Goal: Task Accomplishment & Management: Complete application form

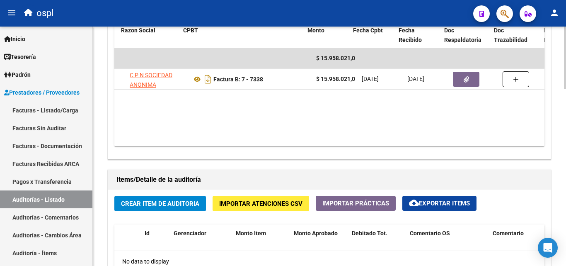
scroll to position [0, 139]
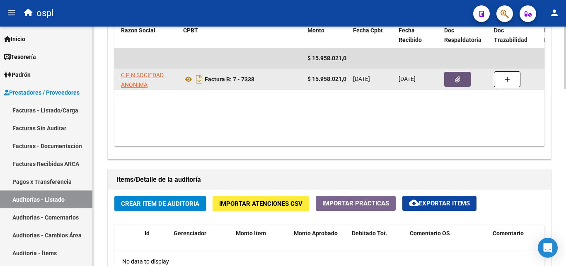
click at [458, 82] on icon "button" at bounding box center [457, 79] width 5 height 6
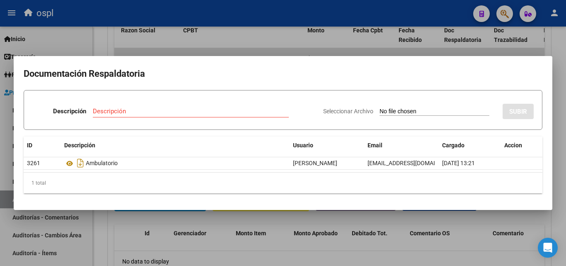
click at [283, 47] on div at bounding box center [283, 133] width 566 height 266
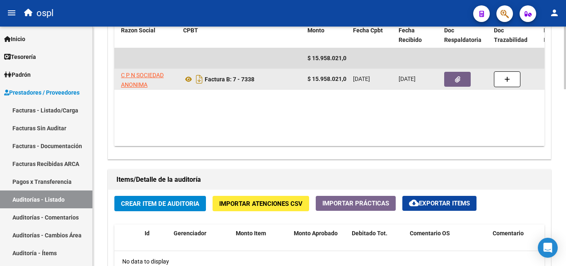
click at [460, 80] on button "button" at bounding box center [457, 79] width 27 height 15
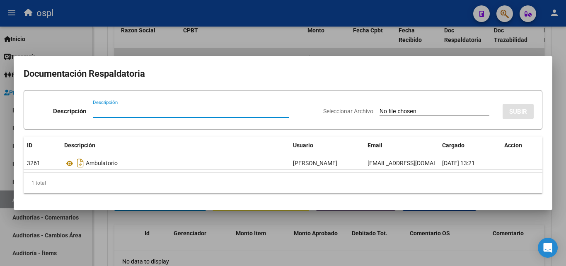
click at [407, 112] on input "Seleccionar Archivo" at bounding box center [435, 112] width 110 height 8
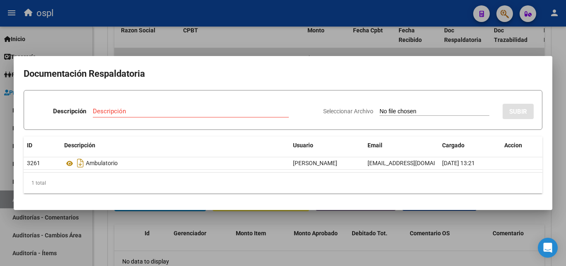
click at [388, 111] on input "Seleccionar Archivo" at bounding box center [435, 112] width 110 height 8
type input "C:\fakepath\48300 - WhatsApp Image [DATE] 14.05.44.jpeg"
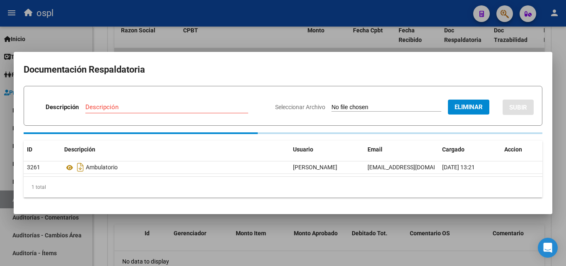
click at [178, 106] on input "Descripción" at bounding box center [166, 106] width 163 height 7
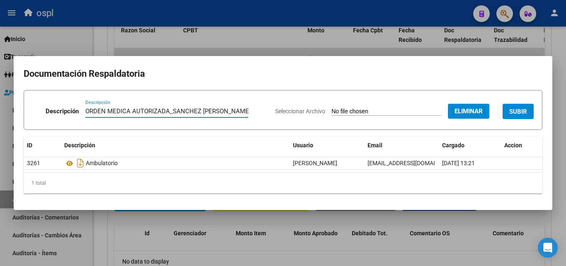
click at [170, 110] on input "ORDEN MEDICA AUTORIZADA_SANCHEZ [PERSON_NAME]" at bounding box center [166, 110] width 163 height 7
type input "ORDEN MEDICA AUTORIZADA RMN _SANCHEZ [PERSON_NAME]"
click at [511, 109] on span "SUBIR" at bounding box center [518, 111] width 18 height 7
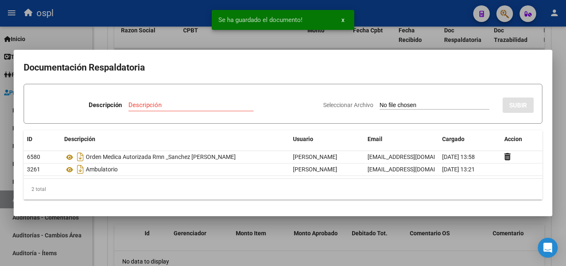
click at [355, 44] on div at bounding box center [283, 133] width 566 height 266
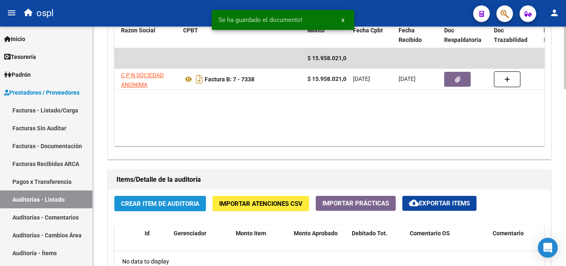
click at [184, 199] on button "Crear Item de Auditoria" at bounding box center [160, 203] width 92 height 15
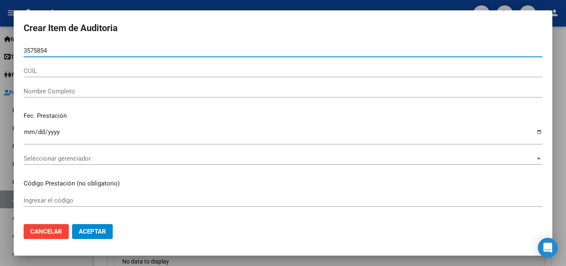
type input "35758543"
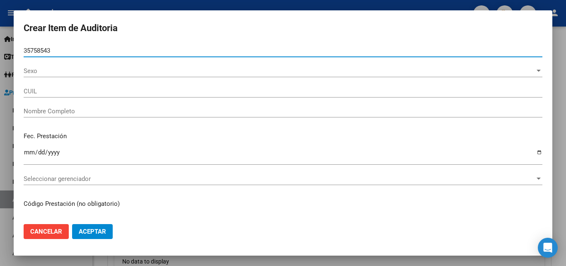
type input "20357585431"
type input "[PERSON_NAME]"
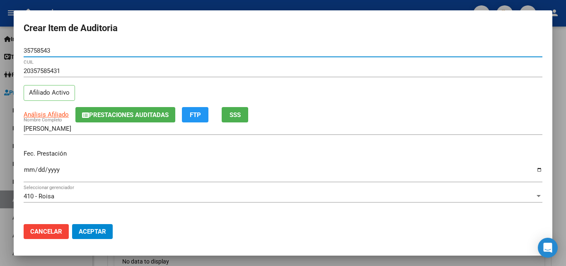
type input "35758543"
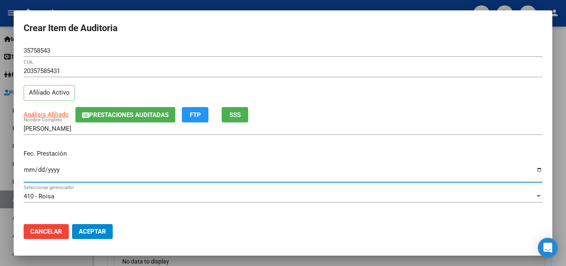
click at [27, 172] on input "Ingresar la fecha" at bounding box center [283, 172] width 519 height 13
type input "[DATE]"
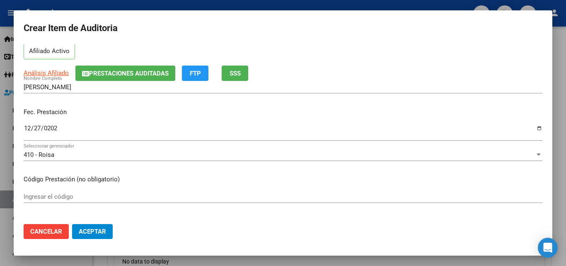
scroll to position [83, 0]
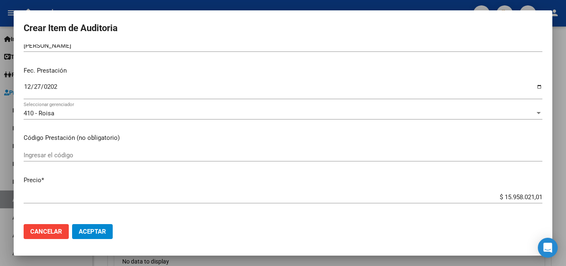
click at [74, 153] on input "Ingresar el código" at bounding box center [283, 154] width 519 height 7
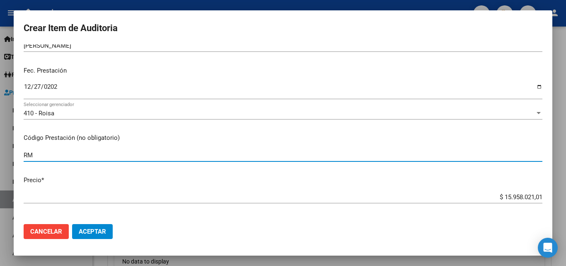
type input "R"
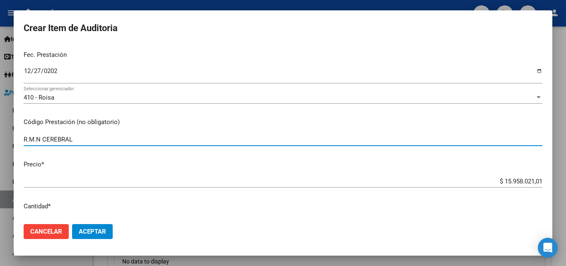
scroll to position [124, 0]
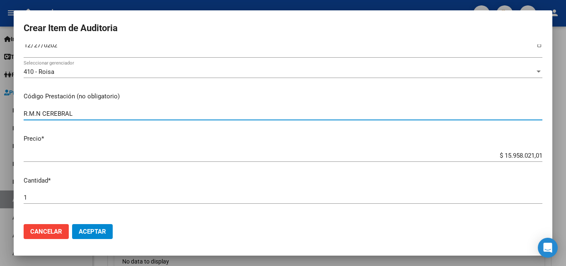
type input "R.M.N CEREBRAL"
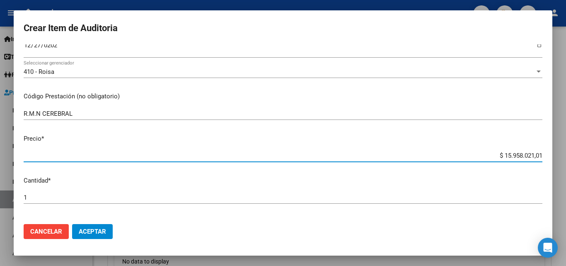
drag, startPoint x: 491, startPoint y: 156, endPoint x: 549, endPoint y: 154, distance: 58.1
click at [549, 154] on mat-dialog-content "35758543 Nro Documento 20357585431 CUIL Afiliado Activo Análisis Afiliado Prest…" at bounding box center [283, 130] width 539 height 173
type input "$ 0,08"
type input "$ 0,84"
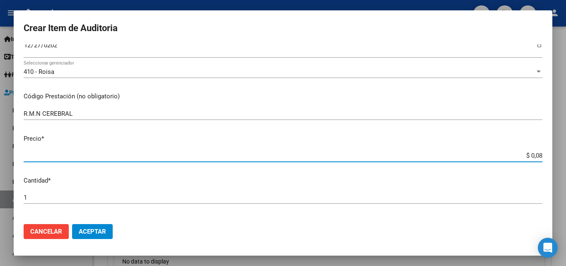
type input "$ 0,84"
type input "$ 8,46"
type input "$ 84,68"
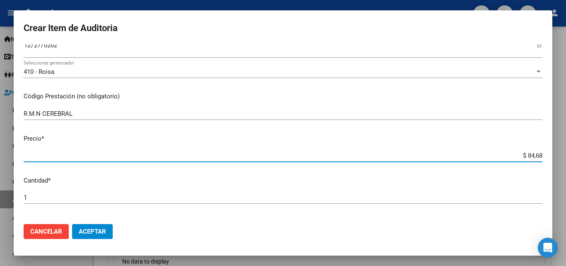
type input "$ 846,88"
type input "$ 8.468,89"
type input "$ 84.688,90"
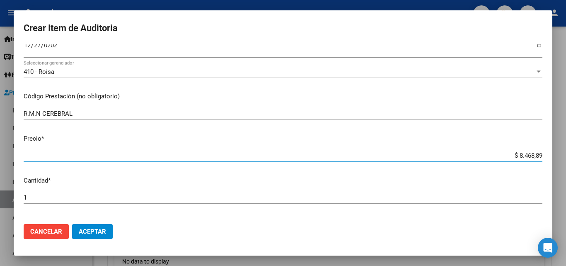
type input "$ 84.688,90"
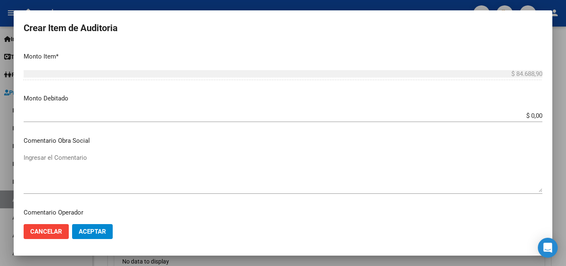
scroll to position [332, 0]
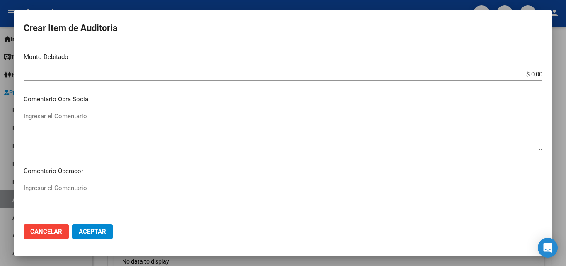
click at [75, 194] on textarea "Ingresar el Comentario" at bounding box center [283, 202] width 519 height 39
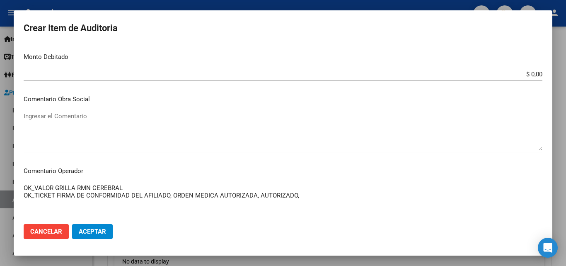
click at [258, 194] on textarea "OK_VALOR GRILLA RMN CEREBRAL OK_TICKET FIRMA DE CONFORMIDAD DEL AFILIADO, ORDEN…" at bounding box center [283, 202] width 519 height 39
click at [344, 199] on textarea "OK_VALOR GRILLA RMN CEREBRAL OK_TICKET FIRMA DE CONFORMIDAD DEL AFILIADO, ORDEN…" at bounding box center [283, 202] width 519 height 39
click at [204, 198] on textarea "OK_VALOR GRILLA RMN CEREBRAL OK_TICKET FIRMA DE CONFORMIDAD DEL AFILIADO, ORDEN…" at bounding box center [283, 202] width 519 height 39
click at [342, 196] on textarea "OK_VALOR GRILLA RMN CEREBRAL OK_TICKET FIRMA DE CONFORMIDAD DEL AFILIADO, ORDEN…" at bounding box center [283, 202] width 519 height 39
click at [134, 188] on textarea "OK_VALOR GRILLA RMN CEREBRAL OK_TICKET FIRMA DE CONFORMIDAD DEL AFILIADO, ORDEN…" at bounding box center [283, 202] width 519 height 39
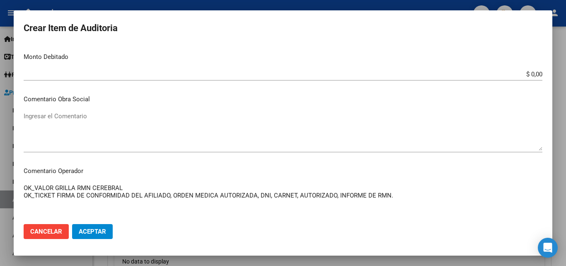
click at [24, 187] on textarea "OK_VALOR GRILLA RMN CEREBRAL OK_TICKET FIRMA DE CONFORMIDAD DEL AFILIADO, ORDEN…" at bounding box center [283, 202] width 519 height 39
click at [28, 186] on textarea "OK_VALOR GRILLA RMN CEREBRAL OK_TICKET FIRMA DE CONFORMIDAD DEL AFILIADO, ORDEN…" at bounding box center [283, 202] width 519 height 39
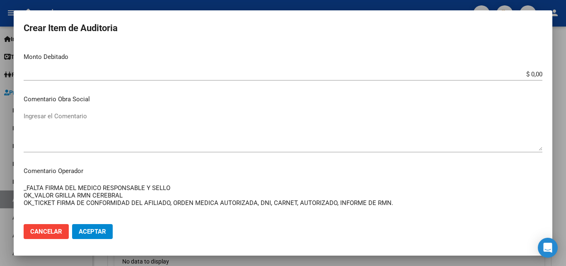
click at [65, 188] on textarea "_FALTA FIRMA DEL MEDICO RESPONSABLE Y SELLO OK_VALOR GRILLA RMN CEREBRAL OK_TIC…" at bounding box center [283, 202] width 519 height 39
click at [67, 188] on textarea "_FALTA FIRMA SELLODEL MEDICO RESPONSABLE Y SELLO OK_VALOR GRILLA RMN CEREBRAL O…" at bounding box center [283, 202] width 519 height 39
click at [66, 186] on textarea "_FALTA FIRMA SELLODEL MEDICO RESPONSABLE Y SELLO OK_VALOR GRILLA RMN CEREBRAL O…" at bounding box center [283, 202] width 519 height 39
click at [82, 187] on textarea "_FALTA FIRMA-SELLODEL MEDICO RESPONSABLE Y SELLO OK_VALOR GRILLA RMN CEREBRAL O…" at bounding box center [283, 202] width 519 height 39
click at [199, 188] on textarea "_FALTA FIRMA-SELLO DEL MEDICO RESPONSABLE Y SELLO OK_VALOR GRILLA RMN CEREBRAL …" at bounding box center [283, 202] width 519 height 39
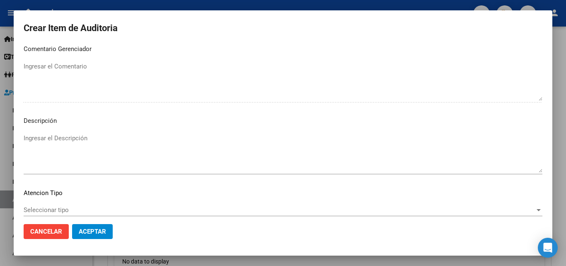
scroll to position [574, 0]
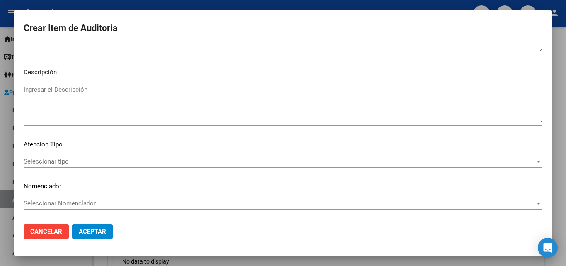
type textarea "_FALTA FIRMA-SELLO DEL MEDICO RESPONSABLE EN EL CONSENTIMIENTO INFORMADO OK_VAL…"
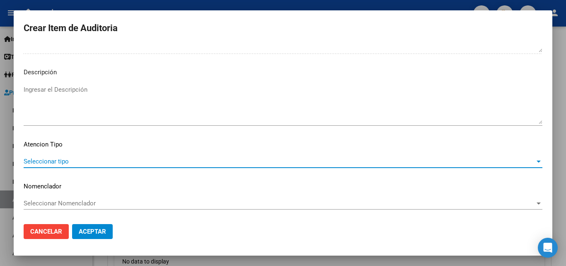
click at [69, 160] on span "Seleccionar tipo" at bounding box center [279, 160] width 511 height 7
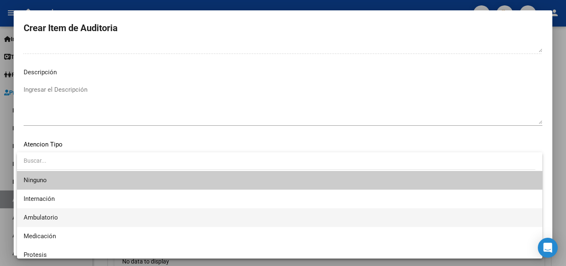
scroll to position [24, 0]
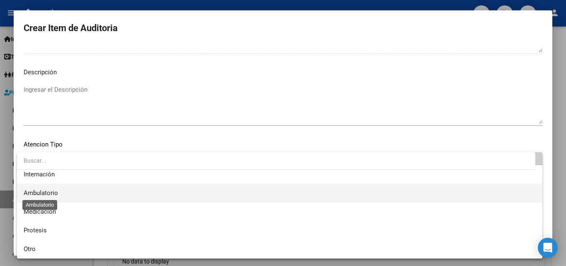
click at [52, 193] on span "Ambulatorio" at bounding box center [41, 192] width 34 height 7
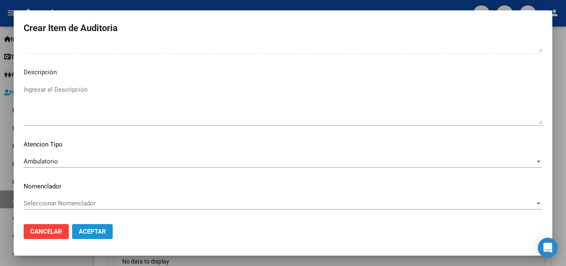
click at [97, 229] on span "Aceptar" at bounding box center [92, 231] width 27 height 7
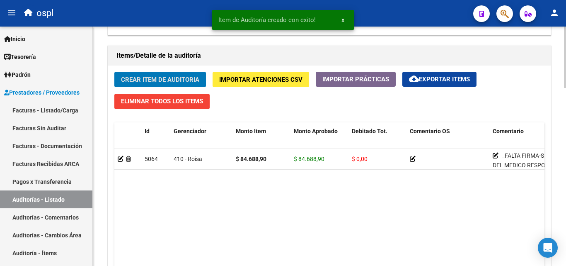
scroll to position [539, 0]
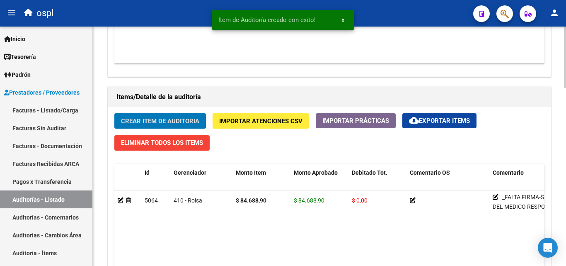
click at [170, 122] on span "Crear Item de Auditoria" at bounding box center [160, 120] width 78 height 7
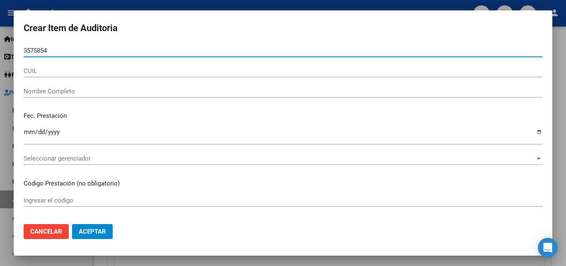
type input "35758543"
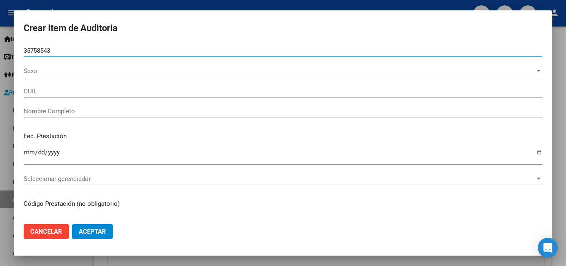
type input "20357585431"
type input "[PERSON_NAME]"
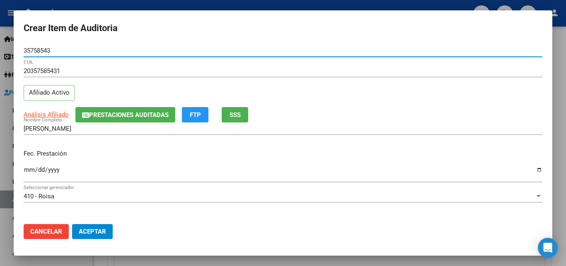
type input "35758543"
click at [29, 169] on input "Ingresar la fecha" at bounding box center [283, 172] width 519 height 13
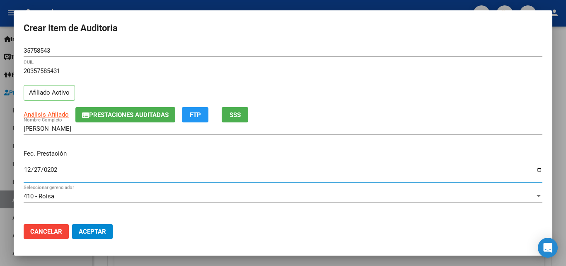
type input "[DATE]"
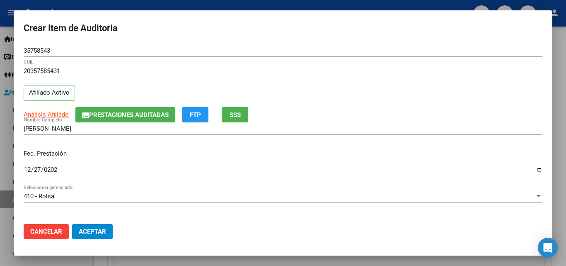
scroll to position [83, 0]
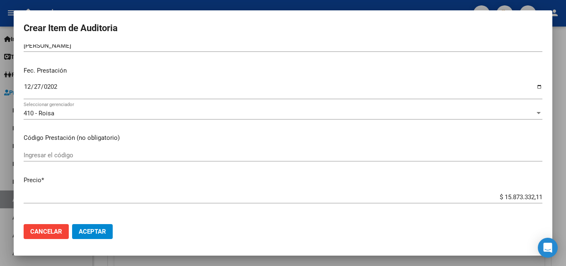
click at [59, 112] on div "410 - Roisa" at bounding box center [279, 112] width 511 height 7
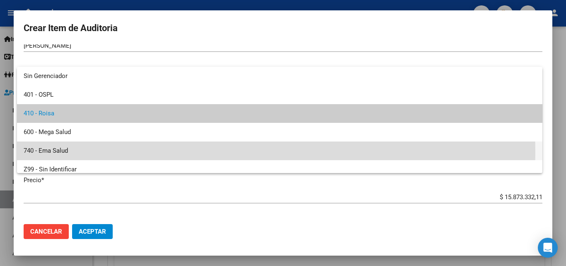
click at [87, 152] on span "740 - Ema Salud" at bounding box center [280, 150] width 512 height 19
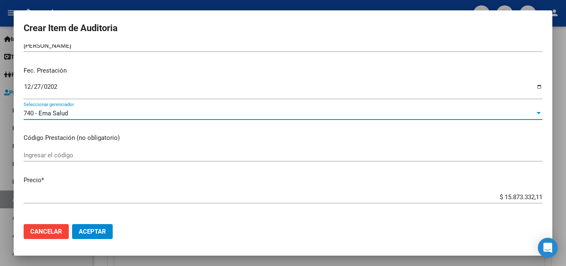
click at [75, 114] on div "740 - Ema Salud" at bounding box center [279, 112] width 511 height 7
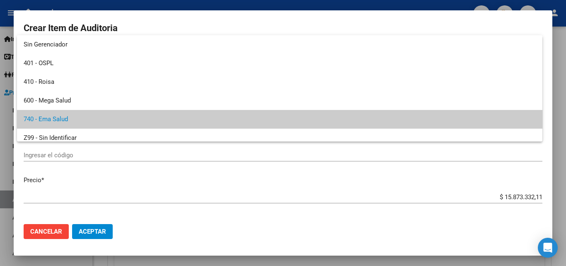
scroll to position [6, 0]
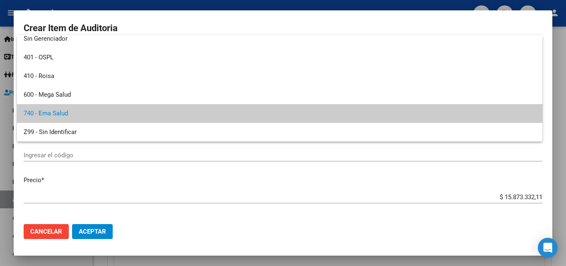
drag, startPoint x: 58, startPoint y: 230, endPoint x: 55, endPoint y: 233, distance: 4.4
click at [57, 231] on div at bounding box center [283, 133] width 566 height 266
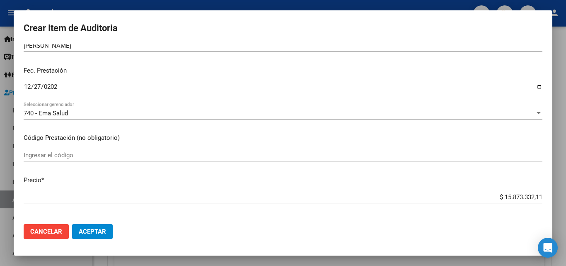
click at [49, 229] on span "Cancelar" at bounding box center [46, 231] width 32 height 7
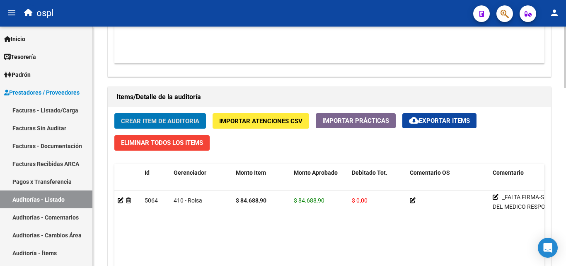
click at [166, 118] on span "Crear Item de Auditoria" at bounding box center [160, 120] width 78 height 7
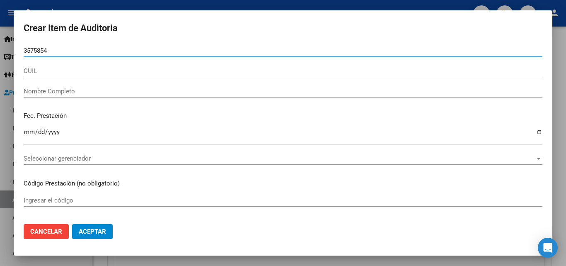
type input "35758543"
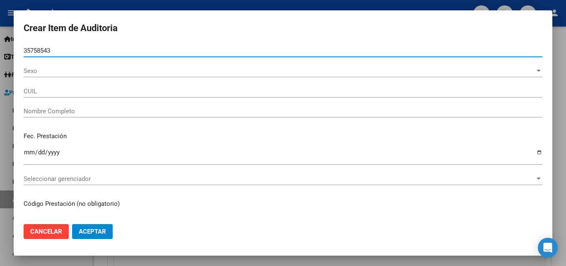
type input "20357585431"
type input "[PERSON_NAME]"
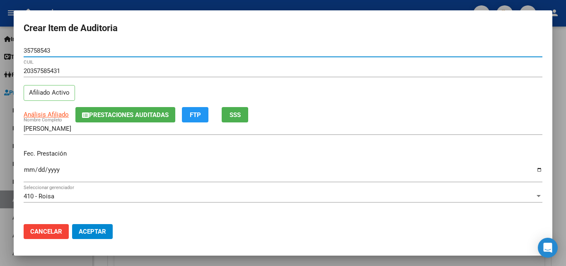
type input "35758543"
click at [26, 170] on input "Ingresar la fecha" at bounding box center [283, 172] width 519 height 13
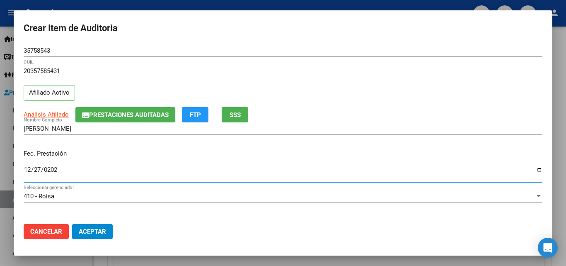
type input "[DATE]"
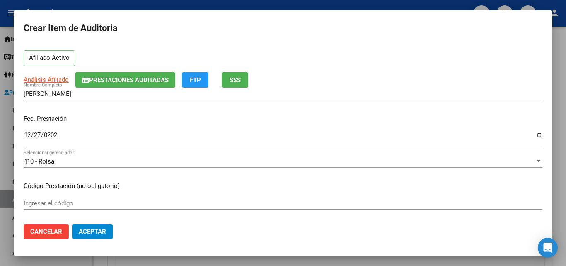
scroll to position [41, 0]
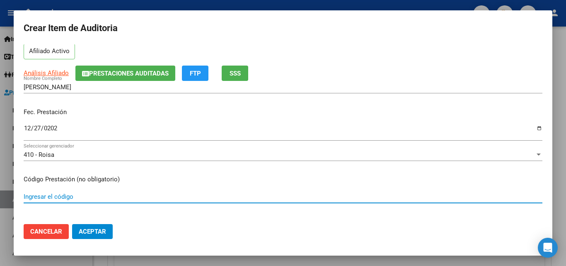
click at [57, 197] on input "Ingresar el código" at bounding box center [283, 196] width 519 height 7
type input "R.M.N DE COLUMNA DORSO LUMBAR"
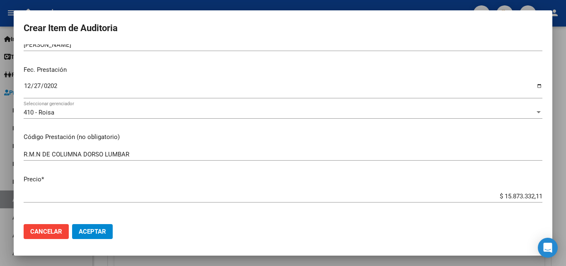
scroll to position [124, 0]
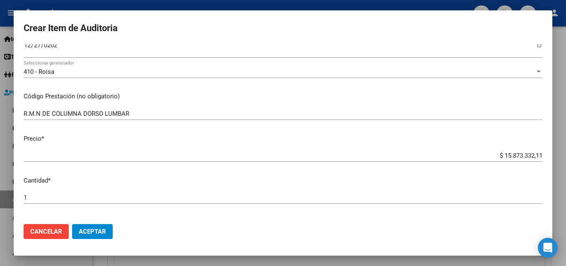
click at [301, 155] on input "$ 15.873.332,11" at bounding box center [283, 155] width 519 height 7
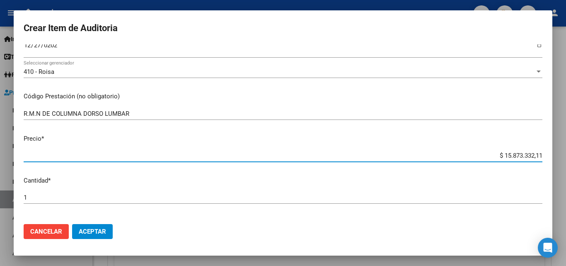
drag, startPoint x: 476, startPoint y: 156, endPoint x: 563, endPoint y: 154, distance: 87.1
click at [563, 154] on div "Crear Item de Auditoria 35758543 Nro Documento 20357585431 CUIL Afiliado Activo…" at bounding box center [283, 133] width 566 height 266
type input "$ 0,01"
type input "$ 0,16"
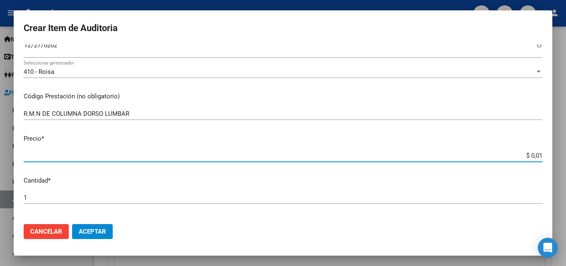
type input "$ 0,16"
type input "$ 1,69"
type input "$ 16,93"
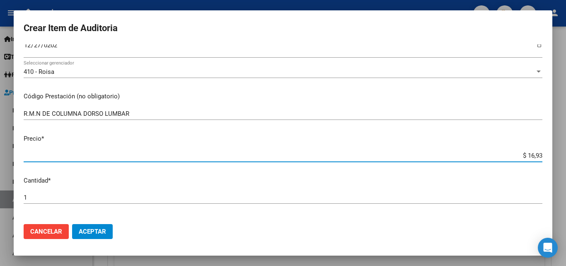
type input "$ 169,37"
type input "$ 1.693,77"
type input "$ 16.937,70"
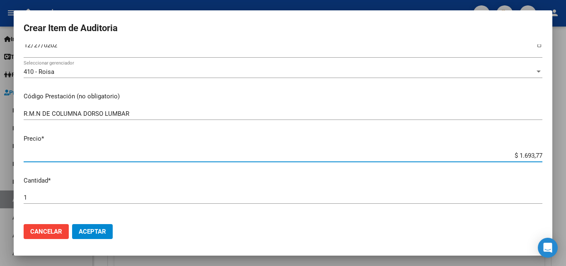
type input "$ 16.937,70"
type input "$ 169.377,00"
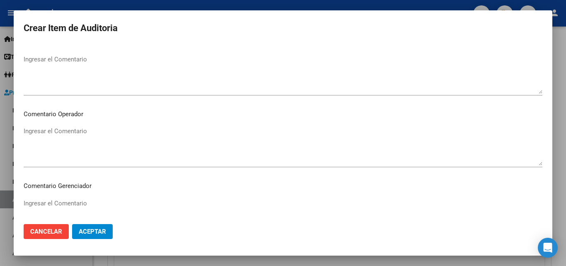
scroll to position [414, 0]
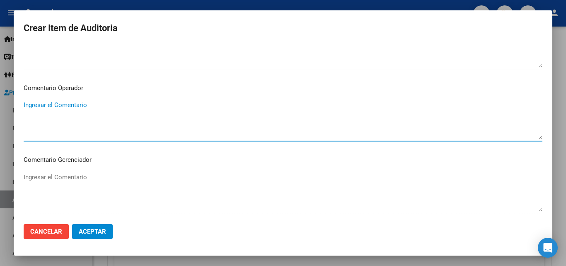
click at [101, 113] on textarea "Ingresar el Comentario" at bounding box center [283, 119] width 519 height 39
click at [63, 111] on textarea "OK_VALOR GRILLA RMN COLUMNA DORSO LUMBAR" at bounding box center [283, 119] width 519 height 39
click at [41, 113] on textarea "OK_VALOR GRILLA RMN COLUMNA DORSO LUMBAR" at bounding box center [283, 119] width 519 height 39
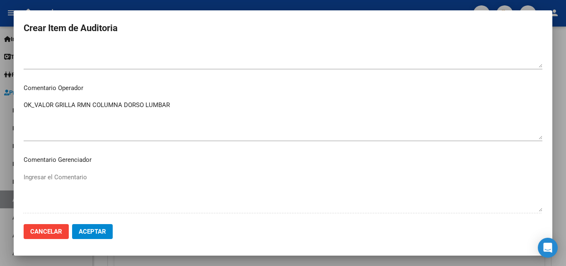
click at [22, 105] on mat-dialog-content "35758543 Nro Documento 20357585431 CUIL Afiliado Activo Análisis Afiliado Prest…" at bounding box center [283, 130] width 539 height 173
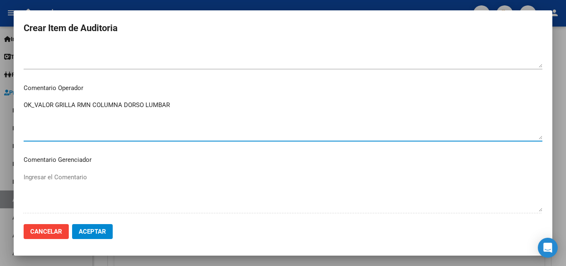
click at [25, 104] on textarea "OK_VALOR GRILLA RMN COLUMNA DORSO LUMBAR" at bounding box center [283, 119] width 519 height 39
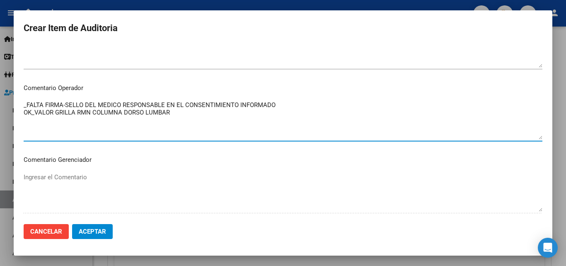
click at [44, 119] on textarea "_FALTA FIRMA-SELLO DEL MEDICO RESPONSABLE EN EL CONSENTIMIENTO INFORMADO OK_VAL…" at bounding box center [283, 119] width 519 height 39
click at [182, 113] on textarea "_FALTA FIRMA-SELLO DEL MEDICO RESPONSABLE EN EL CONSENTIMIENTO INFORMADO OK_VAL…" at bounding box center [283, 119] width 519 height 39
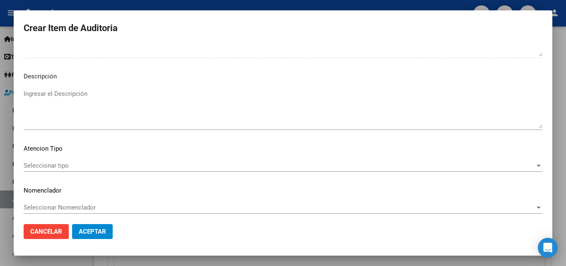
scroll to position [574, 0]
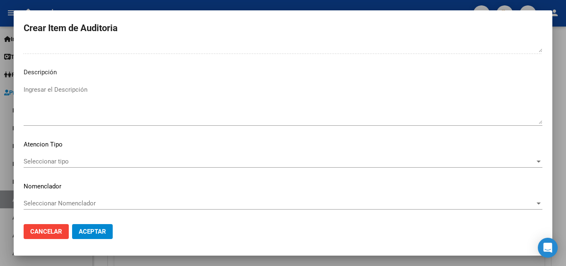
type textarea "_FALTA FIRMA-SELLO DEL MEDICO RESPONSABLE EN EL CONSENTIMIENTO INFORMADO OK_VAL…"
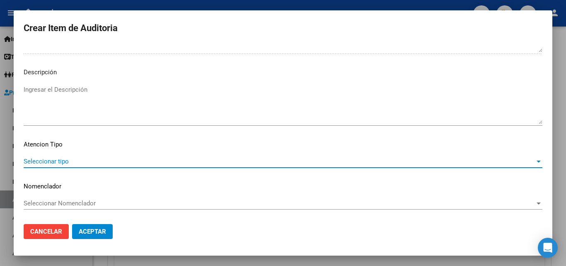
click at [56, 165] on span "Seleccionar tipo" at bounding box center [279, 160] width 511 height 7
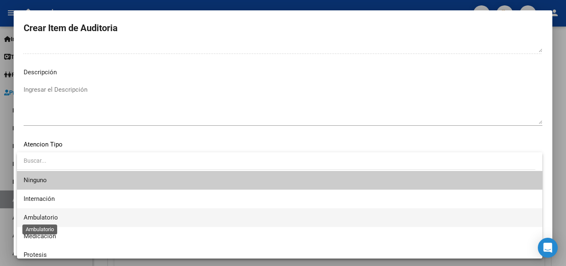
click at [51, 216] on span "Ambulatorio" at bounding box center [41, 216] width 34 height 7
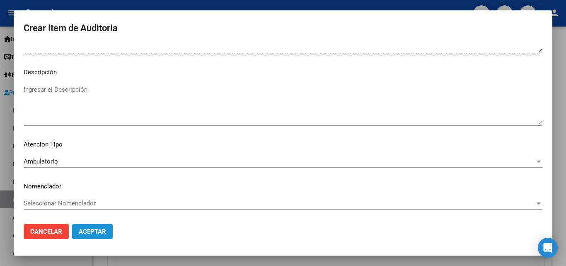
click at [95, 234] on span "Aceptar" at bounding box center [92, 231] width 27 height 7
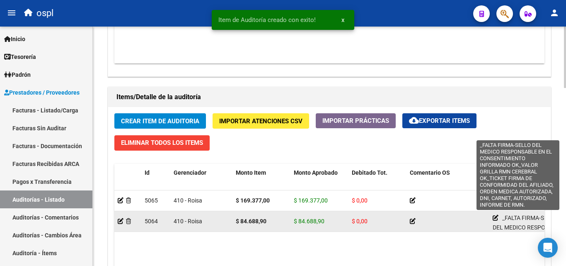
click at [494, 218] on icon at bounding box center [496, 218] width 6 height 6
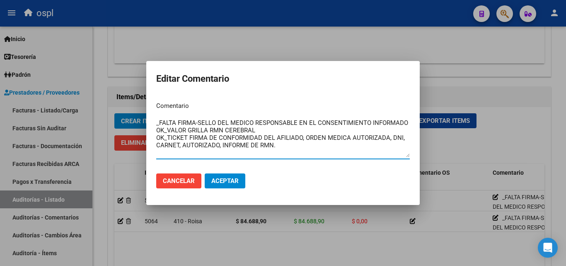
drag, startPoint x: 293, startPoint y: 155, endPoint x: 149, endPoint y: 136, distance: 145.5
click at [149, 136] on mat-dialog-content "Comentario _FALTA FIRMA-SELLO DEL MEDICO RESPONSABLE EN EL CONSENTIMIENTO INFOR…" at bounding box center [283, 131] width 274 height 72
drag, startPoint x: 170, startPoint y: 135, endPoint x: 190, endPoint y: 141, distance: 21.5
click at [364, 225] on div at bounding box center [283, 133] width 566 height 266
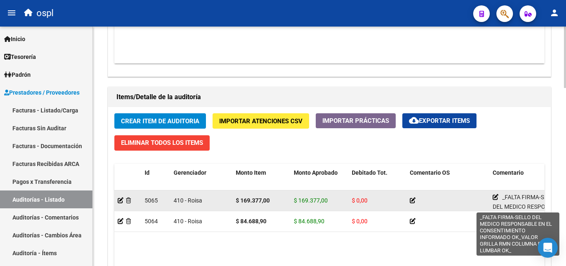
click at [497, 195] on icon at bounding box center [496, 197] width 6 height 6
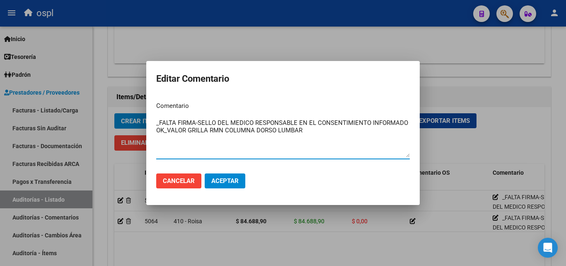
paste textarea "OK_TICKET FIRMA DE CONFORMIDAD DEL AFILIADO, ORDEN MEDICA AUTORIZADA, DNI, CARN…"
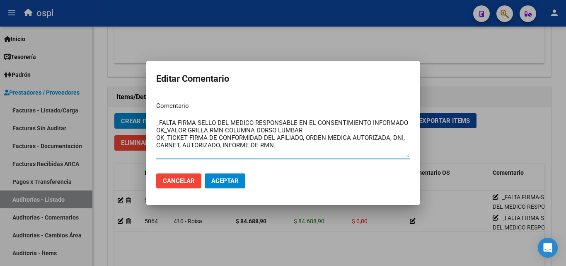
click at [290, 148] on textarea "_FALTA FIRMA-SELLO DEL MEDICO RESPONSABLE EN EL CONSENTIMIENTO INFORMADO OK_VAL…" at bounding box center [283, 137] width 254 height 39
type textarea "_FALTA FIRMA-SELLO DEL MEDICO RESPONSABLE EN EL CONSENTIMIENTO INFORMADO OK_VAL…"
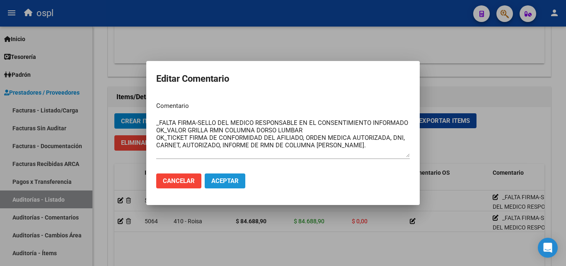
click at [232, 173] on button "Aceptar" at bounding box center [225, 180] width 41 height 15
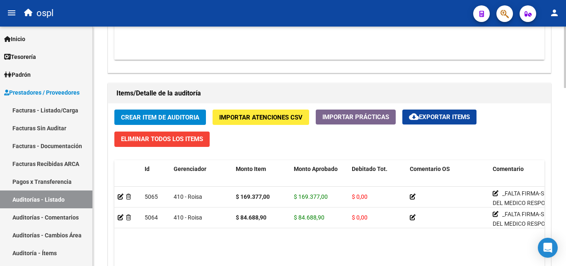
scroll to position [539, 0]
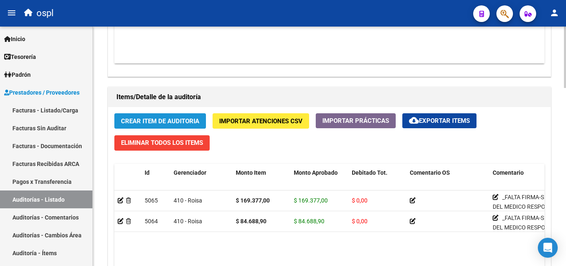
click at [188, 118] on span "Crear Item de Auditoria" at bounding box center [160, 120] width 78 height 7
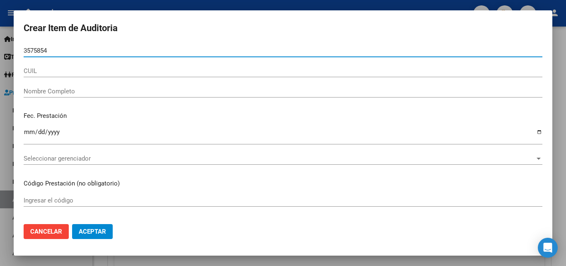
type input "35758543"
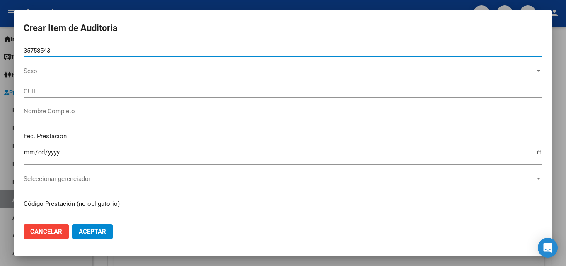
type input "20357585431"
type input "[PERSON_NAME]"
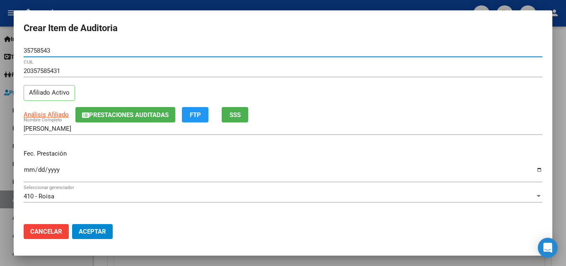
type input "35758543"
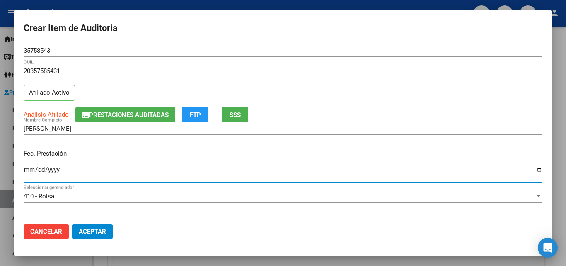
click at [24, 174] on input "Ingresar la fecha" at bounding box center [283, 172] width 519 height 13
type input "[DATE]"
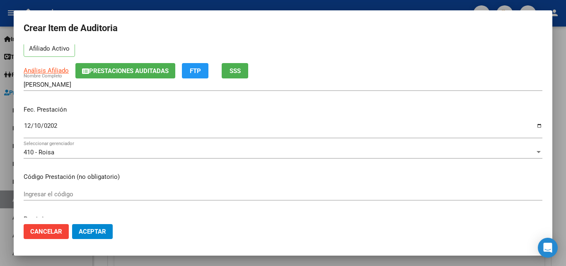
scroll to position [83, 0]
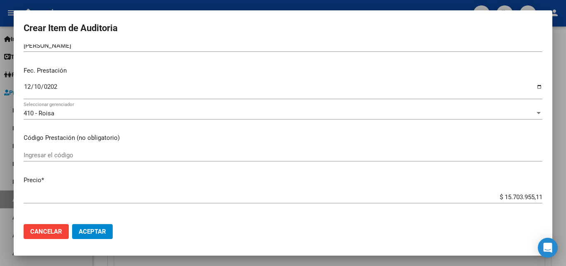
click at [41, 159] on div "Ingresar el código" at bounding box center [283, 155] width 519 height 12
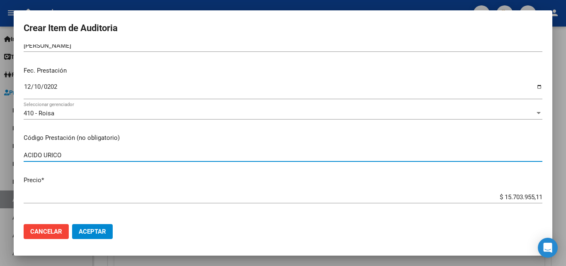
type input "ACIDO URICO"
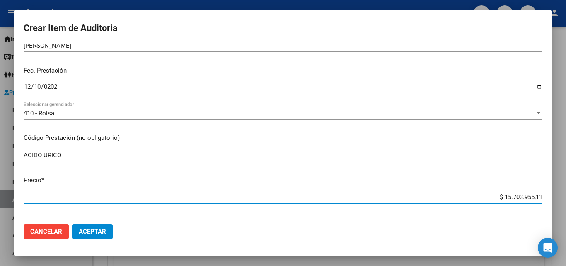
drag, startPoint x: 490, startPoint y: 196, endPoint x: 546, endPoint y: 196, distance: 55.9
click at [546, 196] on mat-dialog-content "35758543 Nro Documento 20357585431 CUIL Afiliado Activo Análisis Afiliado Prest…" at bounding box center [283, 130] width 539 height 173
type input "$ 0,01"
type input "$ 0,16"
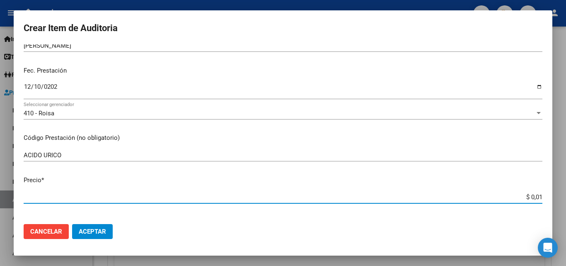
type input "$ 0,16"
type input "$ 1,66"
type input "$ 16,69"
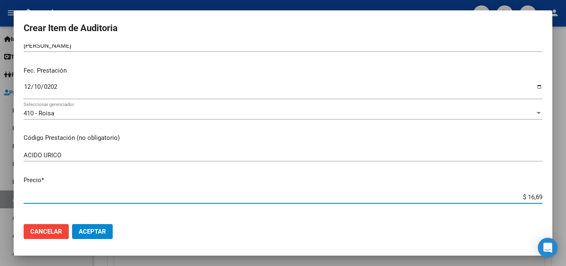
type input "$ 166,97"
type input "$ 1.669,79"
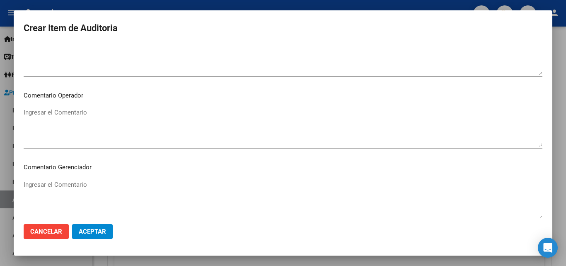
scroll to position [456, 0]
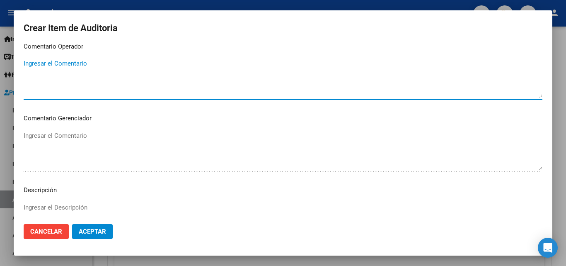
click at [75, 81] on textarea "Ingresar el Comentario" at bounding box center [283, 78] width 519 height 39
type textarea "O"
click at [26, 65] on textarea "FALTA FIRMA DE CONFORMIDAD EN EL TICKET" at bounding box center [283, 78] width 519 height 39
click at [24, 65] on textarea "FALTA FIRMA DE CONFORMIDAD EN EL TICKET" at bounding box center [283, 78] width 519 height 39
click at [180, 70] on textarea "_FALTA FIRMA DE CONFORMIDAD EN EL TICKET" at bounding box center [283, 78] width 519 height 39
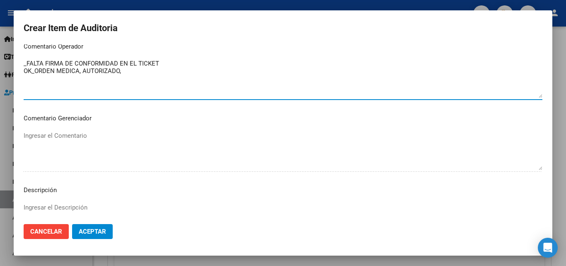
click at [78, 71] on textarea "_FALTA FIRMA DE CONFORMIDAD EN EL TICKET OK_ORDEN MEDICA, AUTORIZADO," at bounding box center [283, 78] width 519 height 39
click at [149, 70] on textarea "_FALTA FIRMA DE CONFORMIDAD EN EL TICKET OK_ORDEN MEDICA AUT , AUTORIZADO," at bounding box center [283, 78] width 519 height 39
click at [133, 72] on textarea "_FALTA FIRMA DE CONFORMIDAD EN EL TICKET OK_ORDEN MEDICA AUT , AUTORIZADO," at bounding box center [283, 78] width 519 height 39
click at [255, 70] on textarea "_FALTA FIRMA DE CONFORMIDAD EN EL TICKET OK_ORDEN MEDICA AUT , AUTORIZADO FIRMA…" at bounding box center [283, 78] width 519 height 39
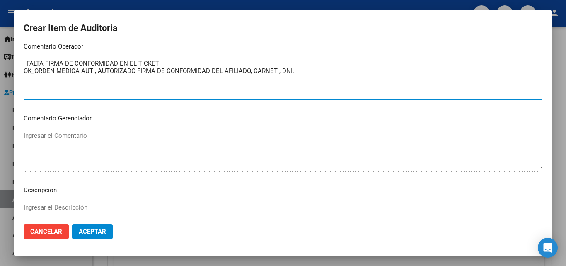
click at [177, 61] on textarea "_FALTA FIRMA DE CONFORMIDAD EN EL TICKET OK_ORDEN MEDICA AUT , AUTORIZADO FIRMA…" at bounding box center [283, 78] width 519 height 39
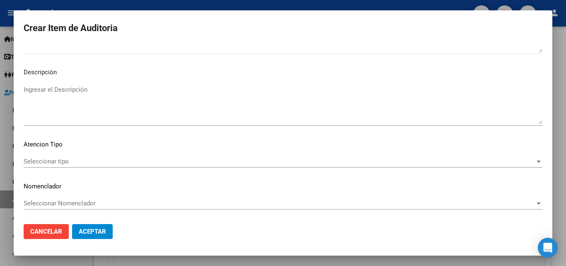
type textarea "_FALTA FIRMA DE CONFORMIDAD EN EL TICKET OK_ORDEN MEDICA AUT , AUTORIZADO FIRMA…"
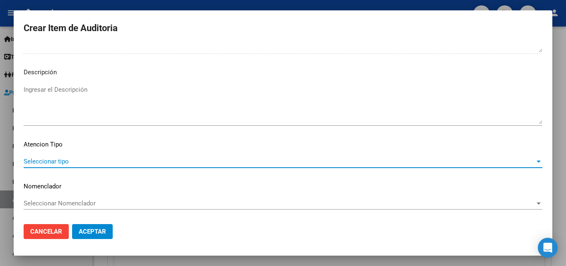
click at [63, 161] on span "Seleccionar tipo" at bounding box center [279, 160] width 511 height 7
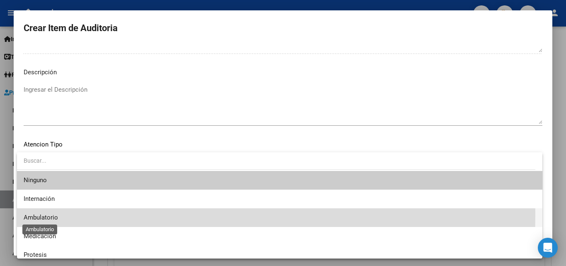
click at [50, 214] on span "Ambulatorio" at bounding box center [41, 216] width 34 height 7
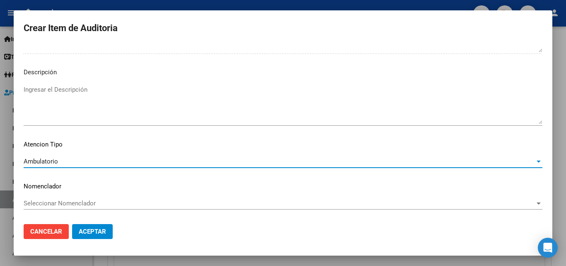
click at [83, 226] on button "Aceptar" at bounding box center [92, 231] width 41 height 15
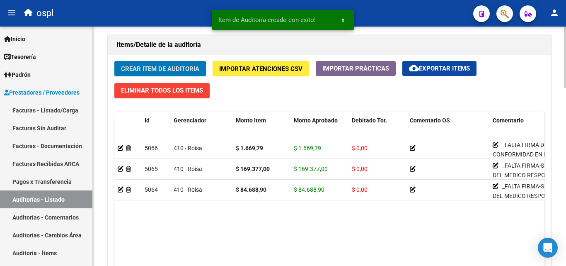
scroll to position [580, 0]
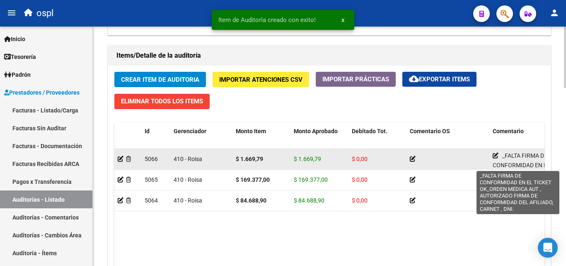
click at [495, 153] on icon at bounding box center [496, 156] width 6 height 6
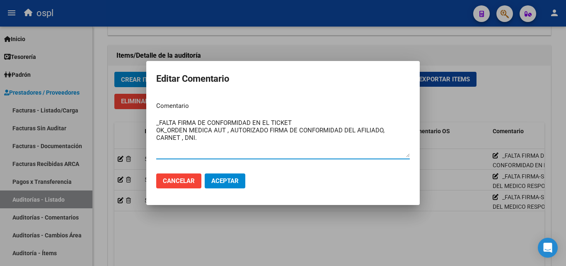
click at [310, 124] on textarea "_FALTA FIRMA DE CONFORMIDAD EN EL TICKET OK_ORDEN MEDICA AUT , AUTORIZADO FIRMA…" at bounding box center [283, 137] width 254 height 39
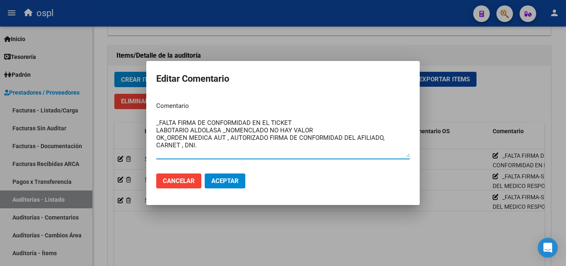
click at [272, 131] on textarea "_FALTA FIRMA DE CONFORMIDAD EN EL TICKET LABOTARIO ALDOLASA _NOMENCLADO NO HAY …" at bounding box center [283, 137] width 254 height 39
click at [270, 131] on textarea "_FALTA FIRMA DE CONFORMIDAD EN EL TICKET LABOTARIO ALDOLASA _NOMENCLADO NO HAY …" at bounding box center [283, 137] width 254 height 39
click at [226, 129] on textarea "_FALTA FIRMA DE CONFORMIDAD EN EL TICKET LABOTARIO ALDOLASA _NOMENCLADO NNX12 N…" at bounding box center [283, 137] width 254 height 39
click at [291, 128] on textarea "_FALTA FIRMA DE CONFORMIDAD EN EL TICKET LABOTARIO ALDOLASA _NOMENCLADO NNX12 N…" at bounding box center [283, 137] width 254 height 39
click at [341, 130] on textarea "_FALTA FIRMA DE CONFORMIDAD EN EL TICKET LABOTARIO ALDOLASA _NOMENCLADO NNX12 (…" at bounding box center [283, 137] width 254 height 39
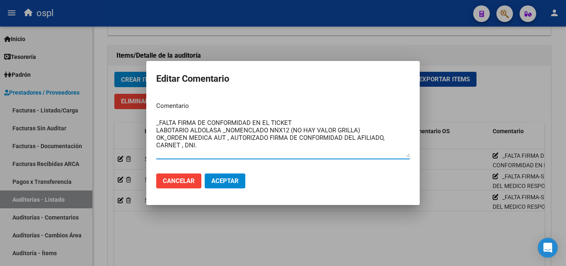
type textarea "_FALTA FIRMA DE CONFORMIDAD EN EL TICKET LABOTARIO ALDOLASA _NOMENCLADO NNX12 (…"
click at [221, 180] on span "Aceptar" at bounding box center [224, 180] width 27 height 7
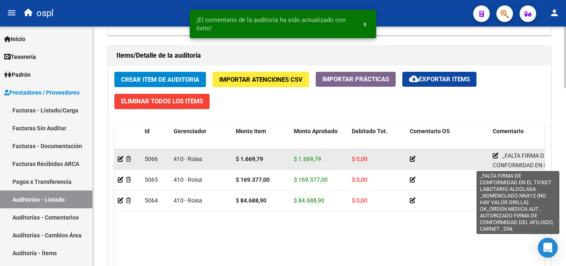
click at [495, 154] on icon at bounding box center [496, 156] width 6 height 6
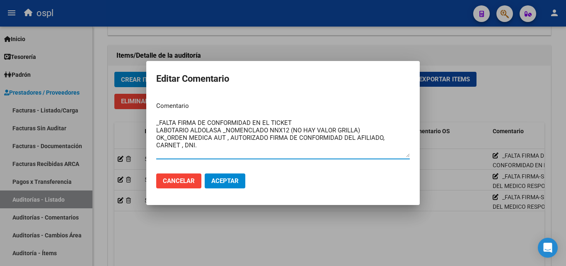
click at [273, 234] on div at bounding box center [283, 133] width 566 height 266
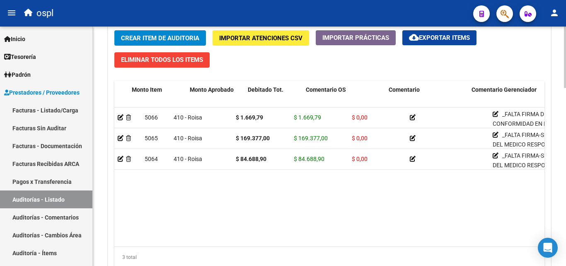
scroll to position [0, 177]
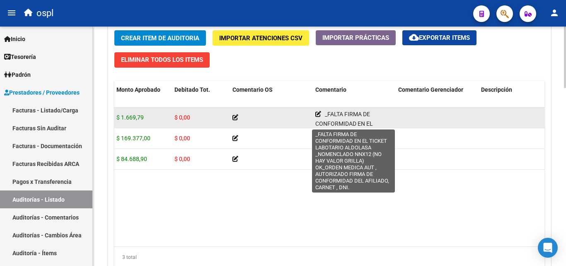
click at [316, 111] on icon at bounding box center [318, 114] width 6 height 6
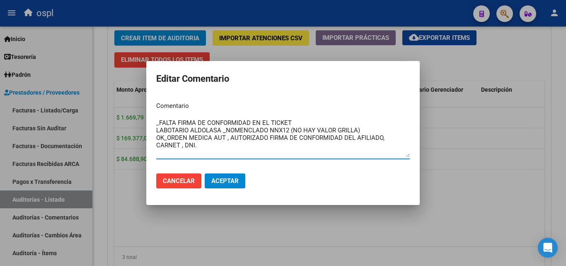
click at [312, 223] on div at bounding box center [283, 133] width 566 height 266
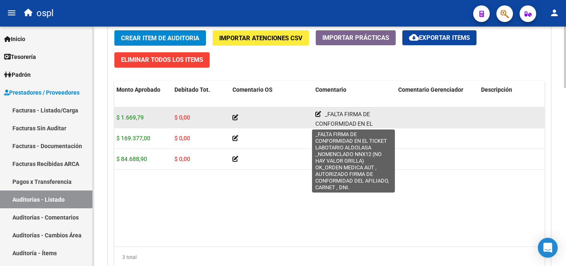
click at [317, 114] on icon at bounding box center [318, 114] width 6 height 6
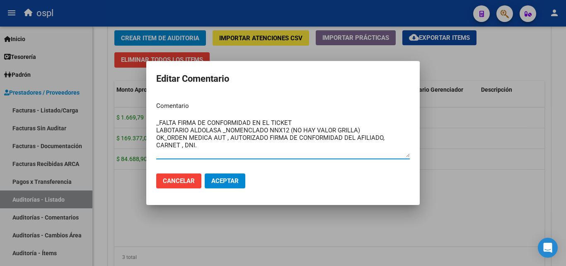
click at [156, 129] on textarea "_FALTA FIRMA DE CONFORMIDAD EN EL TICKET LABOTARIO ALDOLASA _NOMENCLADO NNX12 (…" at bounding box center [283, 137] width 254 height 39
type textarea "_FALTA FIRMA DE CONFORMIDAD EN EL TICKET _LABOTARIO ALDOLASA _NOMENCLADO NNX12 …"
click at [226, 180] on span "Aceptar" at bounding box center [224, 180] width 27 height 7
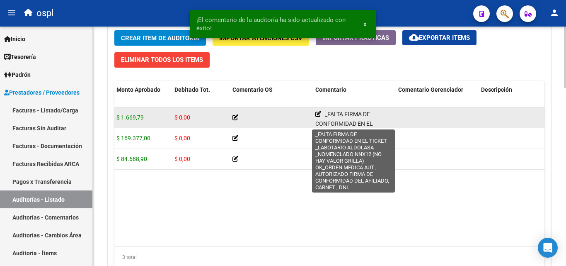
click at [317, 115] on icon at bounding box center [318, 114] width 6 height 6
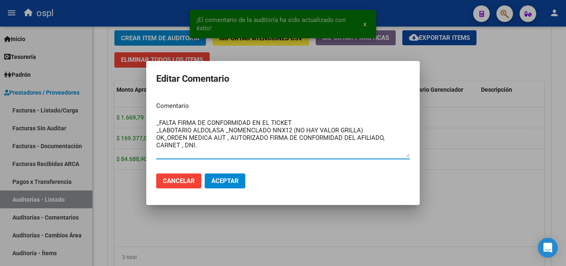
click at [176, 136] on textarea "_FALTA FIRMA DE CONFORMIDAD EN EL TICKET _LABOTARIO ALDOLASA _NOMENCLADO NNX12 …" at bounding box center [283, 137] width 254 height 39
click at [177, 128] on textarea "_FALTA FIRMA DE CONFORMIDAD EN EL TICKET _LABOTARIO ALDOLASA _NOMENCLADO NNX12 …" at bounding box center [283, 137] width 254 height 39
click at [175, 129] on textarea "_FALTA FIRMA DE CONFORMIDAD EN EL TICKET _LABOTARIO ALDOLASA _NOMENCLADO NNX12 …" at bounding box center [283, 137] width 254 height 39
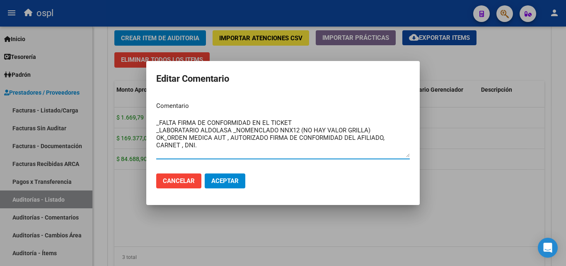
click at [188, 128] on textarea "_FALTA FIRMA DE CONFORMIDAD EN EL TICKET _LABORATARIO ALDOLASA _NOMENCLADO NNX1…" at bounding box center [283, 137] width 254 height 39
type textarea "_FALTA FIRMA DE CONFORMIDAD EN EL TICKET _LABORATORIO ALDOLASA _NOMENCLADO NNX1…"
click at [218, 179] on span "Aceptar" at bounding box center [224, 180] width 27 height 7
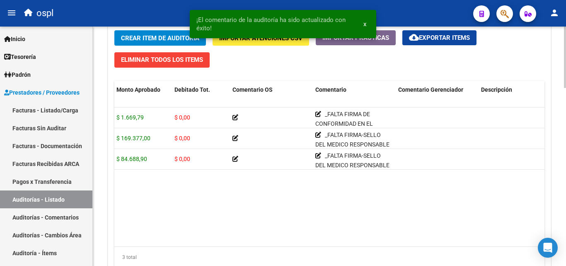
click at [235, 202] on datatable-body "5066 410 - Roisa $ 1.669,79 $ 1.669,79 $ 0,00 _FALTA FIRMA DE CONFORMIDAD EN EL…" at bounding box center [329, 176] width 430 height 139
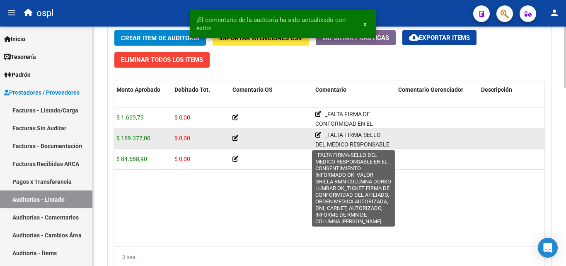
click at [316, 134] on icon at bounding box center [318, 135] width 6 height 6
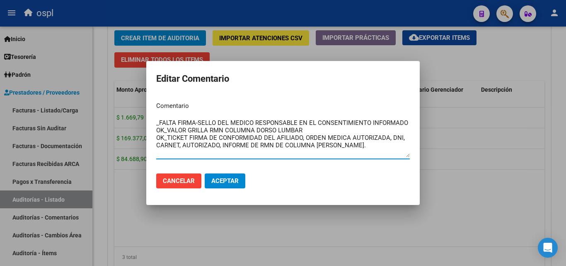
click at [336, 218] on div at bounding box center [283, 133] width 566 height 266
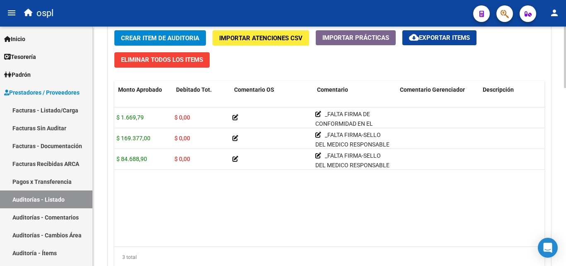
scroll to position [0, 0]
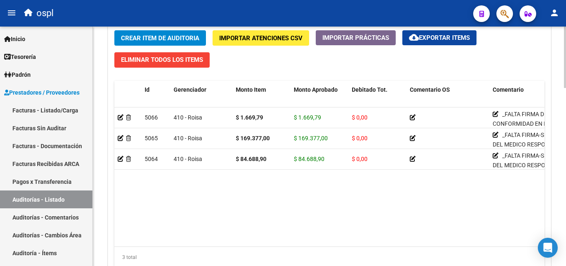
click at [162, 30] on button "Crear Item de Auditoria" at bounding box center [160, 37] width 92 height 15
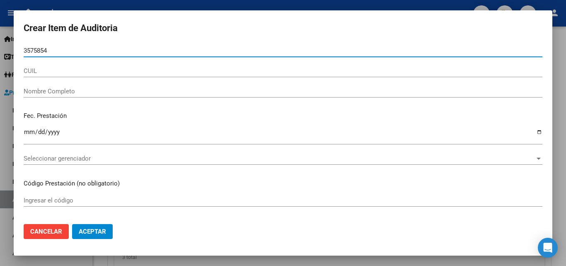
type input "35758543"
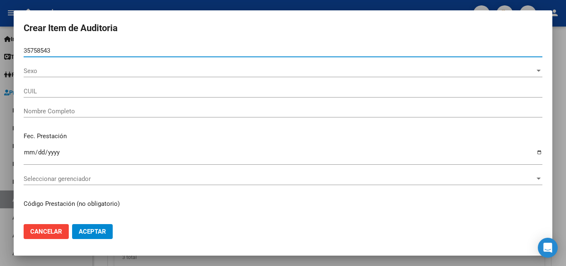
type input "20357585431"
type input "[PERSON_NAME]"
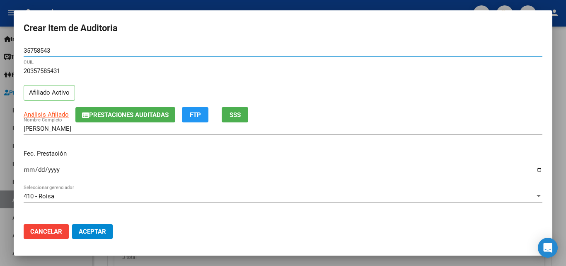
type input "35758543"
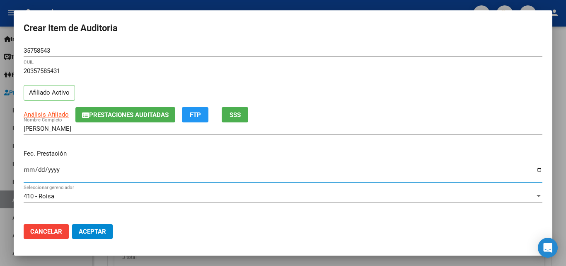
click at [28, 169] on input "Ingresar la fecha" at bounding box center [283, 172] width 519 height 13
type input "[DATE]"
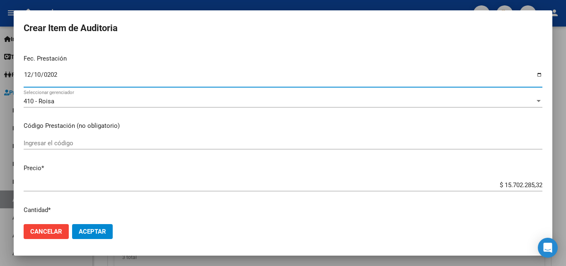
scroll to position [124, 0]
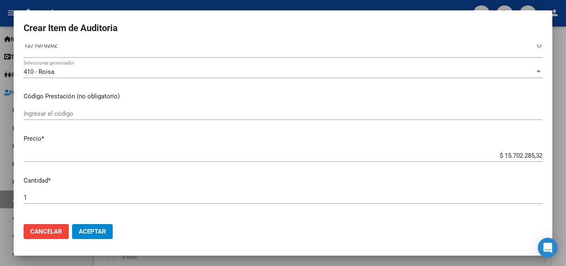
click at [85, 119] on div "Ingresar el código" at bounding box center [283, 113] width 519 height 12
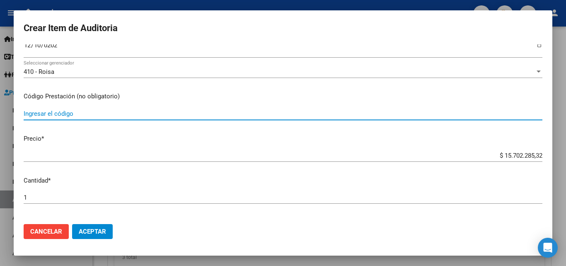
scroll to position [83, 0]
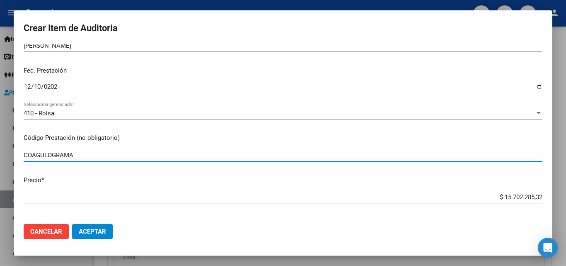
type input "COAGULOGRAMA"
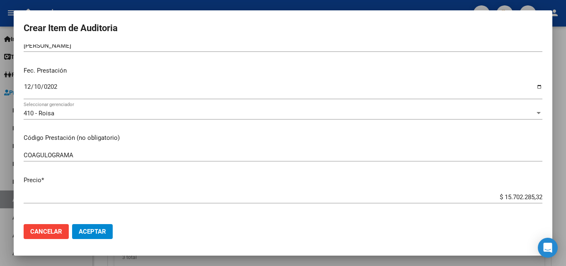
click at [465, 193] on div "$ 15.702.285,32 Ingresar el precio" at bounding box center [283, 197] width 519 height 12
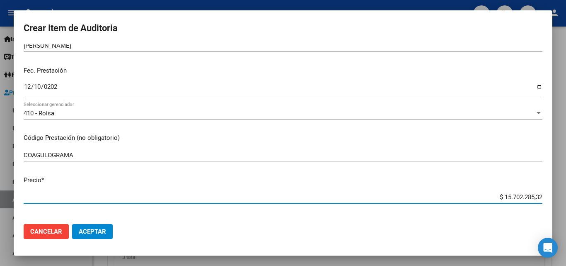
drag, startPoint x: 492, startPoint y: 197, endPoint x: 557, endPoint y: 195, distance: 64.7
click at [555, 197] on div "Crear Item de Auditoria 35758543 Nro Documento 20357585431 CUIL Afiliado Activo…" at bounding box center [283, 133] width 566 height 266
type input "$ 0,02"
type input "$ 0,24"
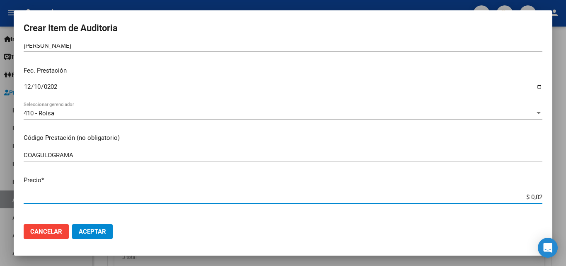
type input "$ 0,24"
type input "$ 2,47"
type input "$ 24,74"
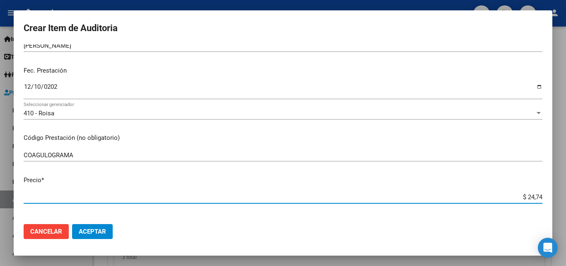
type input "$ 247,45"
type input "$ 2.474,51"
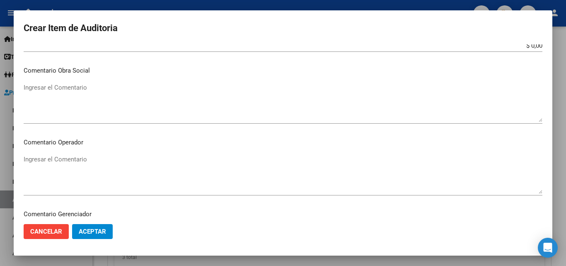
scroll to position [414, 0]
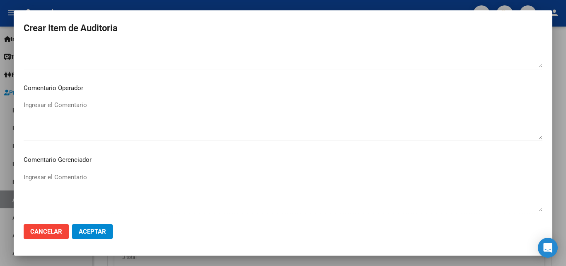
click at [84, 116] on textarea "Ingresar el Comentario" at bounding box center [283, 119] width 519 height 39
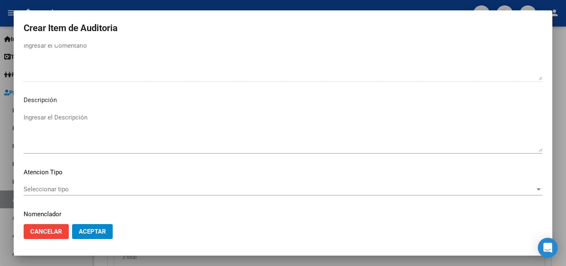
scroll to position [574, 0]
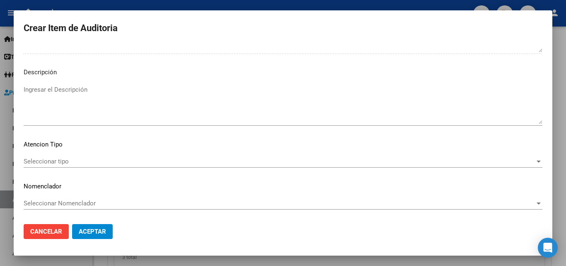
click at [67, 159] on span "Seleccionar tipo" at bounding box center [279, 160] width 511 height 7
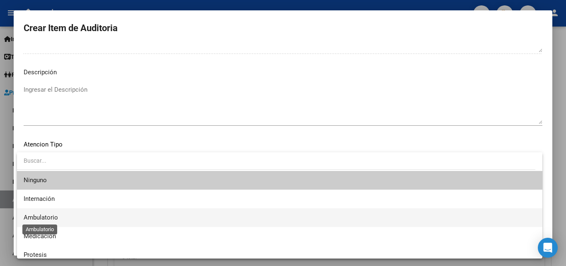
click at [58, 216] on span "Ambulatorio" at bounding box center [41, 216] width 34 height 7
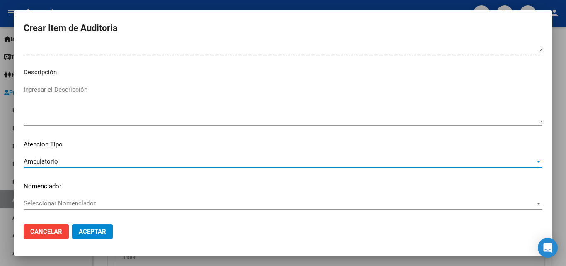
click at [89, 231] on span "Aceptar" at bounding box center [92, 231] width 27 height 7
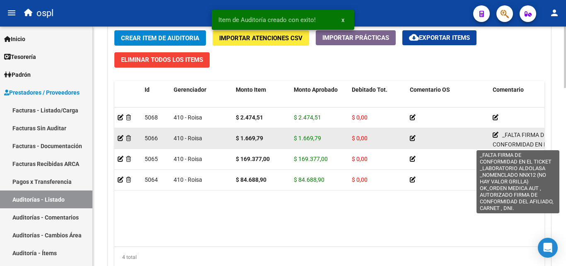
click at [495, 132] on icon at bounding box center [496, 135] width 6 height 6
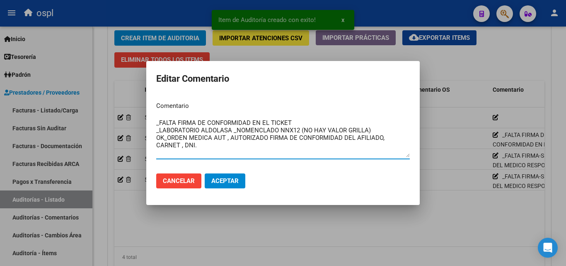
drag, startPoint x: 184, startPoint y: 147, endPoint x: 148, endPoint y: 120, distance: 45.1
click at [148, 120] on mat-dialog-content "Comentario _FALTA FIRMA DE CONFORMIDAD EN EL TICKET _LABORATORIO ALDOLASA _NOME…" at bounding box center [283, 131] width 274 height 72
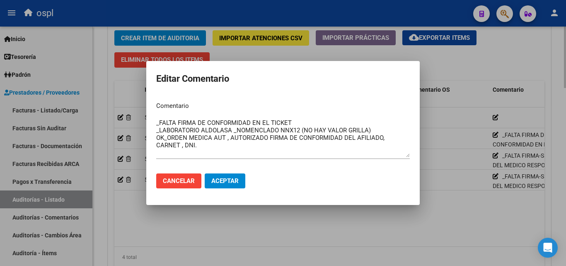
click at [266, 217] on div at bounding box center [283, 133] width 566 height 266
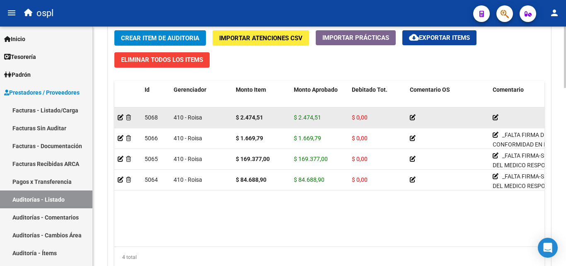
click at [497, 117] on icon at bounding box center [496, 117] width 6 height 6
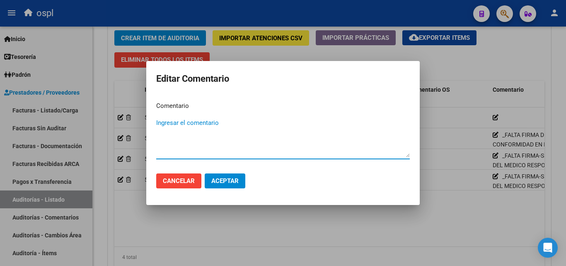
click at [187, 126] on textarea "Ingresar el comentario" at bounding box center [283, 137] width 254 height 39
paste textarea "_FALTA FIRMA DE CONFORMIDAD EN EL TICKET _LABORATORIO ALDOLASA _NOMENCLADO NNX1…"
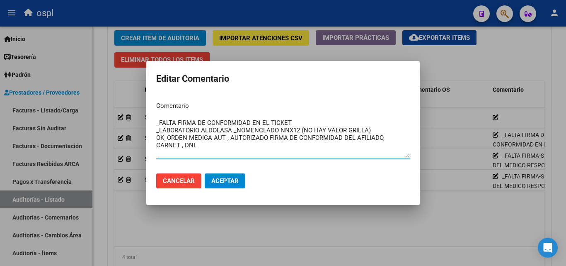
drag, startPoint x: 204, startPoint y: 145, endPoint x: 216, endPoint y: 141, distance: 13.1
click at [204, 145] on textarea "_FALTA FIRMA DE CONFORMIDAD EN EL TICKET _LABORATORIO ALDOLASA _NOMENCLADO NNX1…" at bounding box center [283, 137] width 254 height 39
click at [289, 123] on textarea "_FALTA FIRMA DE CONFORMIDAD EN EL TICKET _LABORATORIO ALDOLASA _NOMENCLADO NNX1…" at bounding box center [283, 137] width 254 height 39
click at [231, 132] on textarea "_FALTA FIRMA DE CONFORMIDAD EN EL TICKET _LABORATORIO ALDOLASA _NOMENCLADO NNX1…" at bounding box center [283, 137] width 254 height 39
type textarea "_FALTA FIRMA DE CONFORMIDAD EN EL TICKET _LABORATORIO COAGULOGRAMA _NOMENCLADO …"
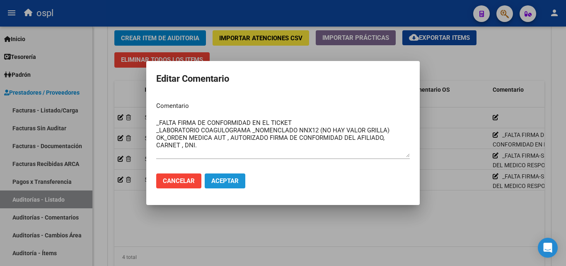
click at [236, 178] on span "Aceptar" at bounding box center [224, 180] width 27 height 7
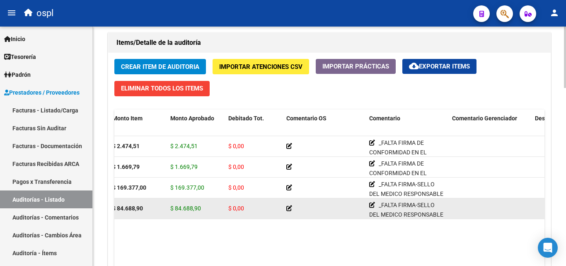
scroll to position [622, 0]
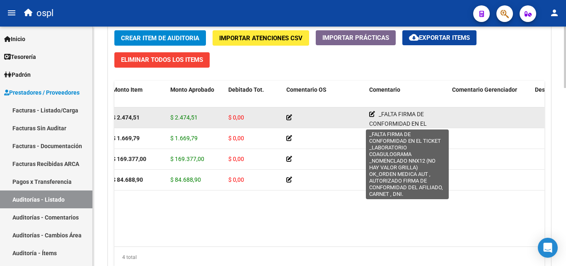
click at [371, 114] on icon at bounding box center [372, 114] width 6 height 6
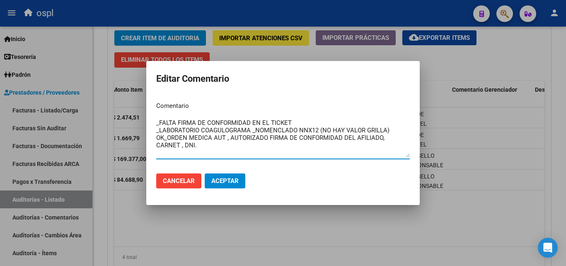
click at [223, 148] on textarea "_FALTA FIRMA DE CONFORMIDAD EN EL TICKET _LABORATORIO COAGULOGRAMA _NOMENCLADO …" at bounding box center [283, 137] width 254 height 39
click at [291, 223] on div at bounding box center [283, 133] width 566 height 266
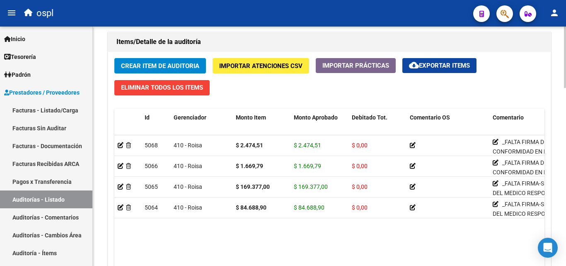
scroll to position [580, 0]
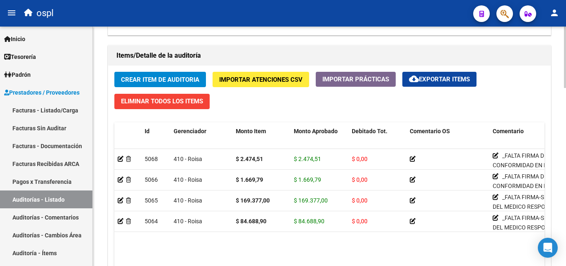
click at [182, 79] on span "Crear Item de Auditoria" at bounding box center [160, 79] width 78 height 7
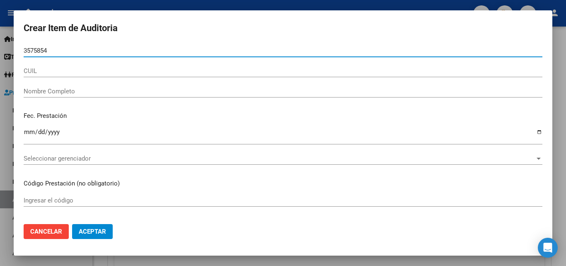
type input "35758543"
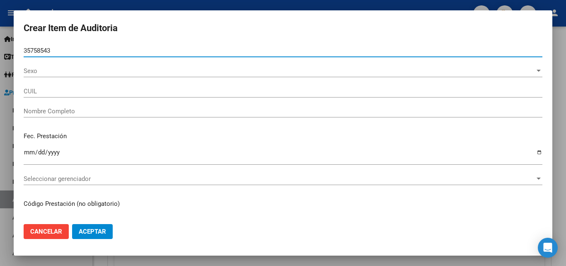
type input "20357585431"
type input "[PERSON_NAME]"
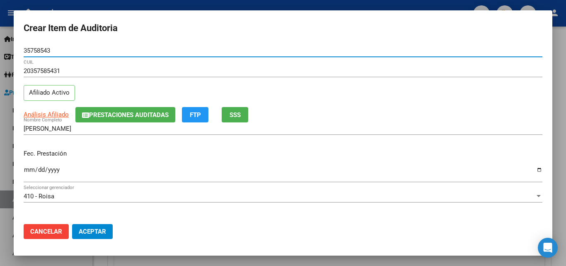
type input "35758543"
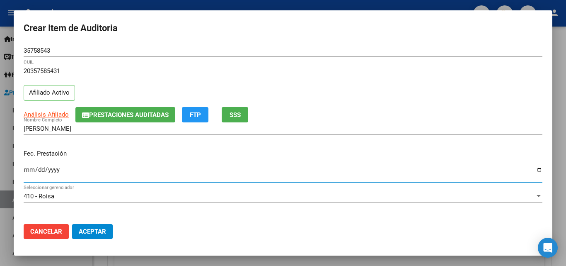
click at [27, 170] on input "Ingresar la fecha" at bounding box center [283, 172] width 519 height 13
type input "[DATE]"
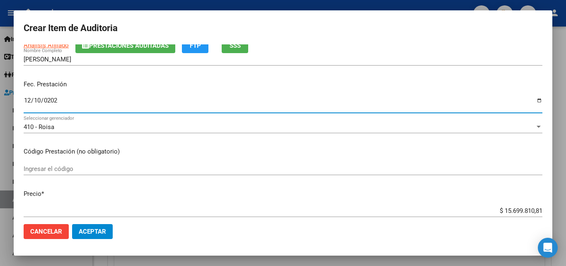
scroll to position [83, 0]
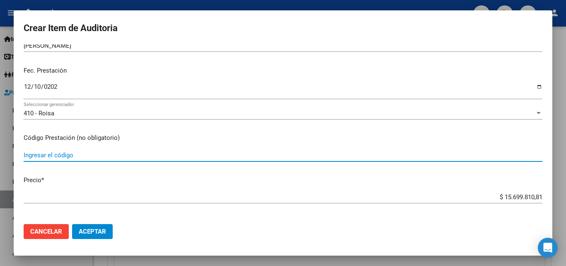
click at [71, 155] on input "Ingresar el código" at bounding box center [283, 154] width 519 height 7
click at [293, 192] on div "$ 15.699.810,81 Ingresar el precio" at bounding box center [283, 197] width 519 height 12
click at [100, 153] on input "COLECTEROL TOTAL - HDL-LDL" at bounding box center [283, 154] width 519 height 7
type input "COLECTEROL TOTAL - HDL- LDL"
click at [185, 173] on mat-dialog-content "35758543 Nro Documento 20357585431 CUIL Afiliado Activo Análisis Afiliado Prest…" at bounding box center [283, 130] width 539 height 173
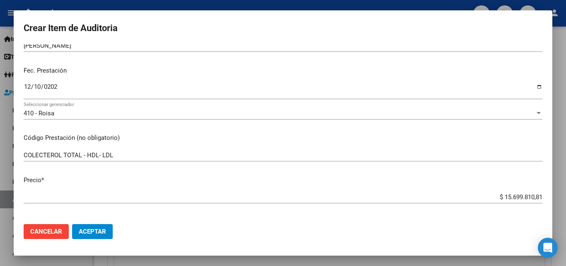
click at [472, 199] on input "$ 15.699.810,81" at bounding box center [283, 196] width 519 height 7
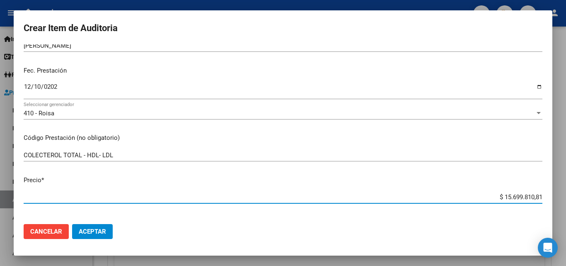
drag, startPoint x: 487, startPoint y: 200, endPoint x: 554, endPoint y: 195, distance: 66.9
click at [554, 195] on div "Crear Item de Auditoria 35758543 Nro Documento 20357585431 CUIL Afiliado Activo…" at bounding box center [283, 133] width 566 height 266
type input "$ 0,08"
type input "$ 0,82"
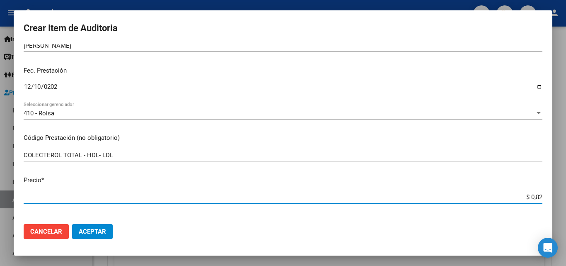
type input "$ 0,82"
type input "$ 8,24"
type input "$ 82,46"
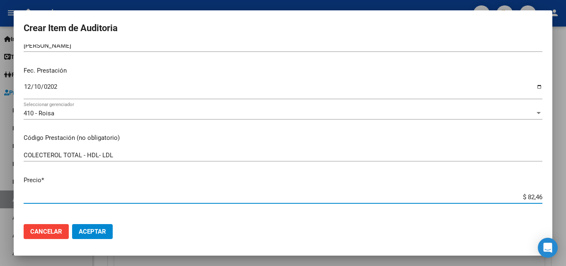
type input "$ 824,69"
type input "$ 8.246,99"
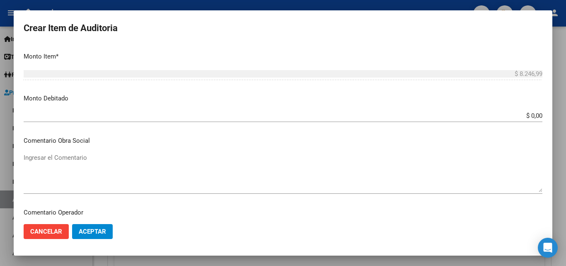
scroll to position [332, 0]
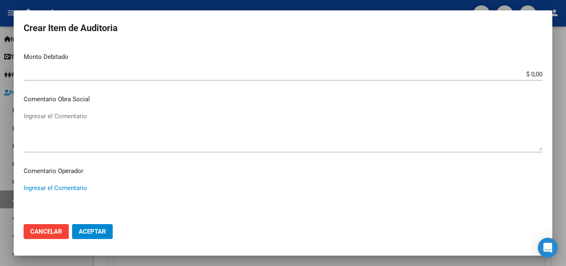
click at [86, 186] on textarea "Ingresar el Comentario" at bounding box center [283, 202] width 519 height 39
paste textarea "_FALTA FIRMA DE CONFORMIDAD EN EL TICKET _LABORATORIO ALDOLASA _NOMENCLADO NNX1…"
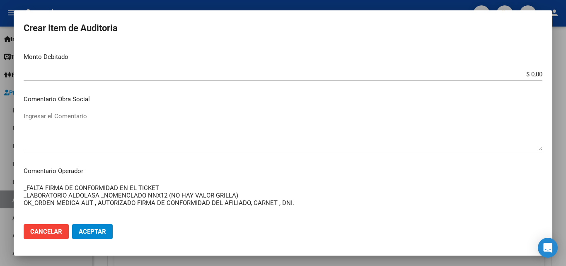
click at [158, 187] on textarea "_FALTA FIRMA DE CONFORMIDAD EN EL TICKET _LABORATORIO ALDOLASA _NOMENCLADO NNX1…" at bounding box center [283, 202] width 519 height 39
click at [99, 196] on textarea "_FALTA FIRMA DE CONFORMIDAD EN EL TICKET _LABORATORIO ALDOLASA _NOMENCLADO NNX1…" at bounding box center [283, 202] width 519 height 39
click at [89, 196] on textarea "_FALTA FIRMA DE CONFORMIDAD EN EL TICKET _LABORATORIO COLECTEROL TOTAL-HDL-LDL …" at bounding box center [283, 202] width 519 height 39
click at [110, 196] on textarea "_FALTA FIRMA DE CONFORMIDAD EN EL TICKET _LABORATORIO COLESTEROL TOTAL-HDL-LDL …" at bounding box center [283, 202] width 519 height 39
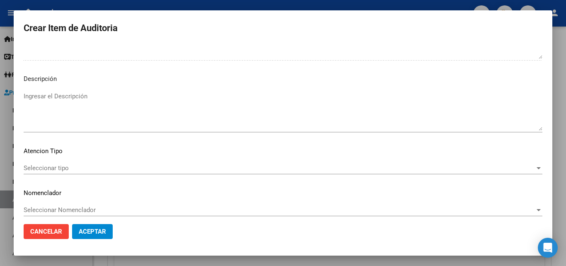
scroll to position [574, 0]
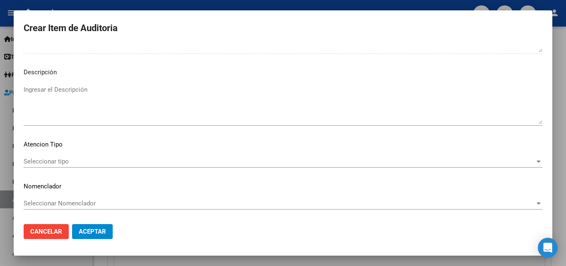
type textarea "_FALTA FIRMA DE CONFORMIDAD EN EL TICKET _LABORATORIO COLESTEROL TOTAL-HDL-LDL …"
click at [77, 160] on span "Seleccionar tipo" at bounding box center [279, 160] width 511 height 7
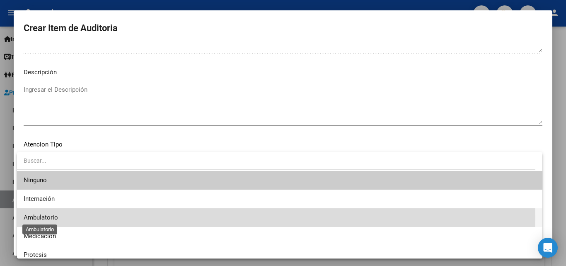
click at [46, 217] on span "Ambulatorio" at bounding box center [41, 216] width 34 height 7
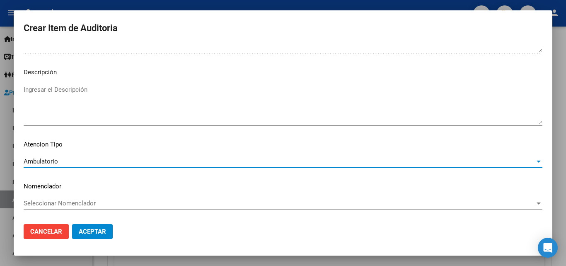
click at [92, 230] on span "Aceptar" at bounding box center [92, 231] width 27 height 7
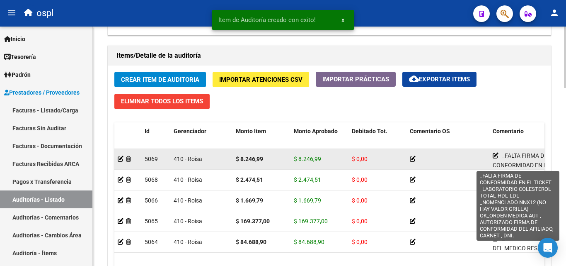
click at [495, 154] on icon at bounding box center [496, 156] width 6 height 6
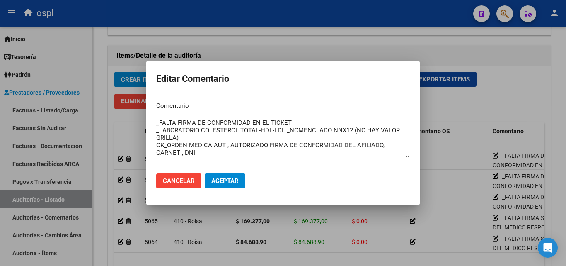
click at [508, 50] on div at bounding box center [283, 133] width 566 height 266
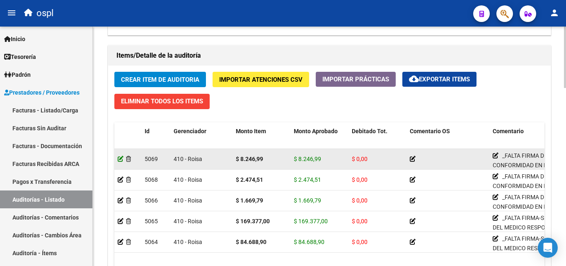
click at [120, 157] on icon at bounding box center [121, 159] width 6 height 6
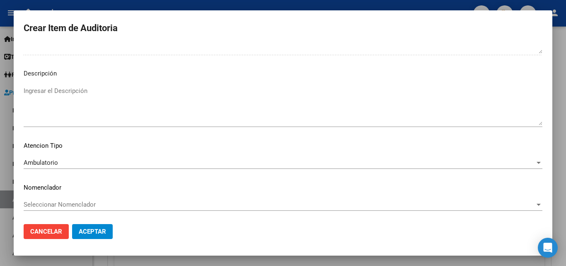
scroll to position [558, 0]
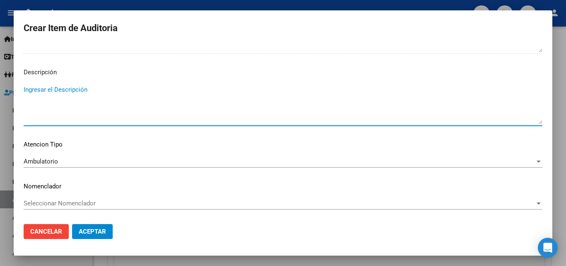
click at [99, 97] on textarea "Ingresar el Descripción" at bounding box center [283, 104] width 519 height 39
click at [42, 90] on textarea "COLECTEROL TOTAL $1669.79 COLE" at bounding box center [283, 104] width 519 height 39
click at [43, 95] on textarea "COLESTEROL TOTAL $1669.79 COLE" at bounding box center [283, 104] width 519 height 39
click at [63, 97] on textarea "COLESTEROL TOTAL $1669.79 COLESTEROL $2818.80" at bounding box center [283, 104] width 519 height 39
click at [52, 110] on textarea "COLESTEROL TOTAL $1669.79 COLESTEROL HDL $2818.80" at bounding box center [283, 104] width 519 height 39
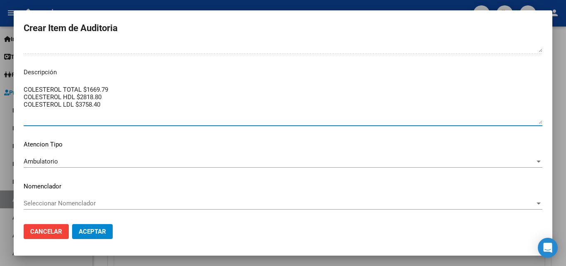
type textarea "COLESTEROL TOTAL $1669.79 COLESTEROL HDL $2818.80 COLESTEROL LDL $3758.40"
click at [85, 225] on button "Aceptar" at bounding box center [92, 231] width 41 height 15
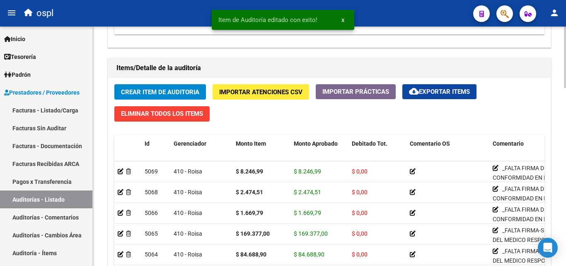
scroll to position [580, 0]
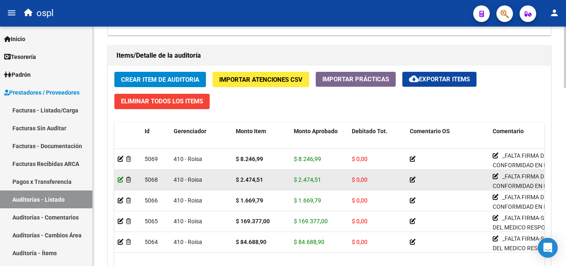
click at [119, 180] on icon at bounding box center [121, 180] width 6 height 6
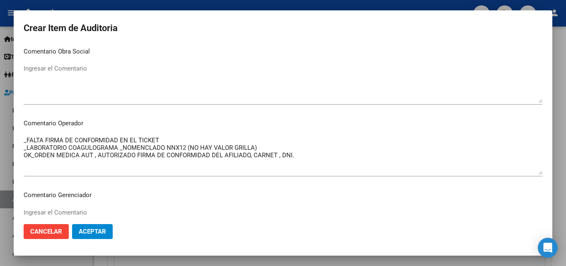
scroll to position [414, 0]
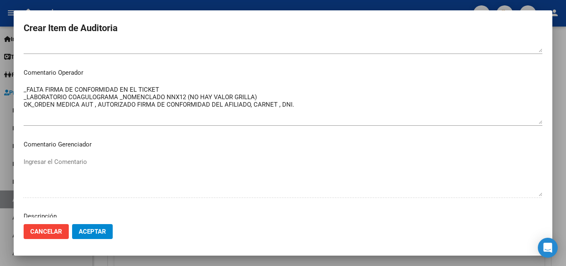
click at [248, 5] on div at bounding box center [283, 133] width 566 height 266
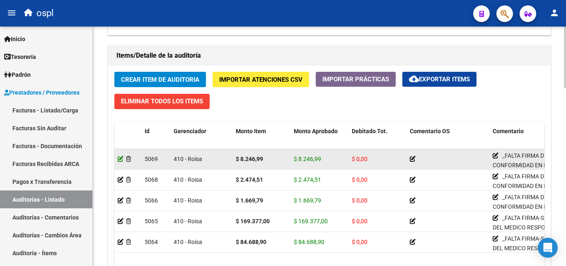
click at [122, 157] on icon at bounding box center [121, 159] width 6 height 6
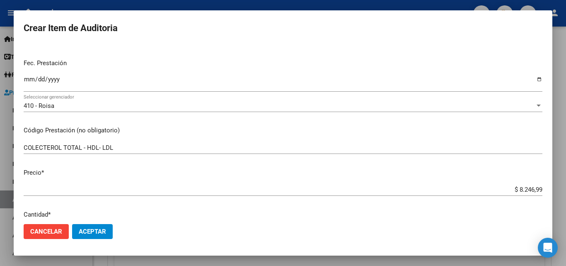
scroll to position [83, 0]
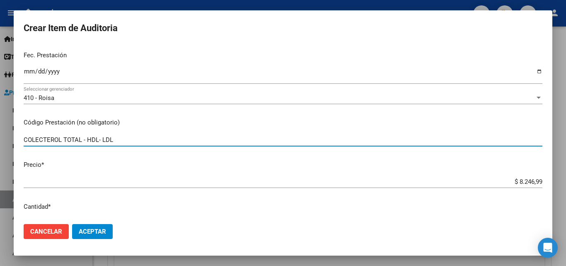
drag, startPoint x: 43, startPoint y: 138, endPoint x: 48, endPoint y: 145, distance: 8.0
click at [44, 139] on input "COLECTEROL TOTAL - HDL- LDL" at bounding box center [283, 139] width 519 height 7
type input "COLESTEROL TOTAL - HDL- LDL"
click at [90, 228] on span "Aceptar" at bounding box center [92, 231] width 27 height 7
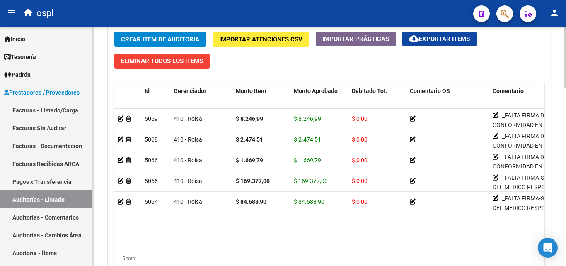
scroll to position [622, 0]
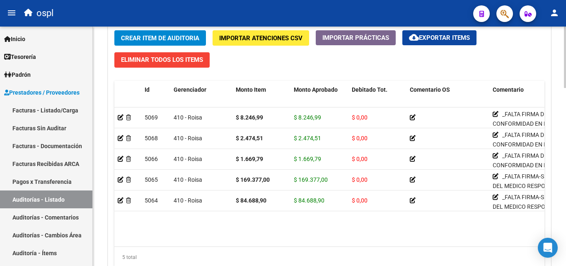
click at [158, 37] on span "Crear Item de Auditoria" at bounding box center [160, 37] width 78 height 7
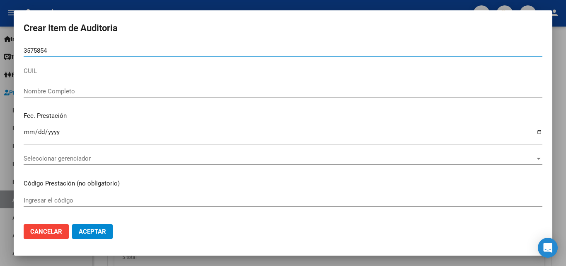
type input "35758543"
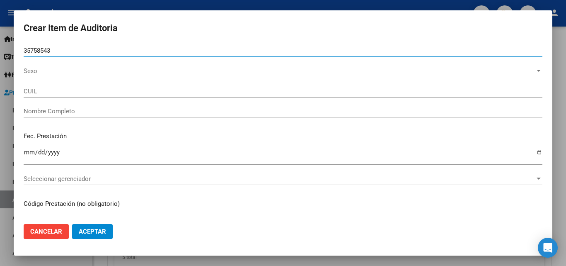
type input "20357585431"
type input "[PERSON_NAME]"
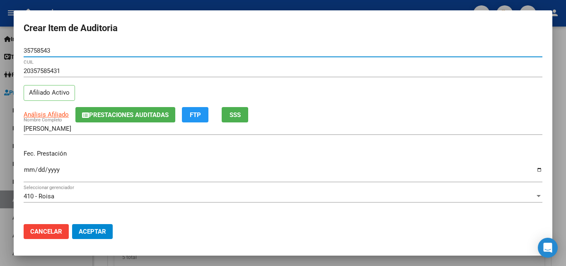
type input "35758543"
click at [27, 177] on input "Ingresar la fecha" at bounding box center [283, 172] width 519 height 13
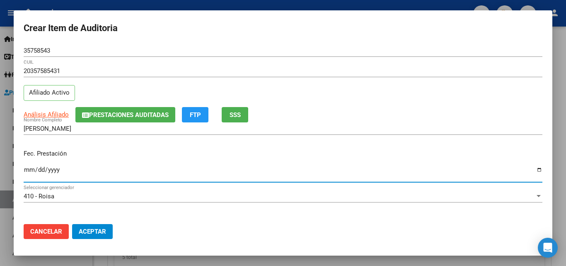
click at [29, 172] on input "Ingresar la fecha" at bounding box center [283, 172] width 519 height 13
click at [40, 171] on input "Ingresar la fecha" at bounding box center [283, 172] width 519 height 13
type input "[DATE]"
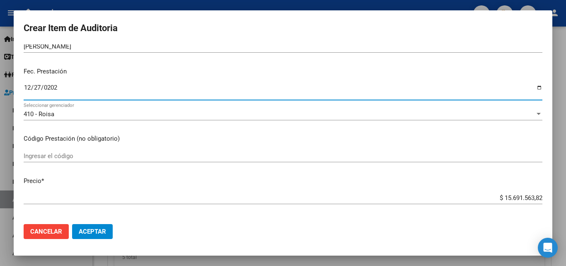
scroll to position [83, 0]
click at [78, 157] on input "Ingresar el código" at bounding box center [283, 154] width 519 height 7
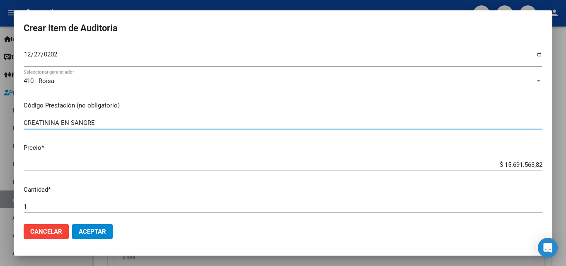
scroll to position [124, 0]
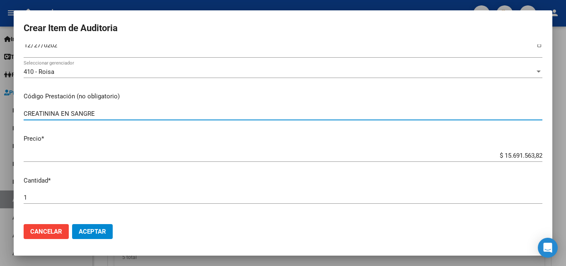
type input "CREATININA EN SANGRE"
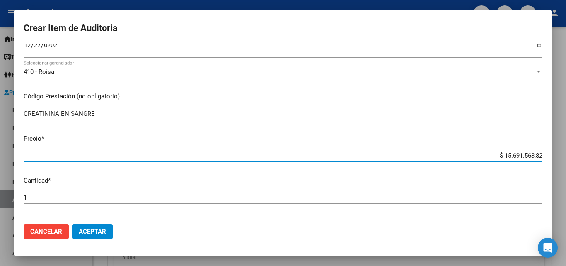
drag, startPoint x: 488, startPoint y: 156, endPoint x: 540, endPoint y: 154, distance: 52.7
click at [540, 154] on app-form-text-field "Precio * $ 15.691.563,82 Ingresar el precio" at bounding box center [287, 147] width 526 height 26
type input "$ 0,01"
type input "$ 0,14"
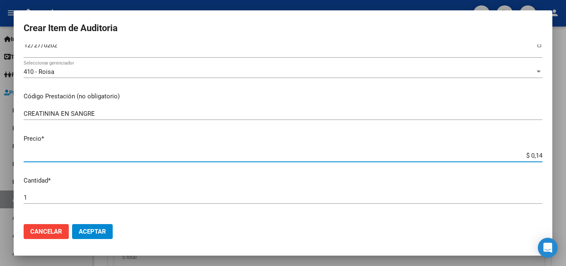
type input "$ 0,14"
type input "$ 1,43"
type input "$ 14,35"
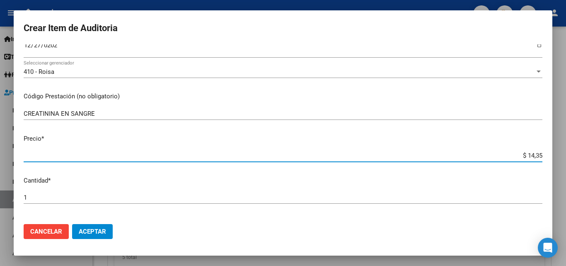
type input "$ 143,50"
type input "$ 1.435,08"
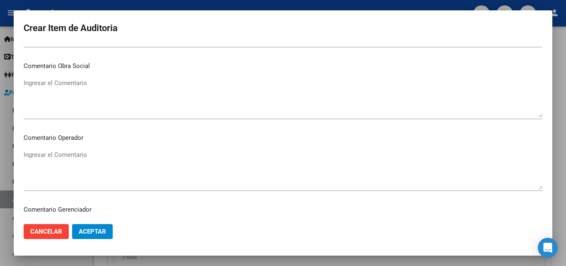
scroll to position [373, 0]
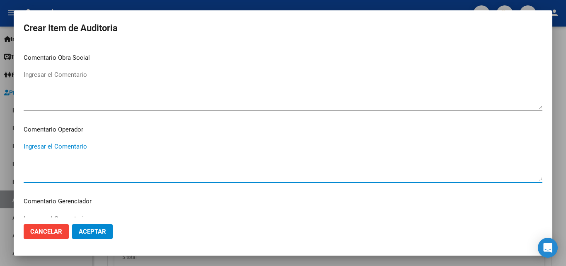
click at [97, 150] on textarea "Ingresar el Comentario" at bounding box center [283, 161] width 519 height 39
paste textarea "_FALTA FIRMA DE CONFORMIDAD EN EL TICKET _LABORATORIO ALDOLASA _NOMENCLADO NNX1…"
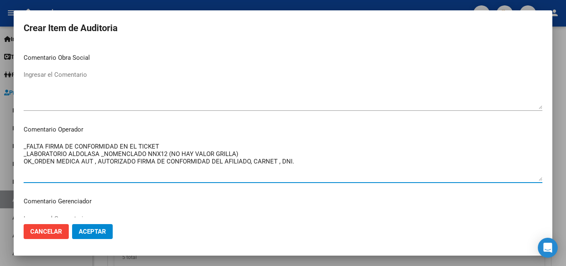
drag, startPoint x: 97, startPoint y: 156, endPoint x: 103, endPoint y: 156, distance: 5.4
click at [99, 155] on textarea "_FALTA FIRMA DE CONFORMIDAD EN EL TICKET _LABORATORIO ALDOLASA _NOMENCLADO NNX1…" at bounding box center [283, 161] width 519 height 39
click at [97, 153] on textarea "_FALTA FIRMA DE CONFORMIDAD EN EL TICKET _LABORATORIO ALDOLASA _NOMENCLADO NNX1…" at bounding box center [283, 161] width 519 height 39
click at [98, 153] on textarea "_FALTA FIRMA DE CONFORMIDAD EN EL TICKET _LABORATORIO ALDOLASA _NOMENCLADO NNX1…" at bounding box center [283, 161] width 519 height 39
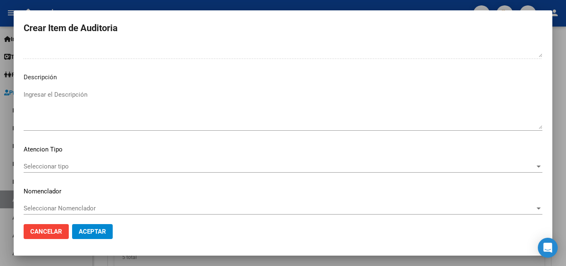
scroll to position [574, 0]
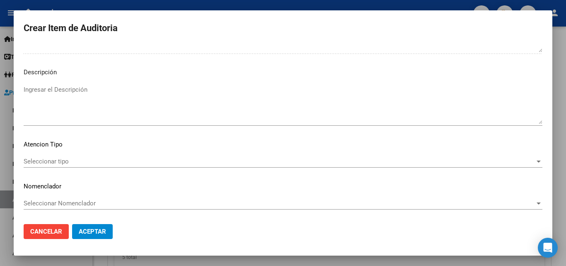
type textarea "_FALTA FIRMA DE CONFORMIDAD EN EL TICKET _LABORATORIO CREATININA EN SANGRE _NOM…"
click at [75, 159] on span "Seleccionar tipo" at bounding box center [279, 160] width 511 height 7
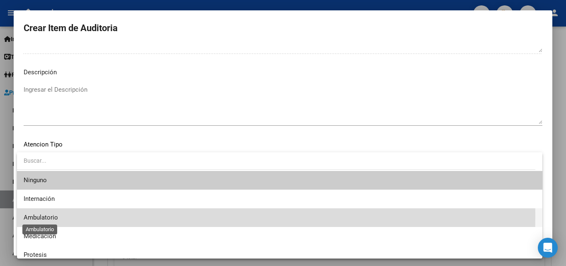
click at [42, 216] on span "Ambulatorio" at bounding box center [41, 216] width 34 height 7
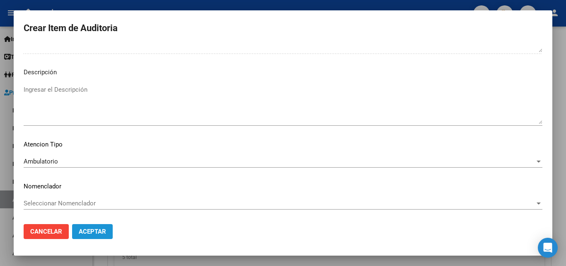
click at [92, 231] on span "Aceptar" at bounding box center [92, 231] width 27 height 7
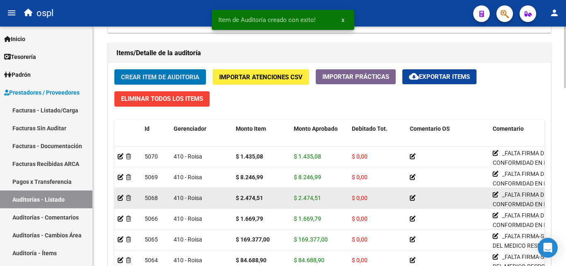
scroll to position [580, 0]
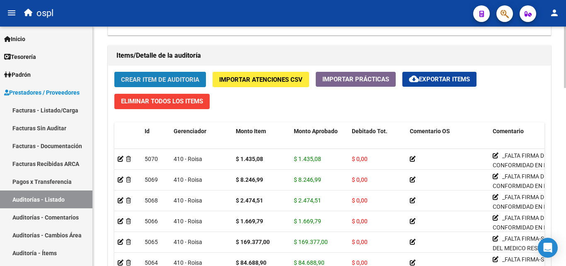
click at [185, 80] on span "Crear Item de Auditoria" at bounding box center [160, 79] width 78 height 7
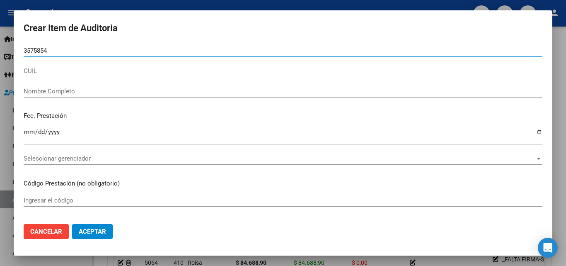
type input "35758543"
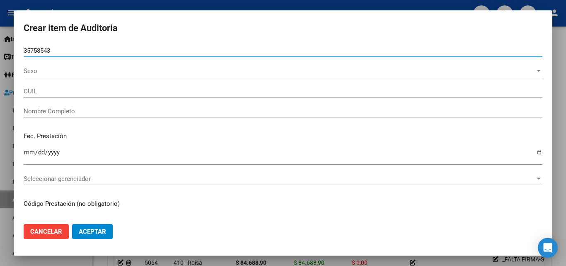
type input "20357585431"
type input "[PERSON_NAME]"
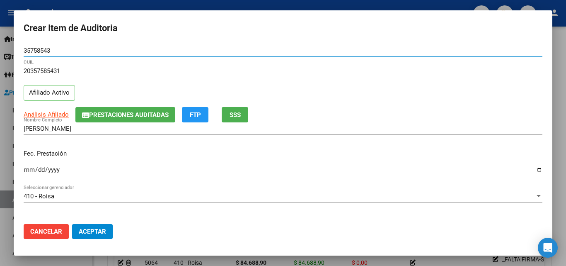
type input "35758543"
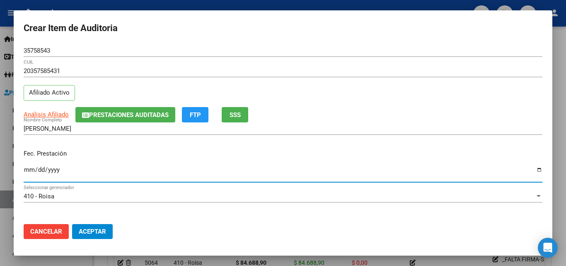
click at [27, 170] on input "Ingresar la fecha" at bounding box center [283, 172] width 519 height 13
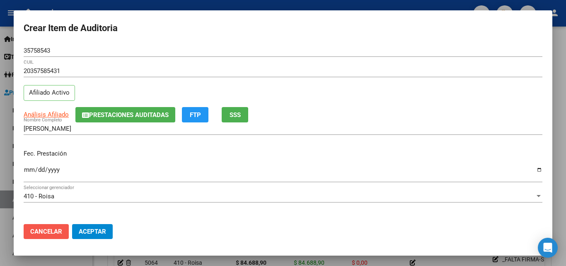
click at [41, 226] on button "Cancelar" at bounding box center [46, 231] width 45 height 15
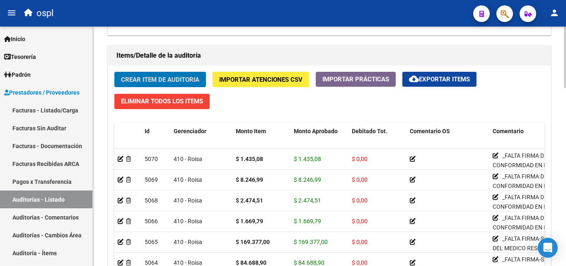
click at [189, 78] on span "Crear Item de Auditoria" at bounding box center [160, 79] width 78 height 7
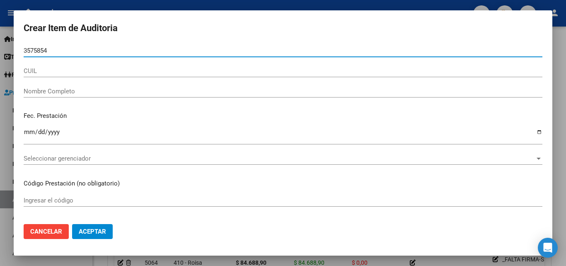
type input "35758543"
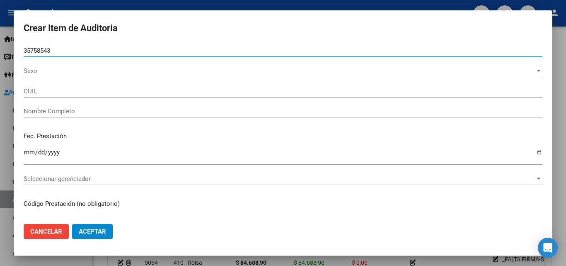
type input "20357585431"
type input "[PERSON_NAME]"
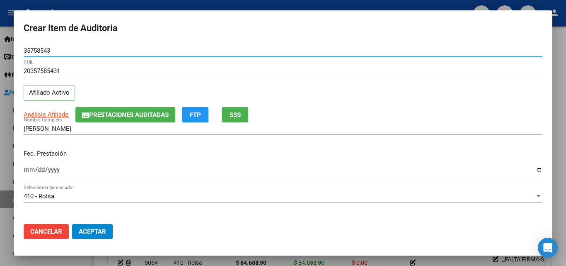
type input "35758543"
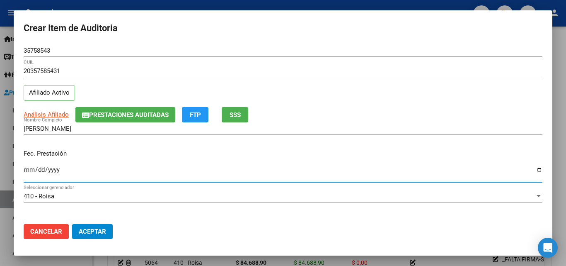
click at [27, 174] on input "Ingresar la fecha" at bounding box center [283, 172] width 519 height 13
click at [36, 165] on div "[DATE] Ingresar la fecha" at bounding box center [283, 173] width 519 height 18
click at [39, 169] on input "[DATE]" at bounding box center [283, 172] width 519 height 13
click at [30, 170] on input "[DATE]" at bounding box center [283, 172] width 519 height 13
type input "[DATE]"
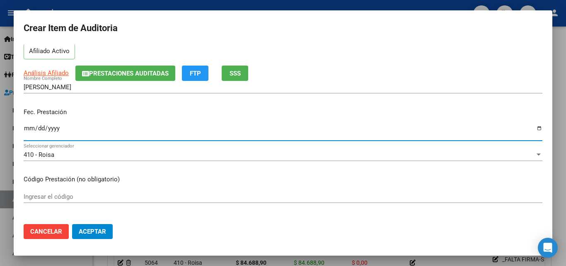
scroll to position [83, 0]
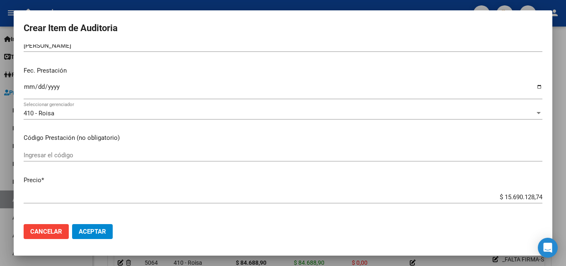
click at [71, 150] on div "Ingresar el código" at bounding box center [283, 155] width 519 height 12
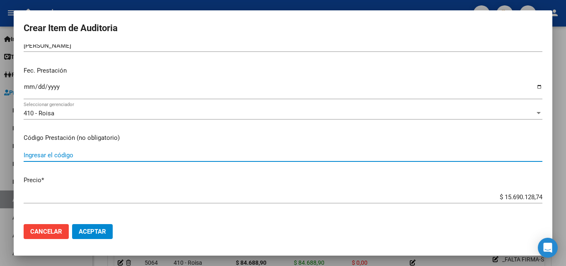
click at [71, 158] on input "Ingresar el código" at bounding box center [283, 154] width 519 height 7
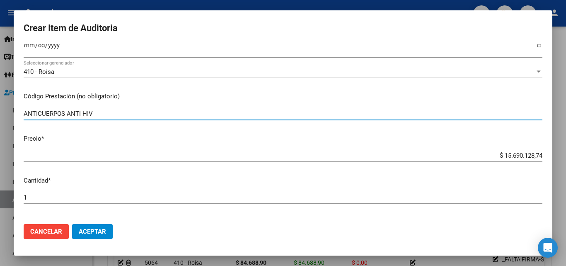
type input "ANTICUERPOS ANTI HIV"
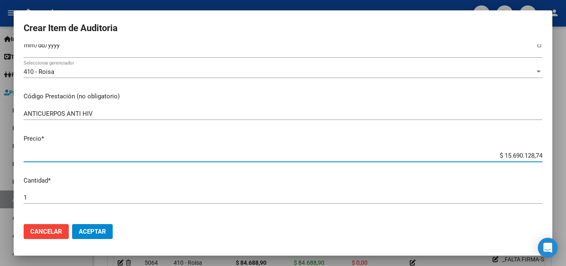
drag, startPoint x: 492, startPoint y: 155, endPoint x: 559, endPoint y: 152, distance: 67.2
click at [559, 154] on div "Crear Item de Auditoria 35758543 Nro Documento 20357585431 CUIL Afiliado Activo…" at bounding box center [283, 133] width 566 height 266
type input "$ 0,01"
type input "$ 0,13"
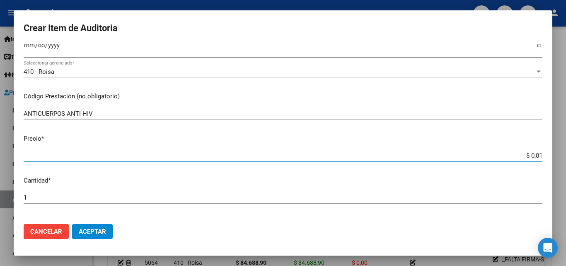
type input "$ 0,13"
type input "$ 1,39"
type input "$ 13,98"
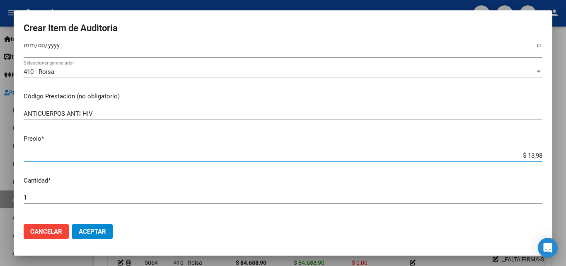
type input "$ 139,82"
type input "$ 1.398,20"
type input "$ 13.982,01"
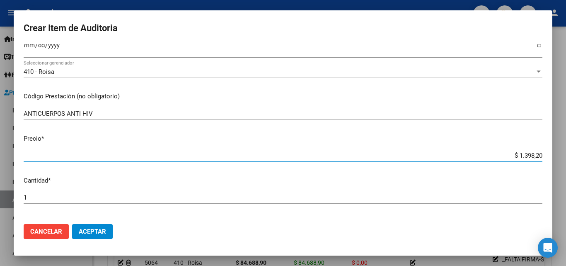
type input "$ 13.982,01"
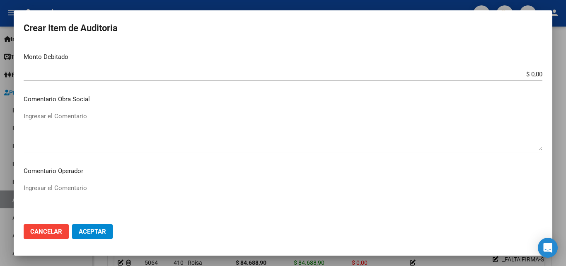
scroll to position [414, 0]
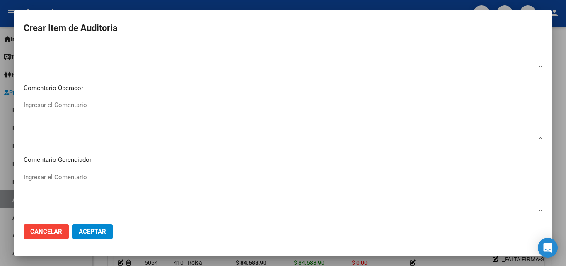
click at [85, 119] on textarea "Ingresar el Comentario" at bounding box center [283, 119] width 519 height 39
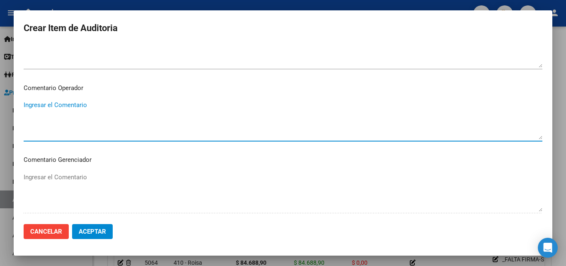
paste textarea "_FALTA FIRMA DE CONFORMIDAD EN EL TICKET _LABORATORIO ALDOLASA _NOMENCLADO NNX1…"
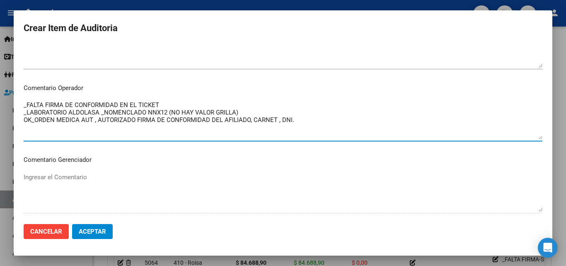
click at [96, 114] on textarea "_FALTA FIRMA DE CONFORMIDAD EN EL TICKET _LABORATORIO ALDOLASA _NOMENCLADO NNX1…" at bounding box center [283, 119] width 519 height 39
click at [99, 114] on textarea "_FALTA FIRMA DE CONFORMIDAD EN EL TICKET _LABORATORIO ALDOLASA _NOMENCLADO NNX1…" at bounding box center [283, 119] width 519 height 39
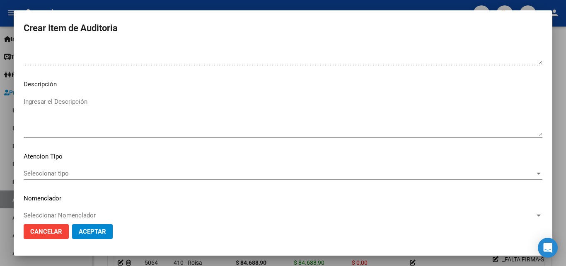
scroll to position [574, 0]
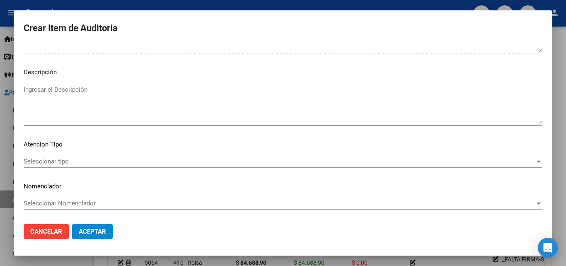
type textarea "_FALTA FIRMA DE CONFORMIDAD EN EL TICKET _LABORATORIO HIV _NOMENCLADO NNX12 (NO…"
click at [61, 159] on span "Seleccionar tipo" at bounding box center [279, 160] width 511 height 7
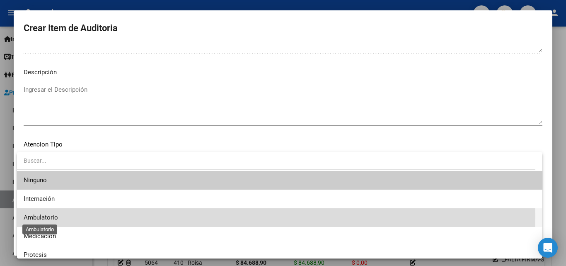
click at [48, 215] on span "Ambulatorio" at bounding box center [41, 216] width 34 height 7
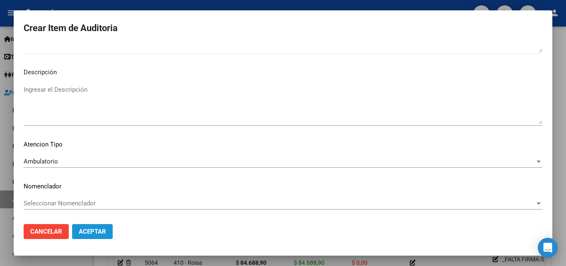
click at [96, 228] on span "Aceptar" at bounding box center [92, 231] width 27 height 7
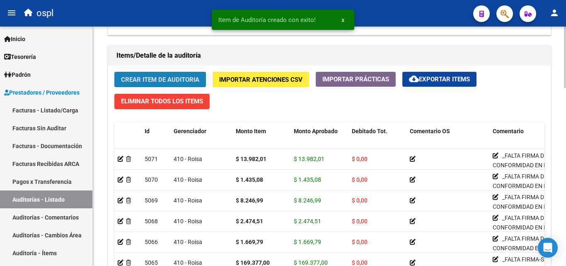
click at [162, 81] on span "Crear Item de Auditoria" at bounding box center [160, 79] width 78 height 7
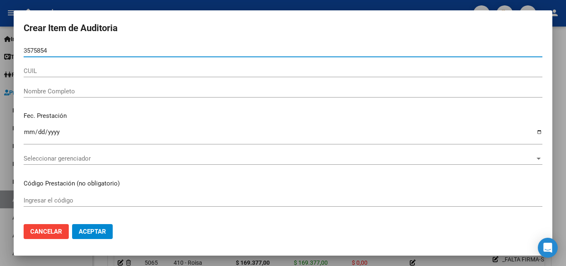
type input "35758543"
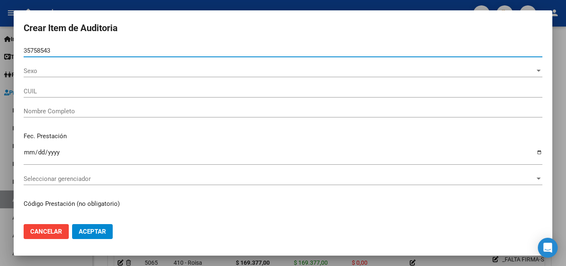
type input "20357585431"
type input "[PERSON_NAME]"
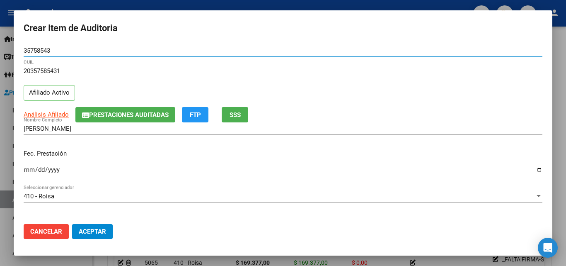
type input "35758543"
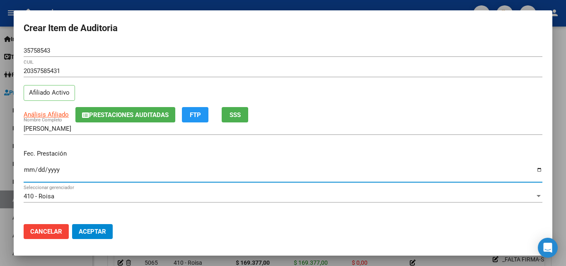
click at [30, 169] on input "Ingresar la fecha" at bounding box center [283, 172] width 519 height 13
type input "[DATE]"
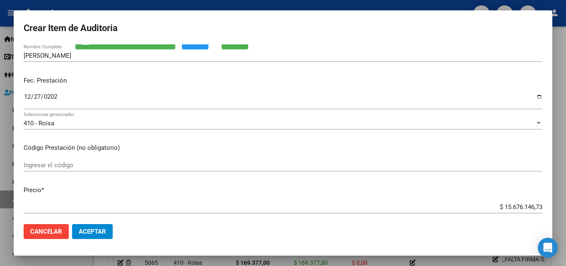
scroll to position [124, 0]
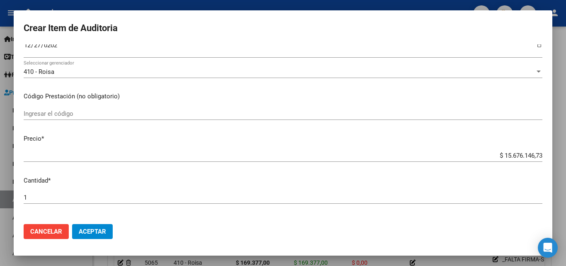
click at [65, 119] on div "Ingresar el código" at bounding box center [283, 113] width 519 height 12
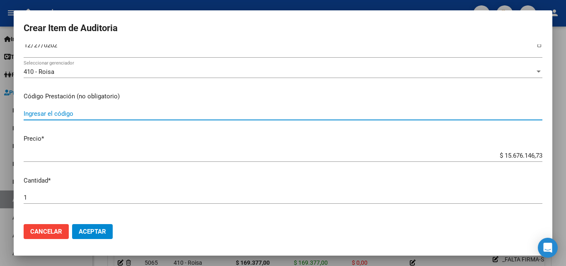
click at [66, 114] on input "Ingresar el código" at bounding box center [283, 113] width 519 height 7
type input "[MEDICAL_DATA] ANTICUERPOS TOTALES (HCV)"
click at [500, 156] on input "$ 15.676.146,73" at bounding box center [283, 155] width 519 height 7
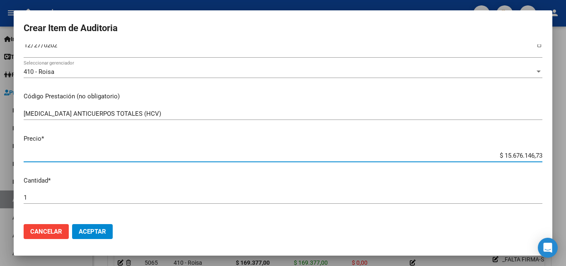
drag, startPoint x: 491, startPoint y: 153, endPoint x: 546, endPoint y: 153, distance: 54.7
click at [546, 153] on mat-dialog-content "35758543 Nro Documento 20357585431 CUIL Afiliado Activo Análisis Afiliado Prest…" at bounding box center [283, 130] width 539 height 173
type input "$ 0,01"
type input "$ 0,18"
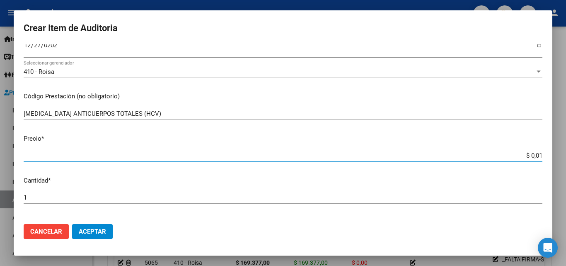
type input "$ 0,18"
type input "$ 1,87"
type input "$ 18,79"
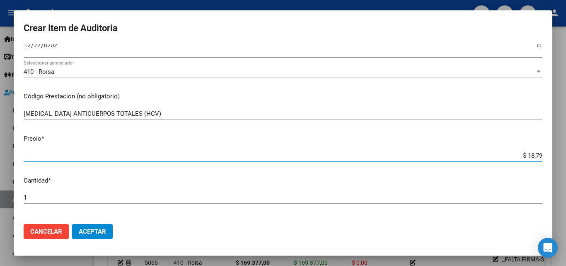
type input "$ 187,92"
type input "$ 1.879,20"
type input "$ 18.792,00"
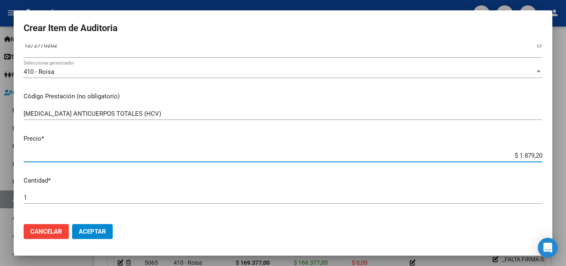
type input "$ 18.792,00"
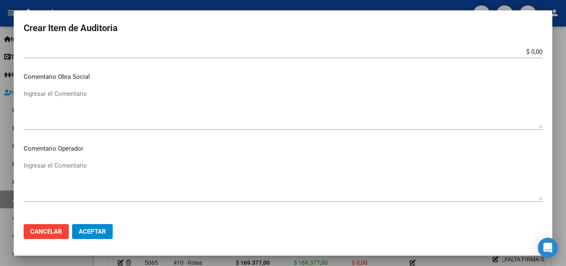
scroll to position [414, 0]
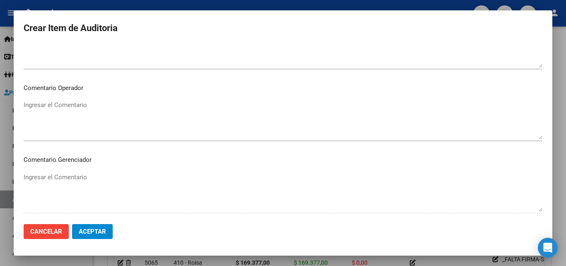
click at [94, 110] on textarea "Ingresar el Comentario" at bounding box center [283, 119] width 519 height 39
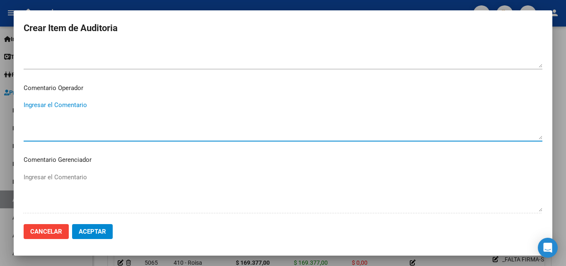
paste textarea "_FALTA FIRMA DE CONFORMIDAD EN EL TICKET _LABORATORIO ALDOLASA _NOMENCLADO NNX1…"
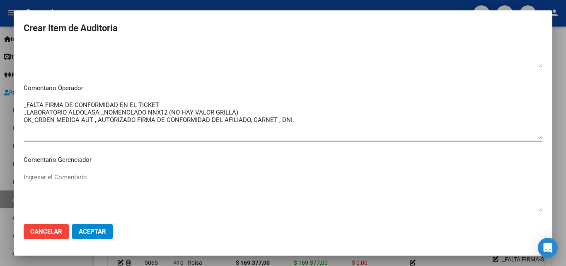
click at [98, 115] on textarea "_FALTA FIRMA DE CONFORMIDAD EN EL TICKET _LABORATORIO ALDOLASA _NOMENCLADO NNX1…" at bounding box center [283, 119] width 519 height 39
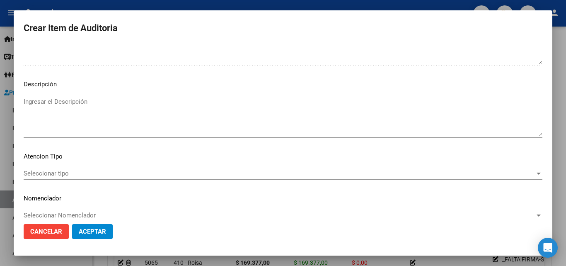
scroll to position [574, 0]
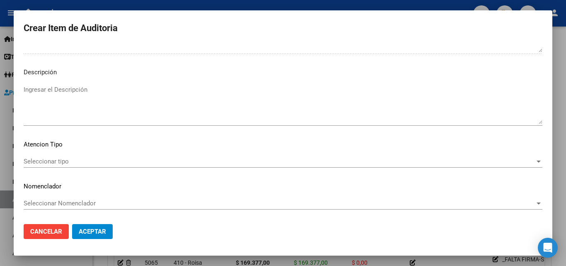
type textarea "_FALTA FIRMA DE CONFORMIDAD EN EL TICKET _LABORATORIO HCV AC. _NOMENCLADO NNX12…"
click at [72, 160] on span "Seleccionar tipo" at bounding box center [279, 160] width 511 height 7
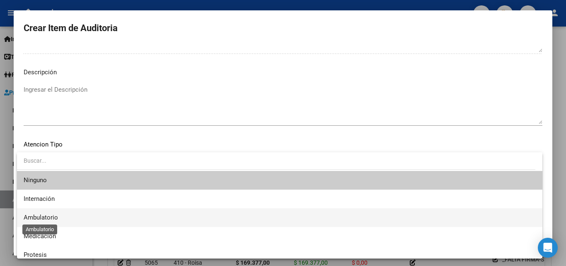
click at [54, 216] on span "Ambulatorio" at bounding box center [41, 216] width 34 height 7
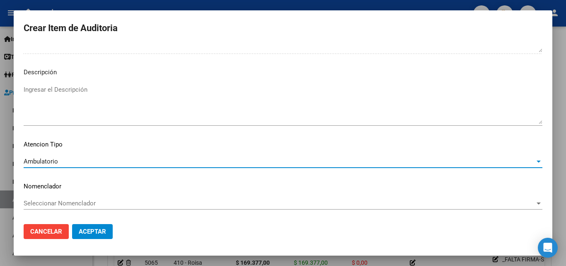
click at [90, 231] on span "Aceptar" at bounding box center [92, 231] width 27 height 7
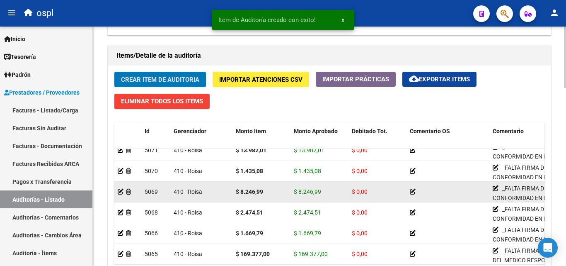
scroll to position [0, 0]
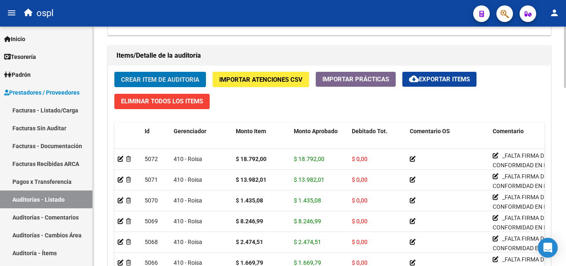
click at [140, 80] on span "Crear Item de Auditoria" at bounding box center [160, 79] width 78 height 7
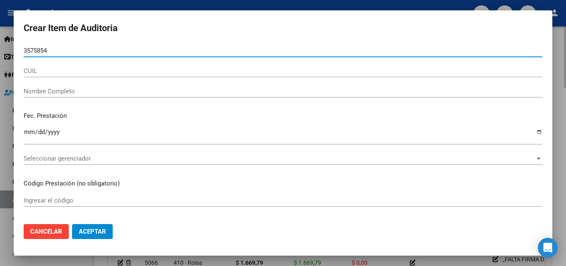
type input "35758543"
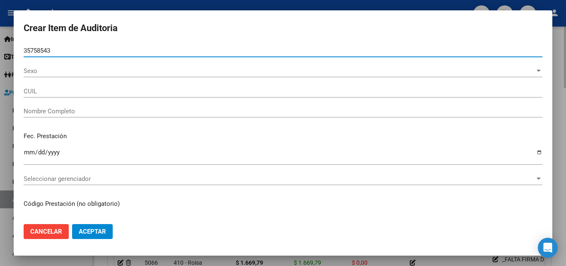
type input "20357585431"
type input "[PERSON_NAME]"
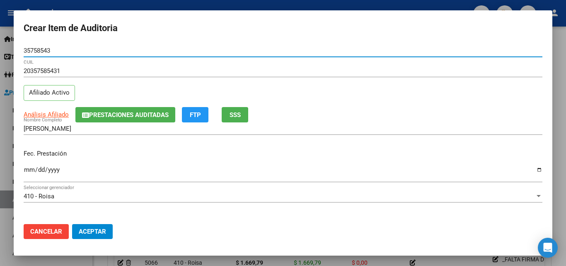
type input "35758543"
click at [29, 167] on input "Ingresar la fecha" at bounding box center [283, 172] width 519 height 13
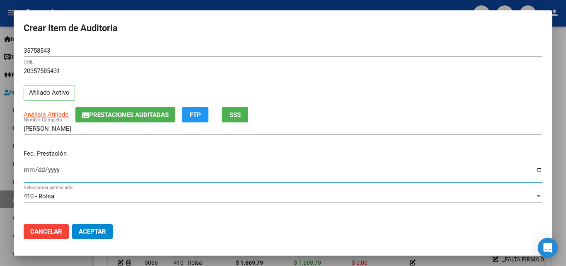
click at [48, 170] on input "Ingresar la fecha" at bounding box center [283, 172] width 519 height 13
click at [27, 168] on input "Ingresar la fecha" at bounding box center [283, 172] width 519 height 13
type input "[DATE]"
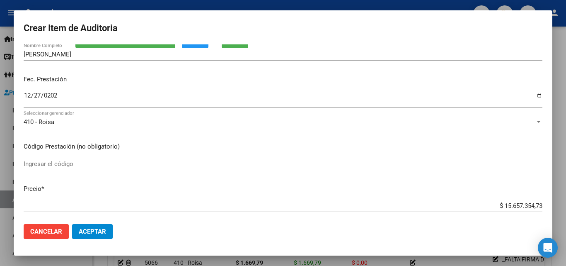
scroll to position [83, 0]
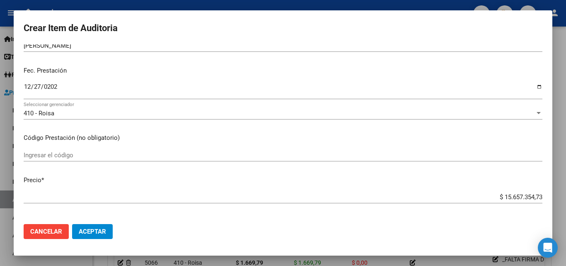
click at [56, 157] on input "Ingresar el código" at bounding box center [283, 154] width 519 height 7
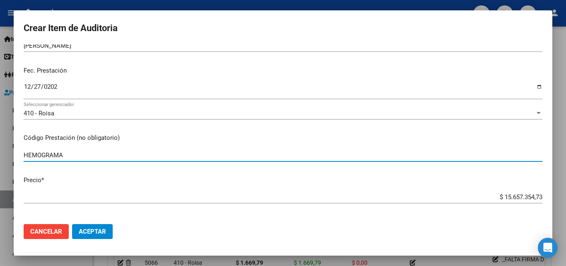
type input "HEMOGRAMA"
click at [495, 198] on input "$ 15.657.354,73" at bounding box center [283, 196] width 519 height 7
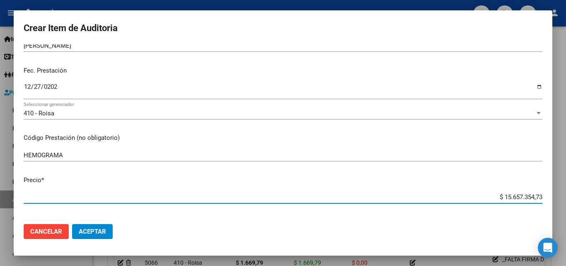
drag, startPoint x: 489, startPoint y: 195, endPoint x: 543, endPoint y: 195, distance: 53.5
click at [543, 195] on mat-dialog-content "35758543 Nro Documento 20357585431 CUIL Afiliado Activo Análisis Afiliado Prest…" at bounding box center [283, 130] width 539 height 173
type input "$ 0,01"
type input "$ 0,13"
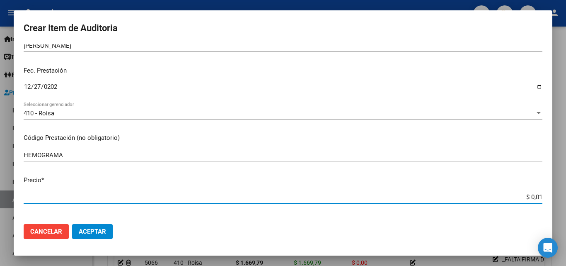
type input "$ 0,13"
type input "$ 1,37"
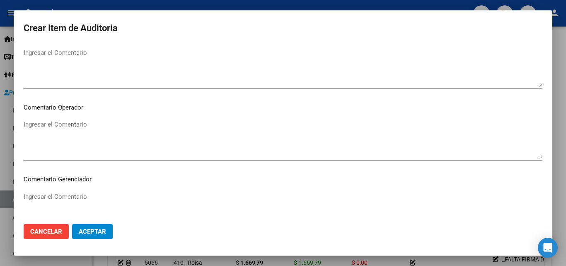
scroll to position [414, 0]
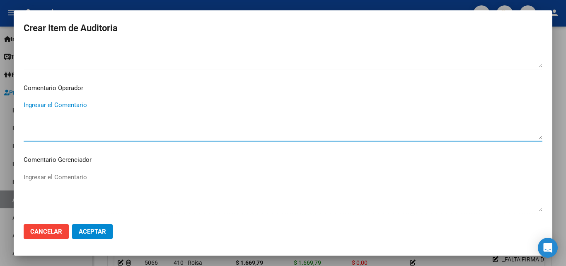
click at [76, 119] on textarea "Ingresar el Comentario" at bounding box center [283, 119] width 519 height 39
paste textarea "_FALTA FIRMA DE CONFORMIDAD EN EL TICKET _LABORATORIO ALDOLASA _NOMENCLADO NNX1…"
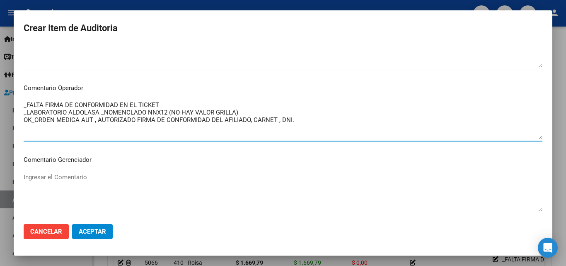
click at [99, 113] on textarea "_FALTA FIRMA DE CONFORMIDAD EN EL TICKET _LABORATORIO ALDOLASA _NOMENCLADO NNX1…" at bounding box center [283, 119] width 519 height 39
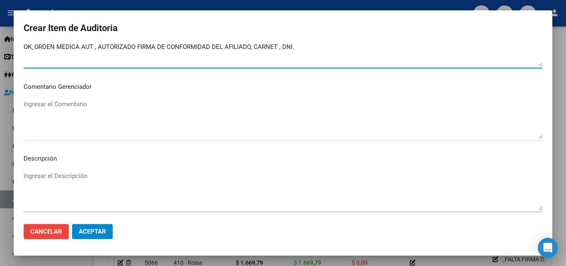
scroll to position [574, 0]
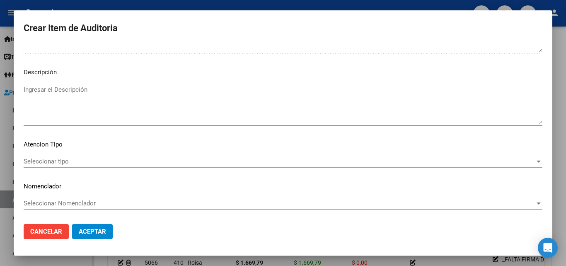
click at [55, 158] on span "Seleccionar tipo" at bounding box center [279, 160] width 511 height 7
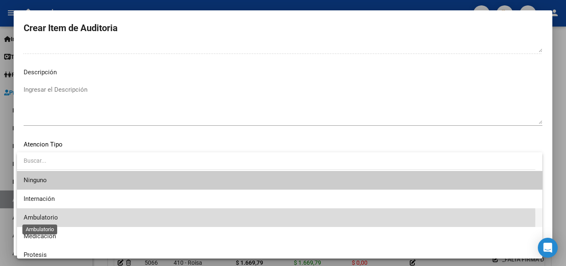
click at [50, 217] on span "Ambulatorio" at bounding box center [41, 216] width 34 height 7
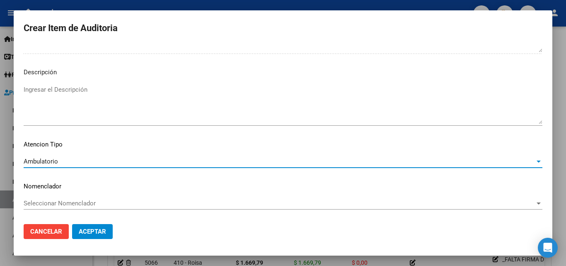
click at [87, 229] on span "Aceptar" at bounding box center [92, 231] width 27 height 7
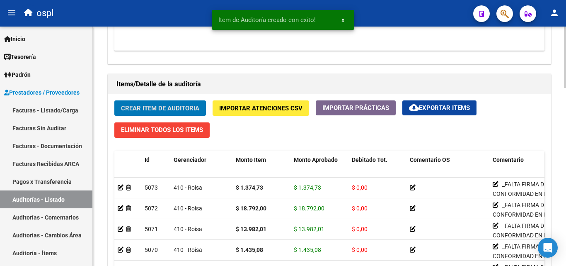
scroll to position [539, 0]
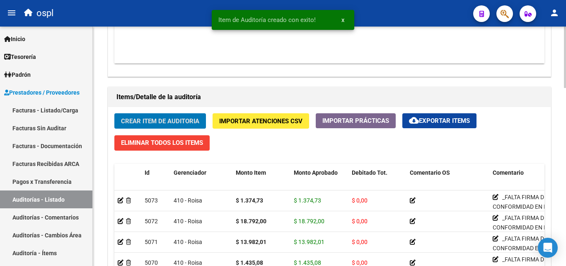
click at [153, 122] on span "Crear Item de Auditoria" at bounding box center [160, 120] width 78 height 7
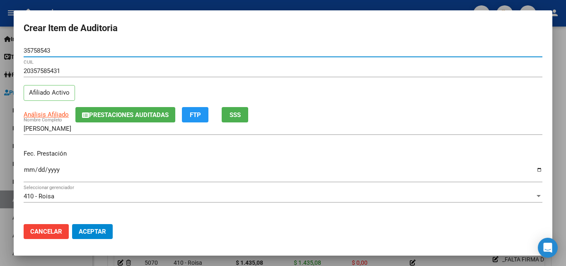
click at [30, 169] on input "Ingresar la fecha" at bounding box center [283, 172] width 519 height 13
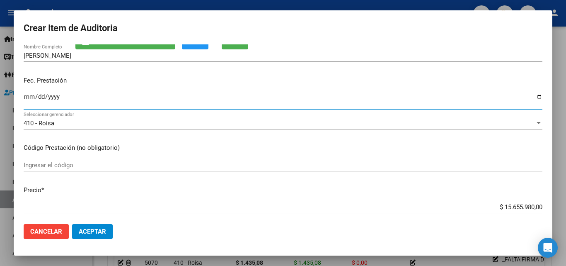
scroll to position [83, 0]
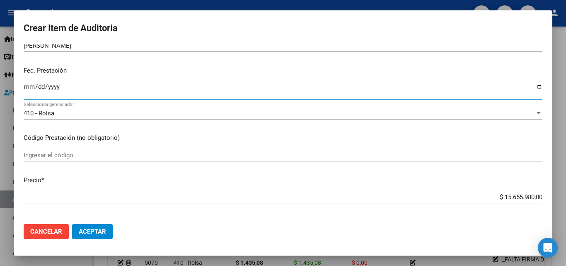
click at [67, 157] on input "Ingresar el código" at bounding box center [283, 154] width 519 height 7
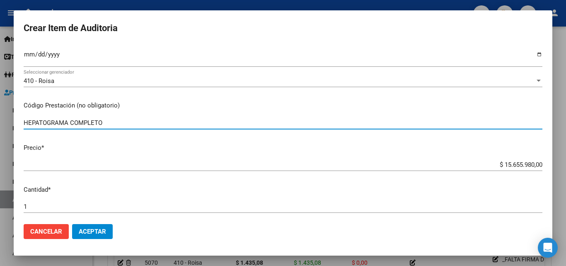
scroll to position [124, 0]
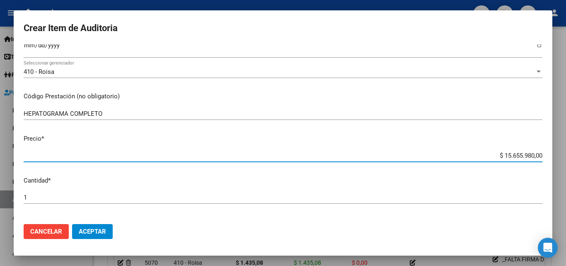
drag, startPoint x: 485, startPoint y: 153, endPoint x: 541, endPoint y: 158, distance: 55.8
click at [540, 159] on mat-dialog-content "35758543 Nro Documento 20357585431 CUIL Afiliado Activo Análisis Afiliado Prest…" at bounding box center [283, 130] width 539 height 173
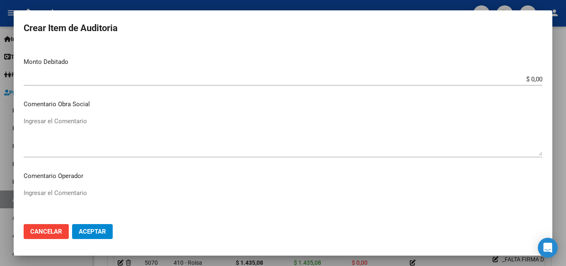
scroll to position [373, 0]
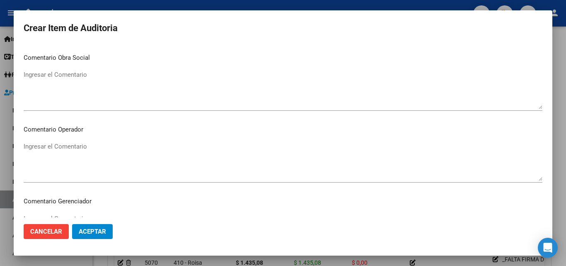
click at [81, 146] on textarea "Ingresar el Comentario" at bounding box center [283, 161] width 519 height 39
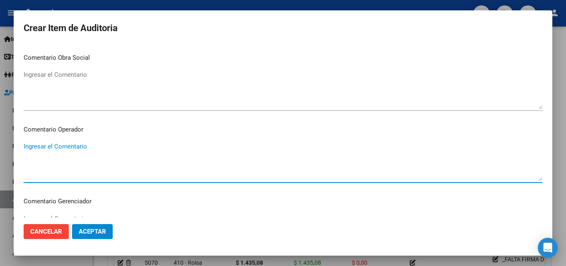
paste textarea "_FALTA FIRMA DE CONFORMIDAD EN EL TICKET _LABORATORIO ALDOLASA _NOMENCLADO NNX1…"
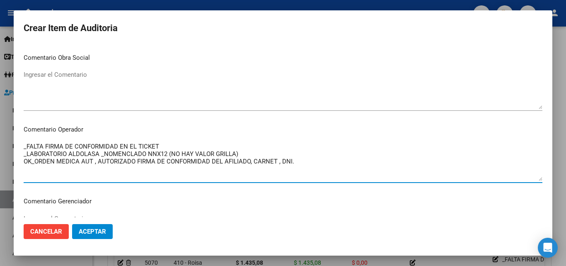
click at [99, 155] on textarea "_FALTA FIRMA DE CONFORMIDAD EN EL TICKET _LABORATORIO ALDOLASA _NOMENCLADO NNX1…" at bounding box center [283, 161] width 519 height 39
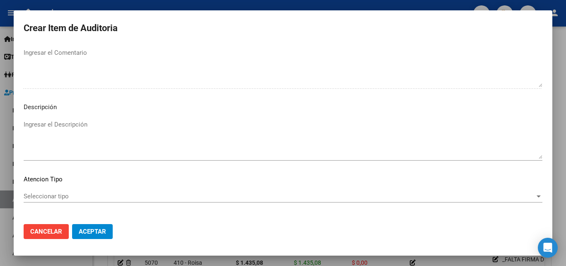
scroll to position [574, 0]
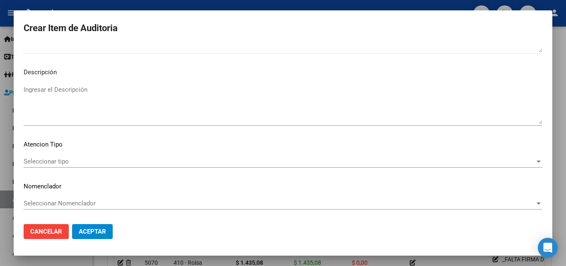
click at [61, 160] on span "Seleccionar tipo" at bounding box center [279, 160] width 511 height 7
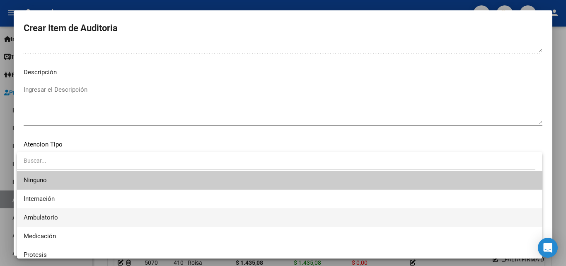
click at [53, 211] on span "Ambulatorio" at bounding box center [280, 217] width 512 height 19
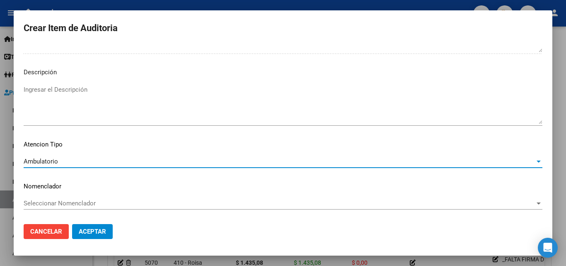
click at [104, 232] on span "Aceptar" at bounding box center [92, 231] width 27 height 7
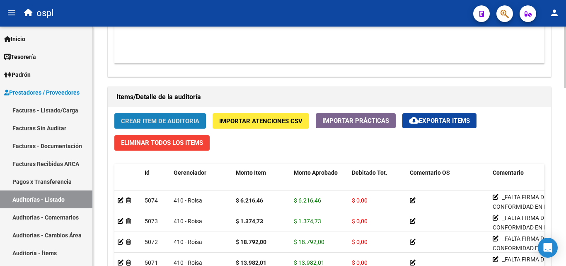
click at [152, 123] on span "Crear Item de Auditoria" at bounding box center [160, 120] width 78 height 7
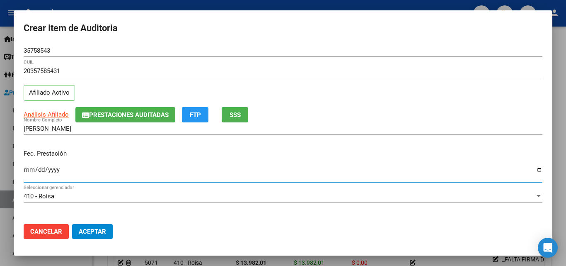
click at [31, 172] on input "Ingresar la fecha" at bounding box center [283, 172] width 519 height 13
click at [31, 173] on input "0912-07-10" at bounding box center [283, 172] width 519 height 13
click at [28, 170] on input "0912-07-10" at bounding box center [283, 172] width 519 height 13
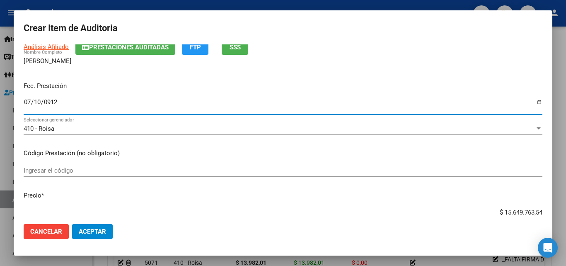
scroll to position [83, 0]
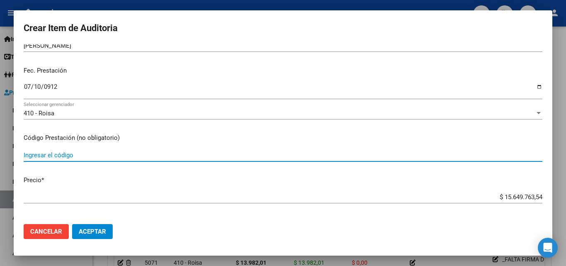
click at [66, 157] on input "Ingresar el código" at bounding box center [283, 154] width 519 height 7
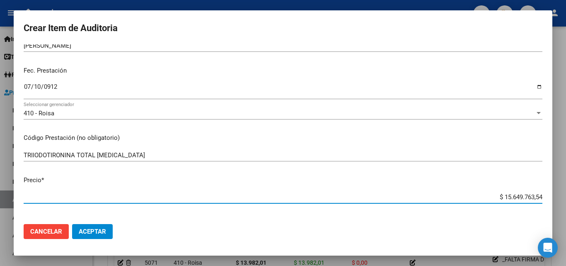
drag, startPoint x: 491, startPoint y: 194, endPoint x: 540, endPoint y: 193, distance: 48.5
click at [540, 193] on app-form-text-field "Precio * $ 15.649.763,54 Ingresar el precio" at bounding box center [287, 188] width 526 height 26
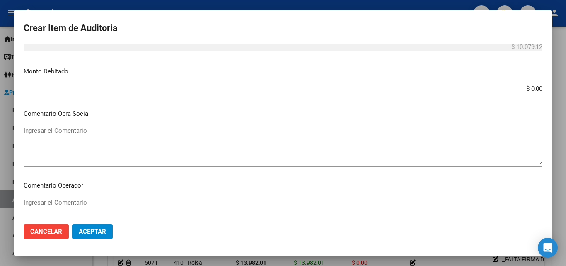
scroll to position [332, 0]
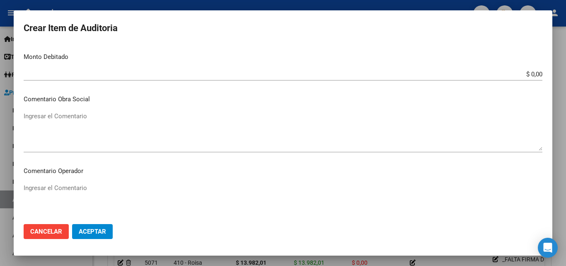
click at [86, 187] on textarea "Ingresar el Comentario" at bounding box center [283, 202] width 519 height 39
paste textarea "_FALTA FIRMA DE CONFORMIDAD EN EL TICKET _LABORATORIO ALDOLASA _NOMENCLADO NNX1…"
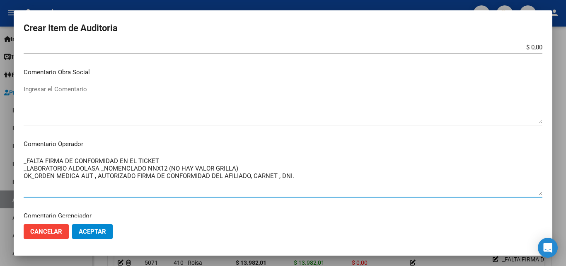
scroll to position [373, 0]
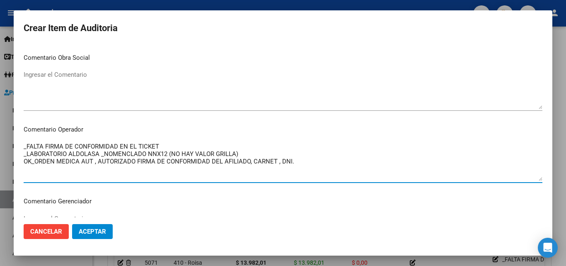
drag, startPoint x: 99, startPoint y: 155, endPoint x: 111, endPoint y: 163, distance: 14.3
click at [100, 155] on textarea "_FALTA FIRMA DE CONFORMIDAD EN EL TICKET _LABORATORIO ALDOLASA _NOMENCLADO NNX1…" at bounding box center [283, 161] width 519 height 39
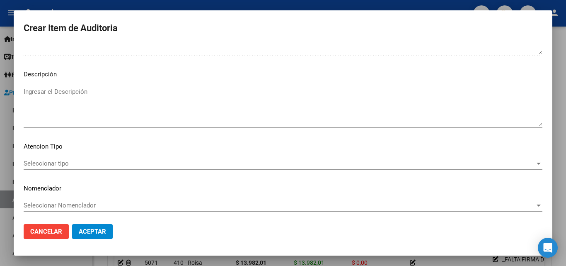
scroll to position [574, 0]
click at [71, 161] on span "Seleccionar tipo" at bounding box center [279, 160] width 511 height 7
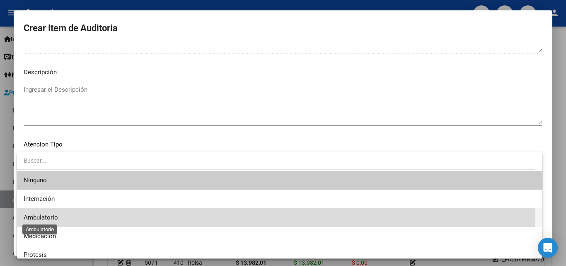
click at [50, 213] on span "Ambulatorio" at bounding box center [41, 216] width 34 height 7
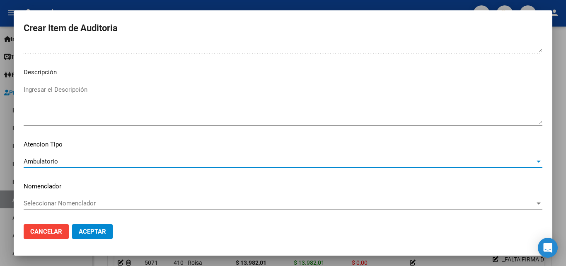
click at [84, 231] on span "Aceptar" at bounding box center [92, 231] width 27 height 7
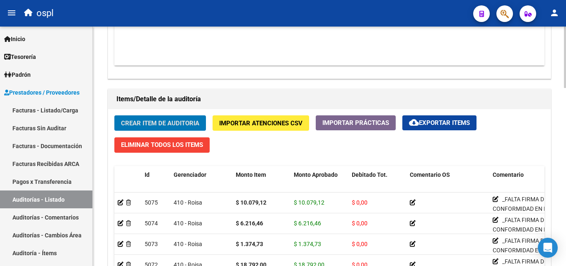
scroll to position [529, 0]
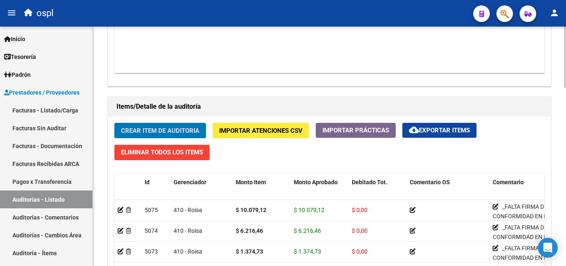
click at [182, 131] on span "Crear Item de Auditoria" at bounding box center [160, 130] width 78 height 7
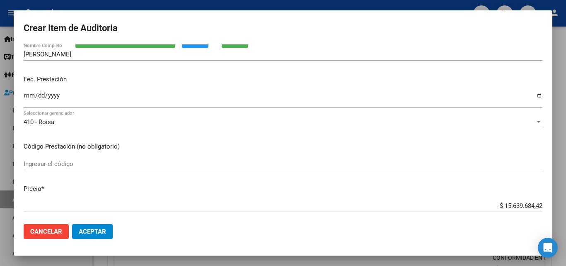
scroll to position [83, 0]
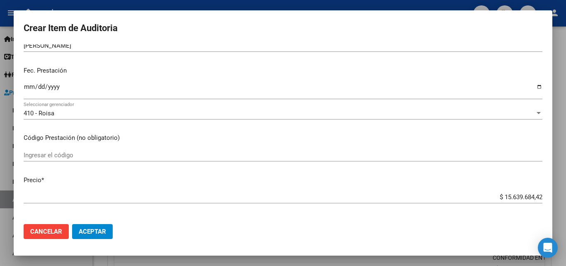
click at [26, 87] on input "Ingresar la fecha" at bounding box center [283, 89] width 519 height 13
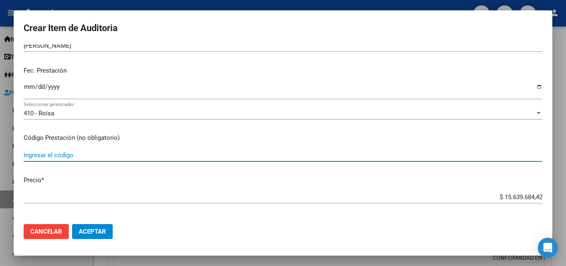
click at [58, 157] on input "Ingresar el código" at bounding box center [283, 154] width 519 height 7
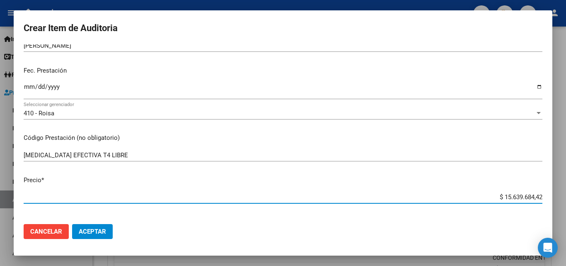
drag, startPoint x: 491, startPoint y: 197, endPoint x: 557, endPoint y: 199, distance: 65.9
click at [557, 199] on div "Crear Item de Auditoria 35758543 Nro Documento 20357585431 CUIL Afiliado Activo…" at bounding box center [283, 133] width 566 height 266
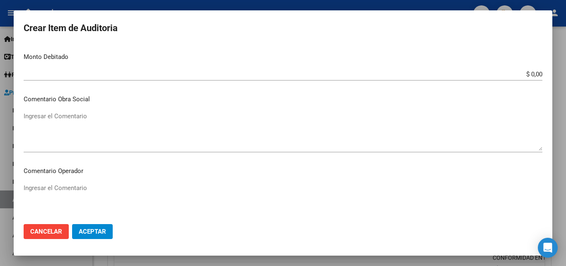
scroll to position [373, 0]
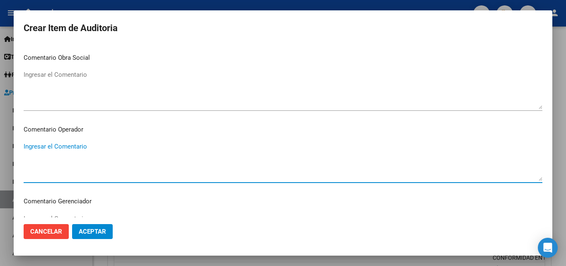
click at [87, 152] on textarea "Ingresar el Comentario" at bounding box center [283, 161] width 519 height 39
paste textarea "_FALTA FIRMA DE CONFORMIDAD EN EL TICKET _LABORATORIO ALDOLASA _NOMENCLADO NNX1…"
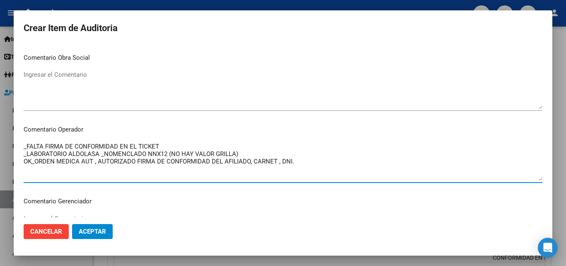
drag, startPoint x: 99, startPoint y: 154, endPoint x: 70, endPoint y: 154, distance: 29.8
click at [70, 154] on textarea "_FALTA FIRMA DE CONFORMIDAD EN EL TICKET _LABORATORIO ALDOLASA _NOMENCLADO NNX1…" at bounding box center [283, 161] width 519 height 39
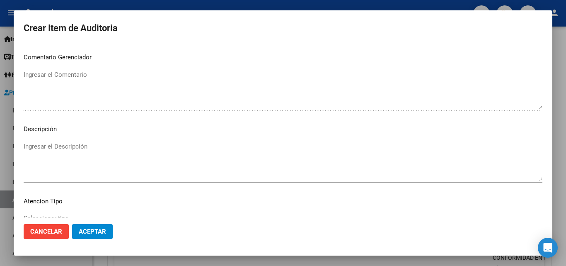
scroll to position [539, 0]
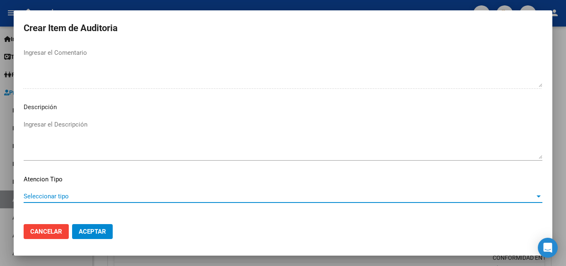
click at [56, 197] on span "Seleccionar tipo" at bounding box center [279, 195] width 511 height 7
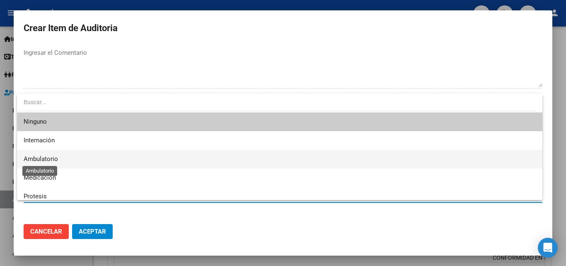
click at [53, 160] on span "Ambulatorio" at bounding box center [41, 158] width 34 height 7
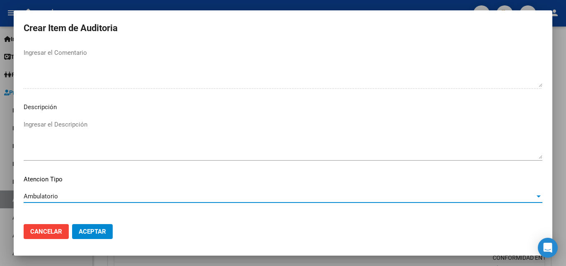
click at [97, 231] on span "Aceptar" at bounding box center [92, 231] width 27 height 7
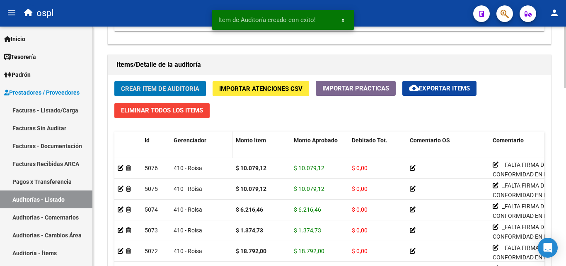
scroll to position [612, 0]
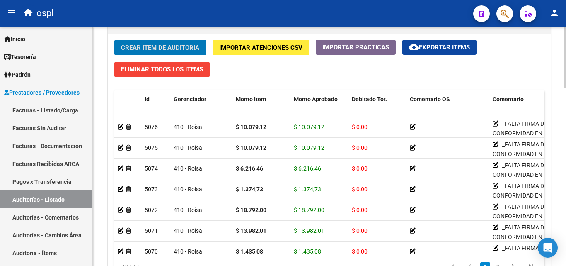
click at [172, 47] on span "Crear Item de Auditoria" at bounding box center [160, 47] width 78 height 7
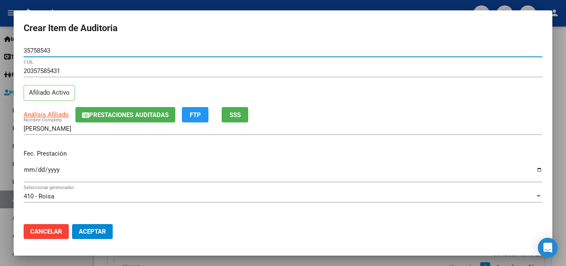
click at [30, 171] on input "Ingresar la fecha" at bounding box center [283, 172] width 519 height 13
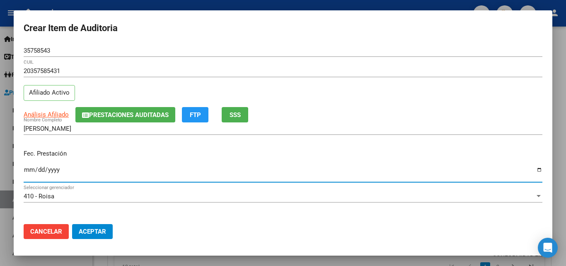
click at [29, 171] on input "Ingresar la fecha" at bounding box center [283, 172] width 519 height 13
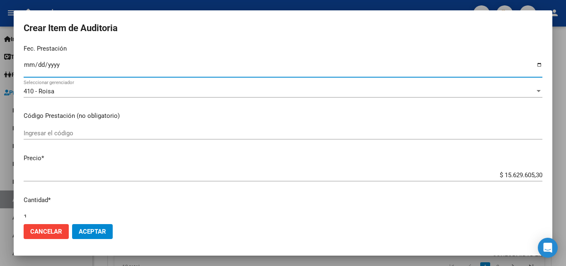
scroll to position [124, 0]
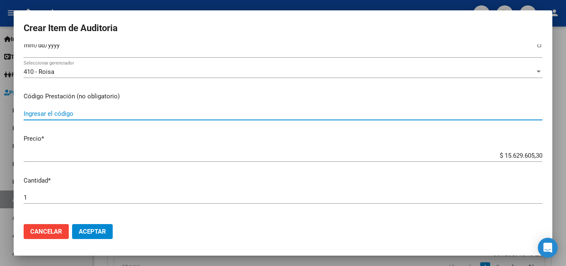
click at [64, 115] on input "Ingresar el código" at bounding box center [283, 113] width 519 height 7
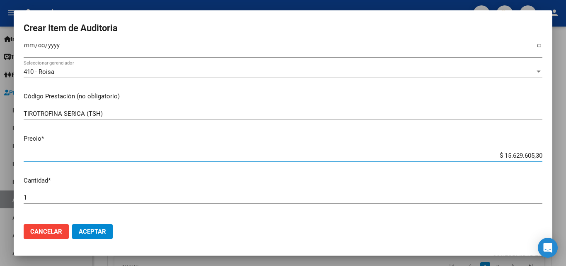
drag, startPoint x: 482, startPoint y: 153, endPoint x: 566, endPoint y: 164, distance: 84.4
click at [566, 164] on div "Crear Item de Auditoria 35758543 Nro Documento 20357585431 CUIL Afiliado Activo…" at bounding box center [283, 133] width 566 height 266
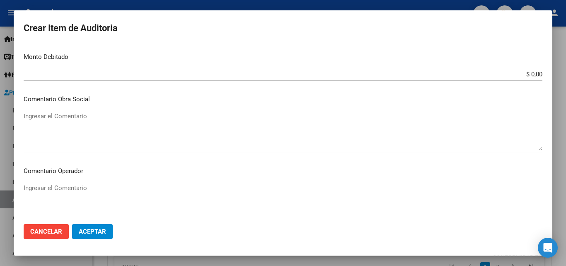
scroll to position [373, 0]
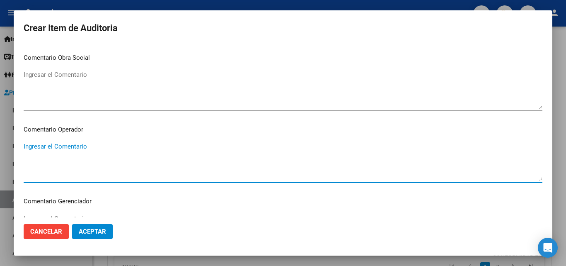
click at [88, 150] on textarea "Ingresar el Comentario" at bounding box center [283, 161] width 519 height 39
paste textarea "_FALTA FIRMA DE CONFORMIDAD EN EL TICKET _LABORATORIO ALDOLASA _NOMENCLADO NNX1…"
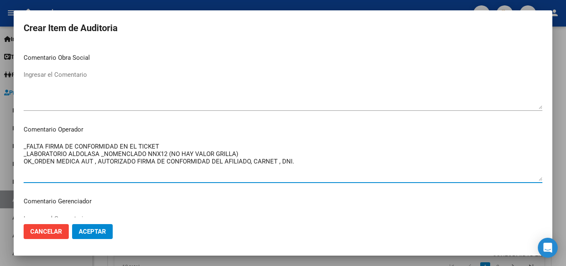
click at [99, 153] on textarea "_FALTA FIRMA DE CONFORMIDAD EN EL TICKET _LABORATORIO ALDOLASA _NOMENCLADO NNX1…" at bounding box center [283, 161] width 519 height 39
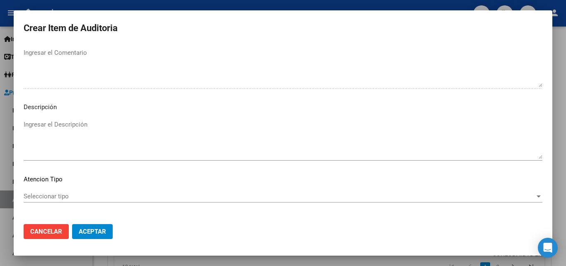
scroll to position [574, 0]
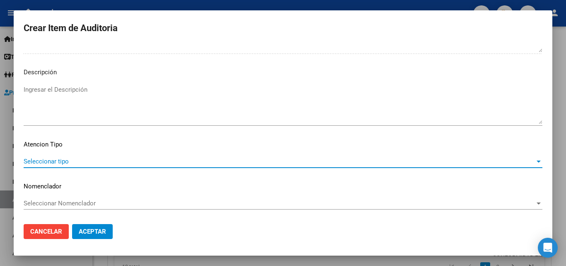
click at [68, 158] on span "Seleccionar tipo" at bounding box center [279, 160] width 511 height 7
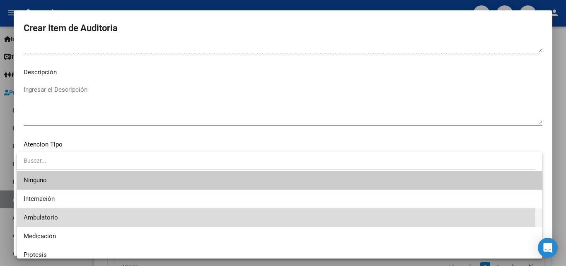
click at [58, 215] on span "Ambulatorio" at bounding box center [280, 217] width 512 height 19
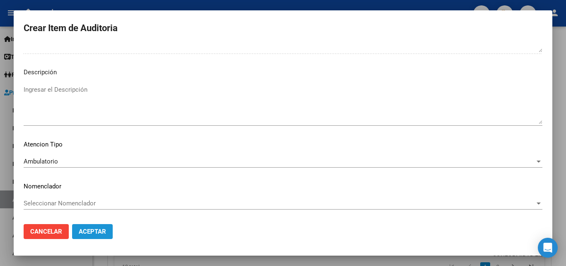
click at [89, 225] on button "Aceptar" at bounding box center [92, 231] width 41 height 15
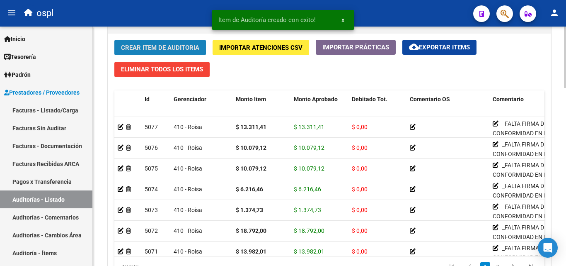
click at [167, 44] on span "Crear Item de Auditoria" at bounding box center [160, 47] width 78 height 7
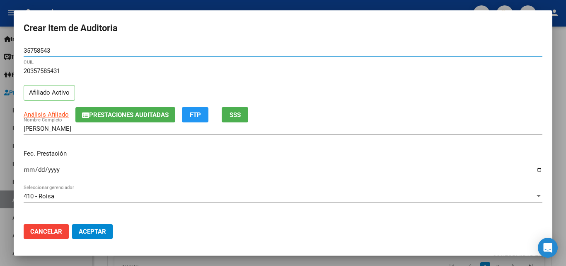
click at [23, 168] on mat-dialog-content "35758543 Nro Documento 20357585431 CUIL Afiliado Activo Análisis Afiliado Prest…" at bounding box center [283, 130] width 539 height 173
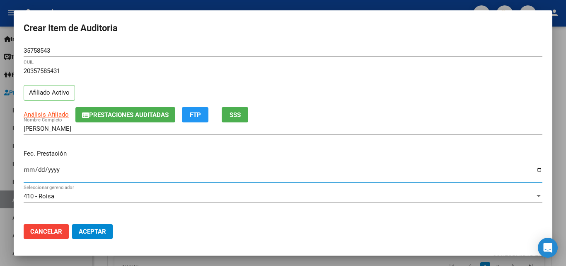
click at [29, 166] on input "Ingresar la fecha" at bounding box center [283, 172] width 519 height 13
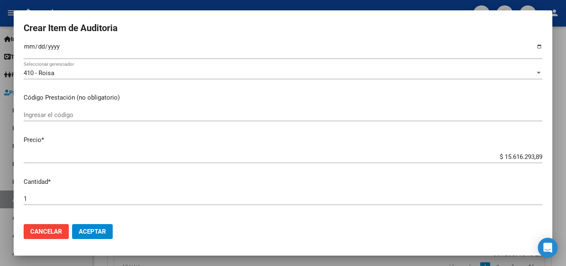
scroll to position [124, 0]
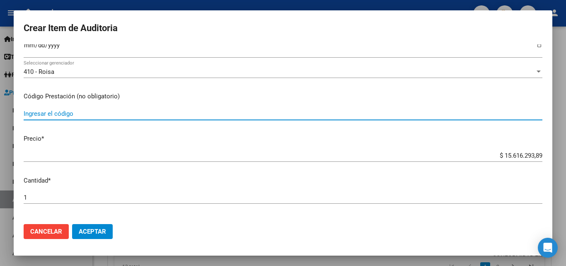
click at [63, 115] on input "Ingresar el código" at bounding box center [283, 113] width 519 height 7
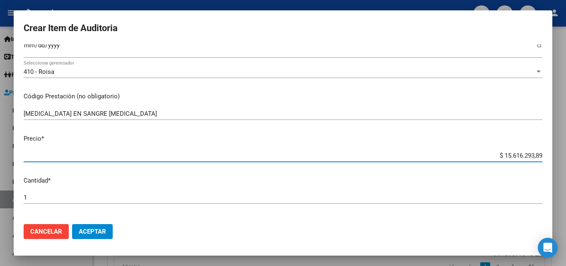
drag, startPoint x: 490, startPoint y: 156, endPoint x: 553, endPoint y: 158, distance: 62.6
click at [553, 158] on div "Crear Item de Auditoria 35758543 Nro Documento 20357585431 CUIL Afiliado Activo…" at bounding box center [283, 133] width 566 height 266
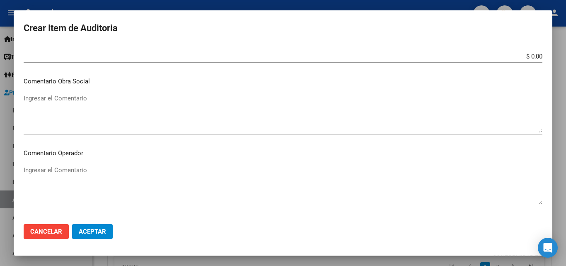
scroll to position [373, 0]
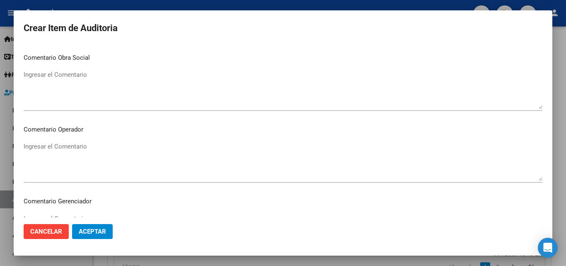
click at [78, 151] on textarea "Ingresar el Comentario" at bounding box center [283, 161] width 519 height 39
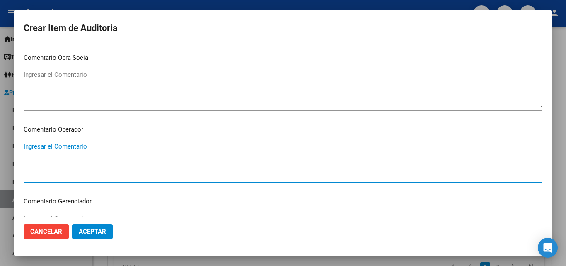
paste textarea "_FALTA FIRMA DE CONFORMIDAD EN EL TICKET _LABORATORIO ALDOLASA _NOMENCLADO NNX1…"
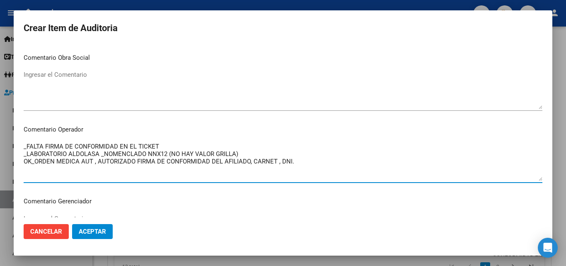
click at [98, 155] on textarea "_FALTA FIRMA DE CONFORMIDAD EN EL TICKET _LABORATORIO ALDOLASA _NOMENCLADO NNX1…" at bounding box center [283, 161] width 519 height 39
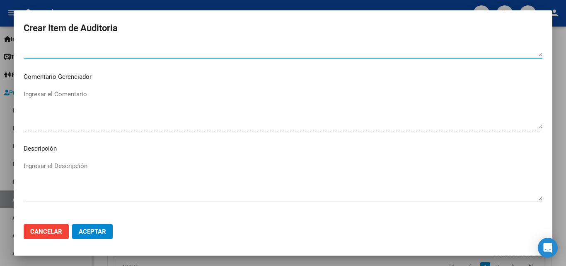
scroll to position [574, 0]
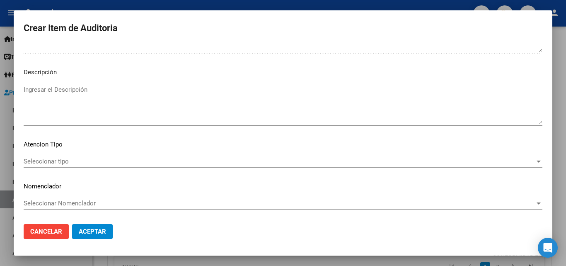
click at [67, 165] on span "Seleccionar tipo" at bounding box center [279, 160] width 511 height 7
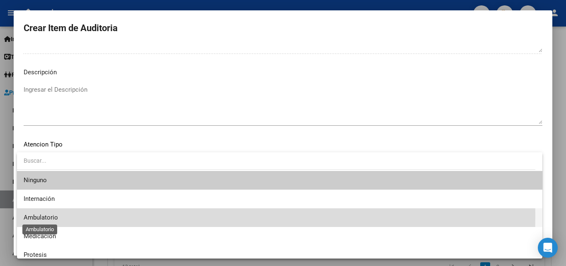
click at [57, 215] on span "Ambulatorio" at bounding box center [41, 216] width 34 height 7
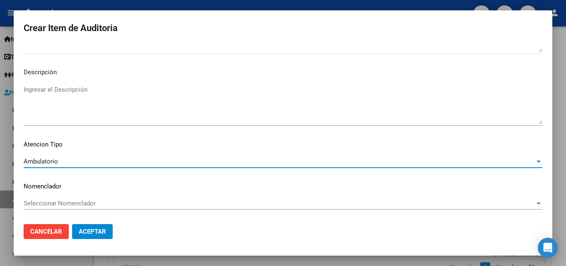
click at [86, 224] on button "Aceptar" at bounding box center [92, 231] width 41 height 15
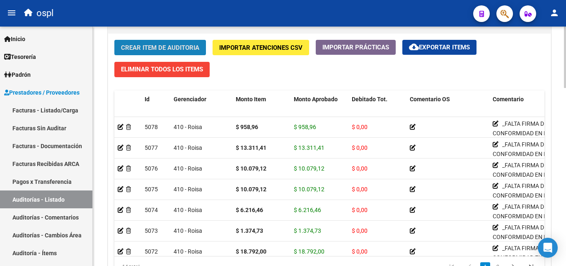
click at [174, 40] on button "Crear Item de Auditoria" at bounding box center [160, 47] width 92 height 15
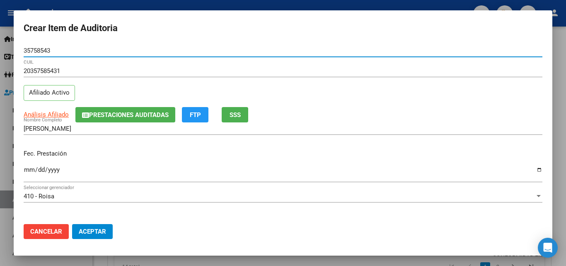
click at [25, 171] on input "Ingresar la fecha" at bounding box center [283, 172] width 519 height 13
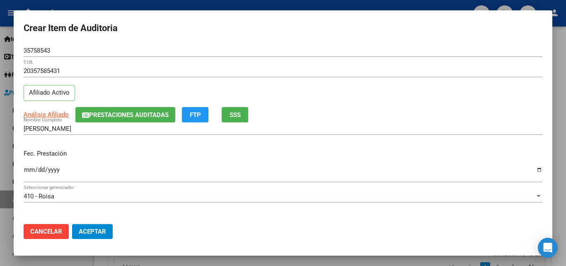
scroll to position [83, 0]
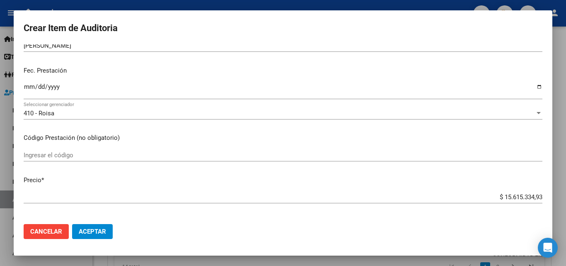
click at [56, 150] on div "Ingresar el código" at bounding box center [283, 155] width 519 height 12
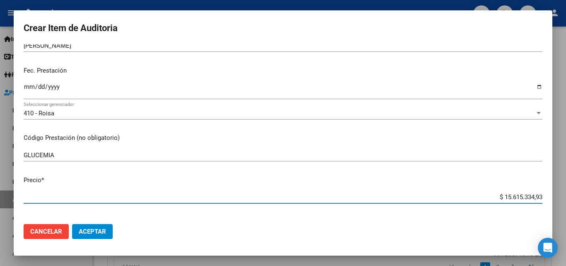
drag, startPoint x: 492, startPoint y: 197, endPoint x: 546, endPoint y: 197, distance: 53.9
click at [546, 197] on mat-dialog-content "35758543 Nro Documento 20357585431 CUIL Afiliado Activo Análisis Afiliado Prest…" at bounding box center [283, 130] width 539 height 173
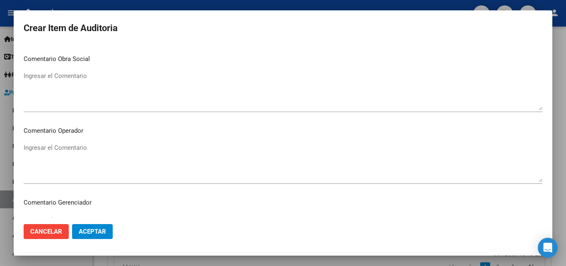
scroll to position [373, 0]
click at [79, 150] on textarea "Ingresar el Comentario" at bounding box center [283, 161] width 519 height 39
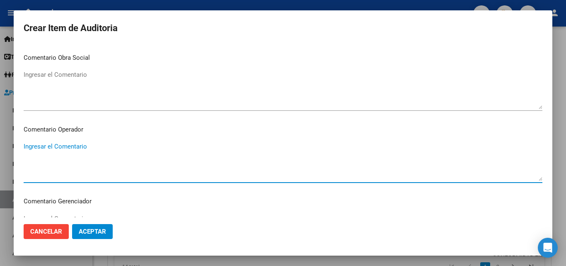
paste textarea "_FALTA FIRMA DE CONFORMIDAD EN EL TICKET _LABORATORIO ALDOLASA _NOMENCLADO NNX1…"
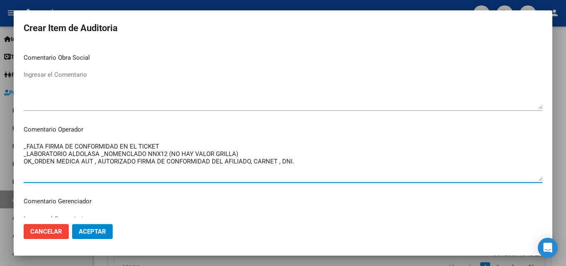
click at [99, 154] on textarea "_FALTA FIRMA DE CONFORMIDAD EN EL TICKET _LABORATORIO ALDOLASA _NOMENCLADO NNX1…" at bounding box center [283, 161] width 519 height 39
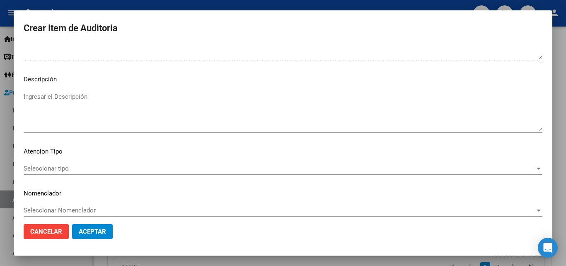
scroll to position [574, 0]
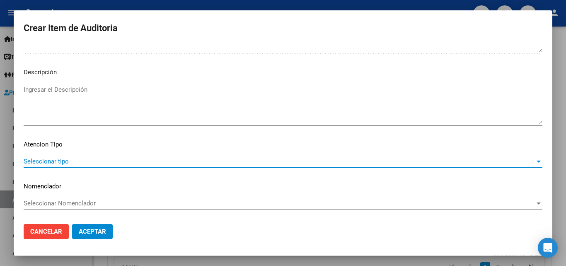
click at [61, 165] on span "Seleccionar tipo" at bounding box center [279, 160] width 511 height 7
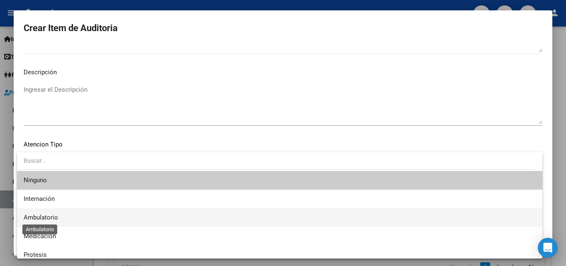
click at [46, 215] on span "Ambulatorio" at bounding box center [41, 216] width 34 height 7
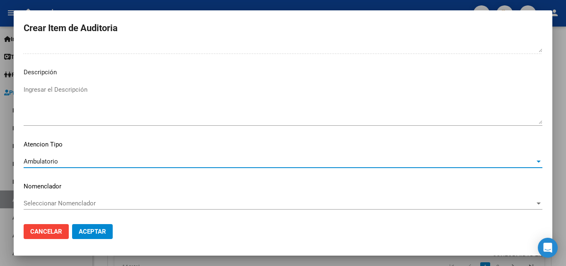
click at [87, 238] on button "Aceptar" at bounding box center [92, 231] width 41 height 15
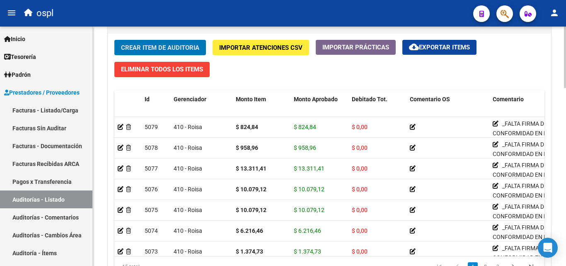
click at [189, 53] on button "Crear Item de Auditoria" at bounding box center [160, 47] width 92 height 15
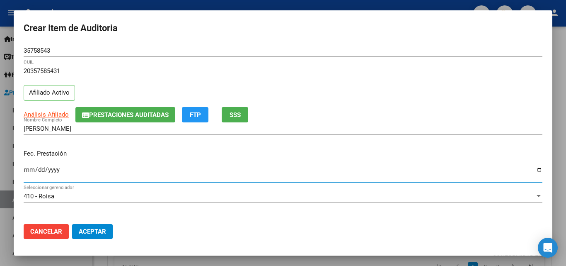
click at [28, 175] on input "Ingresar la fecha" at bounding box center [283, 172] width 519 height 13
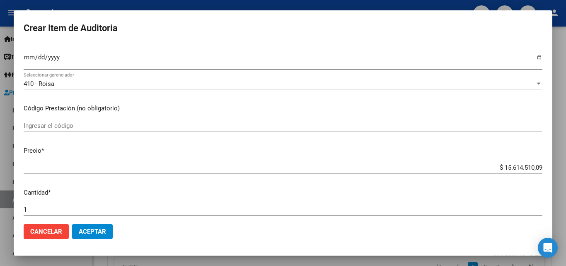
scroll to position [124, 0]
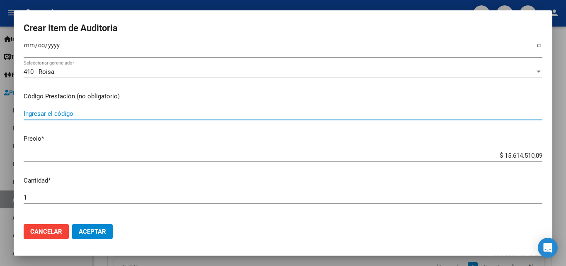
click at [68, 116] on input "Ingresar el código" at bounding box center [283, 113] width 519 height 7
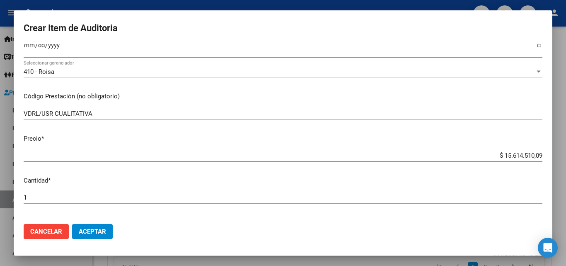
drag, startPoint x: 491, startPoint y: 157, endPoint x: 559, endPoint y: 158, distance: 68.4
click at [559, 158] on div "Crear Item de Auditoria 35758543 Nro Documento 20357585431 CUIL Afiliado Activo…" at bounding box center [283, 133] width 566 height 266
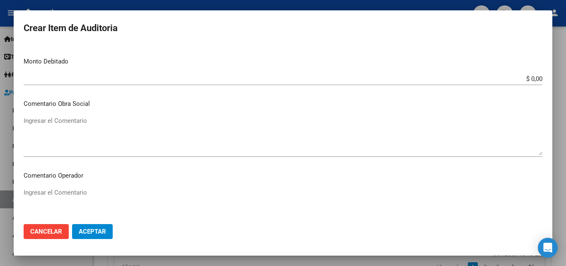
scroll to position [332, 0]
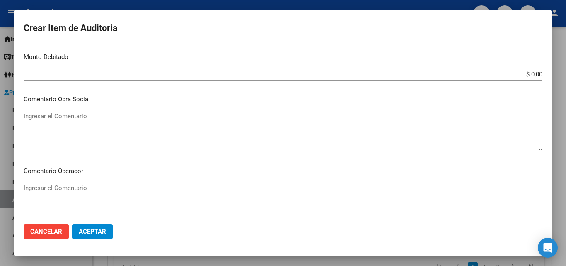
click at [82, 193] on textarea "Ingresar el Comentario" at bounding box center [283, 202] width 519 height 39
paste textarea "_FALTA FIRMA DE CONFORMIDAD EN EL TICKET _LABORATORIO ALDOLASA _NOMENCLADO NNX1…"
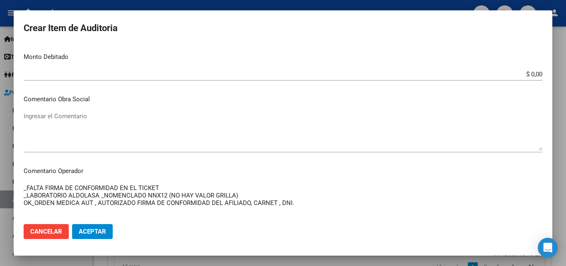
scroll to position [373, 0]
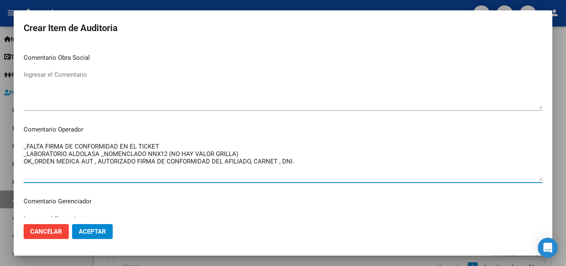
click at [85, 159] on textarea "_FALTA FIRMA DE CONFORMIDAD EN EL TICKET _LABORATORIO ALDOLASA _NOMENCLADO NNX1…" at bounding box center [283, 161] width 519 height 39
drag, startPoint x: 100, startPoint y: 153, endPoint x: 68, endPoint y: 154, distance: 31.9
click at [68, 154] on textarea "_FALTA FIRMA DE CONFORMIDAD EN EL TICKET _LABORATORIO ALDOLASA _NOMENCLADO NNX1…" at bounding box center [283, 161] width 519 height 39
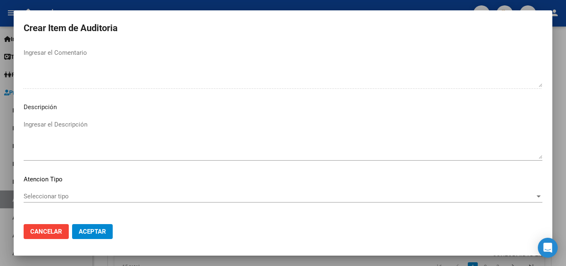
scroll to position [574, 0]
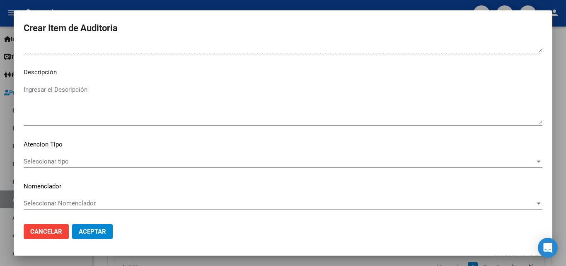
click at [74, 162] on span "Seleccionar tipo" at bounding box center [279, 160] width 511 height 7
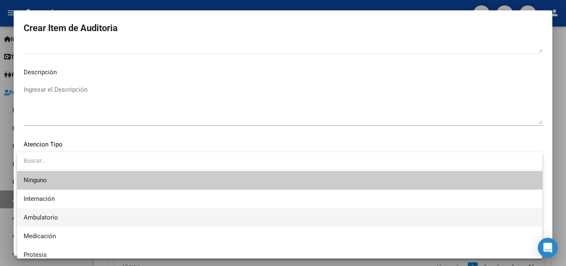
click at [69, 214] on span "Ambulatorio" at bounding box center [280, 217] width 512 height 19
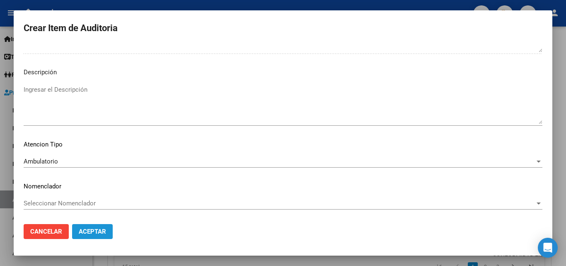
click at [93, 228] on span "Aceptar" at bounding box center [92, 231] width 27 height 7
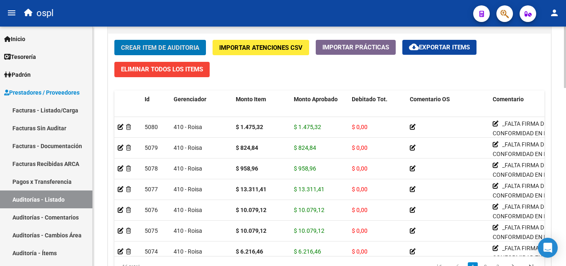
click at [182, 44] on span "Crear Item de Auditoria" at bounding box center [160, 47] width 78 height 7
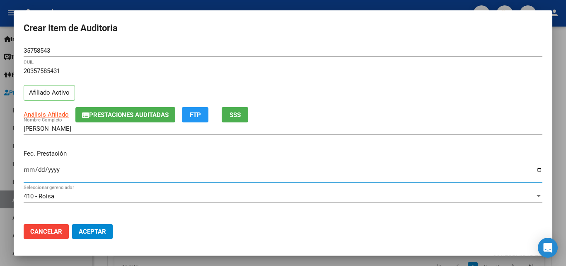
click at [29, 173] on input "Ingresar la fecha" at bounding box center [283, 172] width 519 height 13
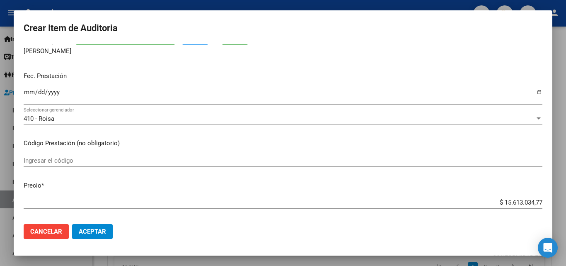
scroll to position [83, 0]
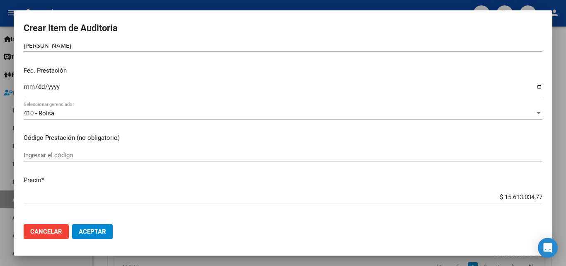
click at [78, 158] on input "Ingresar el código" at bounding box center [283, 154] width 519 height 7
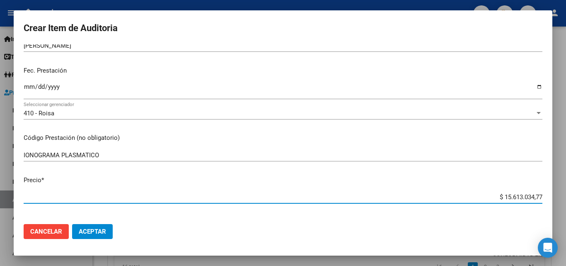
drag, startPoint x: 480, startPoint y: 196, endPoint x: 539, endPoint y: 198, distance: 58.9
click at [539, 198] on app-form-text-field "Precio * $ 15.613.034,77 Ingresar el precio" at bounding box center [287, 188] width 526 height 26
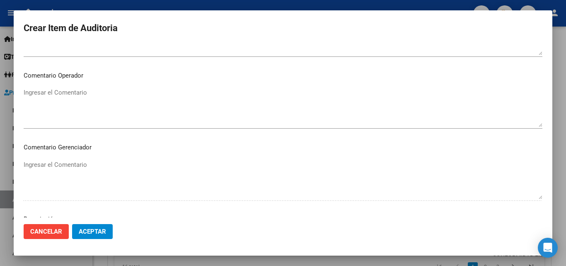
scroll to position [414, 0]
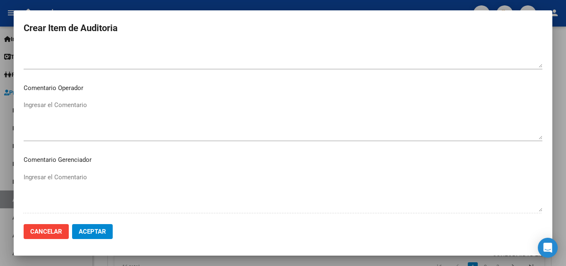
click at [92, 121] on textarea "Ingresar el Comentario" at bounding box center [283, 119] width 519 height 39
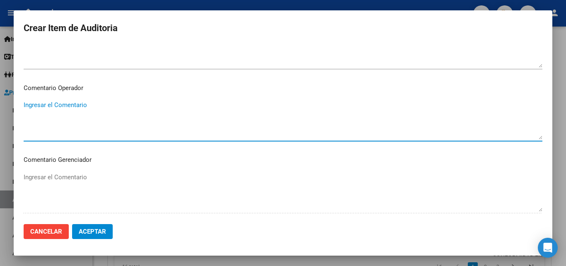
paste textarea "_FALTA FIRMA DE CONFORMIDAD EN EL TICKET _LABORATORIO ALDOLASA _NOMENCLADO NNX1…"
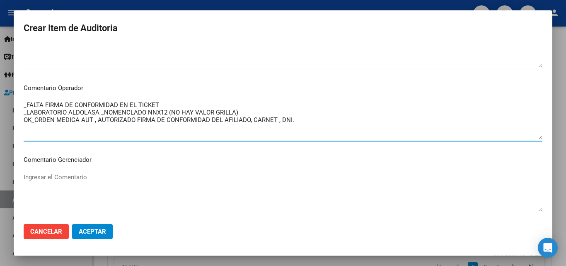
click at [99, 110] on textarea "_FALTA FIRMA DE CONFORMIDAD EN EL TICKET _LABORATORIO ALDOLASA _NOMENCLADO NNX1…" at bounding box center [283, 119] width 519 height 39
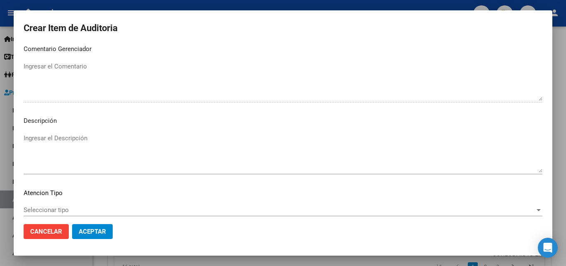
scroll to position [574, 0]
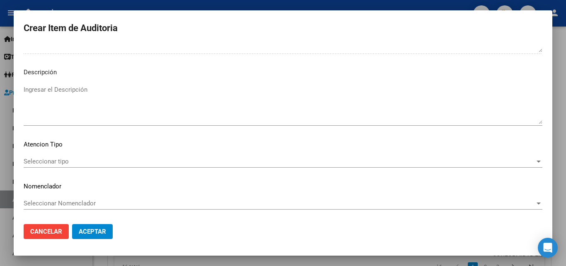
click at [52, 161] on span "Seleccionar tipo" at bounding box center [279, 160] width 511 height 7
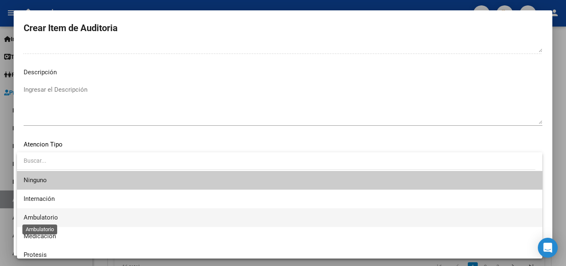
click at [52, 216] on span "Ambulatorio" at bounding box center [41, 216] width 34 height 7
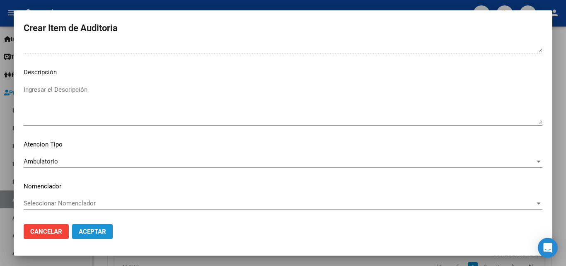
click at [91, 229] on span "Aceptar" at bounding box center [92, 231] width 27 height 7
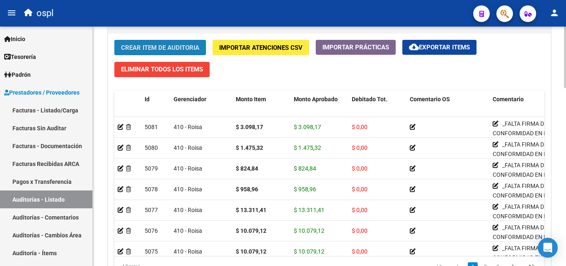
click at [179, 47] on span "Crear Item de Auditoria" at bounding box center [160, 47] width 78 height 7
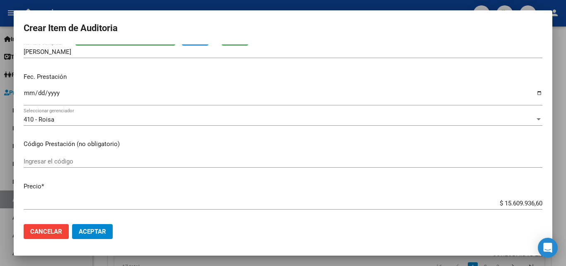
scroll to position [83, 0]
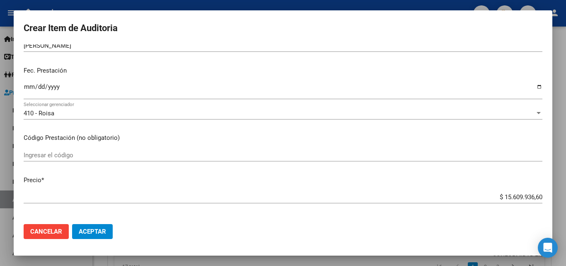
click at [26, 88] on input "Ingresar la fecha" at bounding box center [283, 89] width 519 height 13
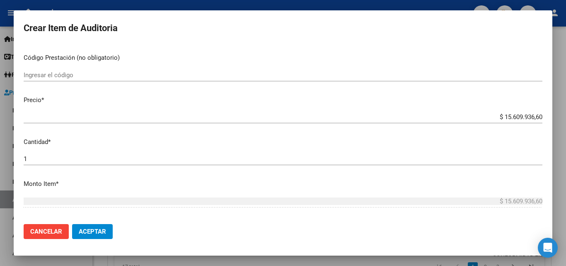
scroll to position [166, 0]
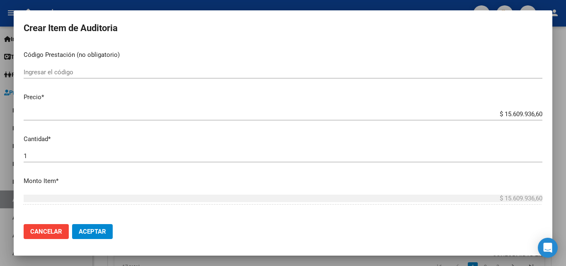
click at [64, 74] on input "Ingresar el código" at bounding box center [283, 71] width 519 height 7
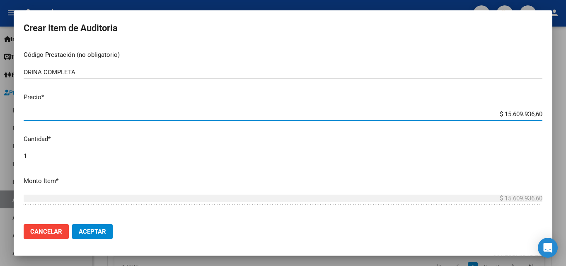
click at [448, 111] on input "$ 15.609.936,60" at bounding box center [283, 113] width 519 height 7
drag, startPoint x: 483, startPoint y: 112, endPoint x: 552, endPoint y: 115, distance: 68.4
click at [552, 115] on mat-dialog-content "35758543 Nro Documento 20357585431 CUIL Afiliado Activo Análisis Afiliado Prest…" at bounding box center [283, 130] width 539 height 173
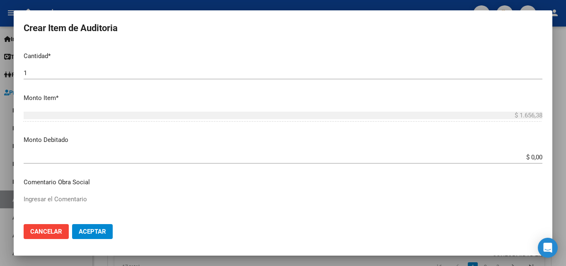
scroll to position [332, 0]
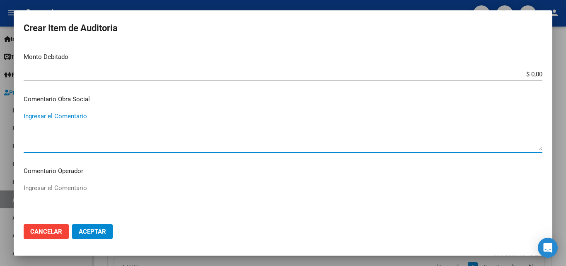
click at [94, 127] on textarea "Ingresar el Comentario" at bounding box center [283, 130] width 519 height 39
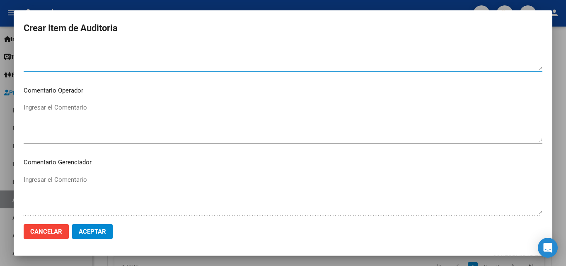
scroll to position [414, 0]
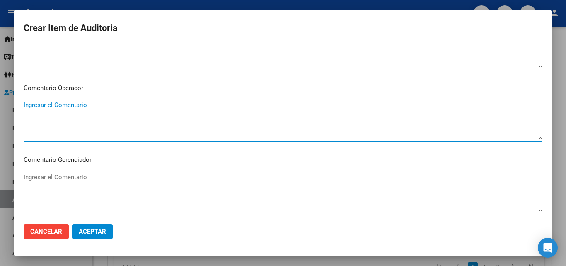
click at [78, 110] on textarea "Ingresar el Comentario" at bounding box center [283, 119] width 519 height 39
paste textarea "_FALTA FIRMA DE CONFORMIDAD EN EL TICKET _LABORATORIO ALDOLASA _NOMENCLADO NNX1…"
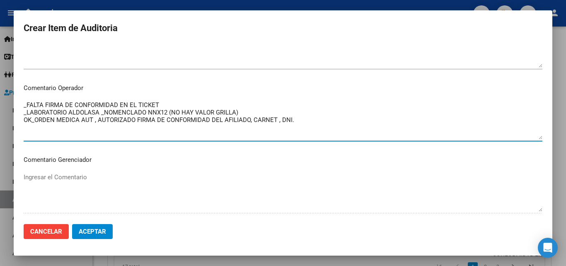
drag, startPoint x: 100, startPoint y: 112, endPoint x: 104, endPoint y: 117, distance: 6.2
click at [100, 113] on textarea "_FALTA FIRMA DE CONFORMIDAD EN EL TICKET _LABORATORIO ALDOLASA _NOMENCLADO NNX1…" at bounding box center [283, 119] width 519 height 39
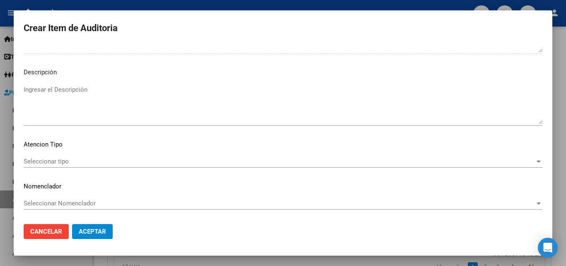
click at [64, 165] on span "Seleccionar tipo" at bounding box center [279, 160] width 511 height 7
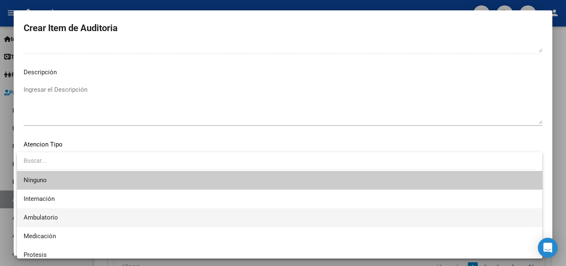
click at [51, 220] on span "Ambulatorio" at bounding box center [41, 216] width 34 height 7
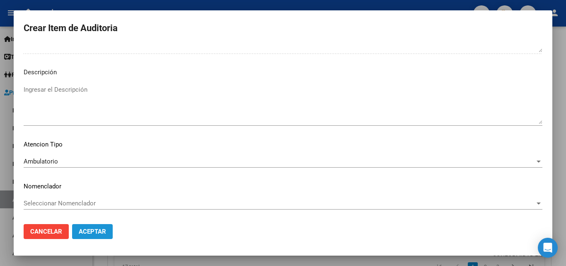
click at [92, 236] on button "Aceptar" at bounding box center [92, 231] width 41 height 15
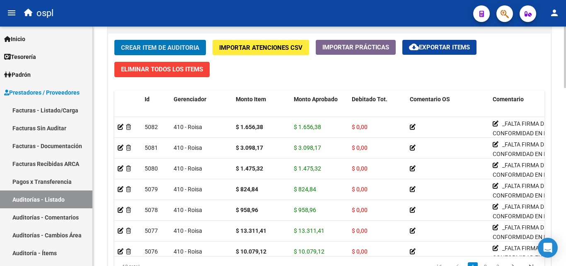
click at [171, 41] on button "Crear Item de Auditoria" at bounding box center [160, 47] width 92 height 15
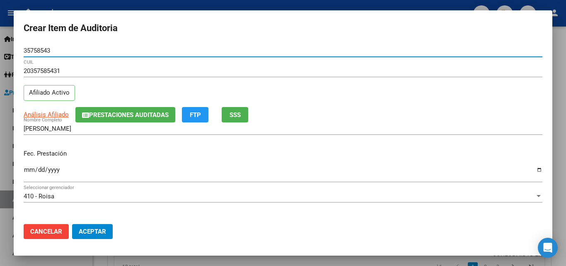
click at [30, 172] on input "Ingresar la fecha" at bounding box center [283, 172] width 519 height 13
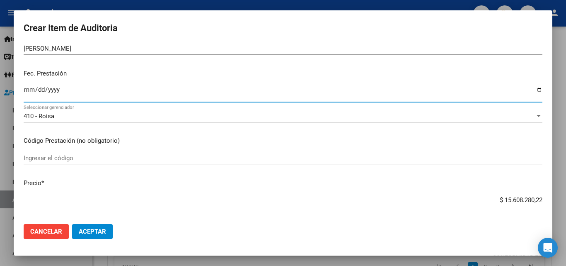
scroll to position [83, 0]
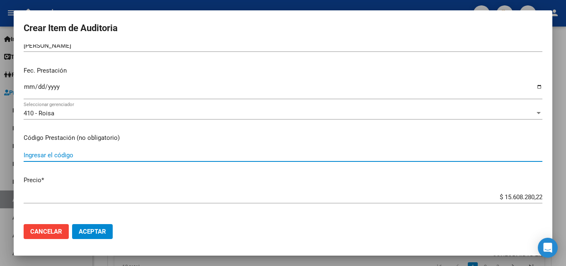
click at [70, 153] on input "Ingresar el código" at bounding box center [283, 154] width 519 height 7
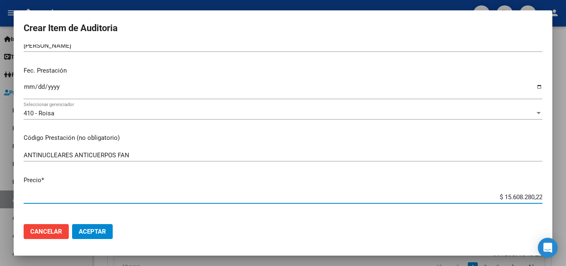
drag, startPoint x: 487, startPoint y: 200, endPoint x: 544, endPoint y: 201, distance: 57.2
click at [543, 201] on mat-dialog-content "35758543 Nro Documento 20357585431 CUIL Afiliado Activo Análisis Afiliado Prest…" at bounding box center [283, 130] width 539 height 173
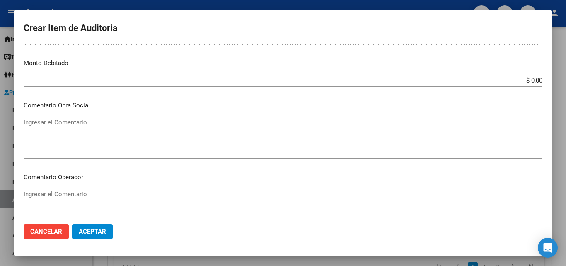
scroll to position [332, 0]
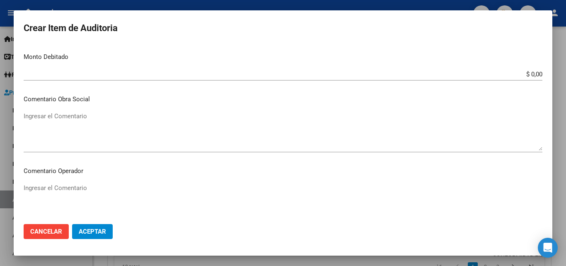
click at [84, 191] on textarea "Ingresar el Comentario" at bounding box center [283, 202] width 519 height 39
paste textarea "_FALTA FIRMA DE CONFORMIDAD EN EL TICKET _LABORATORIO ALDOLASA _NOMENCLADO NNX1…"
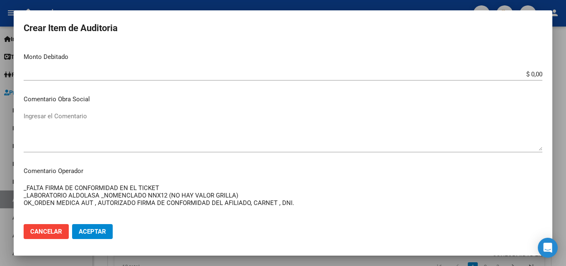
click at [100, 196] on textarea "_FALTA FIRMA DE CONFORMIDAD EN EL TICKET _LABORATORIO ALDOLASA _NOMENCLADO NNX1…" at bounding box center [283, 202] width 519 height 39
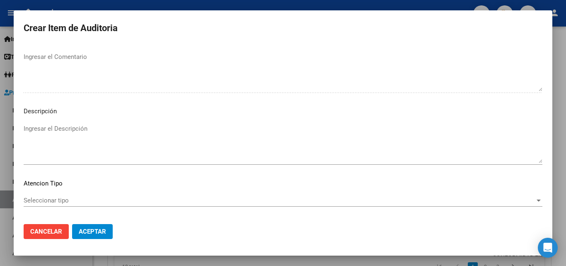
scroll to position [574, 0]
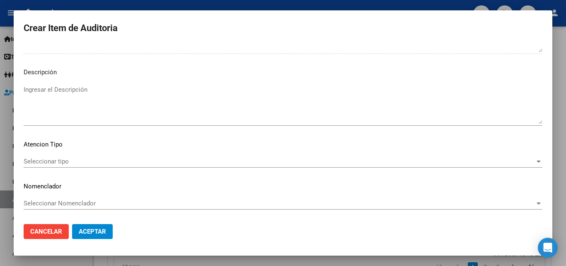
click at [56, 168] on div "Seleccionar tipo Seleccionar tipo" at bounding box center [283, 165] width 519 height 20
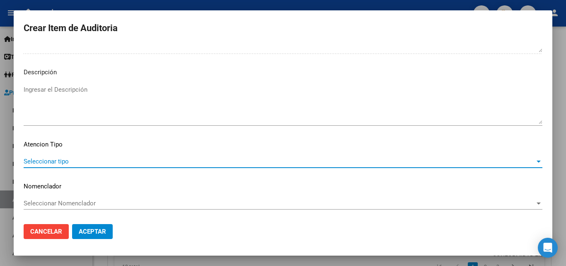
click at [57, 163] on span "Seleccionar tipo" at bounding box center [279, 160] width 511 height 7
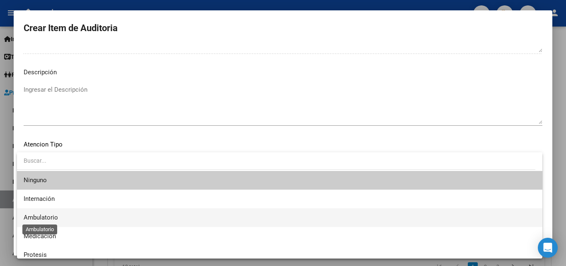
click at [56, 219] on span "Ambulatorio" at bounding box center [41, 216] width 34 height 7
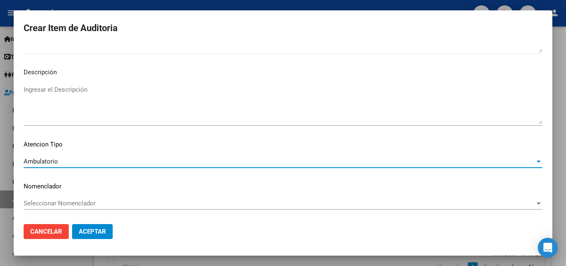
click at [94, 233] on span "Aceptar" at bounding box center [92, 231] width 27 height 7
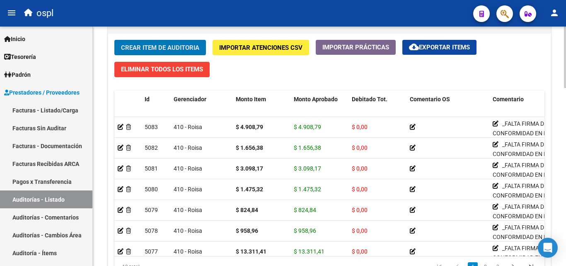
click at [174, 46] on span "Crear Item de Auditoria" at bounding box center [160, 47] width 78 height 7
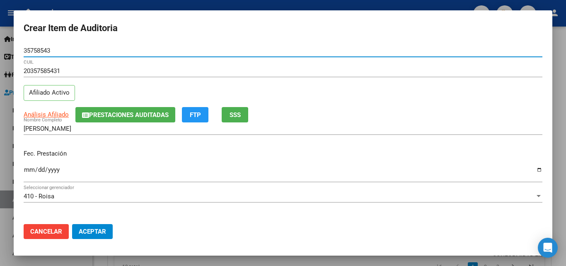
click at [28, 170] on input "Ingresar la fecha" at bounding box center [283, 172] width 519 height 13
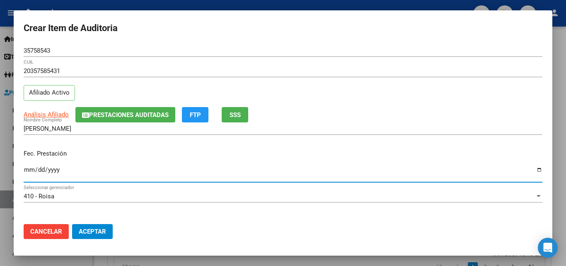
scroll to position [83, 0]
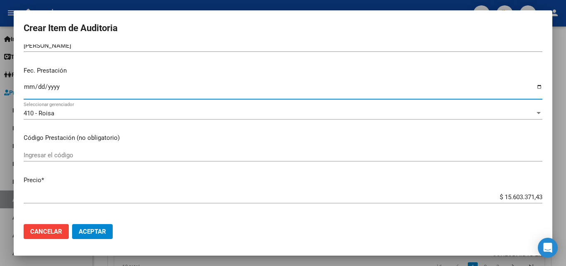
click at [50, 159] on div "Ingresar el código" at bounding box center [283, 155] width 519 height 12
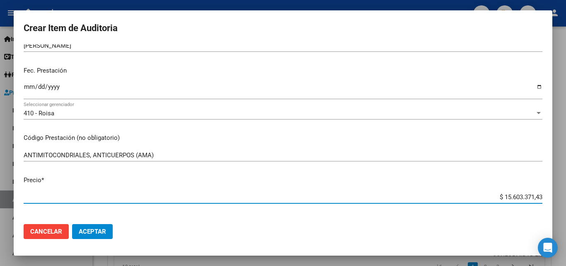
drag, startPoint x: 492, startPoint y: 198, endPoint x: 544, endPoint y: 196, distance: 52.3
click at [544, 196] on mat-dialog-content "35758543 Nro Documento 20357585431 CUIL Afiliado Activo Análisis Afiliado Prest…" at bounding box center [283, 130] width 539 height 173
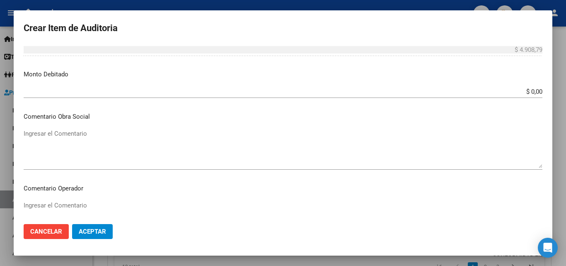
scroll to position [414, 0]
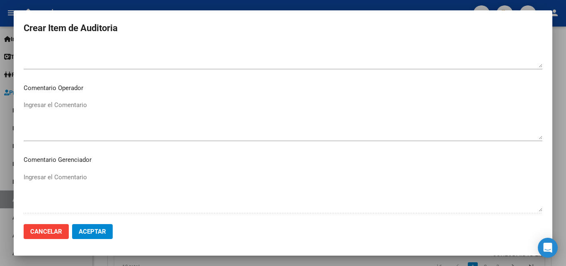
click at [72, 101] on textarea "Ingresar el Comentario" at bounding box center [283, 119] width 519 height 39
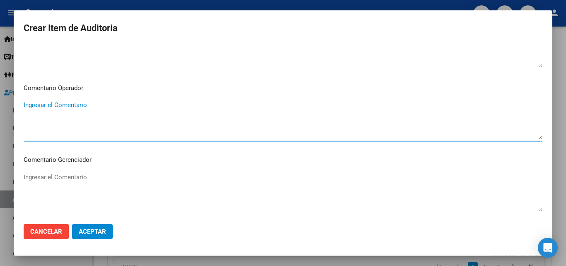
paste textarea "_FALTA FIRMA DE CONFORMIDAD EN EL TICKET _LABORATORIO ALDOLASA _NOMENCLADO NNX1…"
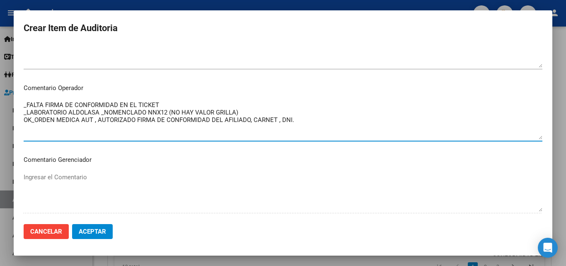
drag, startPoint x: 98, startPoint y: 112, endPoint x: 102, endPoint y: 114, distance: 4.5
click at [99, 112] on textarea "_FALTA FIRMA DE CONFORMIDAD EN EL TICKET _LABORATORIO ALDOLASA _NOMENCLADO NNX1…" at bounding box center [283, 119] width 519 height 39
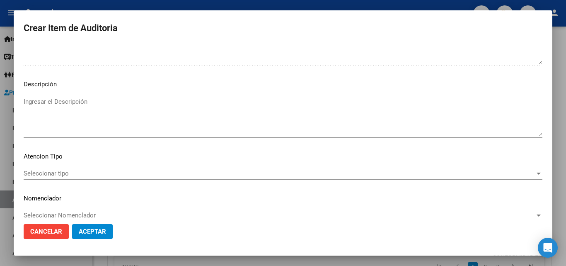
scroll to position [574, 0]
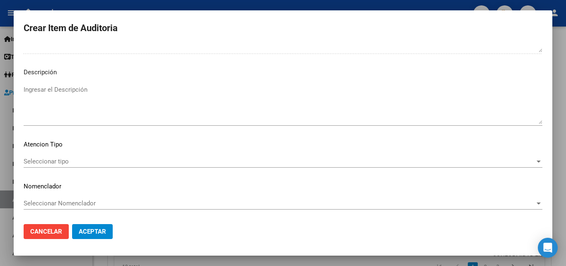
click at [59, 170] on div "Seleccionar tipo Seleccionar tipo" at bounding box center [283, 165] width 519 height 20
click at [61, 165] on div "Seleccionar tipo Seleccionar tipo" at bounding box center [283, 161] width 519 height 12
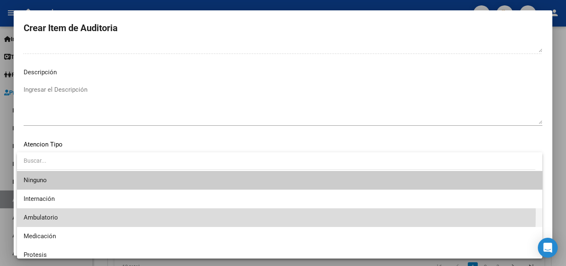
click at [49, 212] on span "Ambulatorio" at bounding box center [280, 217] width 512 height 19
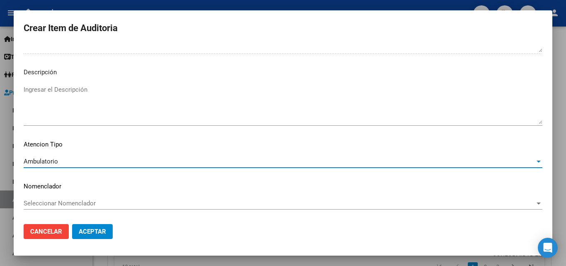
click at [93, 229] on span "Aceptar" at bounding box center [92, 231] width 27 height 7
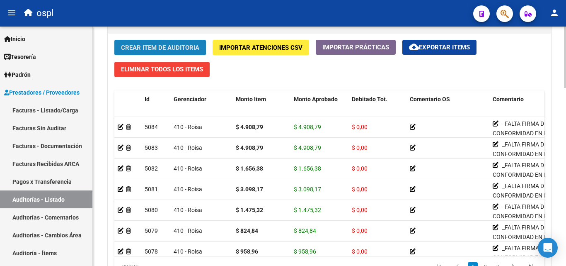
click at [159, 46] on span "Crear Item de Auditoria" at bounding box center [160, 47] width 78 height 7
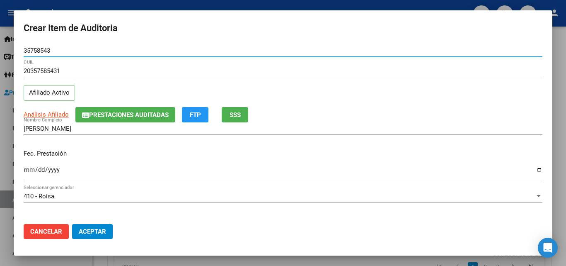
click at [28, 168] on input "Ingresar la fecha" at bounding box center [283, 172] width 519 height 13
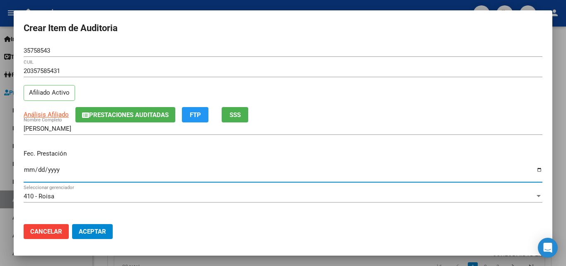
click at [29, 169] on input "Ingresar la fecha" at bounding box center [283, 172] width 519 height 13
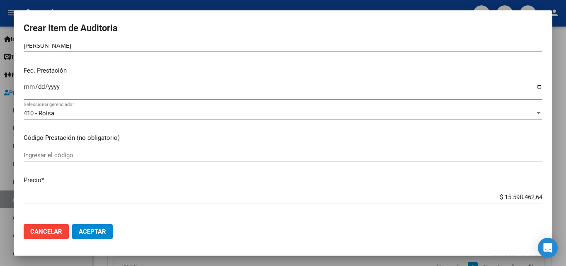
click at [65, 154] on input "Ingresar el código" at bounding box center [283, 154] width 519 height 7
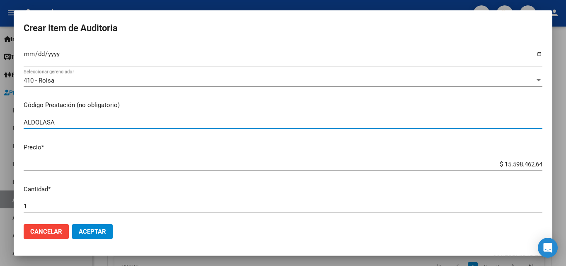
scroll to position [124, 0]
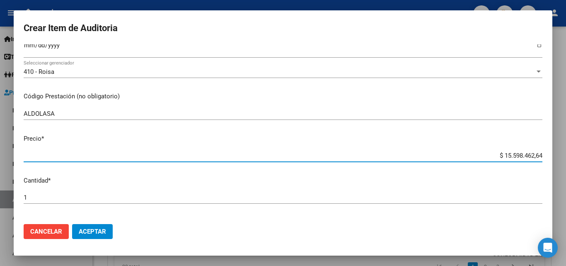
drag, startPoint x: 488, startPoint y: 157, endPoint x: 540, endPoint y: 155, distance: 52.2
click at [540, 155] on app-form-text-field "Precio * $ 15.598.462,64 Ingresar el precio" at bounding box center [287, 147] width 526 height 26
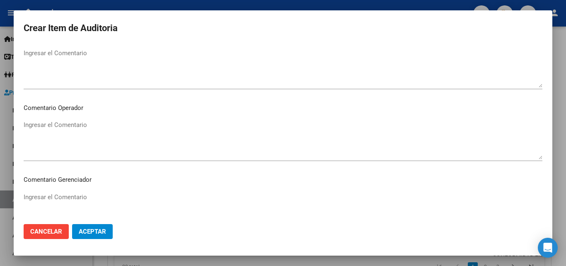
scroll to position [414, 0]
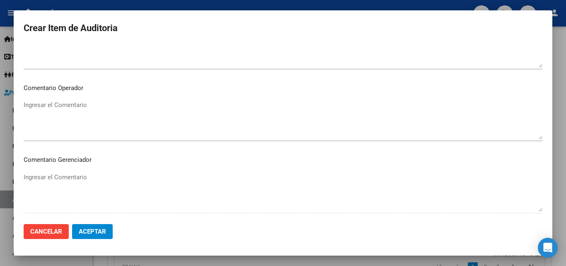
click at [92, 114] on textarea "Ingresar el Comentario" at bounding box center [283, 119] width 519 height 39
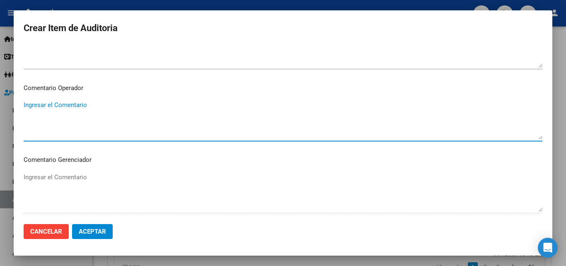
paste textarea "_FALTA FIRMA DE CONFORMIDAD EN EL TICKET _LABORATORIO ALDOLASA _NOMENCLADO NNX1…"
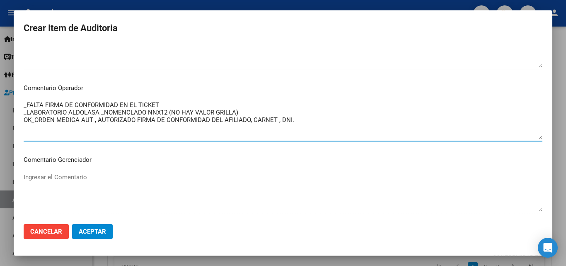
click at [99, 114] on textarea "_FALTA FIRMA DE CONFORMIDAD EN EL TICKET _LABORATORIO ALDOLASA _NOMENCLADO NNX1…" at bounding box center [283, 119] width 519 height 39
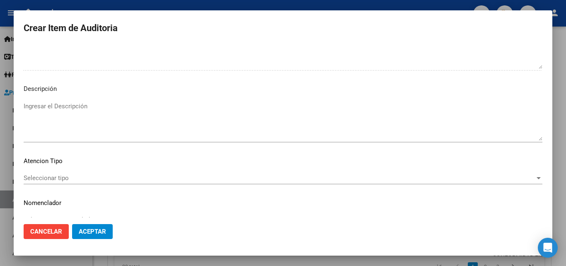
scroll to position [574, 0]
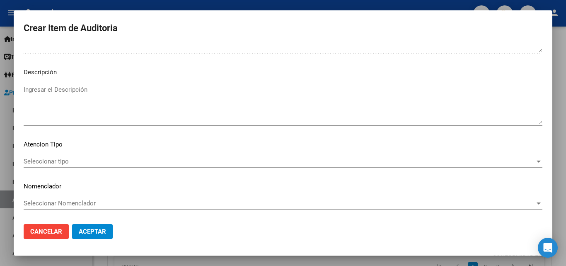
click at [55, 159] on span "Seleccionar tipo" at bounding box center [279, 160] width 511 height 7
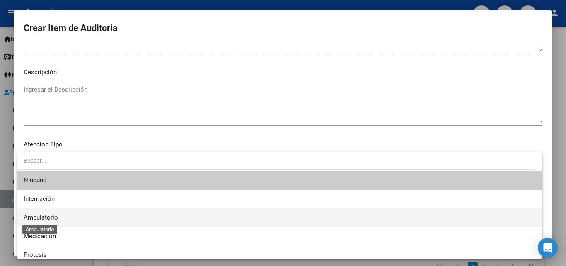
click at [48, 217] on span "Ambulatorio" at bounding box center [41, 216] width 34 height 7
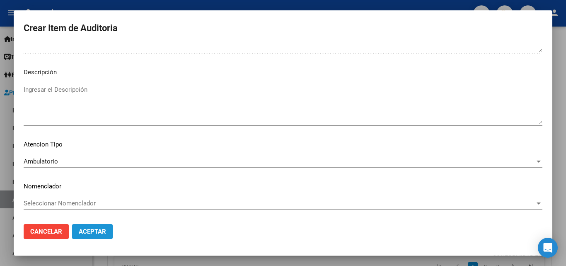
click at [90, 228] on span "Aceptar" at bounding box center [92, 231] width 27 height 7
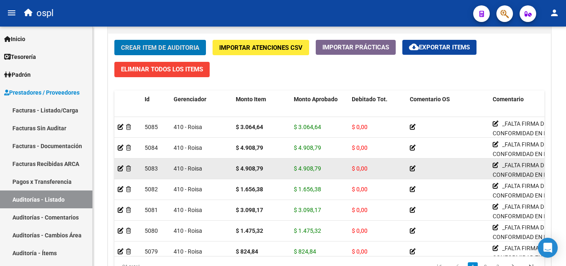
scroll to position [571, 0]
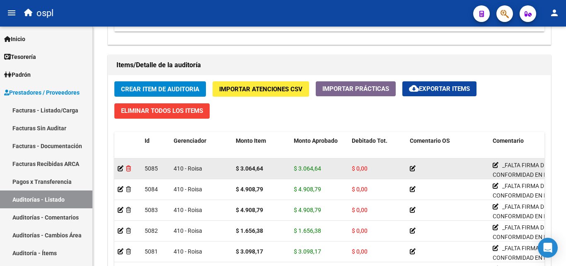
click at [130, 167] on icon at bounding box center [128, 168] width 5 height 6
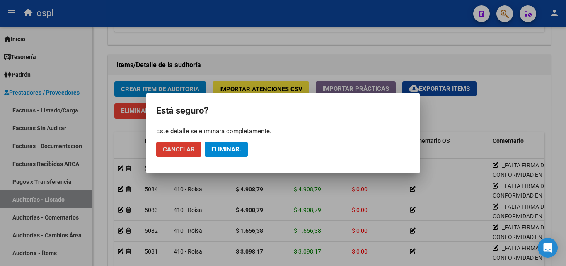
click at [240, 148] on span "Eliminar." at bounding box center [226, 148] width 30 height 7
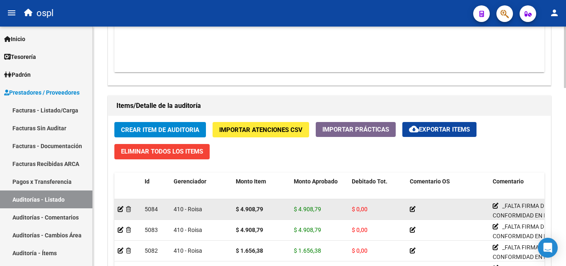
scroll to position [529, 0]
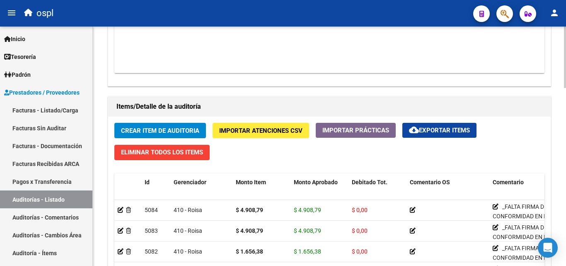
click at [150, 130] on span "Crear Item de Auditoria" at bounding box center [160, 130] width 78 height 7
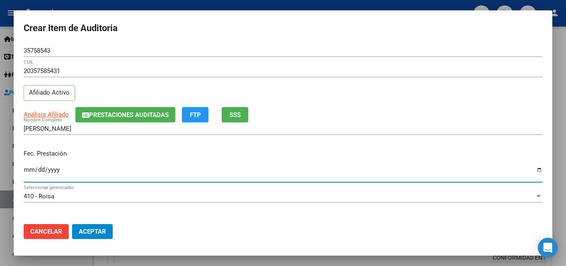
click at [30, 166] on input "Ingresar la fecha" at bounding box center [283, 172] width 519 height 13
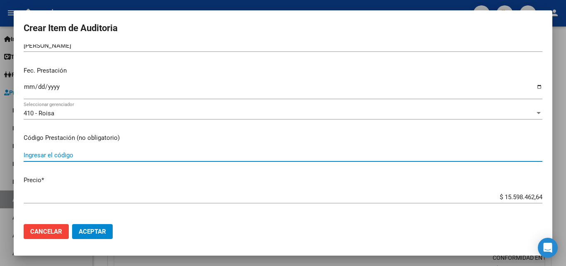
click at [75, 156] on input "Ingresar el código" at bounding box center [283, 154] width 519 height 7
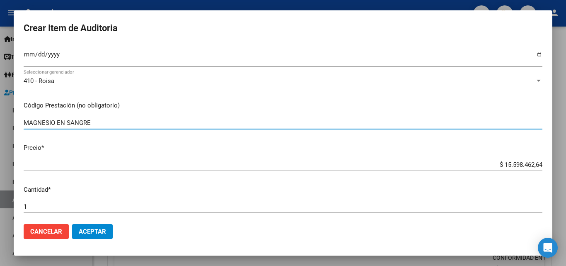
scroll to position [124, 0]
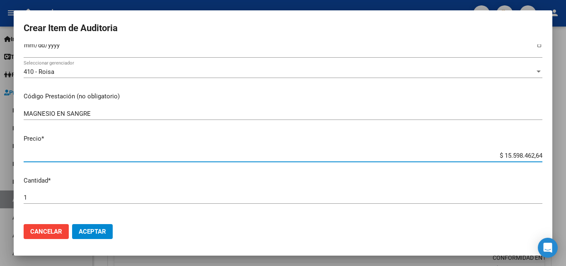
drag, startPoint x: 487, startPoint y: 157, endPoint x: 542, endPoint y: 156, distance: 54.7
click at [542, 156] on mat-dialog-content "35758543 Nro Documento 20357585431 CUIL Afiliado Activo Análisis Afiliado Prest…" at bounding box center [283, 130] width 539 height 173
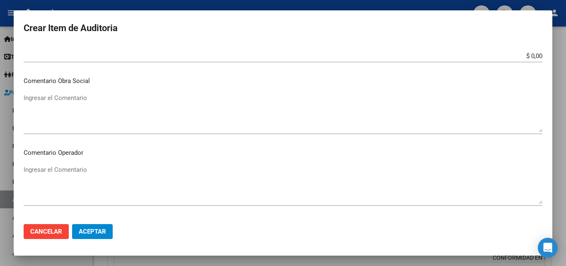
scroll to position [373, 0]
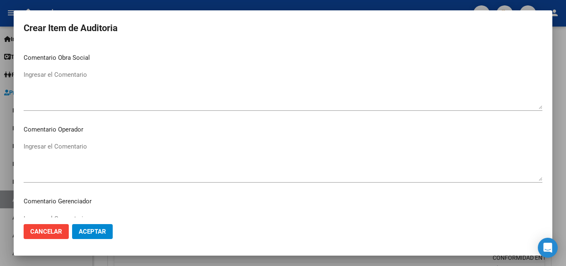
click at [73, 152] on textarea "Ingresar el Comentario" at bounding box center [283, 161] width 519 height 39
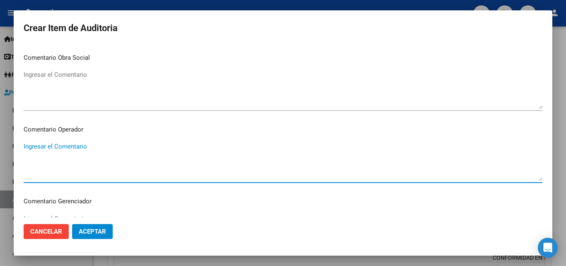
paste textarea "_FALTA FIRMA DE CONFORMIDAD EN EL TICKET _LABORATORIO ALDOLASA _NOMENCLADO NNX1…"
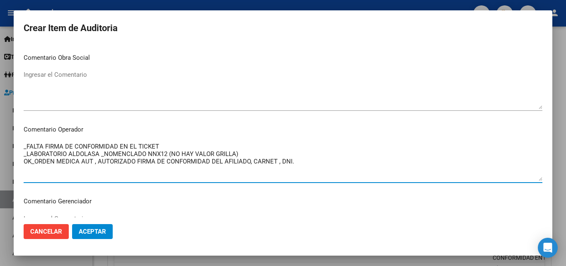
drag, startPoint x: 99, startPoint y: 153, endPoint x: 69, endPoint y: 154, distance: 30.3
click at [69, 154] on textarea "_FALTA FIRMA DE CONFORMIDAD EN EL TICKET _LABORATORIO ALDOLASA _NOMENCLADO NNX1…" at bounding box center [283, 161] width 519 height 39
click at [131, 162] on textarea "_FALTA FIRMA DE CONFORMIDAD EN EL TICKET _LABORATORIO MAGNESIO _NOMENCLADO NNX1…" at bounding box center [283, 161] width 519 height 39
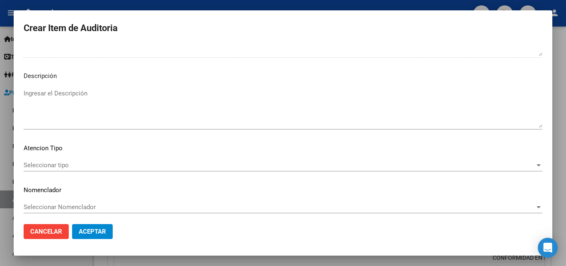
scroll to position [574, 0]
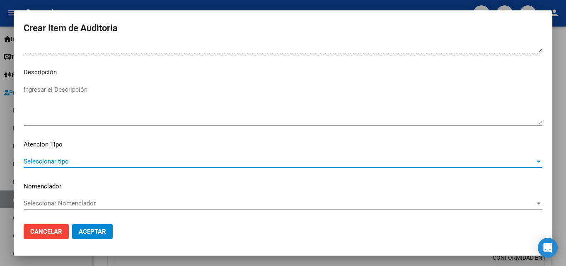
click at [75, 165] on span "Seleccionar tipo" at bounding box center [279, 160] width 511 height 7
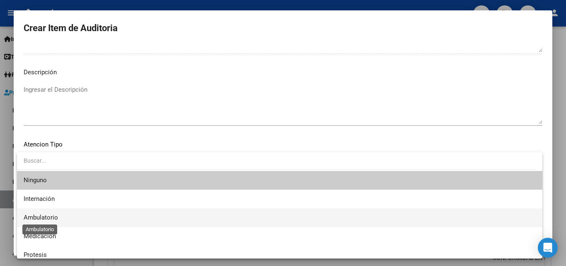
click at [54, 217] on span "Ambulatorio" at bounding box center [41, 216] width 34 height 7
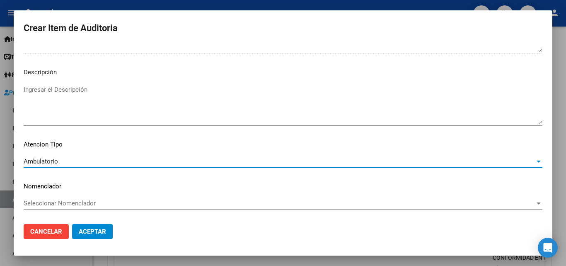
click at [82, 228] on span "Aceptar" at bounding box center [92, 231] width 27 height 7
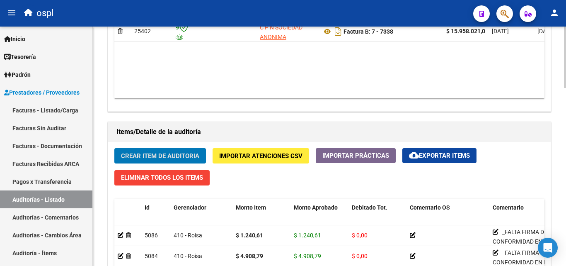
scroll to position [446, 0]
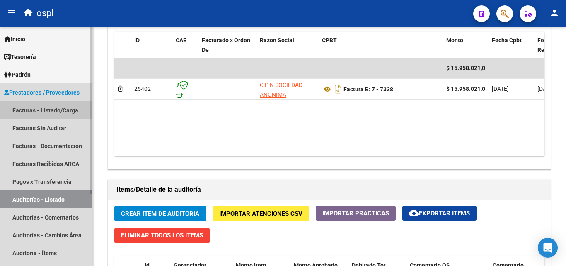
click at [63, 109] on link "Facturas - Listado/Carga" at bounding box center [46, 110] width 92 height 18
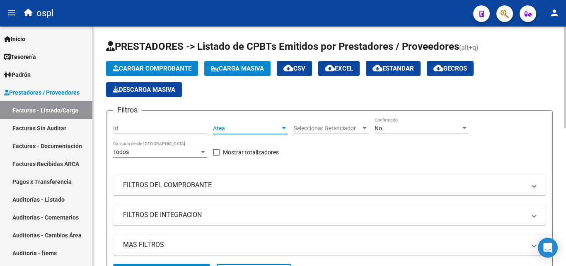
click at [244, 129] on span "Area" at bounding box center [246, 128] width 67 height 7
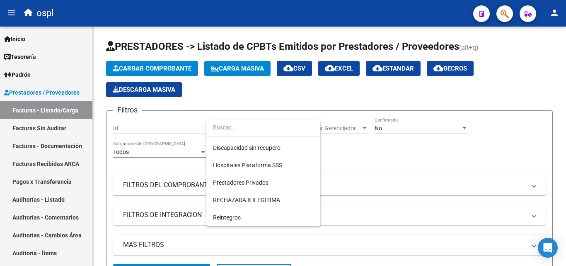
scroll to position [120, 0]
click at [257, 181] on span "Prestadores Privados" at bounding box center [241, 182] width 56 height 7
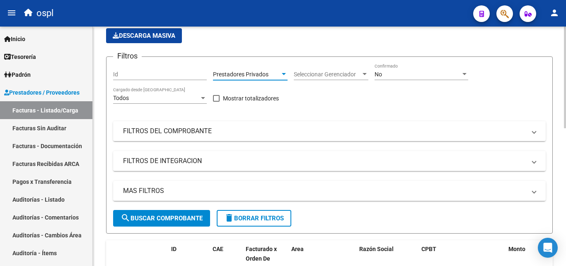
scroll to position [83, 0]
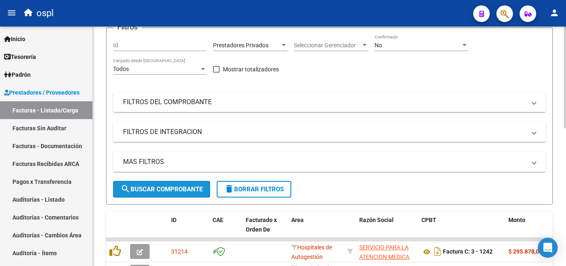
click at [184, 191] on span "search Buscar Comprobante" at bounding box center [162, 188] width 82 height 7
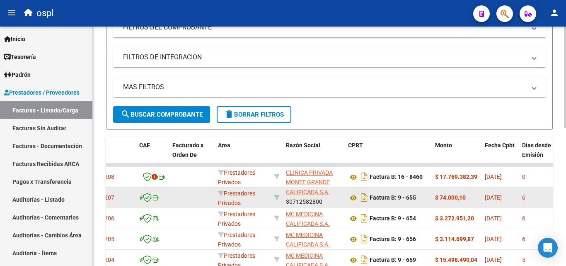
scroll to position [0, 0]
click at [352, 199] on icon at bounding box center [353, 198] width 11 height 10
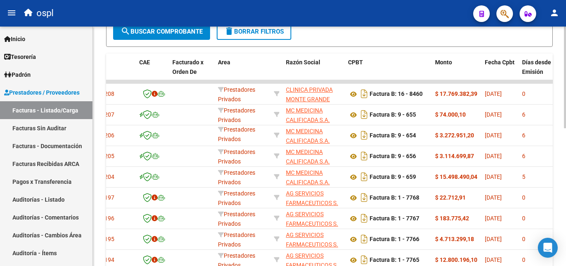
scroll to position [273, 0]
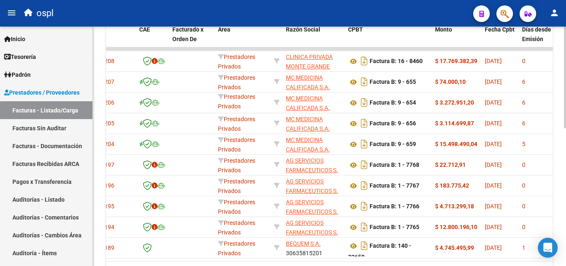
click at [565, 175] on div at bounding box center [565, 196] width 2 height 102
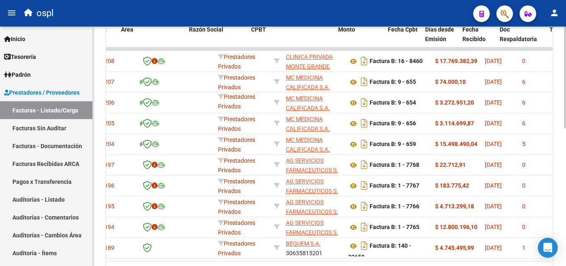
scroll to position [0, 174]
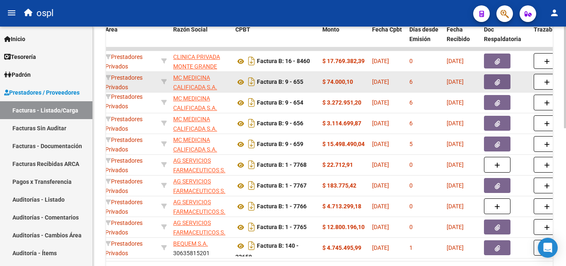
click at [496, 81] on icon "button" at bounding box center [497, 82] width 5 height 6
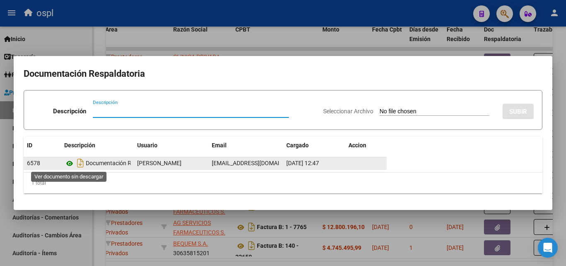
click at [69, 164] on icon at bounding box center [69, 163] width 11 height 10
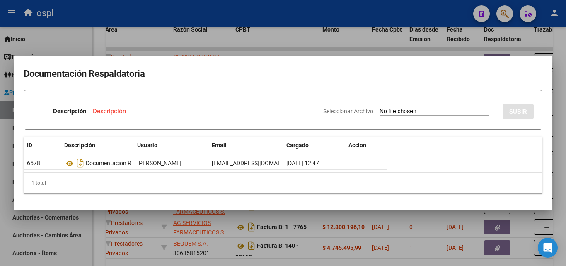
click at [255, 43] on div at bounding box center [283, 133] width 566 height 266
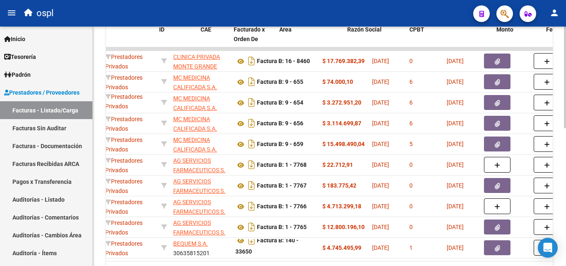
scroll to position [0, 0]
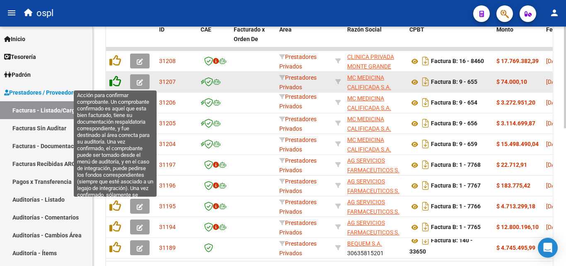
click at [114, 81] on icon at bounding box center [115, 81] width 12 height 12
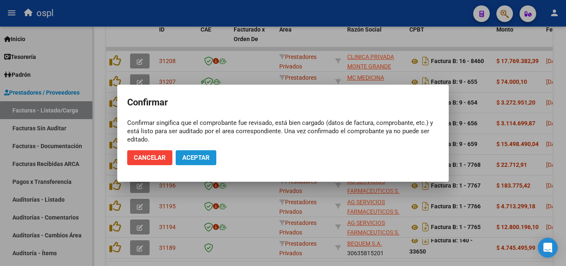
click at [197, 158] on span "Aceptar" at bounding box center [195, 157] width 27 height 7
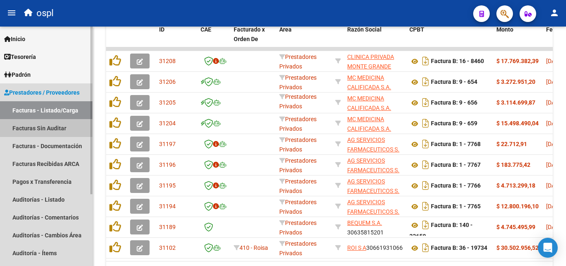
click at [58, 128] on link "Facturas Sin Auditar" at bounding box center [46, 128] width 92 height 18
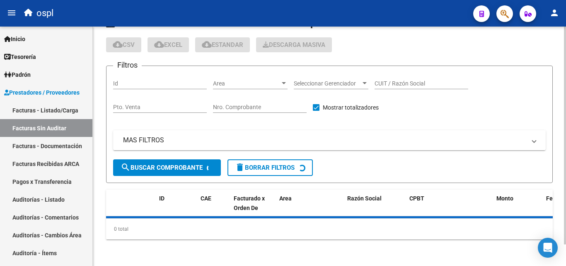
scroll to position [24, 0]
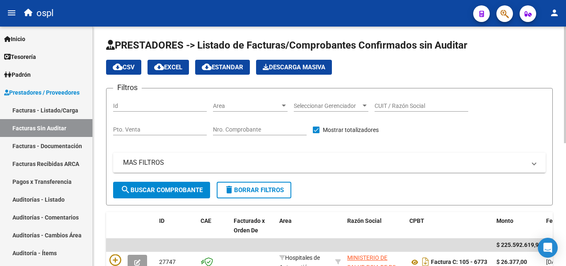
scroll to position [0, 0]
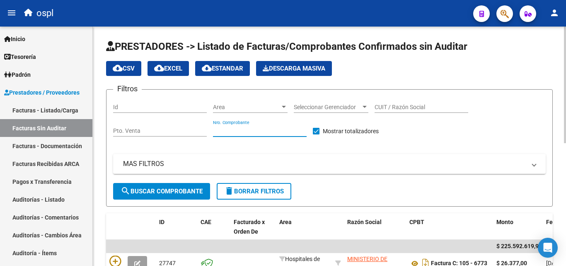
click at [231, 128] on input "Nro. Comprobante" at bounding box center [260, 130] width 94 height 7
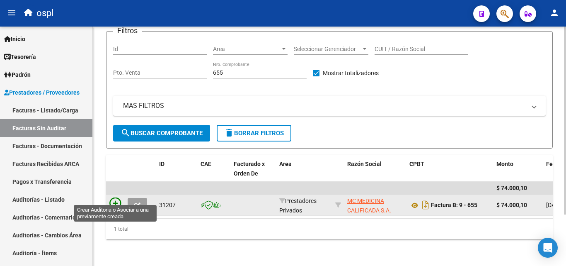
click at [114, 197] on icon at bounding box center [115, 203] width 12 height 12
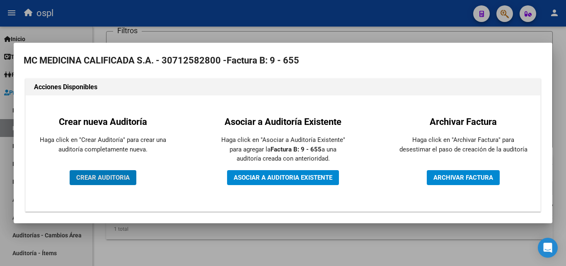
click at [116, 178] on span "CREAR AUDITORIA" at bounding box center [102, 177] width 53 height 7
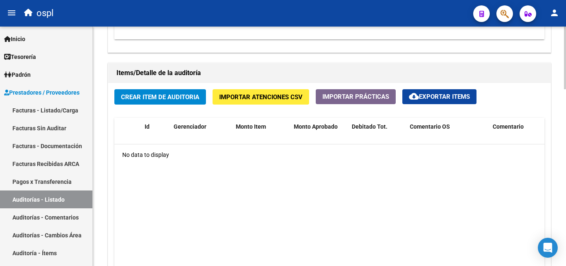
scroll to position [580, 0]
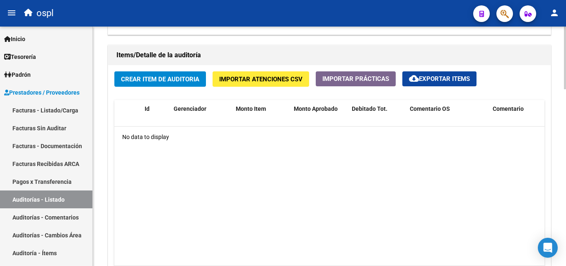
click at [167, 80] on span "Crear Item de Auditoria" at bounding box center [160, 78] width 78 height 7
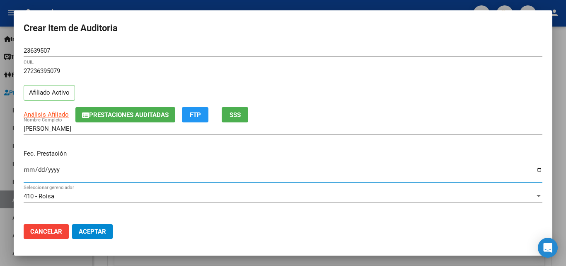
click at [31, 173] on input "Ingresar la fecha" at bounding box center [283, 172] width 519 height 13
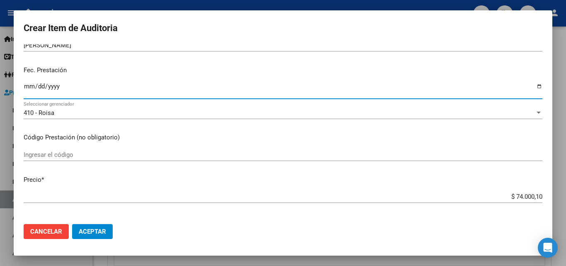
scroll to position [124, 0]
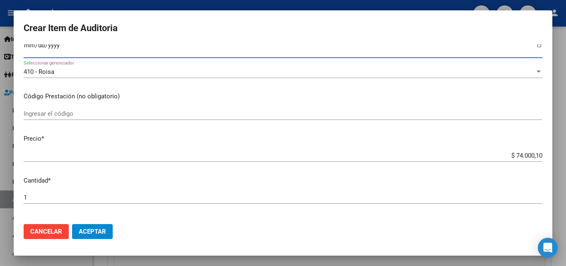
click at [74, 115] on input "Ingresar el código" at bounding box center [283, 113] width 519 height 7
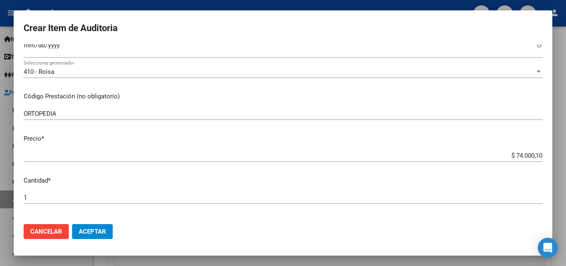
click at [26, 109] on div "ORTOPEDIA Ingresar el código" at bounding box center [283, 113] width 519 height 12
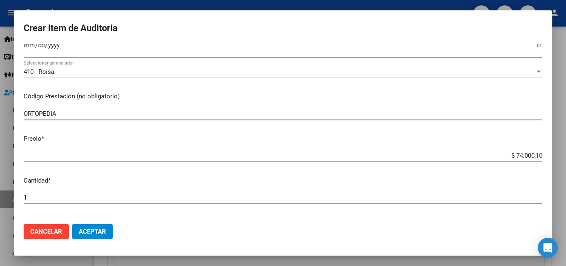
click at [26, 110] on input "ORTOPEDIA" at bounding box center [283, 113] width 519 height 7
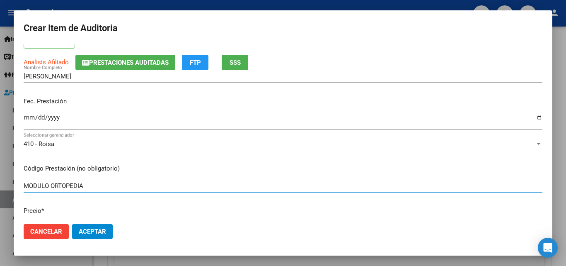
scroll to position [0, 0]
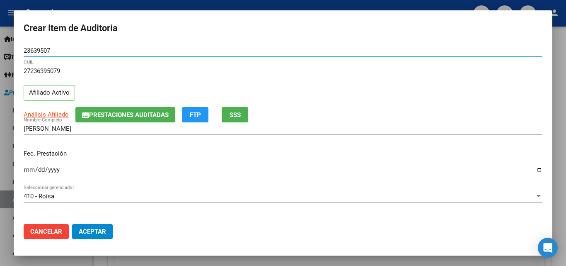
drag, startPoint x: 62, startPoint y: 49, endPoint x: 17, endPoint y: 51, distance: 45.6
click at [17, 51] on mat-dialog-content "23639507 Nro Documento 27236395079 CUIL Afiliado Activo Análisis Afiliado Prest…" at bounding box center [283, 130] width 539 height 173
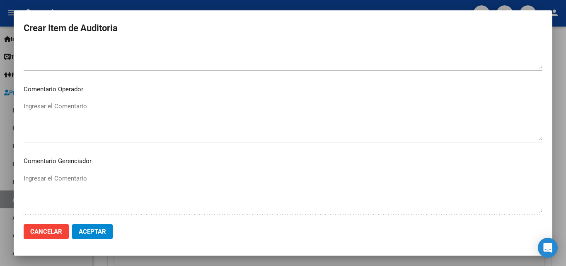
scroll to position [414, 0]
click at [73, 111] on textarea "Ingresar el Comentario" at bounding box center [283, 119] width 519 height 39
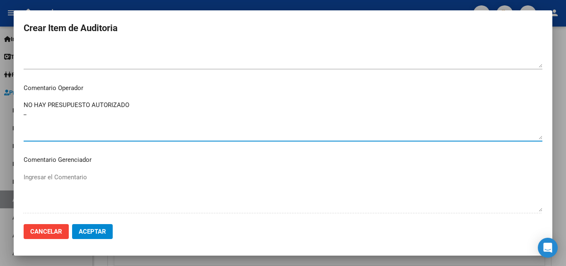
click at [24, 108] on textarea "NO HAY PRESUPUESTO AUTORIZADO _" at bounding box center [283, 119] width 519 height 39
click at [39, 121] on textarea "_NO HAY PRESUPUESTO AUTORIZADO _" at bounding box center [283, 119] width 519 height 39
click at [104, 120] on textarea "_NO HAY PRESUPUESTO AUTORIZADO _NO HAY ORDEN MEDICA _NO HAY DOCUMENTACION ORTOP…" at bounding box center [283, 119] width 519 height 39
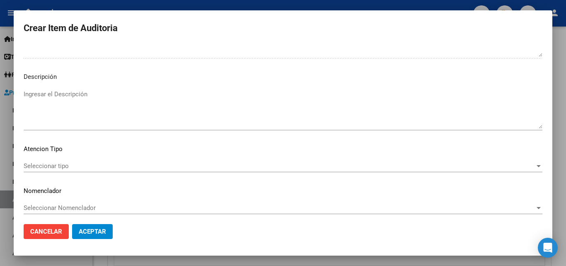
scroll to position [574, 0]
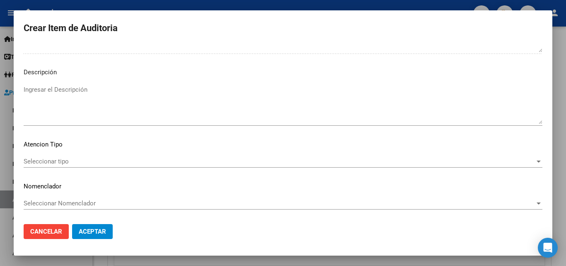
click at [58, 160] on span "Seleccionar tipo" at bounding box center [279, 160] width 511 height 7
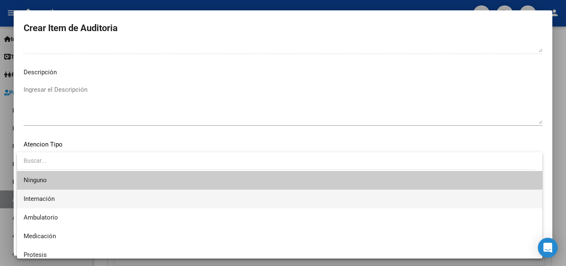
click at [65, 198] on span "Internación" at bounding box center [280, 198] width 512 height 19
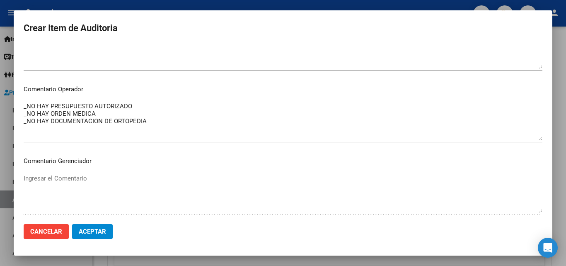
scroll to position [366, 0]
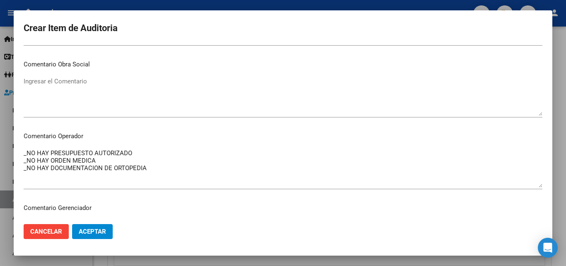
click at [23, 154] on mat-dialog-content "23639507 Nro Documento 27236395079 CUIL Afiliado Activo Análisis Afiliado Prest…" at bounding box center [283, 130] width 539 height 173
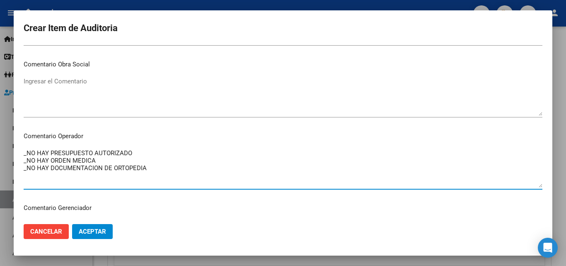
click at [24, 154] on textarea "_NO HAY PRESUPUESTO AUTORIZADO _NO HAY ORDEN MEDICA _NO HAY DOCUMENTACION DE OR…" at bounding box center [283, 167] width 519 height 39
click at [32, 151] on textarea "_NO HAY PRESUPUESTO AUTORIZADO _NO HAY ORDEN MEDICA _NO HAY DOCUMENTACION DE OR…" at bounding box center [283, 167] width 519 height 39
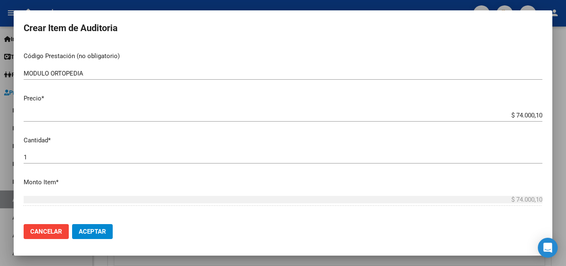
scroll to position [159, 0]
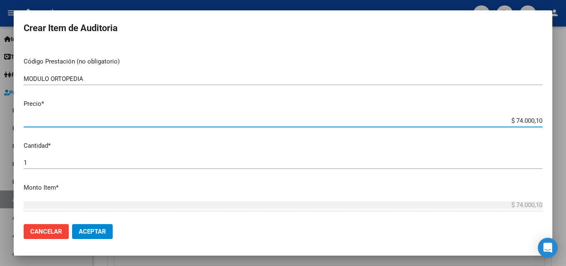
drag, startPoint x: 503, startPoint y: 124, endPoint x: 545, endPoint y: 121, distance: 42.8
click at [545, 121] on mat-dialog-content "23639507 Nro Documento 27236395079 CUIL Afiliado Activo Análisis Afiliado Prest…" at bounding box center [283, 130] width 539 height 173
click at [105, 156] on mat-dialog-content "23639507 Nro Documento 27236395079 CUIL Afiliado Activo Análisis Afiliado Prest…" at bounding box center [283, 130] width 539 height 173
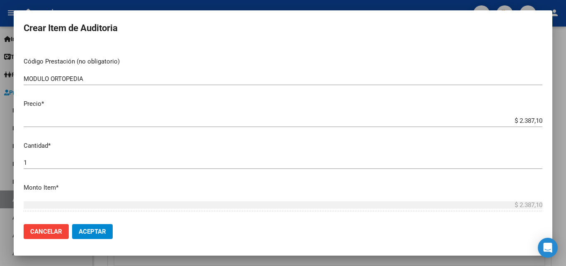
click at [35, 160] on input "1" at bounding box center [283, 162] width 519 height 7
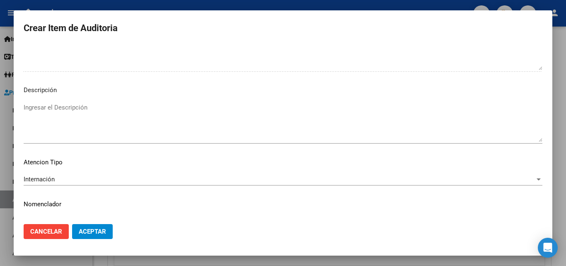
scroll to position [574, 0]
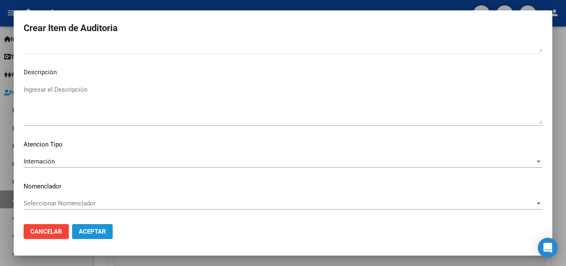
click at [99, 234] on span "Aceptar" at bounding box center [92, 231] width 27 height 7
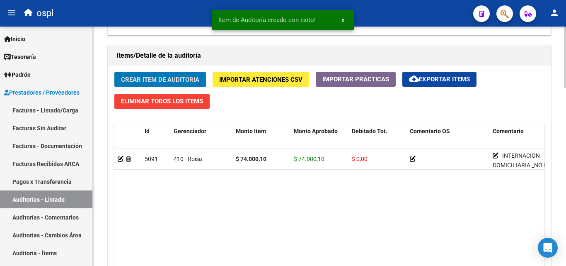
scroll to position [581, 0]
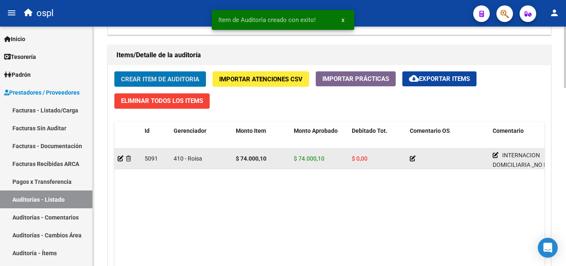
click at [492, 154] on datatable-body-cell "INTERNACION DOMICILIARIA _NO HAY PRESUPUESTO AUTORIZADO _NO HAY ORDEN MEDICA _N…" at bounding box center [530, 158] width 83 height 20
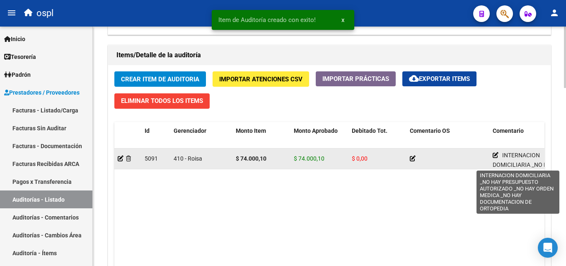
click at [496, 155] on icon at bounding box center [496, 155] width 6 height 6
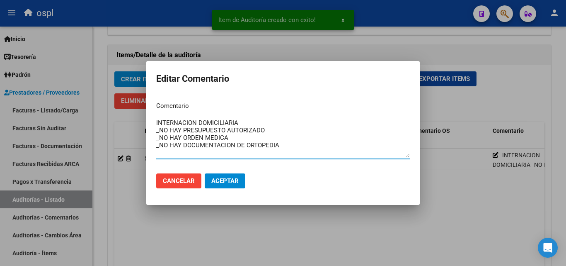
drag, startPoint x: 289, startPoint y: 145, endPoint x: 123, endPoint y: 119, distance: 168.6
click at [121, 121] on div "Item de Auditoría creado con exito! x Editar Comentario Comentario INTERNACION …" at bounding box center [283, 133] width 566 height 266
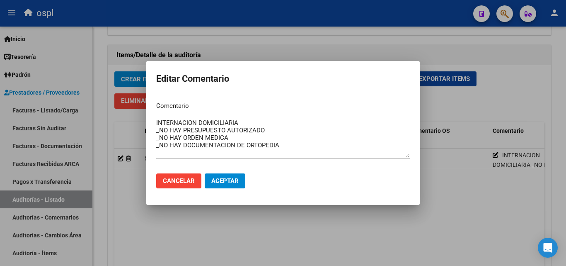
click at [242, 213] on div at bounding box center [283, 133] width 566 height 266
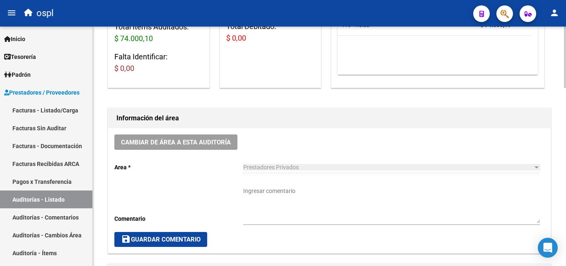
scroll to position [156, 0]
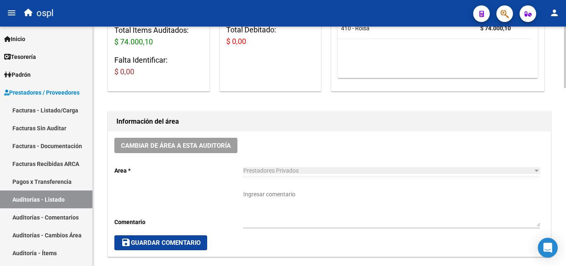
click at [257, 194] on textarea "Ingresar comentario" at bounding box center [391, 208] width 297 height 36
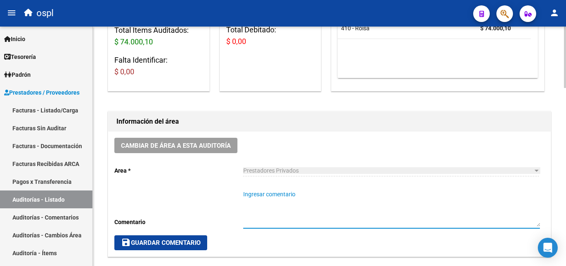
paste textarea "INTERNACION DOMICILIARIA _NO HAY PRESUPUESTO AUTORIZADO _NO HAY ORDEN MEDICA _N…"
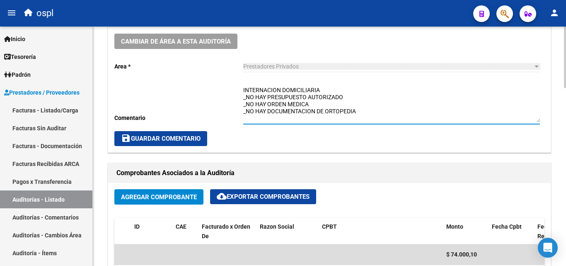
scroll to position [281, 0]
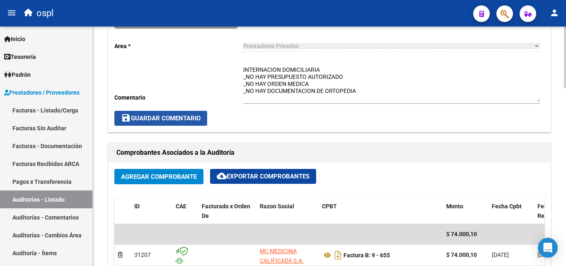
click at [192, 121] on span "save Guardar Comentario" at bounding box center [161, 117] width 80 height 7
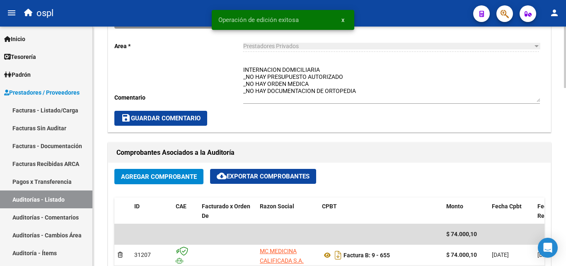
click at [194, 120] on span "save Guardar Comentario" at bounding box center [161, 117] width 80 height 7
click at [52, 107] on link "Facturas - Listado/Carga" at bounding box center [46, 110] width 92 height 18
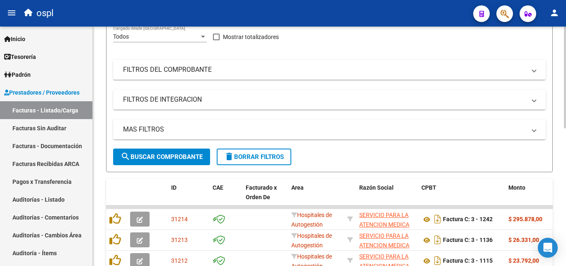
scroll to position [32, 0]
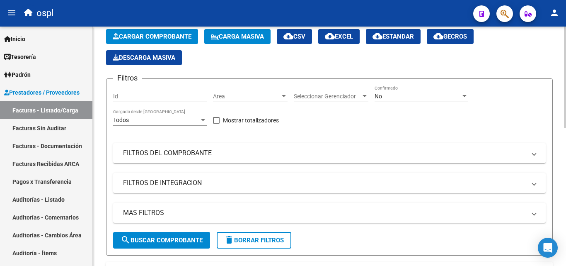
click at [265, 100] on div "Area Area" at bounding box center [250, 93] width 75 height 17
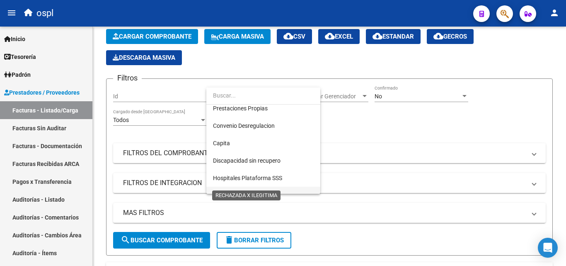
scroll to position [120, 0]
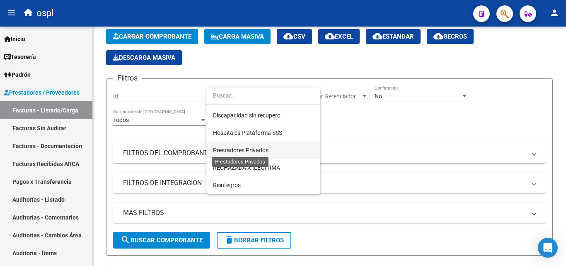
click at [257, 145] on span "Prestadores Privados" at bounding box center [263, 149] width 101 height 17
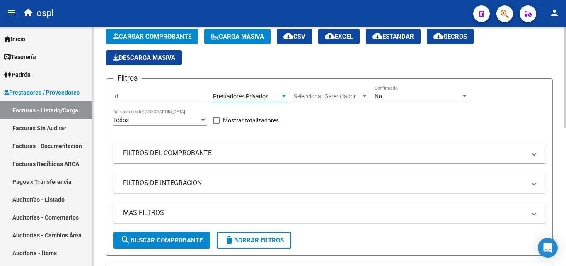
click at [190, 241] on span "search Buscar Comprobante" at bounding box center [162, 239] width 82 height 7
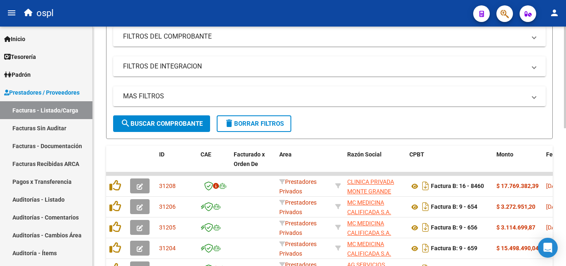
scroll to position [239, 0]
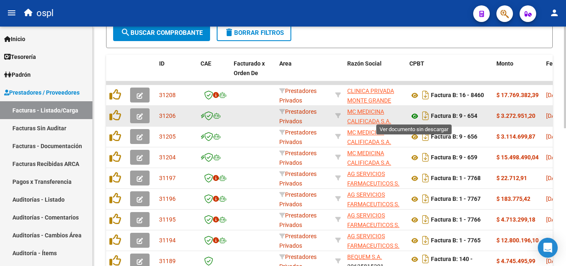
click at [415, 114] on icon at bounding box center [414, 116] width 11 height 10
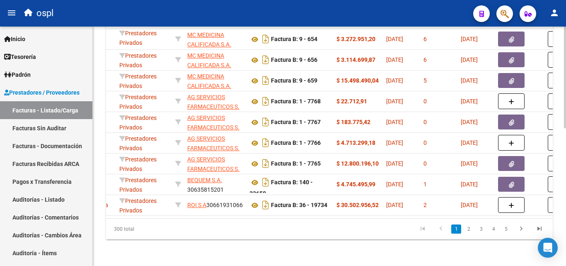
scroll to position [0, 166]
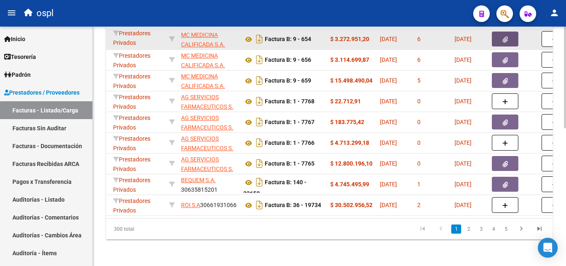
click at [507, 36] on icon "button" at bounding box center [505, 39] width 5 height 6
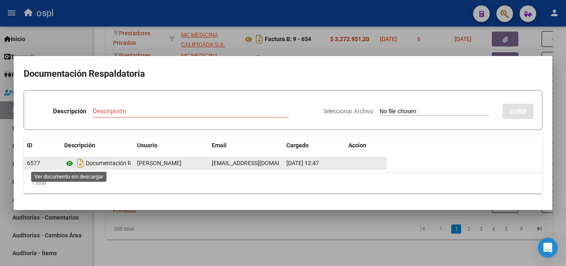
click at [70, 163] on icon at bounding box center [69, 163] width 11 height 10
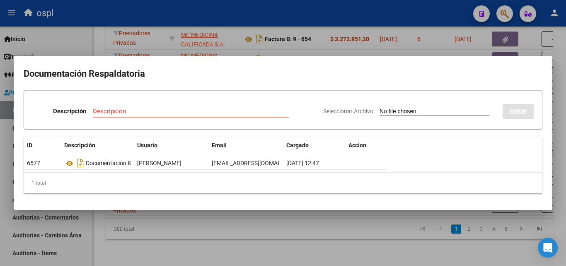
click at [147, 238] on div at bounding box center [283, 133] width 566 height 266
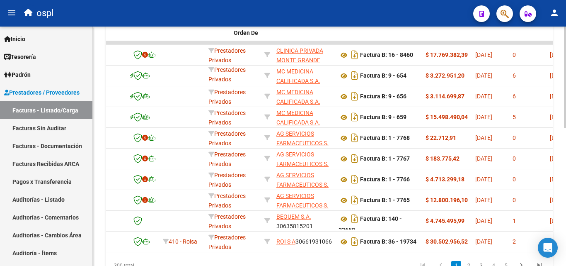
scroll to position [0, 0]
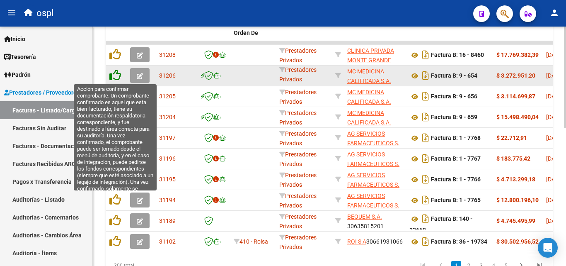
click at [114, 76] on icon at bounding box center [115, 75] width 12 height 12
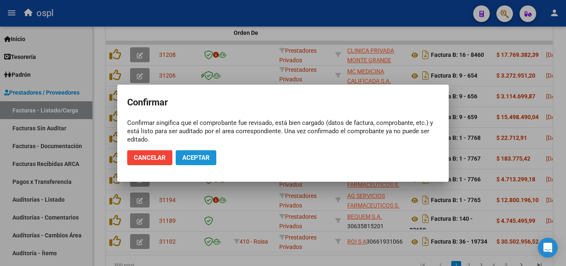
click at [189, 156] on span "Aceptar" at bounding box center [195, 157] width 27 height 7
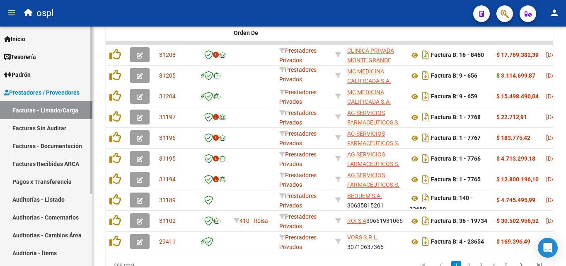
click at [60, 130] on link "Facturas Sin Auditar" at bounding box center [46, 128] width 92 height 18
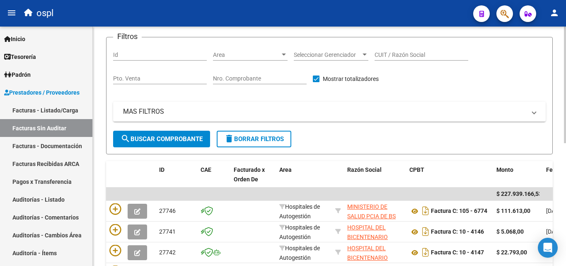
scroll to position [45, 0]
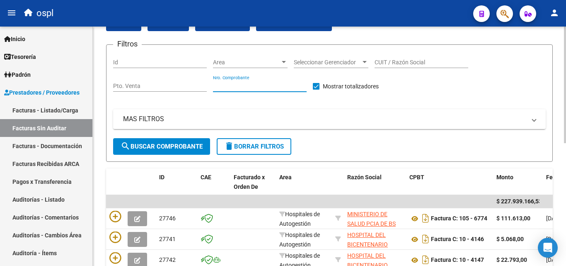
click at [240, 86] on input "Nro. Comprobante" at bounding box center [260, 85] width 94 height 7
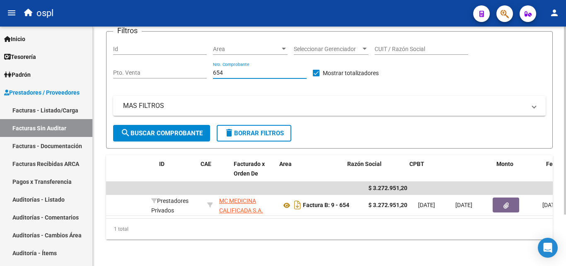
scroll to position [0, 0]
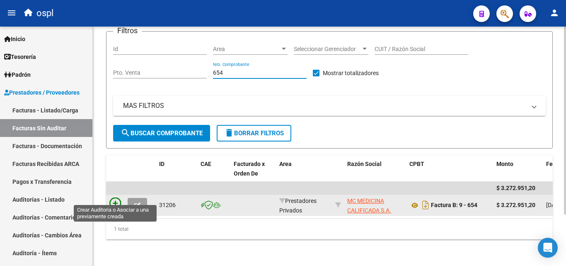
click at [116, 198] on icon at bounding box center [115, 203] width 12 height 12
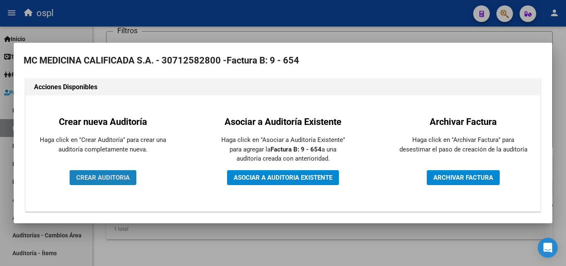
click at [128, 178] on span "CREAR AUDITORIA" at bounding box center [102, 177] width 53 height 7
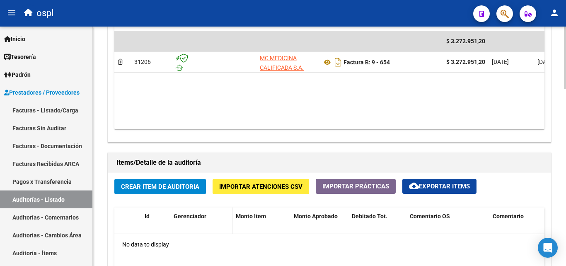
scroll to position [497, 0]
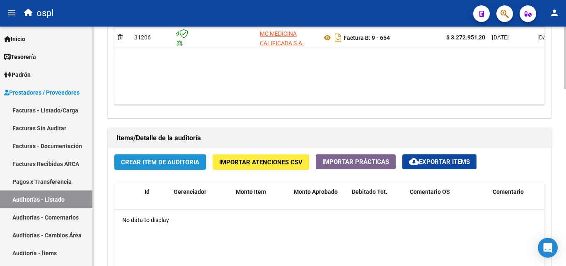
click at [192, 162] on span "Crear Item de Auditoria" at bounding box center [160, 161] width 78 height 7
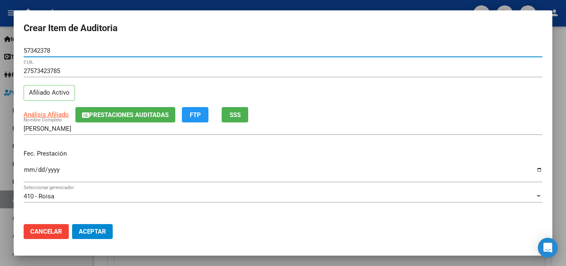
click at [31, 176] on input "Ingresar la fecha" at bounding box center [283, 172] width 519 height 13
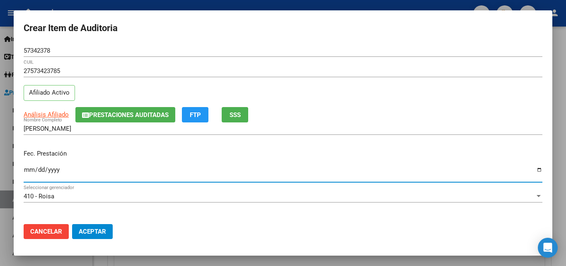
scroll to position [83, 0]
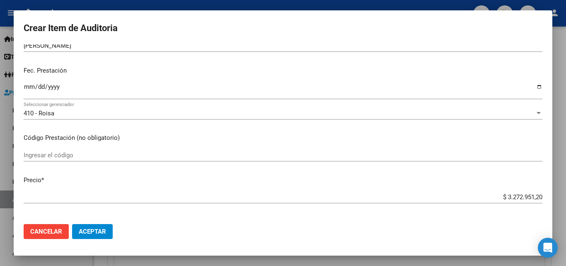
click at [62, 150] on div "Ingresar el código" at bounding box center [283, 155] width 519 height 12
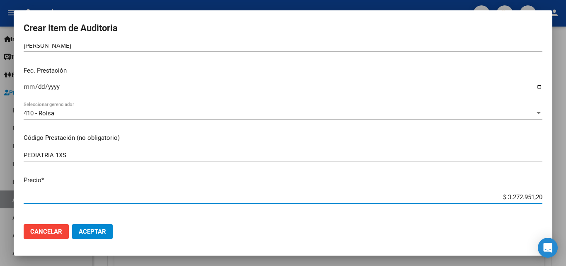
drag, startPoint x: 491, startPoint y: 195, endPoint x: 566, endPoint y: 192, distance: 75.1
click at [566, 192] on div "Crear Item de Auditoria 57342378 Nro Documento 27573423785 CUIL Afiliado Activo…" at bounding box center [283, 133] width 566 height 266
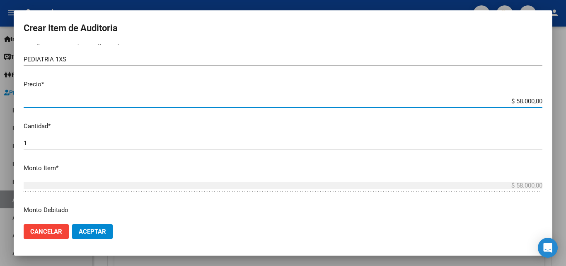
scroll to position [207, 0]
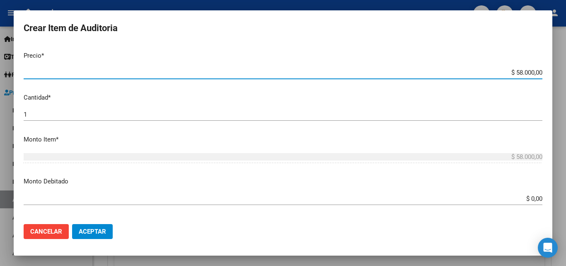
click at [46, 118] on input "1" at bounding box center [283, 114] width 519 height 7
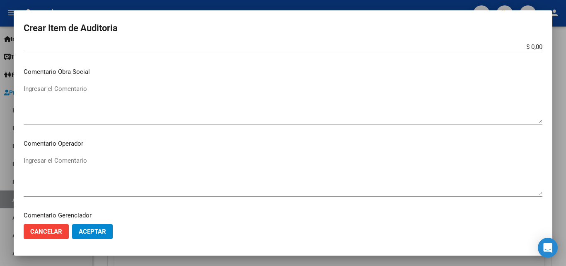
scroll to position [414, 0]
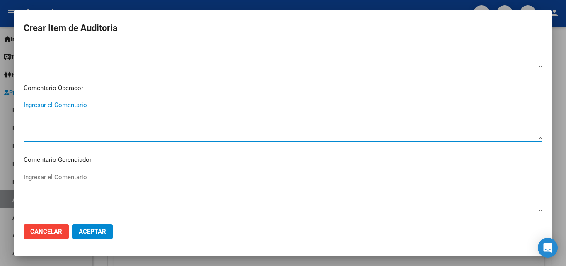
click at [95, 113] on textarea "Ingresar el Comentario" at bounding box center [283, 119] width 519 height 39
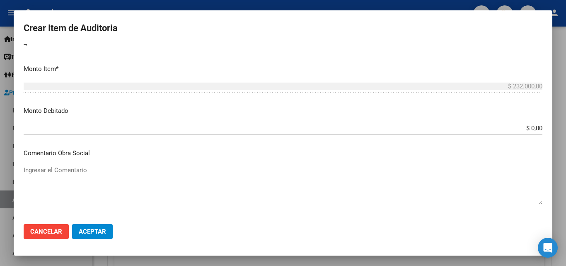
scroll to position [373, 0]
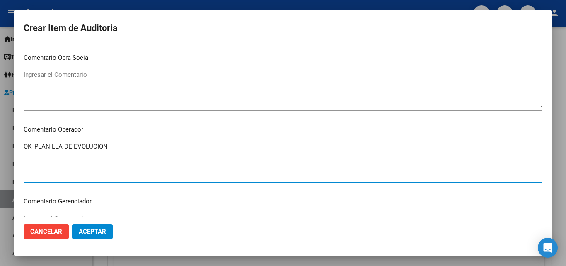
click at [27, 146] on textarea "OK_PLANILLA DE EVOLUCION" at bounding box center [283, 161] width 519 height 39
click at [25, 146] on textarea "OK_PLANILLA DE EVOLUCION" at bounding box center [283, 161] width 519 height 39
click at [31, 148] on textarea "OK_PLANILLA DE EVOLUCION" at bounding box center [283, 161] width 519 height 39
click at [24, 148] on textarea "FALTA PLANILLA DE ASISTENCIA PEDIATRIA OK_PLANILLA DE EVOLUCION" at bounding box center [283, 161] width 519 height 39
click at [125, 157] on textarea "_FALTA PLANILLA DE ASISTENCIA PEDIATRIA OK_PLANILLA DE EVOLUCION" at bounding box center [283, 161] width 519 height 39
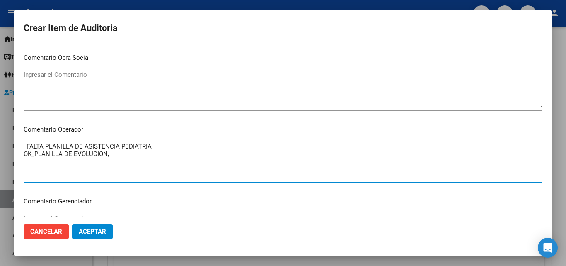
click at [106, 154] on textarea "_FALTA PLANILLA DE ASISTENCIA PEDIATRIA OK_PLANILLA DE EVOLUCION," at bounding box center [283, 161] width 519 height 39
click at [109, 154] on textarea "_FALTA PLANILLA DE ASISTENCIA PEDIATRIA OK_PLANILLA DE EVOLUCIONPEDIATRIA," at bounding box center [283, 161] width 519 height 39
click at [147, 154] on textarea "_FALTA PLANILLA DE ASISTENCIA PEDIATRIA OK_PLANILLA DE EVOLUCION PEDIATRIA," at bounding box center [283, 161] width 519 height 39
click at [162, 150] on textarea "_FALTA PLANILLA DE ASISTENCIA PEDIATRIA OK_PLANILLA DE EVOLUCION PEDIATRIA, RES…" at bounding box center [283, 161] width 519 height 39
click at [153, 148] on textarea "_FALTA PLANILLA DE ASISTENCIA PEDIATRIA OK_PLANILLA DE EVOLUCION PEDIATRIA, RES…" at bounding box center [283, 161] width 519 height 39
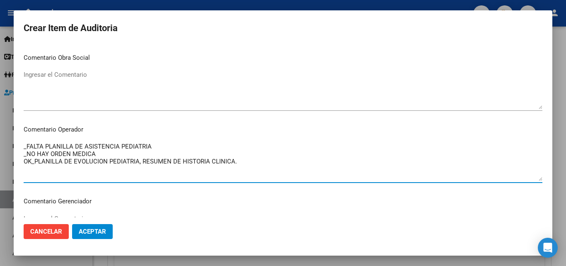
click at [154, 148] on textarea "_FALTA PLANILLA DE ASISTENCIA PEDIATRIA _NO HAY ORDEN MEDICA OK_PLANILLA DE EVO…" at bounding box center [283, 161] width 519 height 39
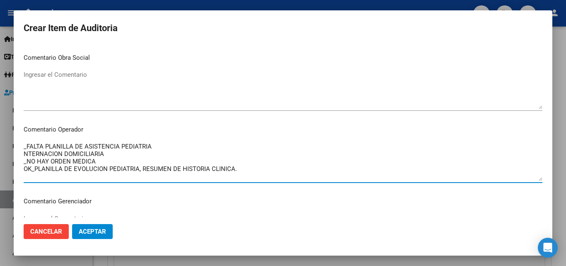
click at [24, 153] on textarea "_FALTA PLANILLA DE ASISTENCIA PEDIATRIA NTERNACION DOMICILIARIA _NO HAY ORDEN M…" at bounding box center [283, 161] width 519 height 39
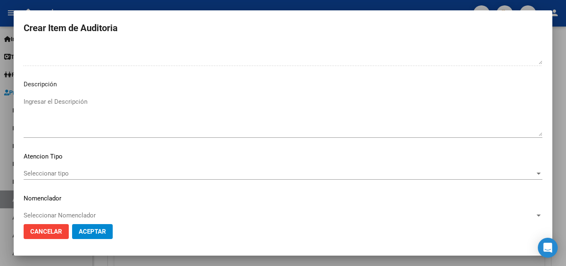
scroll to position [574, 0]
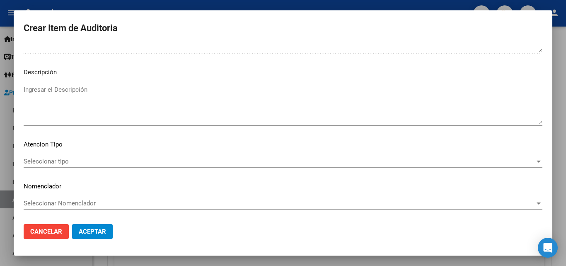
click at [59, 156] on div "Seleccionar tipo Seleccionar tipo" at bounding box center [283, 161] width 519 height 12
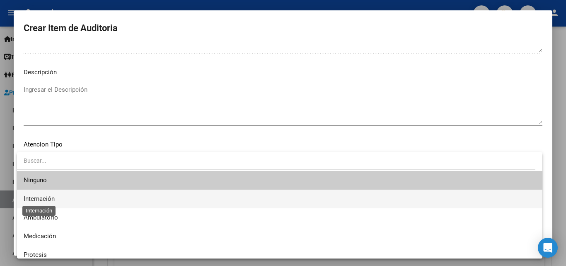
click at [48, 198] on span "Internación" at bounding box center [39, 198] width 31 height 7
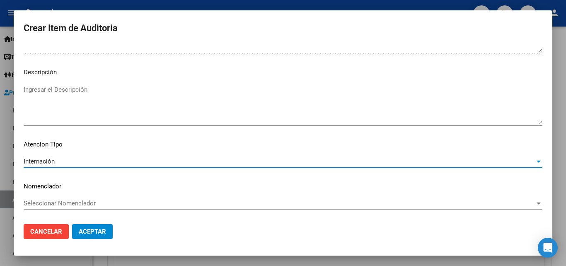
click at [98, 230] on span "Aceptar" at bounding box center [92, 231] width 27 height 7
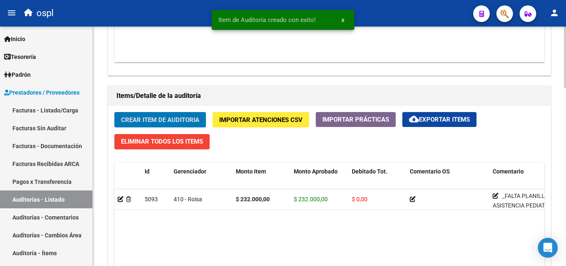
scroll to position [581, 0]
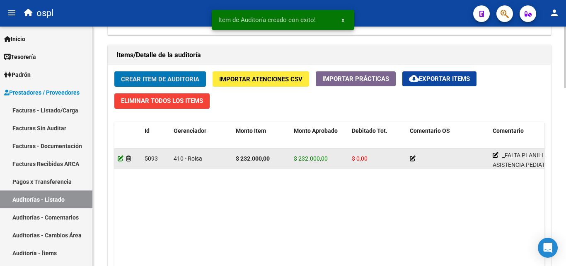
click at [119, 160] on icon at bounding box center [121, 158] width 6 height 6
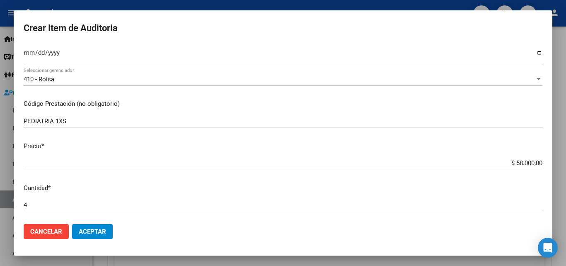
scroll to position [124, 0]
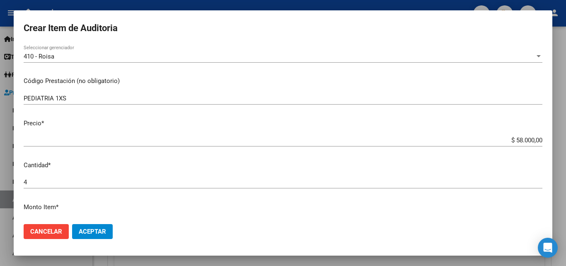
click at [4, 117] on div at bounding box center [283, 133] width 566 height 266
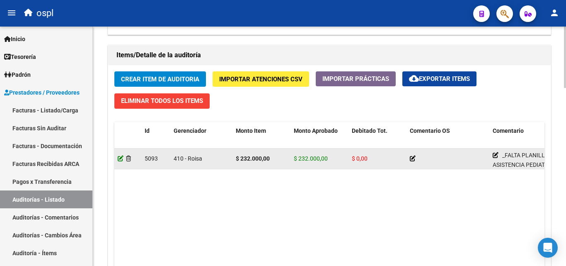
click at [118, 158] on icon at bounding box center [121, 158] width 6 height 6
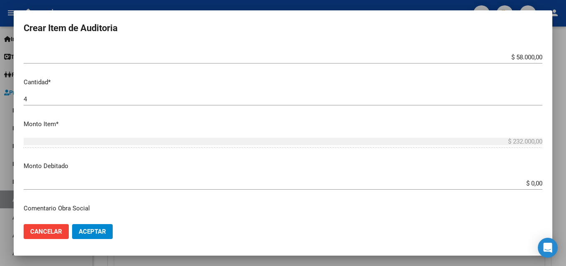
scroll to position [414, 0]
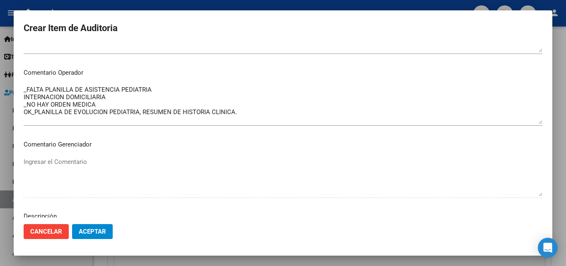
click at [105, 103] on textarea "_FALTA PLANILLA DE ASISTENCIA PEDIATRIA INTERNACION DOMICILIARIA _NO HAY ORDEN …" at bounding box center [283, 104] width 519 height 39
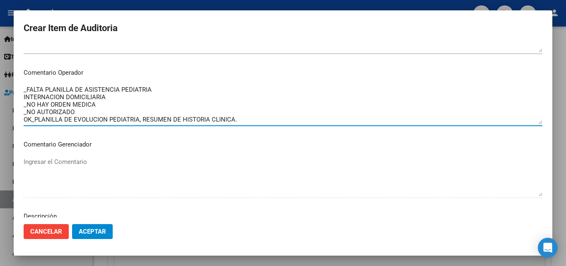
click at [39, 110] on textarea "_FALTA PLANILLA DE ASISTENCIA PEDIATRIA INTERNACION DOMICILIARIA _NO HAY ORDEN …" at bounding box center [283, 104] width 519 height 39
click at [88, 110] on textarea "_FALTA PLANILLA DE ASISTENCIA PEDIATRIA INTERNACION DOMICILIARIA _NO HAY ORDEN …" at bounding box center [283, 104] width 519 height 39
click at [127, 115] on textarea "_FALTA PLANILLA DE ASISTENCIA PEDIATRIA INTERNACION DOMICILIARIA _NO HAY ORDEN …" at bounding box center [283, 104] width 519 height 39
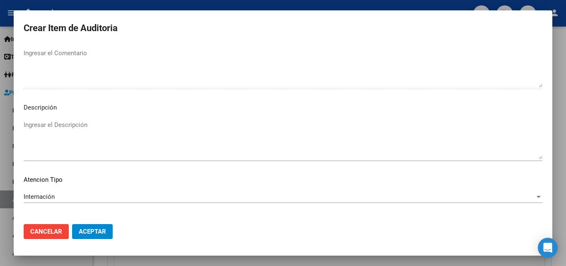
scroll to position [539, 0]
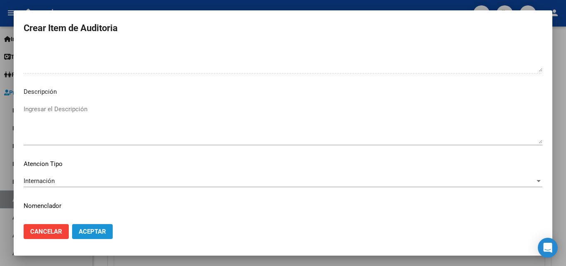
click at [92, 231] on span "Aceptar" at bounding box center [92, 231] width 27 height 7
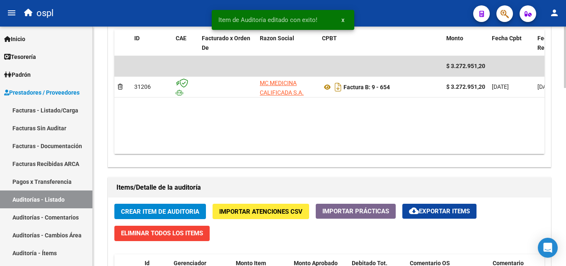
scroll to position [497, 0]
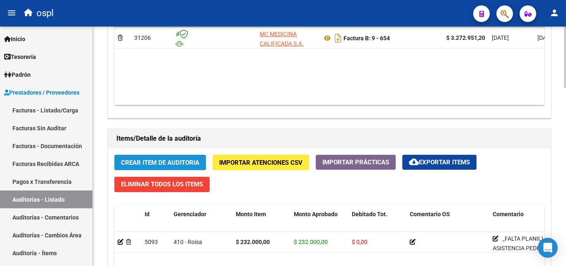
click at [148, 161] on span "Crear Item de Auditoria" at bounding box center [160, 162] width 78 height 7
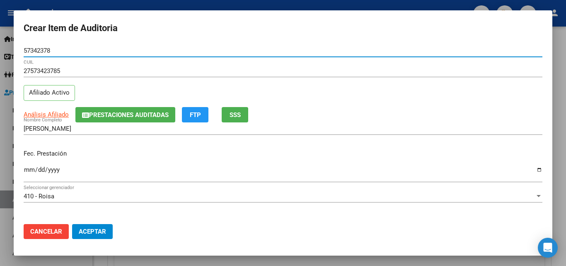
click at [26, 172] on input "Ingresar la fecha" at bounding box center [283, 172] width 519 height 13
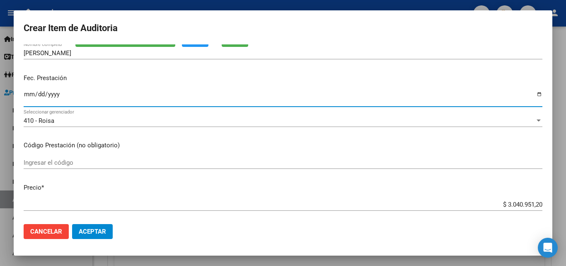
scroll to position [83, 0]
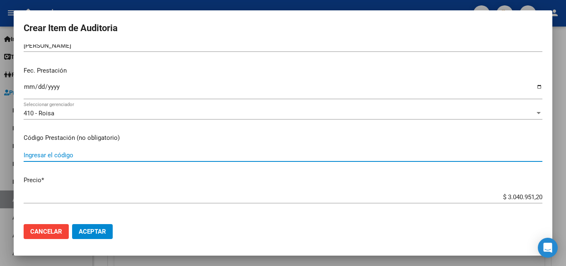
click at [66, 153] on input "Ingresar el código" at bounding box center [283, 154] width 519 height 7
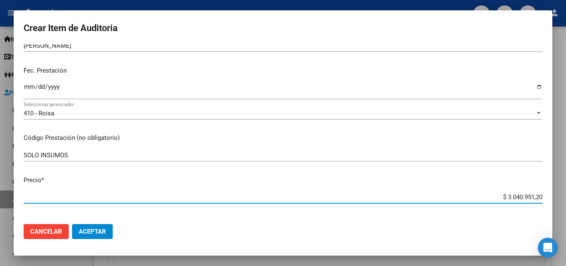
drag, startPoint x: 490, startPoint y: 196, endPoint x: 566, endPoint y: 194, distance: 75.4
click at [566, 194] on div "Crear Item de Auditoria 57342378 Nro Documento 27573423785 CUIL Afiliado Activo…" at bounding box center [283, 133] width 566 height 266
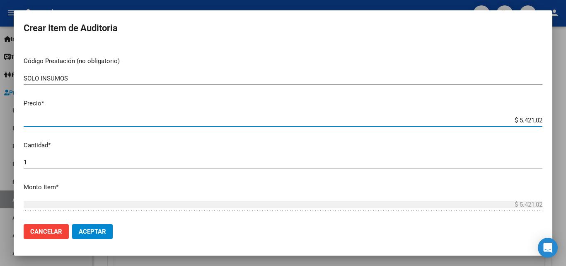
scroll to position [166, 0]
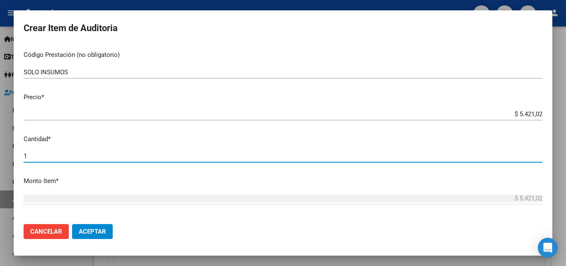
click at [34, 157] on input "1" at bounding box center [283, 155] width 519 height 7
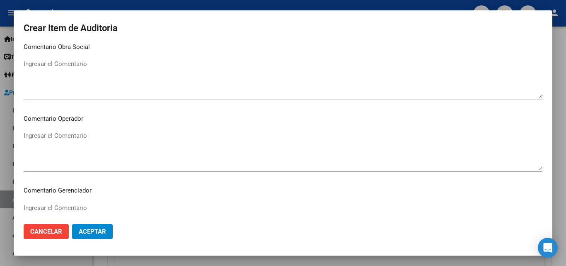
scroll to position [414, 0]
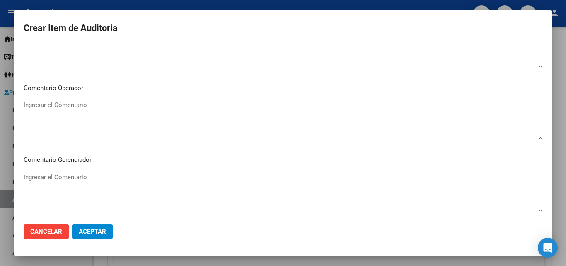
click at [78, 109] on textarea "Ingresar el Comentario" at bounding box center [283, 119] width 519 height 39
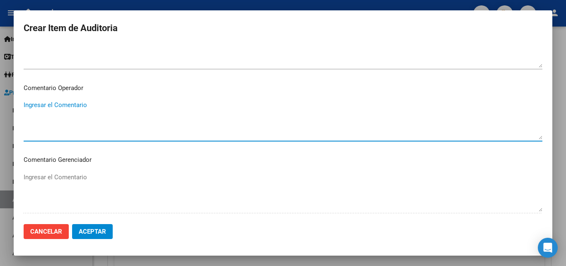
click at [74, 104] on textarea "Ingresar el Comentario" at bounding box center [283, 119] width 519 height 39
click at [26, 104] on textarea "FALTA ORDEN MEDICA" at bounding box center [283, 119] width 519 height 39
click at [24, 105] on textarea "FALTA ORDEN MEDICA" at bounding box center [283, 119] width 519 height 39
click at [26, 118] on textarea "_FALTA ORDEN MEDICA" at bounding box center [283, 119] width 519 height 39
click at [38, 126] on textarea "_FALTA ORDEN MEDICA _NO HAY AUTORIZADO _NO HAY PREPUESTO AUTORIZADO" at bounding box center [283, 119] width 519 height 39
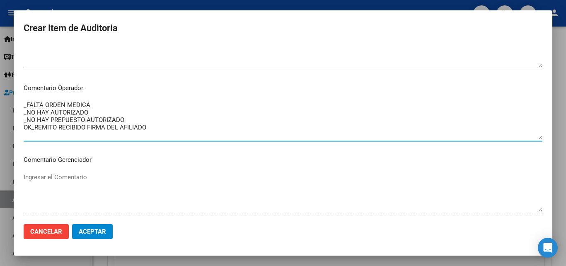
click at [157, 127] on textarea "_FALTA ORDEN MEDICA _NO HAY AUTORIZADO _NO HAY PREPUESTO AUTORIZADO OK_REMITO R…" at bounding box center [283, 119] width 519 height 39
click at [24, 104] on textarea "_FALTA ORDEN MEDICA _NO HAY AUTORIZADO _NO HAY PREPUESTO AUTORIZADO OK_REMITO R…" at bounding box center [283, 119] width 519 height 39
click at [27, 104] on textarea "_FALTA ORDEN MEDICA _NO HAY AUTORIZADO _NO HAY PREPUESTO AUTORIZADO OK_REMITO R…" at bounding box center [283, 119] width 519 height 39
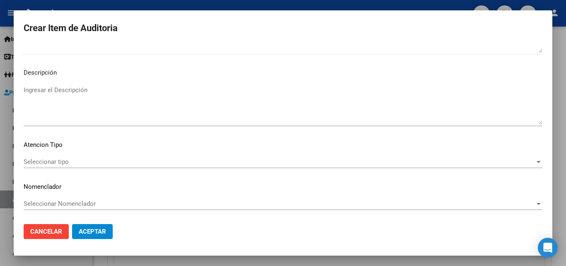
scroll to position [574, 0]
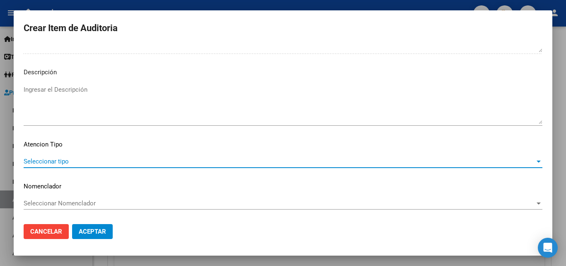
click at [79, 164] on span "Seleccionar tipo" at bounding box center [279, 160] width 511 height 7
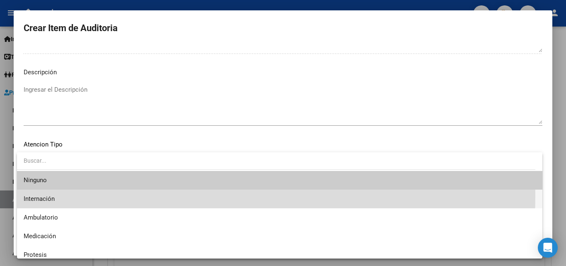
click at [58, 195] on span "Internación" at bounding box center [280, 198] width 512 height 19
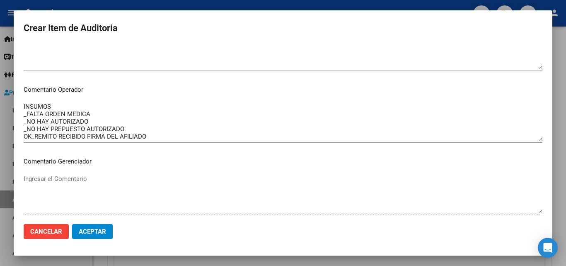
scroll to position [408, 0]
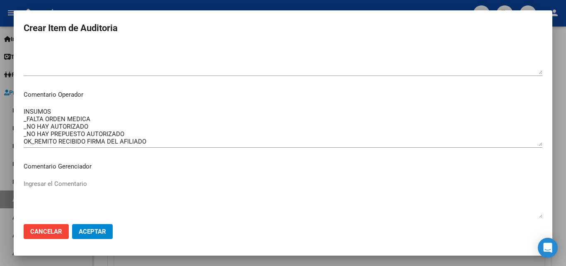
click at [77, 114] on textarea "INSUMOS _FALTA ORDEN MEDICA _NO HAY AUTORIZADO _NO HAY PREPUESTO AUTORIZADO OK_…" at bounding box center [283, 126] width 519 height 39
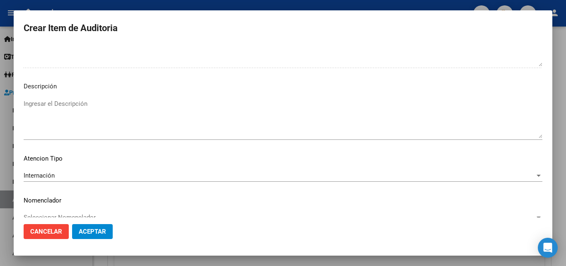
scroll to position [574, 0]
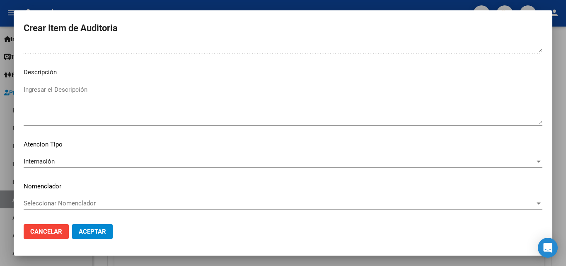
click at [83, 226] on button "Aceptar" at bounding box center [92, 231] width 41 height 15
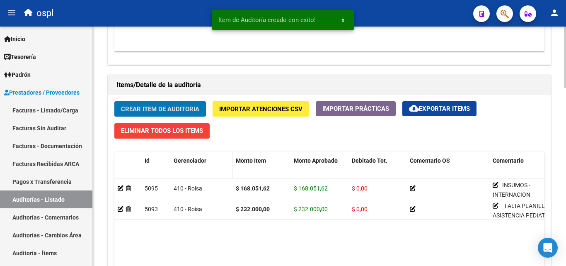
scroll to position [539, 0]
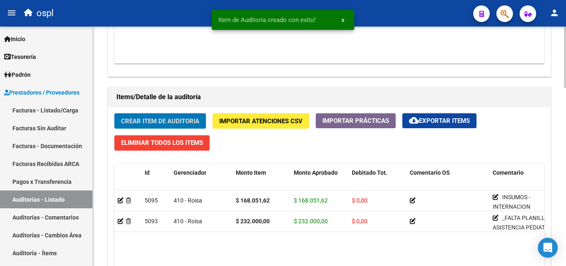
click at [173, 117] on span "Crear Item de Auditoria" at bounding box center [160, 120] width 78 height 7
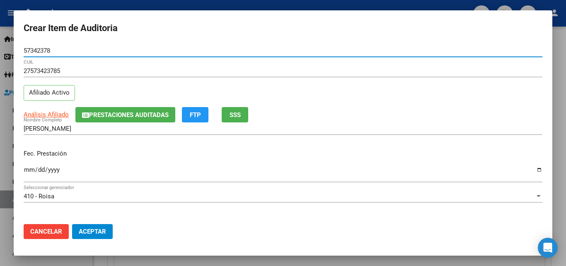
click at [25, 173] on input "Ingresar la fecha" at bounding box center [283, 172] width 519 height 13
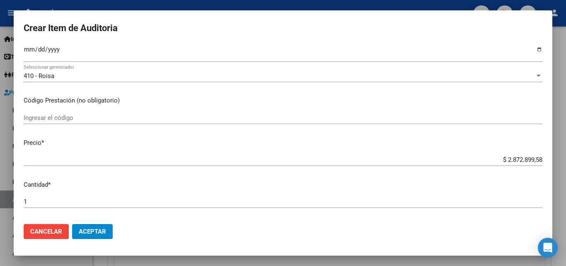
scroll to position [124, 0]
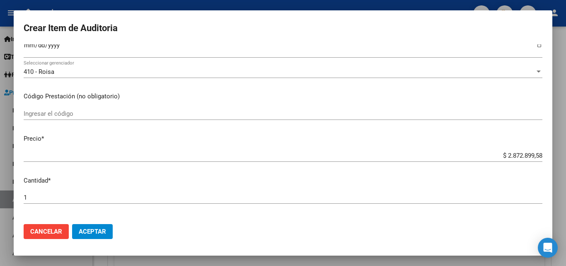
click at [41, 113] on input "Ingresar el código" at bounding box center [283, 113] width 519 height 7
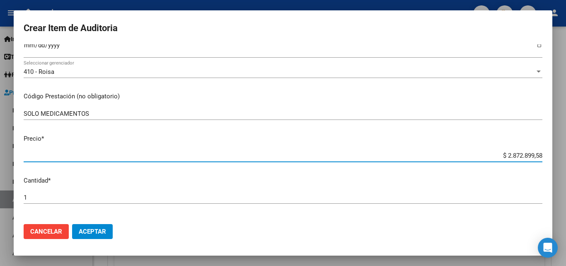
drag, startPoint x: 494, startPoint y: 156, endPoint x: 546, endPoint y: 158, distance: 51.5
click at [546, 158] on mat-dialog-content "57342378 Nro Documento 27573423785 CUIL Afiliado Activo Análisis Afiliado Prest…" at bounding box center [283, 130] width 539 height 173
click at [77, 191] on mat-dialog-content "57342378 Nro Documento 27573423785 CUIL Afiliado Activo Análisis Afiliado Prest…" at bounding box center [283, 130] width 539 height 173
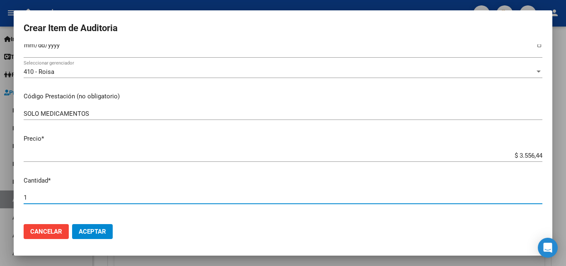
click at [25, 196] on input "1" at bounding box center [283, 197] width 519 height 7
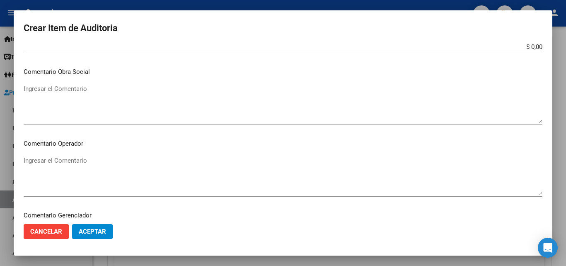
scroll to position [373, 0]
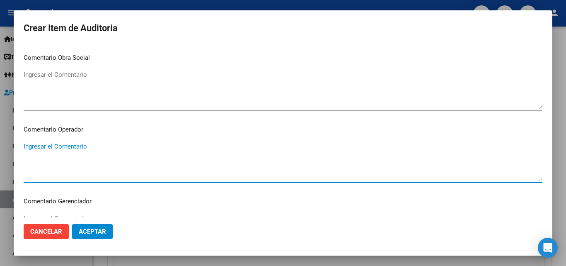
click at [93, 148] on textarea "Ingresar el Comentario" at bounding box center [283, 161] width 519 height 39
paste textarea "INTERNACION DOMICILIARIA _NO HAY PRESUPUESTO AUTORIZADO _NO HAY ORDEN MEDICA _N…"
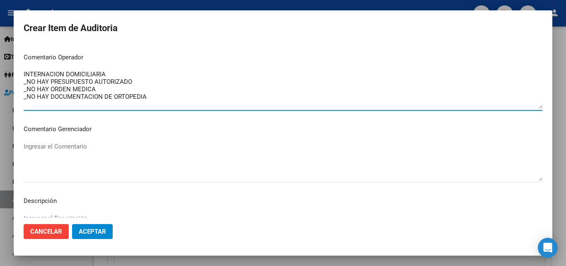
scroll to position [456, 0]
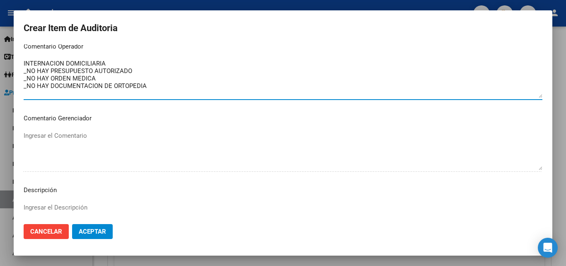
click at [156, 84] on textarea "INTERNACION DOMICILIARIA _NO HAY PRESUPUESTO AUTORIZADO _NO HAY ORDEN MEDICA _N…" at bounding box center [283, 78] width 519 height 39
click at [148, 91] on textarea "INTERNACION DOMICILIARIA _NO HAY PRESUPUESTO AUTORIZADO _NO HAY ORDEN MEDICA _N…" at bounding box center [283, 78] width 519 height 39
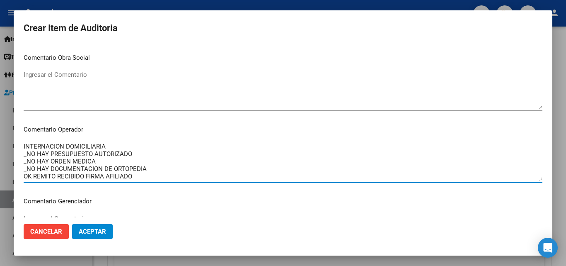
scroll to position [414, 0]
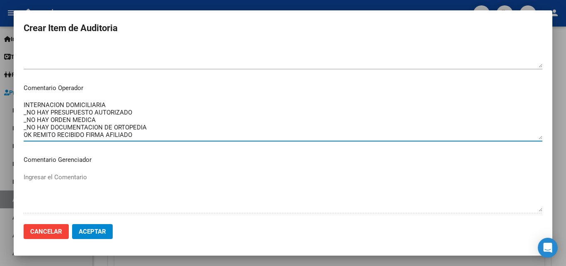
click at [108, 106] on textarea "INTERNACION DOMICILIARIA _NO HAY PRESUPUESTO AUTORIZADO _NO HAY ORDEN MEDICA _N…" at bounding box center [283, 119] width 519 height 39
click at [24, 105] on textarea "INTERNACION DOMICILIARIA _NO HAY PRESUPUESTO AUTORIZADO _NO HAY ORDEN MEDICA _N…" at bounding box center [283, 119] width 519 height 39
click at [71, 104] on textarea "MEDICAMENTOS-INTERNACION DOMICILIARIA _NO HAY PRESUPUESTO AUTORIZADO _NO HAY OR…" at bounding box center [283, 119] width 519 height 39
click at [74, 105] on textarea "MEDICAMENTOS -INTERNACION DOMICILIARIA _NO HAY PRESUPUESTO AUTORIZADO _NO HAY O…" at bounding box center [283, 119] width 519 height 39
click at [145, 135] on textarea "MEDICAMENTOS - INTERNACION DOMICILIARIA _NO HAY PRESUPUESTO AUTORIZADO _NO HAY …" at bounding box center [283, 119] width 519 height 39
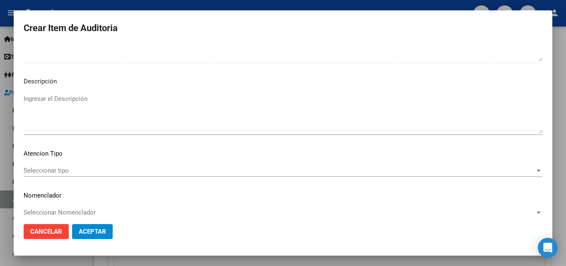
scroll to position [574, 0]
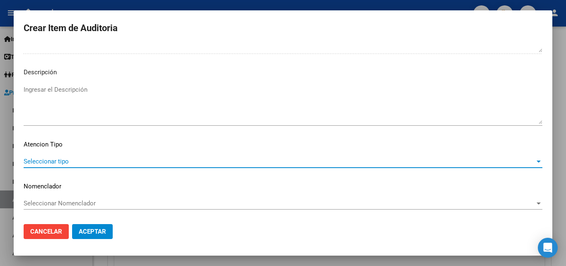
click at [60, 162] on span "Seleccionar tipo" at bounding box center [279, 160] width 511 height 7
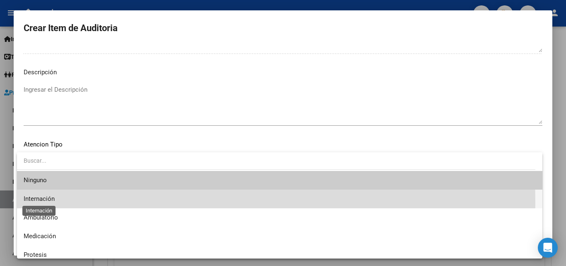
click at [46, 202] on span "Internación" at bounding box center [280, 198] width 512 height 19
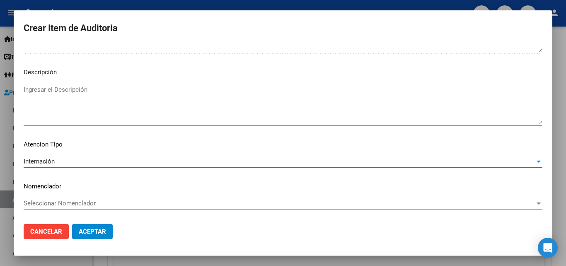
click at [90, 230] on span "Aceptar" at bounding box center [92, 231] width 27 height 7
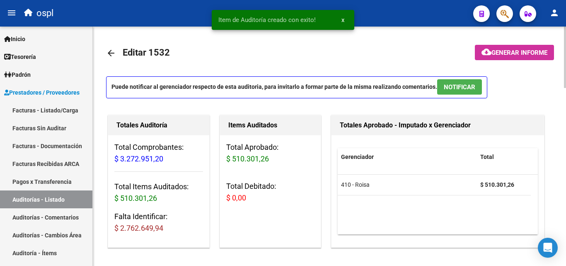
scroll to position [539, 0]
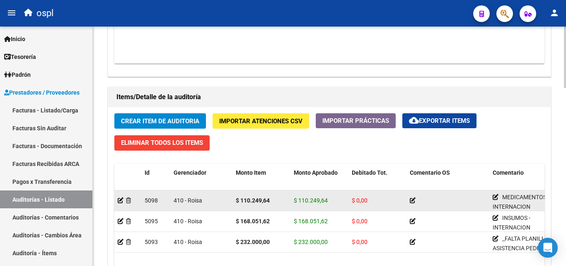
click at [116, 198] on datatable-body-cell at bounding box center [127, 200] width 27 height 20
click at [121, 199] on icon at bounding box center [121, 200] width 6 height 6
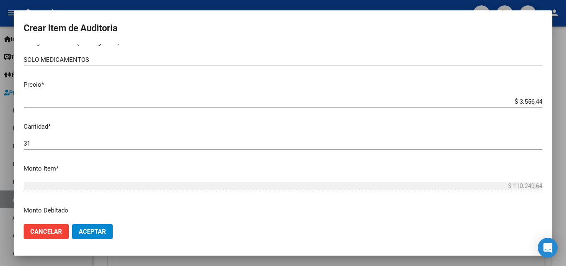
scroll to position [166, 0]
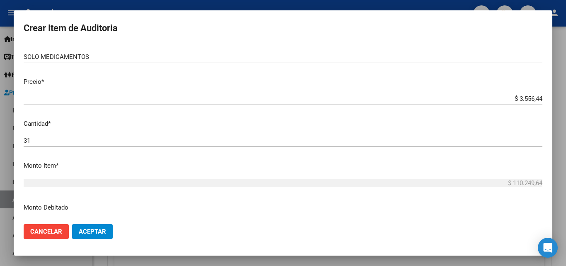
click at [282, 3] on div at bounding box center [283, 133] width 566 height 266
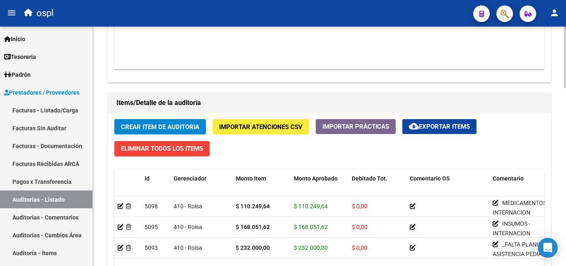
scroll to position [539, 0]
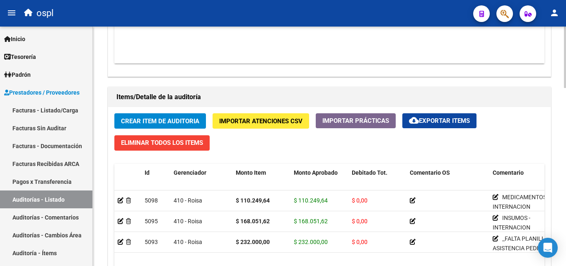
click at [185, 117] on span "Crear Item de Auditoria" at bounding box center [160, 120] width 78 height 7
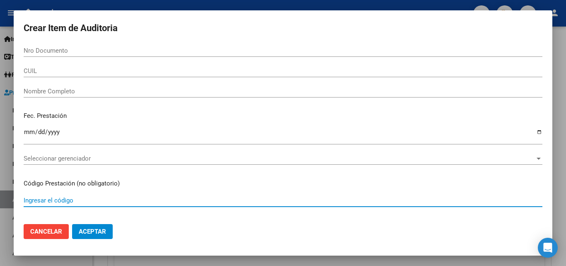
click at [58, 197] on input "Ingresar el código" at bounding box center [283, 199] width 519 height 7
click at [126, 202] on input "MODULO ALIMENTACION MODULO IDA" at bounding box center [283, 199] width 519 height 7
click at [126, 199] on input "MODULO ALIMENTACION MODULO DA" at bounding box center [283, 199] width 519 height 7
type input "MODULO ALIMENTACION MODULO DIA"
click at [75, 56] on div "Nro Documento" at bounding box center [283, 50] width 519 height 12
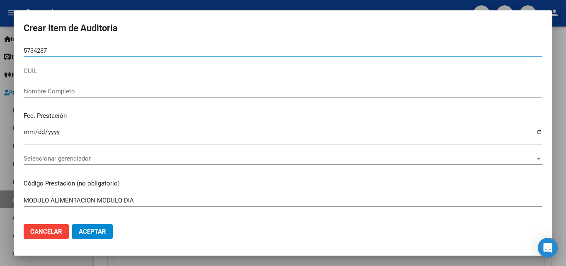
type input "57342378"
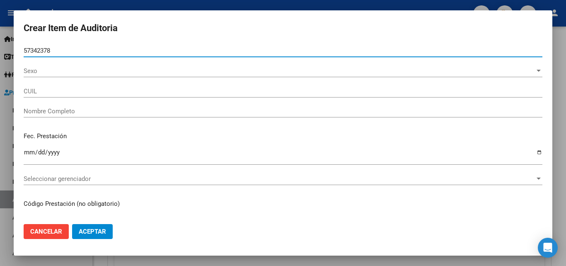
type input "27573423785"
type input "[PERSON_NAME]"
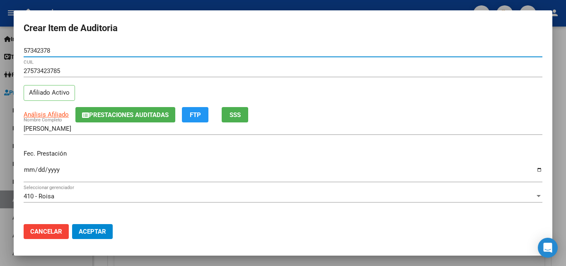
type input "57342378"
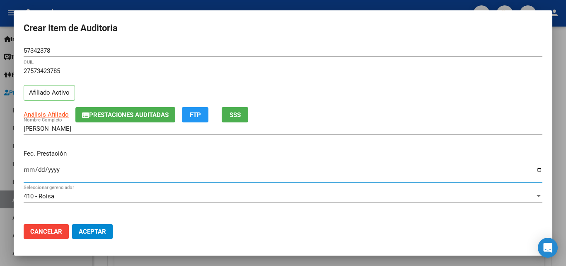
click at [27, 171] on input "Ingresar la fecha" at bounding box center [283, 172] width 519 height 13
type input "[DATE]"
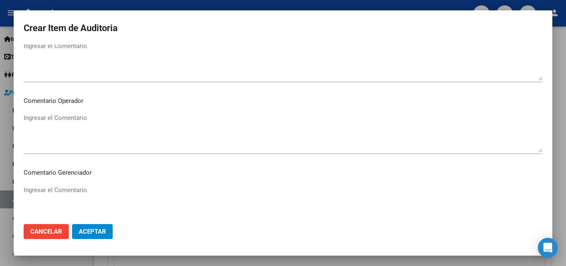
scroll to position [414, 0]
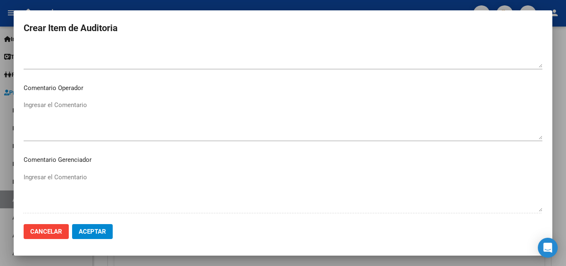
click at [77, 124] on textarea "Ingresar el Comentario" at bounding box center [283, 119] width 519 height 39
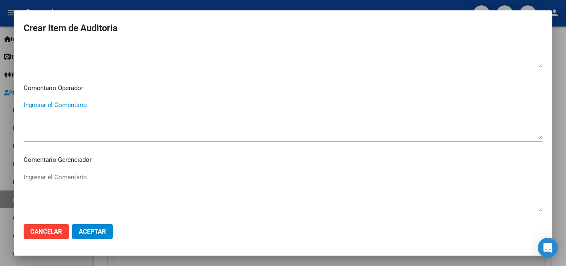
paste textarea "INTERNACION DOMICILIARIA _NO HAY PRESUPUESTO AUTORIZADO _NO HAY ORDEN MEDICA _N…"
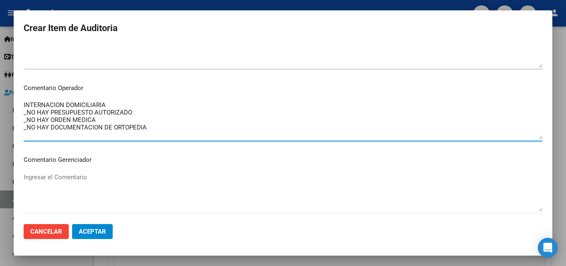
click at [85, 113] on textarea "INTERNACION DOMICILIARIA _NO HAY PRESUPUESTO AUTORIZADO _NO HAY ORDEN MEDICA _N…" at bounding box center [283, 119] width 519 height 39
drag, startPoint x: 152, startPoint y: 127, endPoint x: 24, endPoint y: 137, distance: 128.0
click at [24, 137] on textarea "INTERNACION DOMICILIARIA _NO HAY PRESUPUESTO AUTORIZADO _NO HAY ORDEN MEDICA _N…" at bounding box center [283, 119] width 519 height 39
click at [24, 105] on textarea "INTERNACION DOMICILIARIA _NO HAY PRESUPUESTO AUTORIZADO _NO HAY ORDEN MEDICA" at bounding box center [283, 119] width 519 height 39
click at [46, 103] on textarea "BOMBA - INTERNACION DOMICILIARIA _NO HAY PRESUPUESTO AUTORIZADO _NO HAY ORDEN M…" at bounding box center [283, 119] width 519 height 39
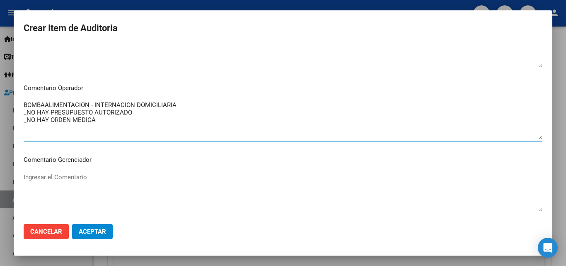
click at [106, 124] on textarea "BOMBAALIMENTACION - INTERNACION DOMICILIARIA _NO HAY PRESUPUESTO AUTORIZADO _NO…" at bounding box center [283, 119] width 519 height 39
click at [65, 128] on textarea "BOMBAALIMENTACION - INTERNACION DOMICILIARIA _NO HAY PRESUPUESTO AUTORIZADO _NO…" at bounding box center [283, 119] width 519 height 39
click at [69, 126] on textarea "BOMBAALIMENTACION - INTERNACION DOMICILIARIA _NO HAY PRESUPUESTO AUTORIZADO _NO…" at bounding box center [283, 119] width 519 height 39
click at [122, 128] on textarea "BOMBAALIMENTACION - INTERNACION DOMICILIARIA _NO HAY PRESUPUESTO AUTORIZADO _NO…" at bounding box center [283, 119] width 519 height 39
click at [79, 126] on textarea "BOMBAALIMENTACION - INTERNACION DOMICILIARIA _NO HAY PRESUPUESTO AUTORIZADO _NO…" at bounding box center [283, 119] width 519 height 39
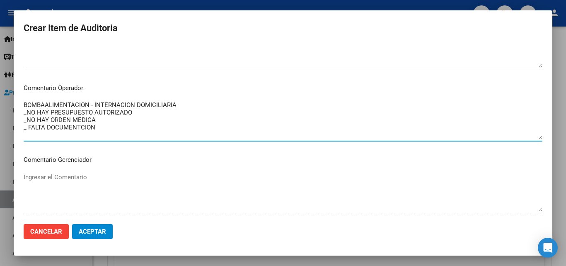
click at [80, 126] on textarea "BOMBAALIMENTACION - INTERNACION DOMICILIARIA _NO HAY PRESUPUESTO AUTORIZADO _NO…" at bounding box center [283, 119] width 519 height 39
click at [106, 126] on textarea "BOMBAALIMENTACION - INTERNACION DOMICILIARIA _NO HAY PRESUPUESTO AUTORIZADO _NO…" at bounding box center [283, 119] width 519 height 39
click at [46, 102] on textarea "BOMBAALIMENTACION - INTERNACION DOMICILIARIA _NO HAY PRESUPUESTO AUTORIZADO _NO…" at bounding box center [283, 119] width 519 height 39
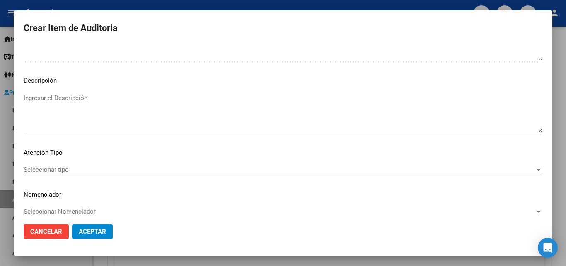
scroll to position [574, 0]
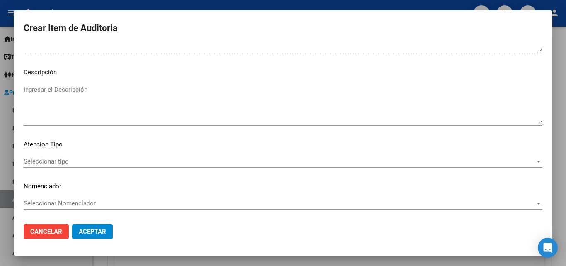
type textarea "BOMBA ALIMENTACION - INTERNACION DOMICILIARIA _NO HAY PRESUPUESTO AUTORIZADO _N…"
click at [62, 159] on span "Seleccionar tipo" at bounding box center [279, 160] width 511 height 7
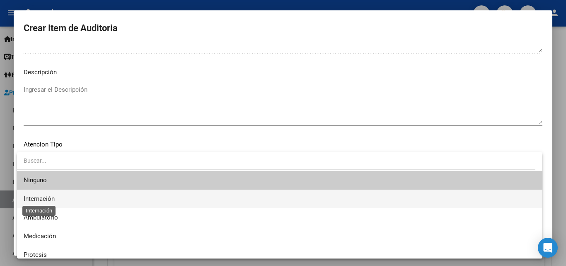
click at [46, 201] on span "Internación" at bounding box center [39, 198] width 31 height 7
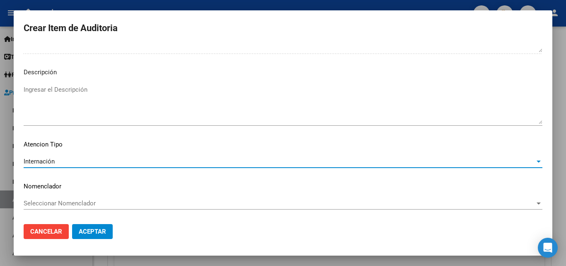
click at [92, 233] on span "Aceptar" at bounding box center [92, 231] width 27 height 7
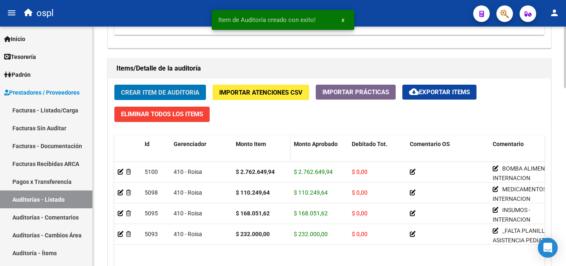
scroll to position [580, 0]
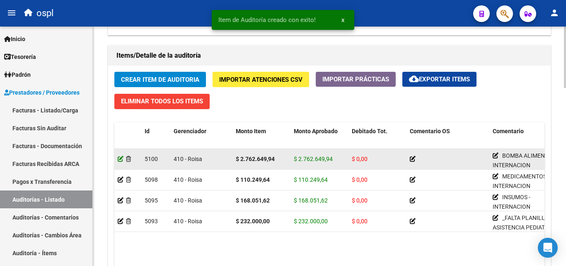
click at [120, 160] on icon at bounding box center [121, 159] width 6 height 6
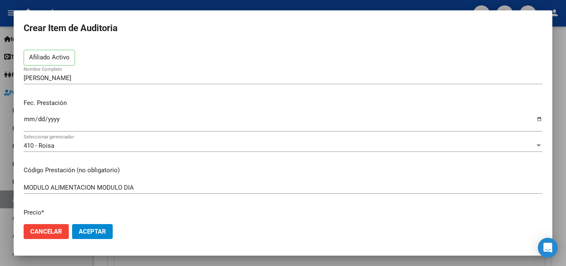
scroll to position [124, 0]
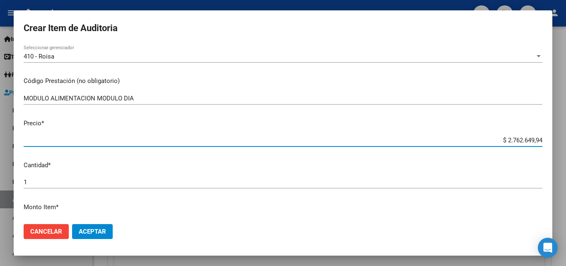
drag, startPoint x: 492, startPoint y: 139, endPoint x: 563, endPoint y: 139, distance: 70.5
click at [563, 139] on div "Crear Item de Auditoria 57342378 Nro Documento 27573423785 CUIL Afiliado Activo…" at bounding box center [283, 133] width 566 height 266
type input "$ 0,08"
type input "$ 0,89"
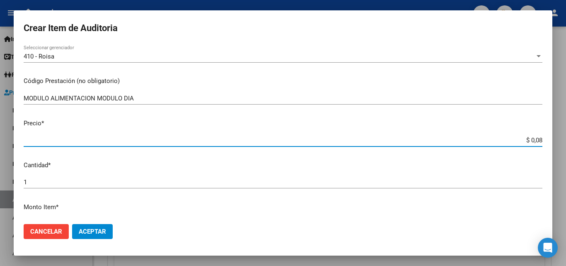
type input "$ 0,89"
type input "$ 8,91"
type input "$ 89,11"
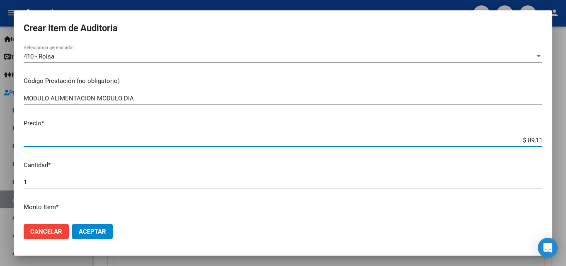
type input "$ 891,17"
type input "$ 8.911,77"
type input "$ 89.117,74"
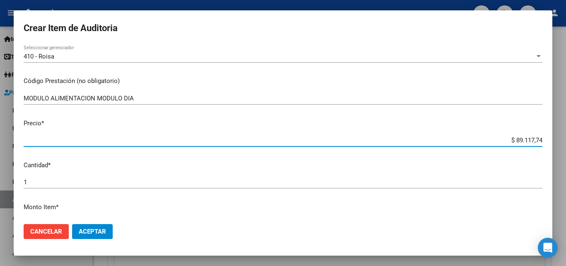
type input "$ 89.117,74"
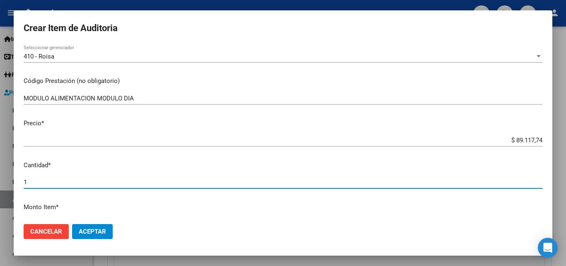
click at [35, 178] on input "1" at bounding box center [283, 181] width 519 height 7
type input "3"
type input "$ 267.353,22"
type input "31"
type input "$ 2.762.649,94"
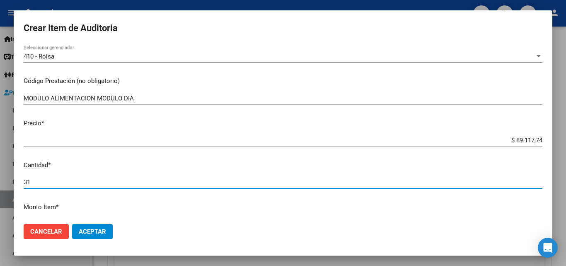
type input "31"
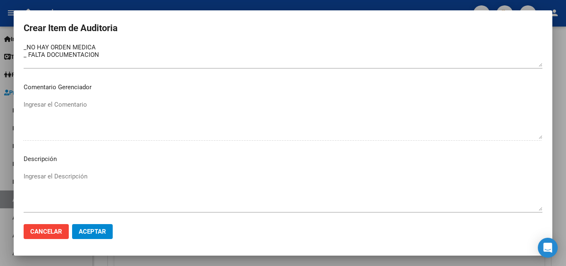
scroll to position [558, 0]
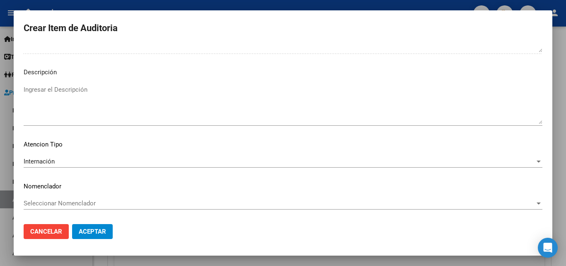
click at [92, 231] on span "Aceptar" at bounding box center [92, 231] width 27 height 7
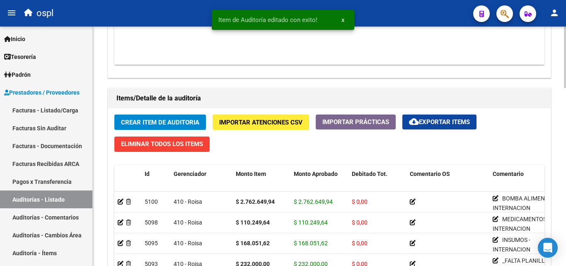
scroll to position [580, 0]
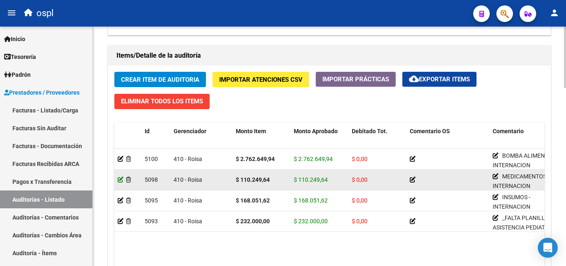
click at [120, 180] on icon at bounding box center [121, 180] width 6 height 6
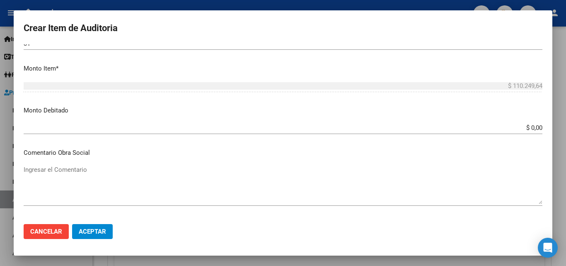
scroll to position [414, 0]
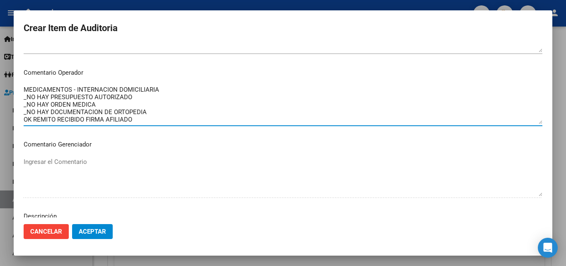
drag, startPoint x: 149, startPoint y: 109, endPoint x: 23, endPoint y: 113, distance: 126.0
click at [23, 113] on mat-dialog-content "57342378 Nro Documento 27573423785 CUIL Afiliado Activo Nazareno Paz Nombre Com…" at bounding box center [283, 130] width 539 height 173
click at [162, 116] on textarea "MEDICAMENTOS - INTERNACION DOMICILIARIA _NO HAY PRESUPUESTO AUTORIZADO _NO HAY …" at bounding box center [283, 104] width 519 height 39
type textarea "MEDICAMENTOS - INTERNACION DOMICILIARIA _NO HAY PRESUPUESTO AUTORIZADO _NO HAY …"
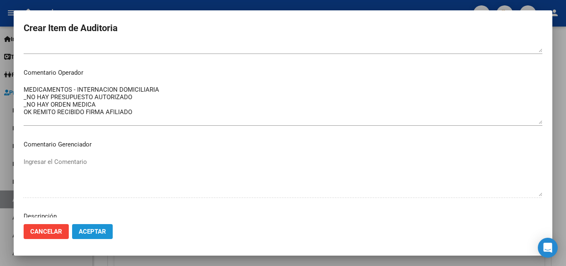
click at [89, 231] on span "Aceptar" at bounding box center [92, 231] width 27 height 7
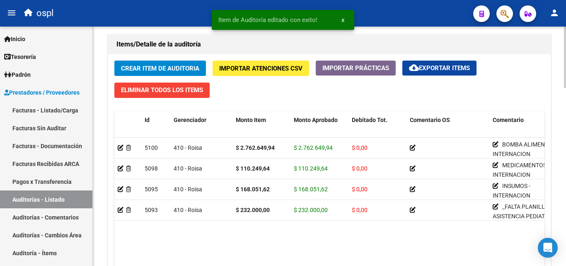
scroll to position [622, 0]
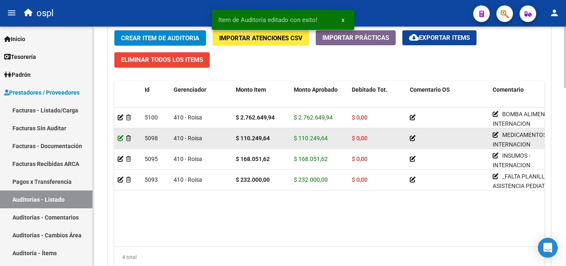
click at [119, 140] on icon at bounding box center [121, 138] width 6 height 6
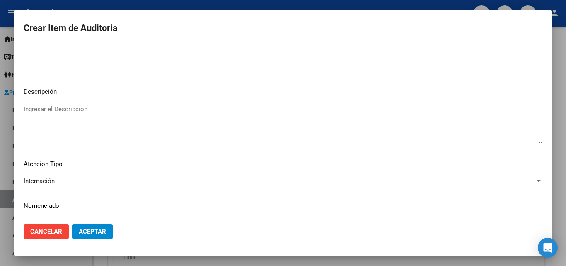
scroll to position [558, 0]
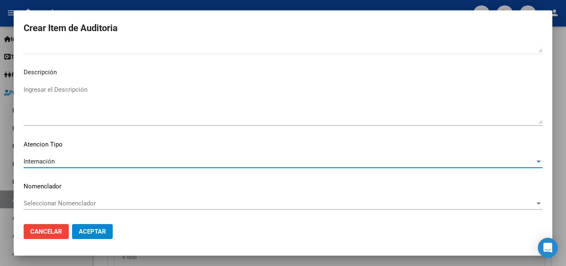
click at [48, 161] on span "Internación" at bounding box center [39, 160] width 31 height 7
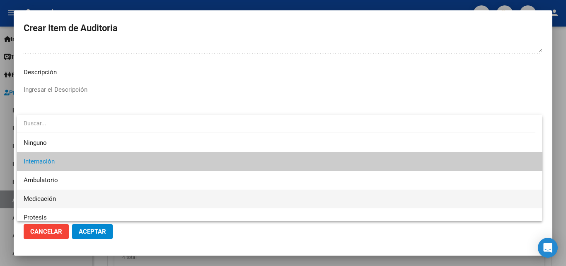
click at [50, 192] on span "Medicación" at bounding box center [280, 198] width 512 height 19
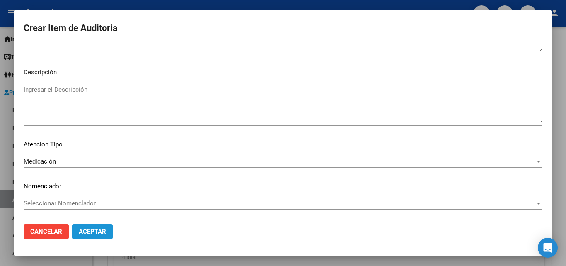
click at [93, 233] on span "Aceptar" at bounding box center [92, 231] width 27 height 7
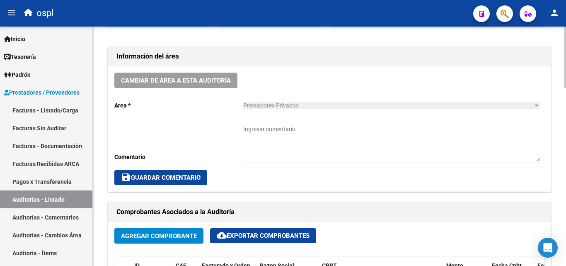
scroll to position [198, 0]
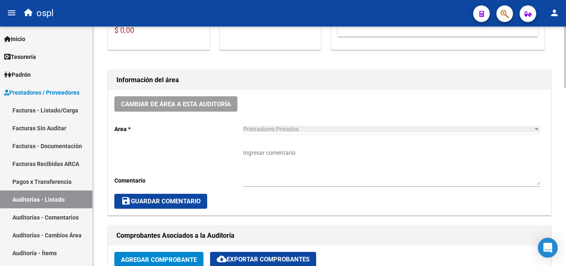
click at [272, 146] on div "Ingresar comentario" at bounding box center [391, 164] width 297 height 44
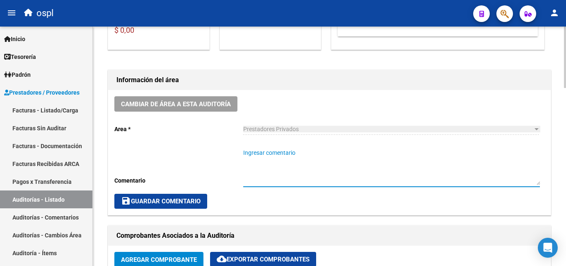
paste textarea "INTERNACION DOMICILIARIA _NO HAY PRESUPUESTO AUTORIZADO _NO HAY ORDEN MEDICA _N…"
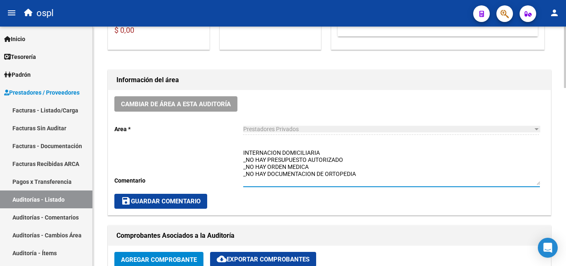
click at [245, 152] on textarea "INTERNACION DOMICILIARIA _NO HAY PRESUPUESTO AUTORIZADO _NO HAY ORDEN MEDICA _N…" at bounding box center [391, 166] width 297 height 36
click at [244, 152] on textarea "INTERNACION DOMICILIARIA _NO HAY PRESUPUESTO AUTORIZADO _NO HAY ORDEN MEDICA _N…" at bounding box center [391, 166] width 297 height 36
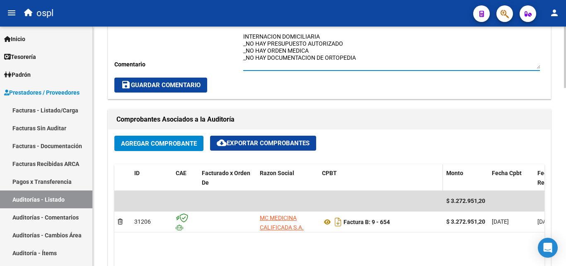
scroll to position [322, 0]
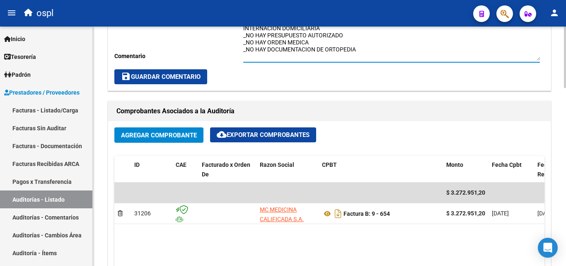
click at [368, 51] on textarea "INTERNACION DOMICILIARIA _NO HAY PRESUPUESTO AUTORIZADO _NO HAY ORDEN MEDICA _N…" at bounding box center [391, 42] width 297 height 36
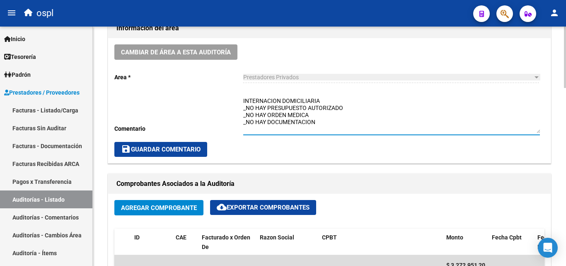
scroll to position [239, 0]
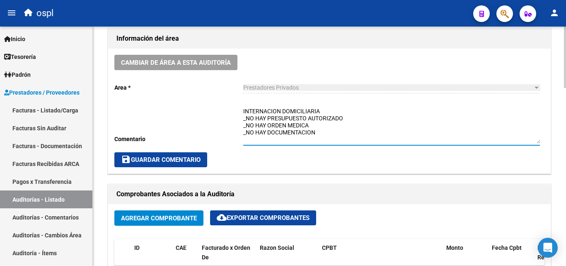
click at [329, 132] on textarea "INTERNACION DOMICILIARIA _NO HAY PRESUPUESTO AUTORIZADO _NO HAY ORDEN MEDICA _N…" at bounding box center [391, 125] width 297 height 36
click at [264, 137] on textarea "INTERNACION DOMICILIARIA _NO HAY PRESUPUESTO AUTORIZADO _NO HAY ORDEN MEDICA _N…" at bounding box center [391, 125] width 297 height 36
click at [497, 140] on textarea "INTERNACION DOMICILIARIA _NO HAY PRESUPUESTO AUTORIZADO _NO HAY ORDEN MEDICA _N…" at bounding box center [391, 125] width 297 height 36
type textarea "INTERNACION DOMICILIARIA _NO HAY PRESUPUESTO AUTORIZADO _NO HAY ORDEN MEDICA _N…"
click at [189, 161] on span "save Guardar Comentario" at bounding box center [161, 159] width 80 height 7
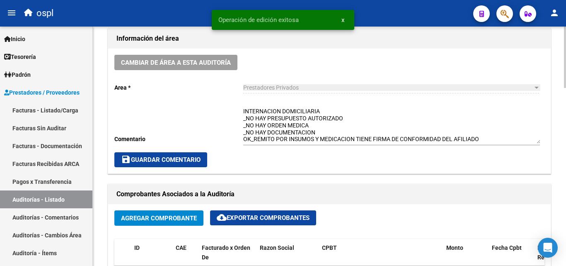
click at [195, 161] on span "save Guardar Comentario" at bounding box center [161, 159] width 80 height 7
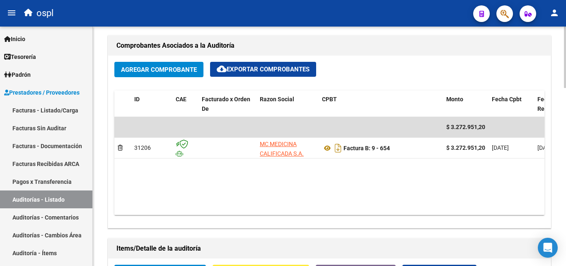
scroll to position [363, 0]
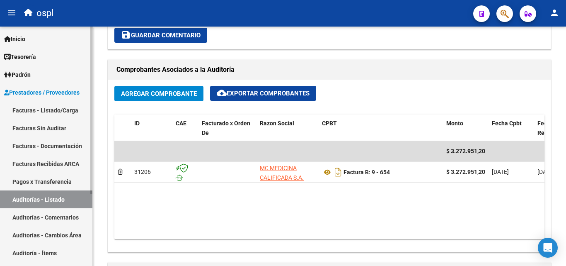
click at [58, 113] on link "Facturas - Listado/Carga" at bounding box center [46, 110] width 92 height 18
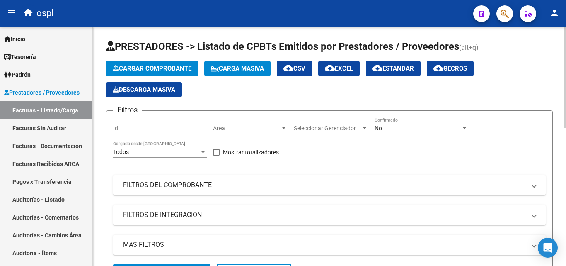
click at [237, 127] on span "Area" at bounding box center [246, 128] width 67 height 7
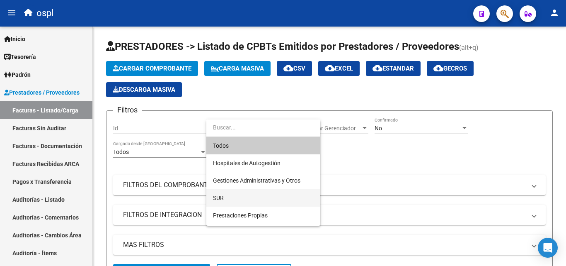
scroll to position [83, 0]
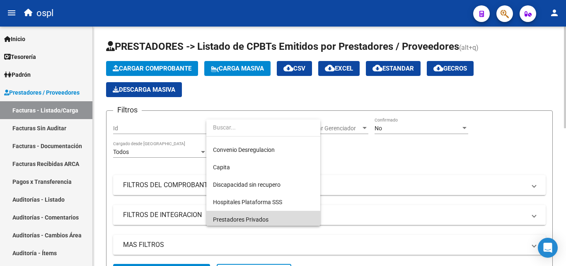
click at [252, 213] on span "Prestadores Privados" at bounding box center [263, 219] width 101 height 17
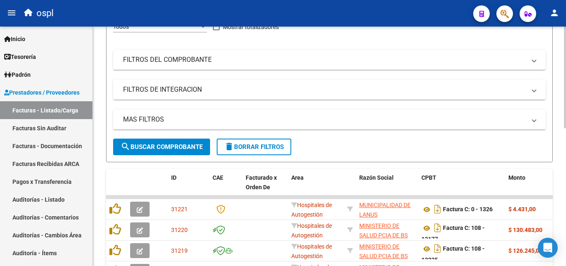
scroll to position [124, 0]
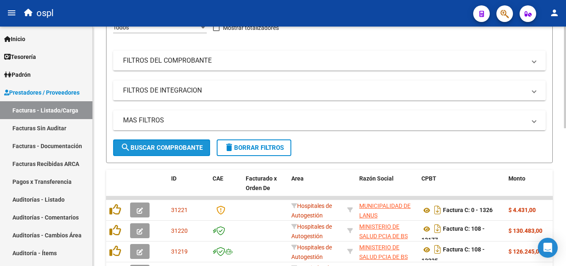
click at [172, 143] on button "search Buscar Comprobante" at bounding box center [161, 147] width 97 height 17
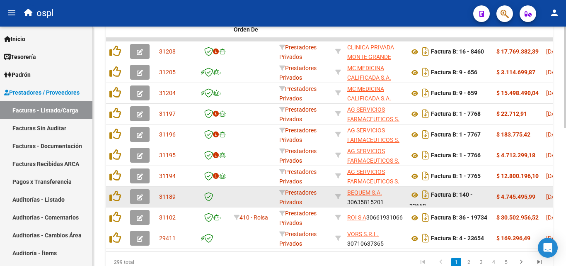
scroll to position [290, 0]
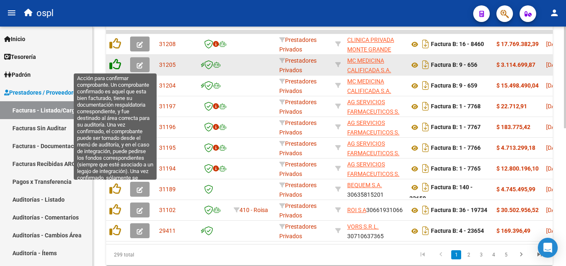
click at [115, 66] on icon at bounding box center [115, 64] width 12 height 12
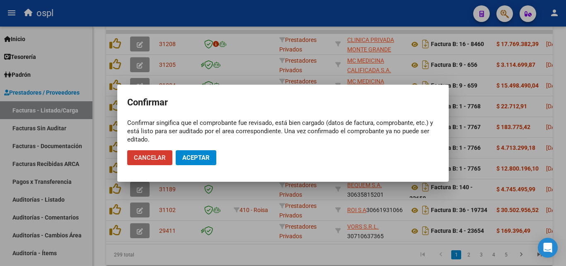
click at [182, 156] on span "Aceptar" at bounding box center [195, 157] width 27 height 7
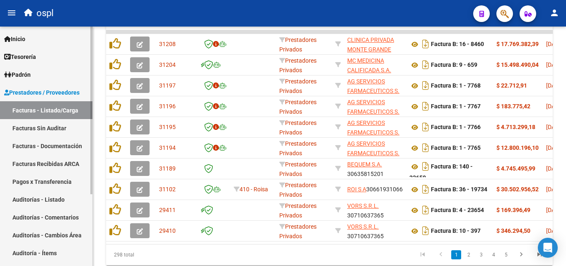
click at [46, 131] on link "Facturas Sin Auditar" at bounding box center [46, 128] width 92 height 18
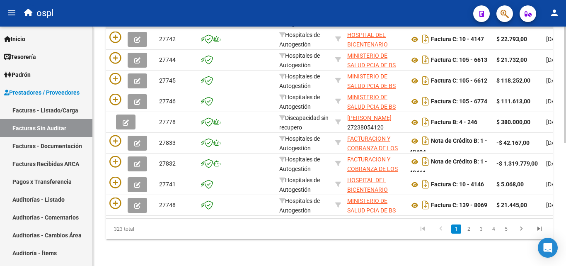
scroll to position [86, 0]
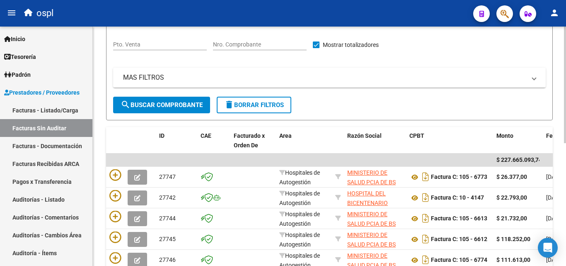
click at [251, 42] on input "Nro. Comprobante" at bounding box center [260, 44] width 94 height 7
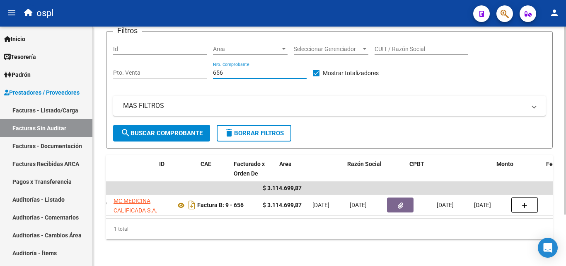
scroll to position [0, 0]
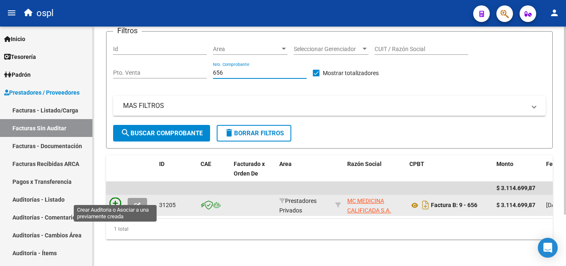
type input "656"
click at [111, 197] on icon at bounding box center [115, 203] width 12 height 12
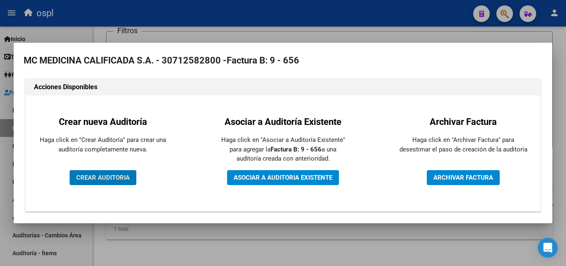
click at [126, 167] on div "Crear nueva Auditoría Haga click en "Crear Auditoría" para crear una auditoría …" at bounding box center [103, 153] width 142 height 103
click at [126, 174] on span "CREAR AUDITORIA" at bounding box center [102, 177] width 53 height 7
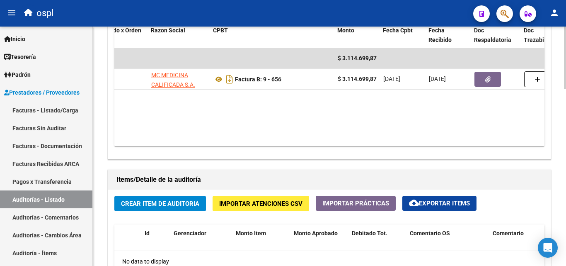
scroll to position [0, 109]
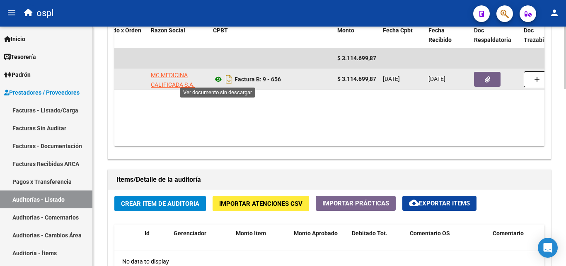
click at [217, 79] on icon at bounding box center [218, 79] width 11 height 10
click at [486, 78] on icon "button" at bounding box center [487, 79] width 5 height 6
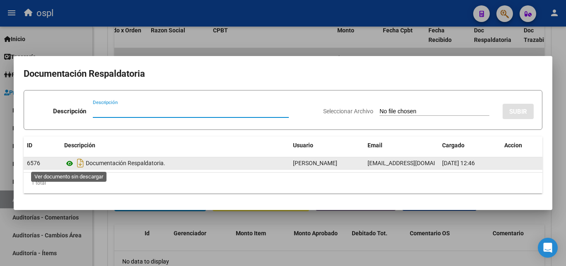
click at [68, 162] on icon at bounding box center [69, 163] width 11 height 10
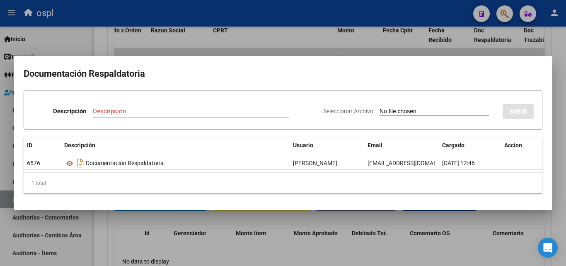
click at [233, 42] on div at bounding box center [283, 133] width 566 height 266
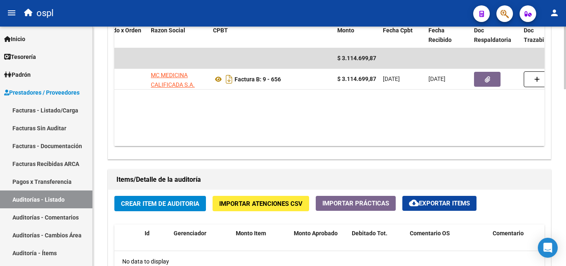
click at [179, 206] on span "Crear Item de Auditoria" at bounding box center [160, 203] width 78 height 7
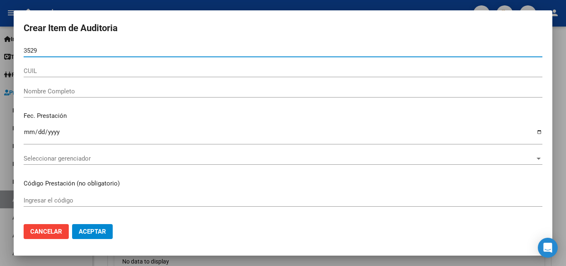
click at [27, 53] on input "3529" at bounding box center [283, 50] width 519 height 7
click at [44, 54] on input "33529" at bounding box center [283, 50] width 519 height 7
type input "33529932"
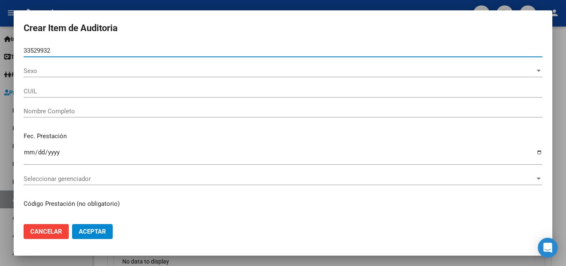
type input "27335299324"
type input "BRITO YAMILA ELIZABETH"
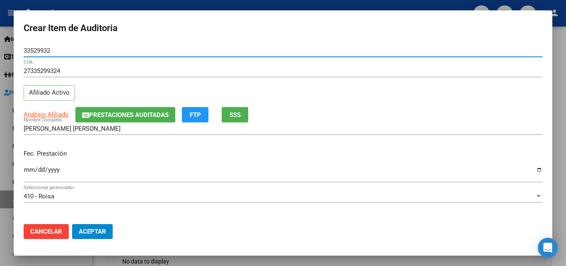
type input "33529932"
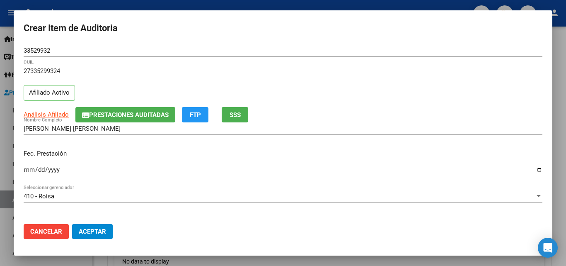
click at [24, 165] on div "Ingresar la fecha" at bounding box center [283, 173] width 519 height 18
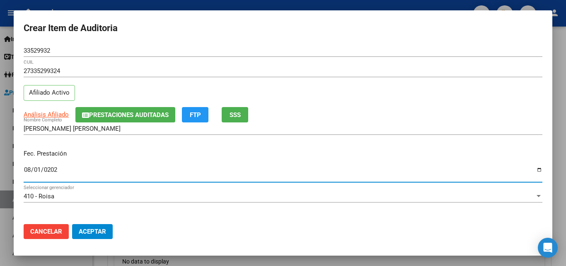
type input "[DATE]"
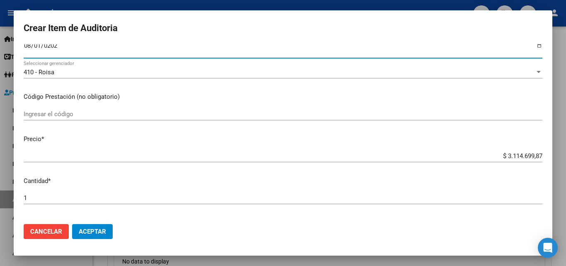
scroll to position [124, 0]
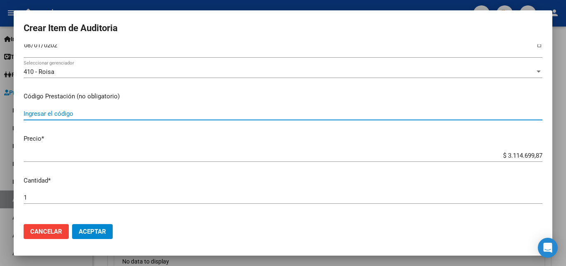
click at [83, 112] on input "Ingresar el código" at bounding box center [283, 113] width 519 height 7
type input "PSICOLOGIA 1XS"
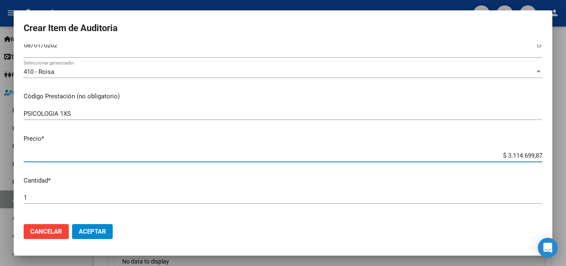
drag, startPoint x: 484, startPoint y: 159, endPoint x: 554, endPoint y: 154, distance: 69.4
click at [554, 154] on div "Crear Item de Auditoria 33529932 Nro Documento 27335299324 CUIL Afiliado Activo…" at bounding box center [283, 133] width 566 height 266
click at [498, 153] on input "$ 3.114.699,87" at bounding box center [283, 155] width 519 height 7
drag, startPoint x: 495, startPoint y: 153, endPoint x: 537, endPoint y: 153, distance: 41.4
click at [537, 153] on app-form-text-field "Precio * $ 3.114.699,87 Ingresar el precio" at bounding box center [287, 147] width 526 height 26
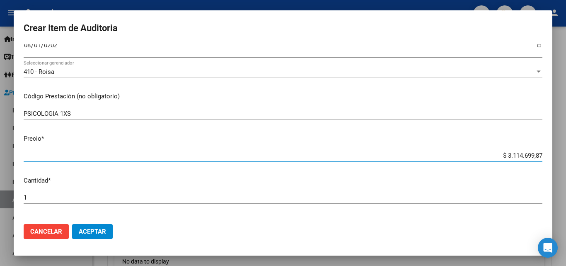
type input "$ 0,03"
type input "$ 0,30"
type input "$ 3,00"
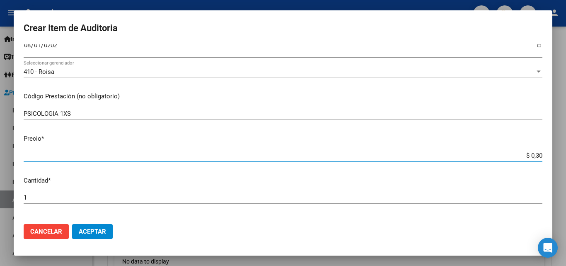
type input "$ 3,00"
type input "$ 30,00"
type input "$ 300,00"
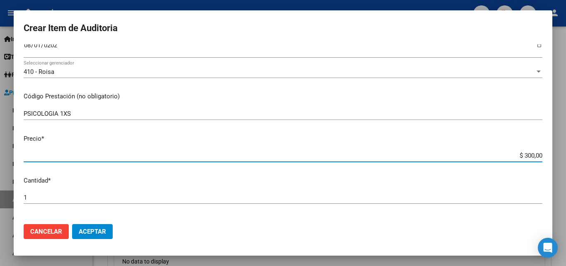
type input "$ 3.000,00"
type input "$ 30.000,00"
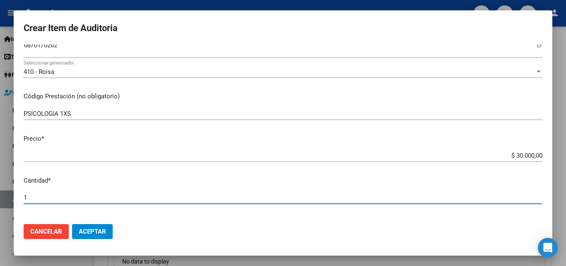
click at [55, 199] on input "1" at bounding box center [283, 197] width 519 height 7
type input "4"
type input "$ 120.000,00"
type input "4"
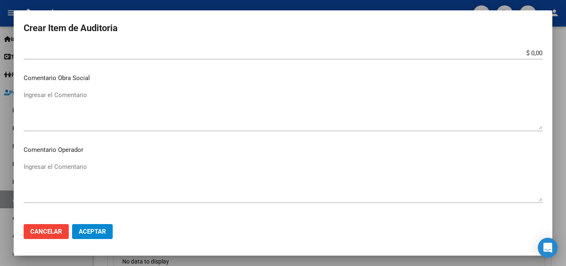
scroll to position [373, 0]
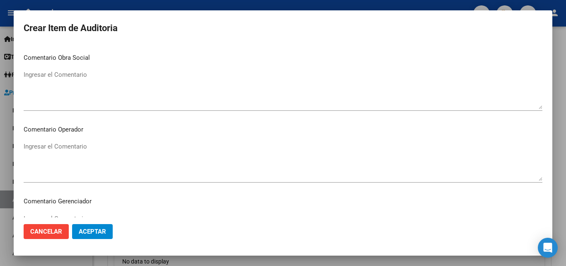
click at [71, 144] on textarea "Ingresar el Comentario" at bounding box center [283, 161] width 519 height 39
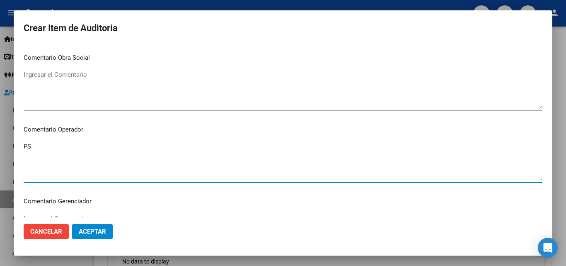
type textarea "P"
type textarea "S"
click at [50, 153] on textarea "PSICOLOGIA" at bounding box center [283, 161] width 519 height 39
click at [67, 153] on textarea "PSICOLOGIA" at bounding box center [283, 161] width 519 height 39
click at [71, 146] on textarea "PSICOLOGIA OK_PLANILLA EVOLUCION." at bounding box center [283, 161] width 519 height 39
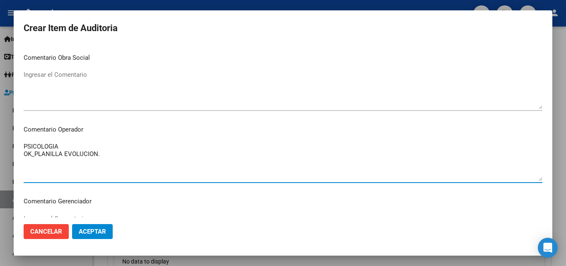
click at [44, 163] on textarea "PSICOLOGIA OK_PLANILLA EVOLUCION." at bounding box center [283, 161] width 519 height 39
click at [62, 147] on textarea "PSICOLOGIA OK_PLANILLA EVOLUCION." at bounding box center [283, 161] width 519 height 39
click at [61, 147] on textarea "PSICOLOGIA _FALTA PLANILLA ASISTENCIA FIRMA DE CONFORMIDAD OK_PLANILLA EVOLUCIO…" at bounding box center [283, 161] width 519 height 39
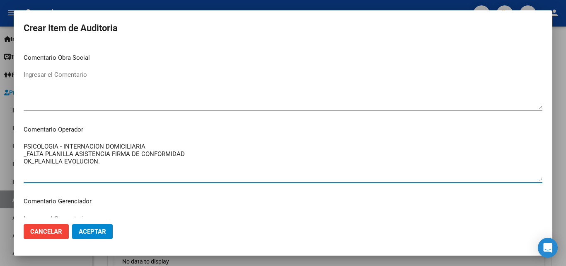
click at [110, 162] on textarea "PSICOLOGIA - INTERNACION DOMICILIARIA _FALTA PLANILLA ASISTENCIA FIRMA DE CONFO…" at bounding box center [283, 161] width 519 height 39
click at [191, 154] on textarea "PSICOLOGIA - INTERNACION DOMICILIARIA _FALTA PLANILLA ASISTENCIA FIRMA DE CONFO…" at bounding box center [283, 161] width 519 height 39
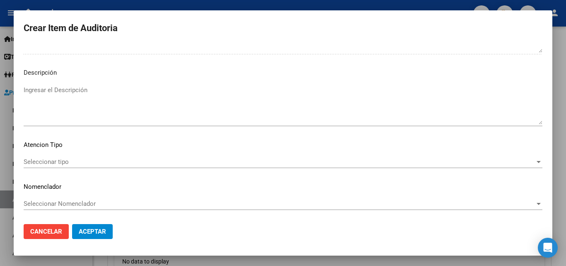
scroll to position [574, 0]
type textarea "PSICOLOGIA - INTERNACION DOMICILIARIA _FALTA PLANILLA ASISTENCIA FIRMA DE CONFO…"
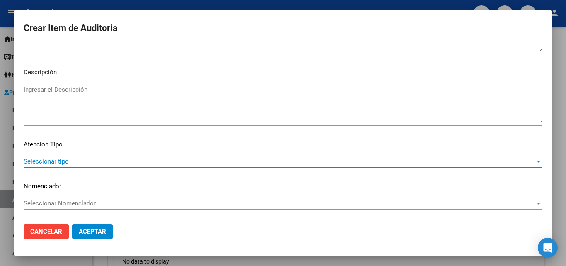
click at [56, 162] on span "Seleccionar tipo" at bounding box center [279, 160] width 511 height 7
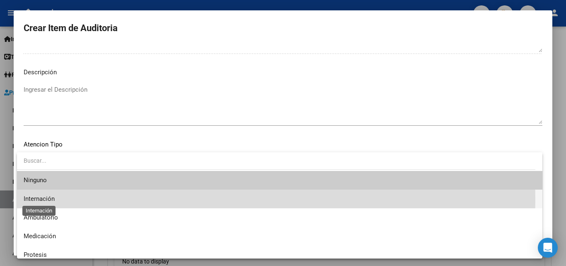
click at [46, 199] on span "Internación" at bounding box center [39, 198] width 31 height 7
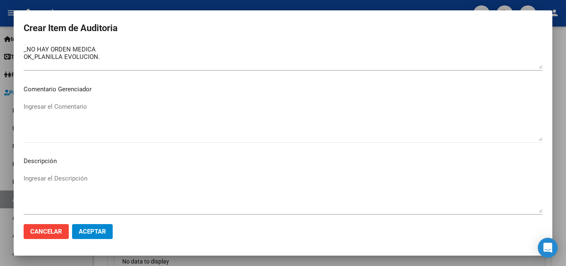
scroll to position [449, 0]
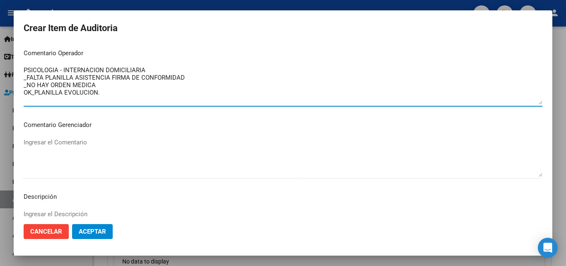
click at [98, 92] on textarea "PSICOLOGIA - INTERNACION DOMICILIARIA _FALTA PLANILLA ASISTENCIA FIRMA DE CONFO…" at bounding box center [283, 84] width 519 height 39
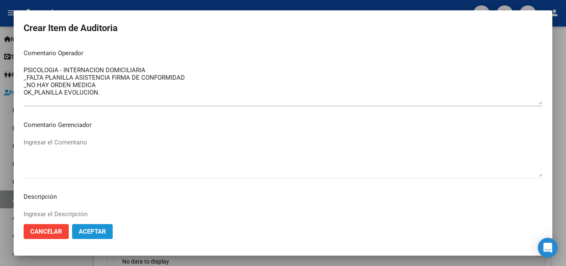
click at [97, 226] on button "Aceptar" at bounding box center [92, 231] width 41 height 15
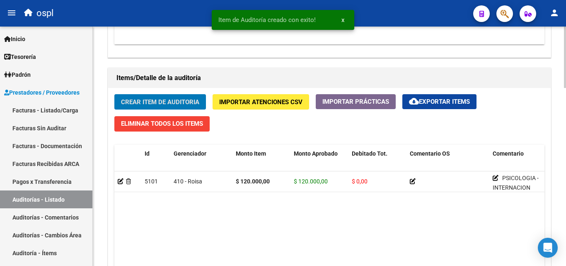
scroll to position [622, 0]
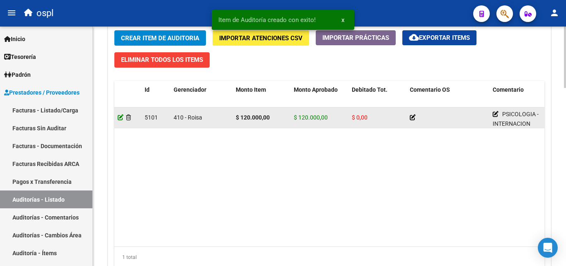
click at [121, 119] on icon at bounding box center [121, 117] width 6 height 6
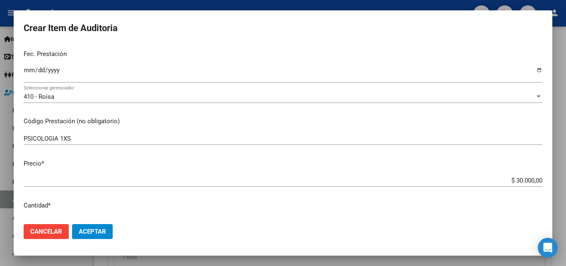
scroll to position [0, 0]
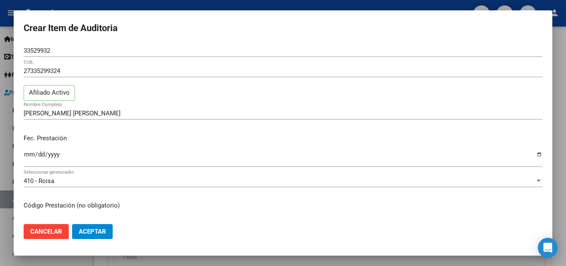
click at [214, 5] on div at bounding box center [283, 133] width 566 height 266
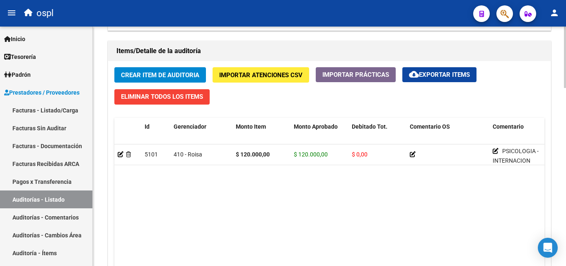
scroll to position [539, 0]
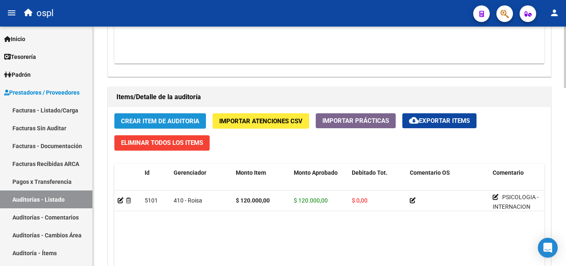
click at [182, 120] on span "Crear Item de Auditoria" at bounding box center [160, 120] width 78 height 7
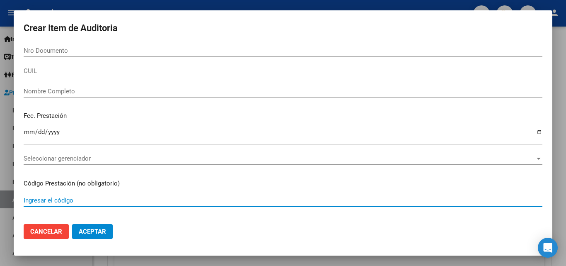
click at [53, 201] on input "Ingresar el código" at bounding box center [283, 199] width 519 height 7
type input "MEDICO 1XS"
click at [42, 53] on input "Nro Documento" at bounding box center [283, 50] width 519 height 7
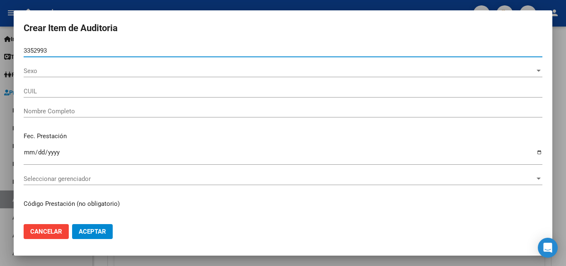
type input "33529932"
type input "27335299324"
type input "BRITO YAMILA ELIZABETH"
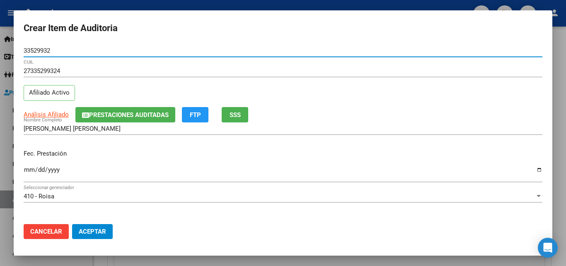
type input "33529932"
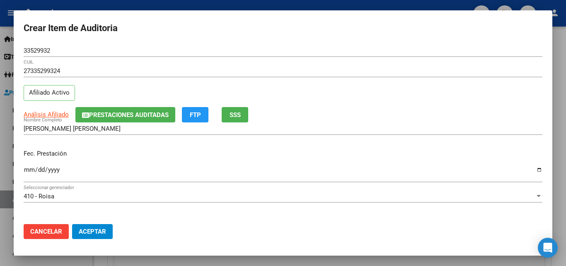
click at [23, 172] on mat-dialog-content "33529932 Nro Documento 27335299324 CUIL Afiliado Activo Análisis Afiliado Prest…" at bounding box center [283, 130] width 539 height 173
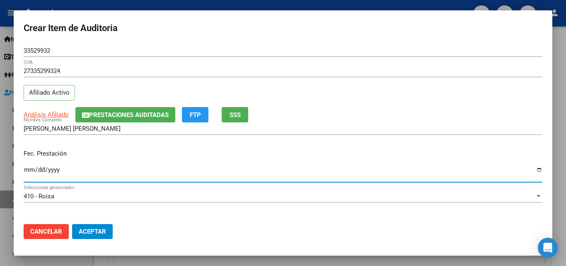
click at [26, 169] on input "Ingresar la fecha" at bounding box center [283, 172] width 519 height 13
type input "[DATE]"
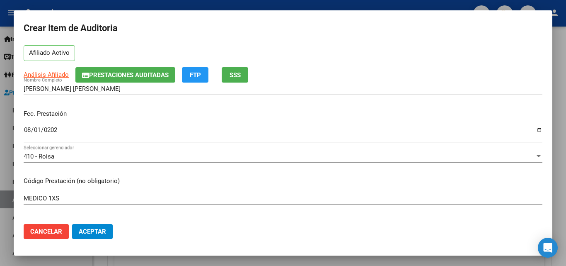
scroll to position [83, 0]
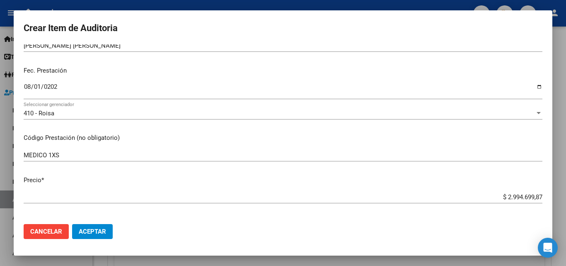
click at [71, 155] on input "MEDICO 1XS" at bounding box center [283, 154] width 519 height 7
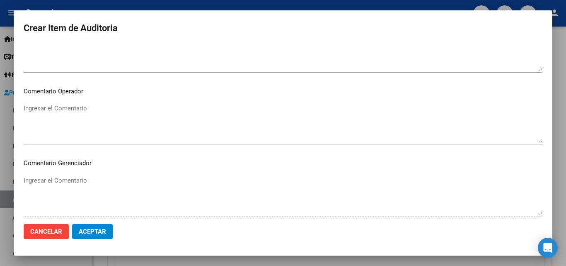
scroll to position [414, 0]
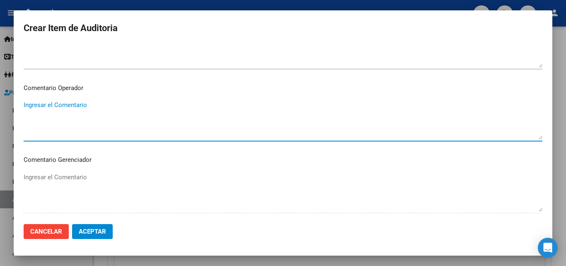
click at [75, 108] on textarea "Ingresar el Comentario" at bounding box center [283, 119] width 519 height 39
click at [23, 106] on mat-dialog-content "33529932 Nro Documento 27335299324 CUIL Afiliado Activo Análisis Afiliado Prest…" at bounding box center [283, 130] width 539 height 173
click at [24, 106] on textarea "_NO HAY PRESUPUESTO AUTORIZADO _NO HAY ORDEN MEDICA" at bounding box center [283, 119] width 519 height 39
click at [30, 104] on textarea "_NO HAY PRESUPUESTO AUTORIZADO _NO HAY ORDEN MEDICA" at bounding box center [283, 119] width 519 height 39
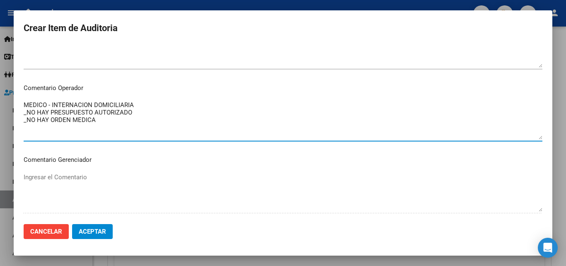
click at [109, 122] on textarea "MEDICO - INTERNACION DOMICILIARIA _NO HAY PRESUPUESTO AUTORIZADO _NO HAY ORDEN …" at bounding box center [283, 119] width 519 height 39
click at [136, 122] on textarea "MEDICO - INTERNACION DOMICILIARIA _NO HAY PRESUPUESTO AUTORIZADO _NO HAY ORDEN …" at bounding box center [283, 119] width 519 height 39
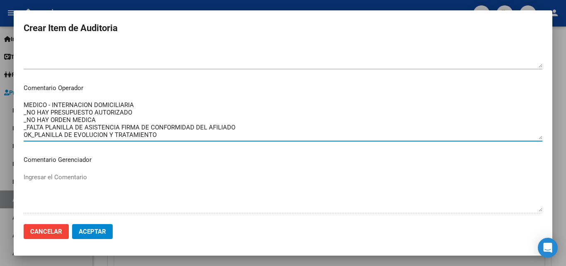
click at [163, 137] on textarea "MEDICO - INTERNACION DOMICILIARIA _NO HAY PRESUPUESTO AUTORIZADO _NO HAY ORDEN …" at bounding box center [283, 119] width 519 height 39
click at [143, 136] on textarea "MEDICO - INTERNACION DOMICILIARIA _NO HAY PRESUPUESTO AUTORIZADO _NO HAY ORDEN …" at bounding box center [283, 119] width 519 height 39
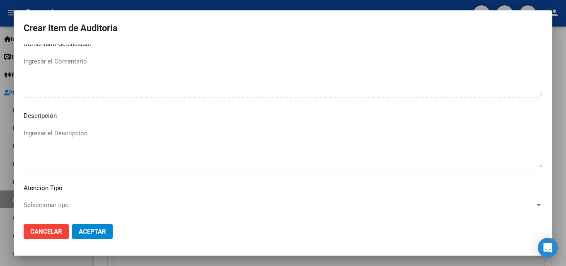
scroll to position [574, 0]
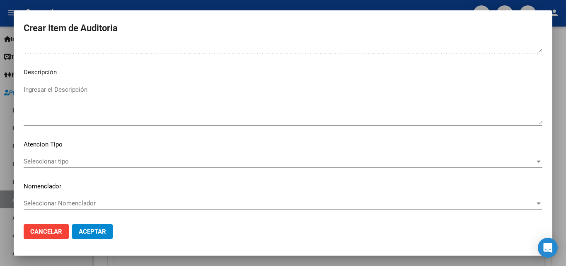
type textarea "MEDICO - INTERNACION DOMICILIARIA _NO HAY PRESUPUESTO AUTORIZADO _NO HAY ORDEN …"
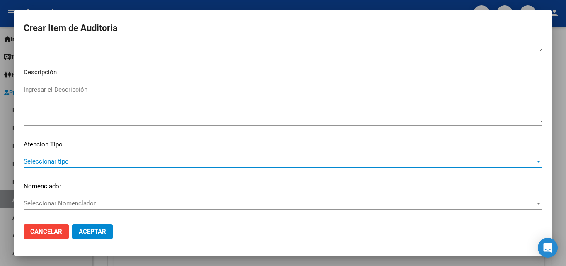
click at [68, 164] on span "Seleccionar tipo" at bounding box center [279, 160] width 511 height 7
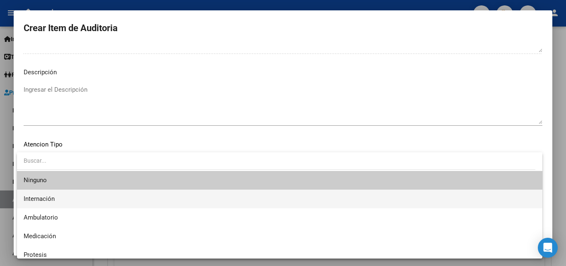
click at [56, 199] on span "Internación" at bounding box center [280, 198] width 512 height 19
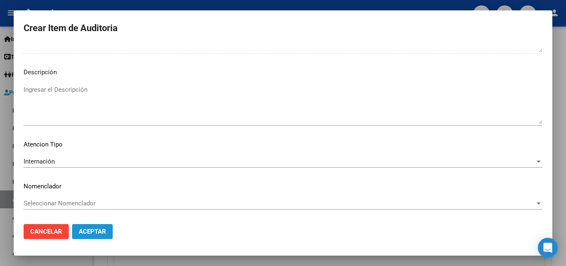
click at [97, 232] on span "Aceptar" at bounding box center [92, 231] width 27 height 7
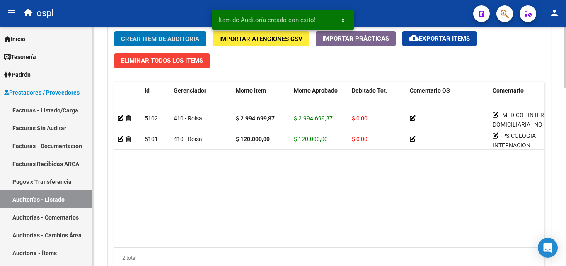
scroll to position [612, 0]
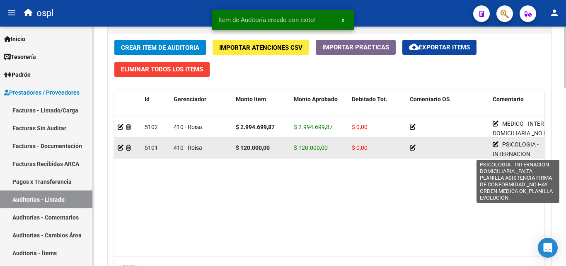
click at [495, 143] on icon at bounding box center [496, 144] width 6 height 6
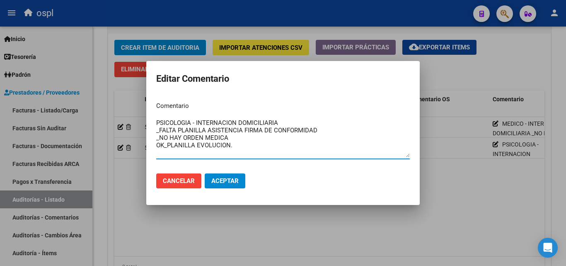
click at [329, 131] on textarea "PSICOLOGIA - INTERNACION DOMICILIARIA _FALTA PLANILLA ASISTENCIA FIRMA DE CONFO…" at bounding box center [283, 137] width 254 height 39
type textarea "PSICOLOGIA - INTERNACION DOMICILIARIA _FALTA PLANILLA ASISTENCIA FIRMA DE CONFO…"
click at [231, 180] on span "Aceptar" at bounding box center [224, 180] width 27 height 7
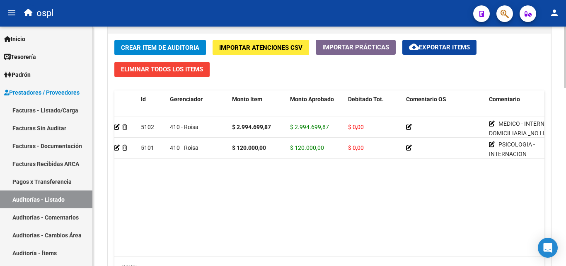
scroll to position [571, 0]
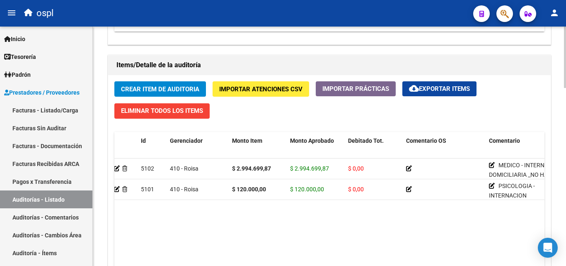
click at [180, 86] on span "Crear Item de Auditoria" at bounding box center [160, 88] width 78 height 7
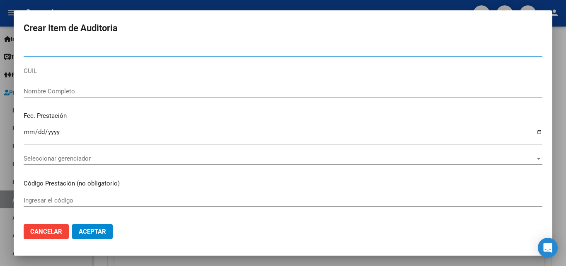
scroll to position [41, 0]
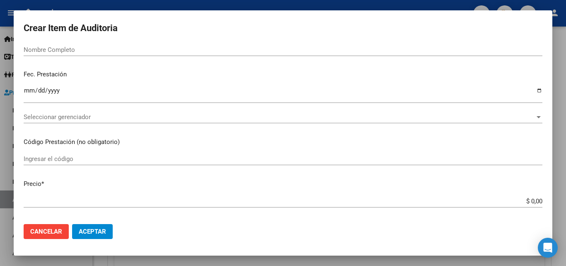
click at [80, 158] on input "Ingresar el código" at bounding box center [283, 158] width 519 height 7
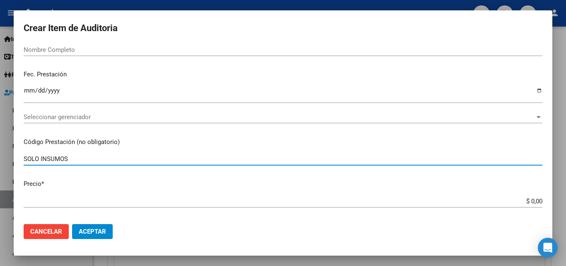
click at [25, 158] on input "SOLO INSUMOS" at bounding box center [283, 158] width 519 height 7
type input "MODULO SOLO INSUMOS"
click at [36, 50] on input "Nombre Completo" at bounding box center [283, 49] width 519 height 7
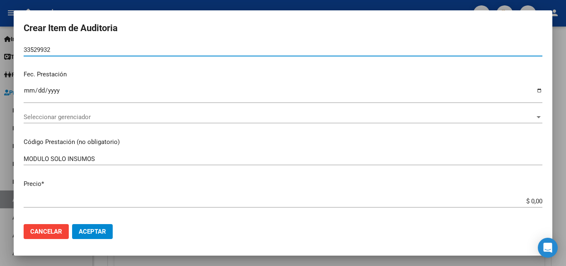
type input "33529932"
click at [26, 88] on input "Ingresar la fecha" at bounding box center [283, 93] width 519 height 13
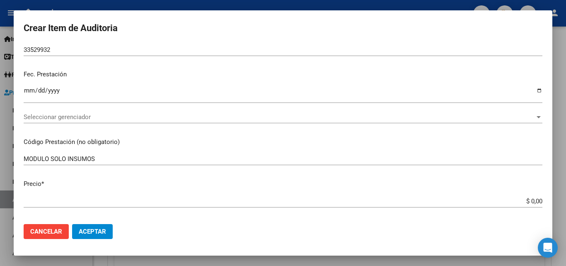
scroll to position [0, 0]
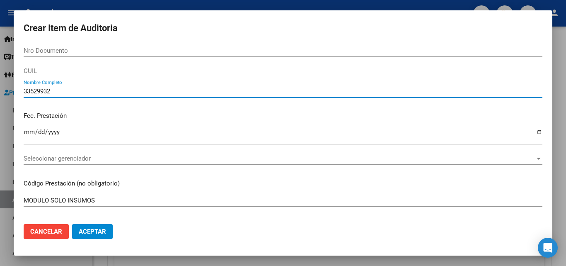
drag, startPoint x: 61, startPoint y: 90, endPoint x: 12, endPoint y: 91, distance: 48.1
click at [12, 91] on div "Crear Item de Auditoria Nro Documento CUIL 33529932 Nombre Completo Fec. Presta…" at bounding box center [283, 133] width 566 height 266
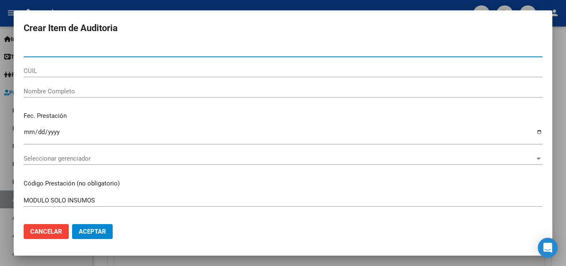
click at [39, 50] on input "Nro Documento" at bounding box center [283, 50] width 519 height 7
paste input "33529932"
type input "33529932"
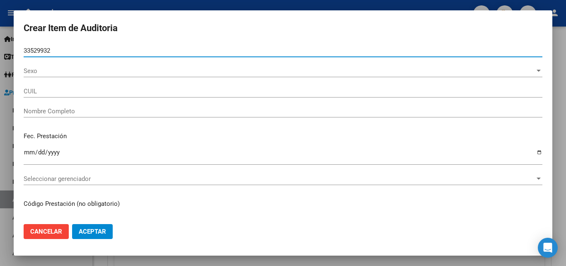
type input "27335299324"
type input "BRITO YAMILA ELIZABETH"
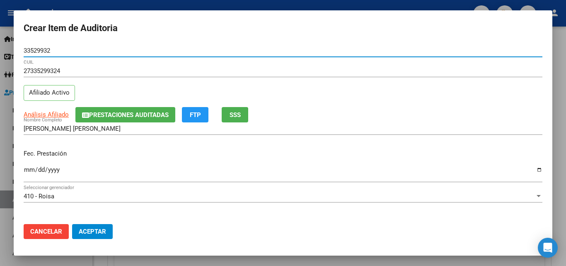
type input "33529932"
click at [29, 170] on input "Ingresar la fecha" at bounding box center [283, 172] width 519 height 13
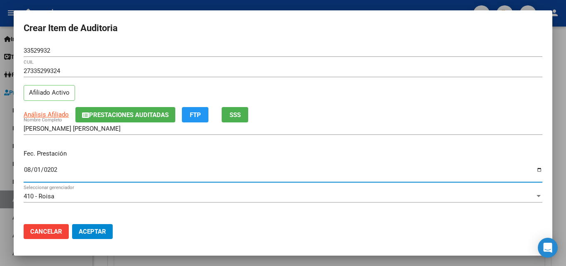
type input "[DATE]"
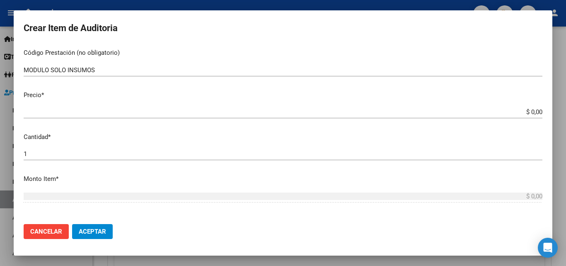
scroll to position [166, 0]
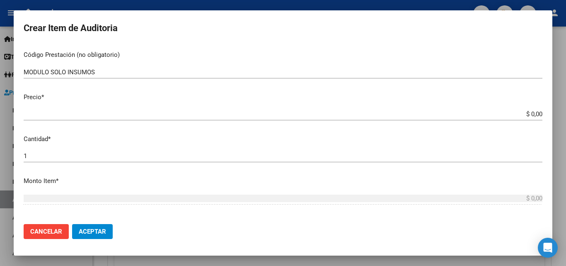
click at [533, 114] on input "$ 0,00" at bounding box center [283, 113] width 519 height 7
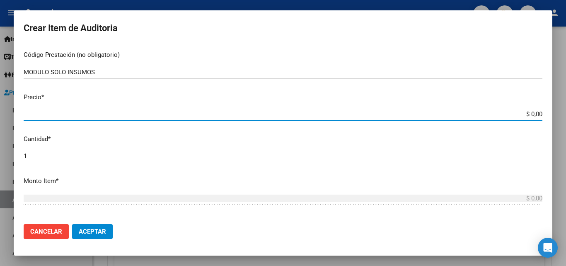
click at [535, 115] on input "$ 0,00" at bounding box center [283, 113] width 519 height 7
type input "$ 0,04"
type input "$ 0,44"
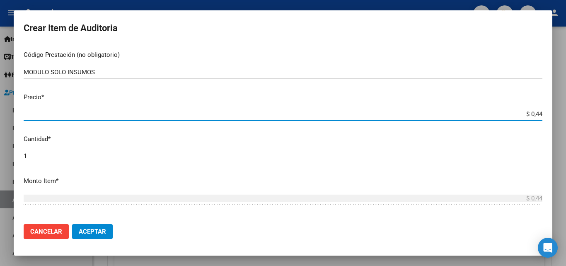
type input "$ 4,49"
type input "$ 44,96"
type input "$ 449,67"
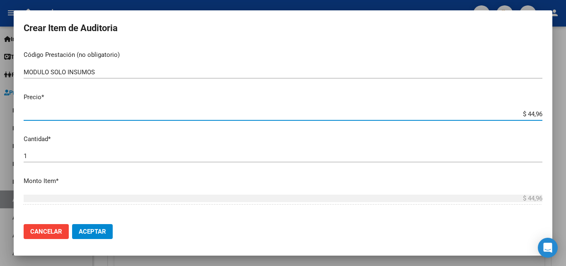
type input "$ 449,67"
type input "$ 4.496,77"
type input "$ 44.967,74"
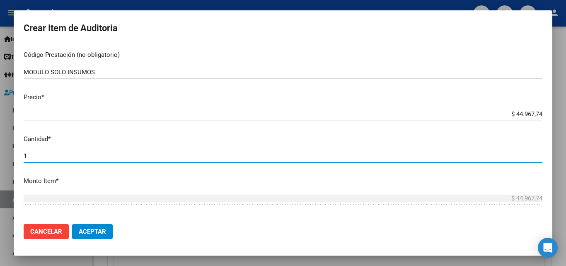
click at [27, 156] on input "1" at bounding box center [283, 155] width 519 height 7
click at [25, 155] on input "1" at bounding box center [283, 155] width 519 height 7
type input "31"
type input "$ 1.393.999,94"
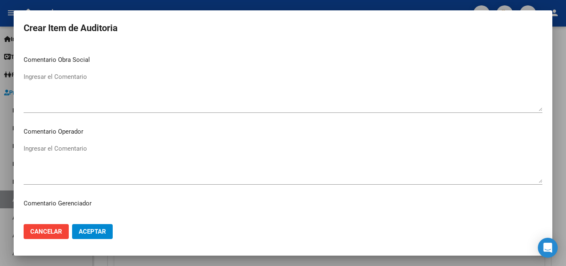
scroll to position [373, 0]
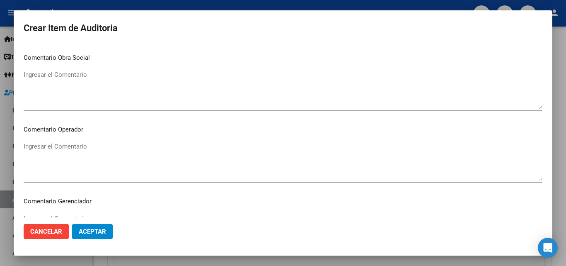
type input "31"
click at [77, 140] on mat-dialog-content "33529932 Nro Documento 27335299324 CUIL Afiliado Activo Análisis Afiliado Prest…" at bounding box center [283, 130] width 539 height 173
click at [77, 147] on textarea "Ingresar el Comentario" at bounding box center [283, 161] width 519 height 39
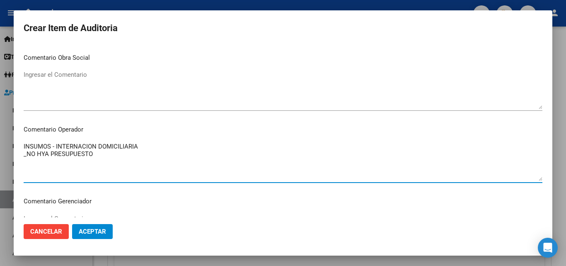
click at [44, 154] on textarea "INSUMOS - INTERNACION DOMICILIARIA _NO HYA PRESUPUESTO" at bounding box center [283, 161] width 519 height 39
click at [46, 154] on textarea "INSUMOS - INTERNACION DOMICILIARIA _NO HA PRESUPUESTO" at bounding box center [283, 161] width 519 height 39
click at [44, 154] on textarea "INSUMOS - INTERNACION DOMICILIARIA _NO HA PRESUPUESTO" at bounding box center [283, 161] width 519 height 39
click at [51, 162] on textarea "INSUMOS - INTERNACION DOMICILIARIA _NO HAY PRESUPUESTO" at bounding box center [283, 161] width 519 height 39
click at [93, 155] on textarea "INSUMOS - INTERNACION DOMICILIARIA _NO HAY PRESUPUESTO" at bounding box center [283, 161] width 519 height 39
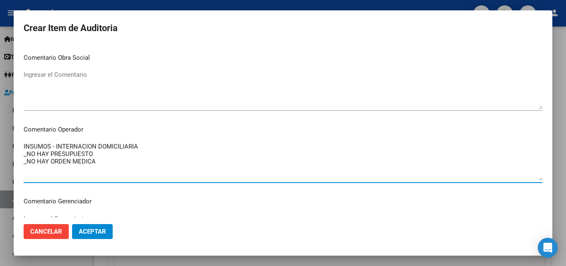
click at [95, 153] on textarea "INSUMOS - INTERNACION DOMICILIARIA _NO HAY PRESUPUESTO _NO HAY ORDEN MEDICA" at bounding box center [283, 161] width 519 height 39
click at [103, 161] on textarea "INSUMOS - INTERNACION DOMICILIARIA _NO HAY PRESUPUESTO AUT _NO HAY ORDEN MEDICA" at bounding box center [283, 161] width 519 height 39
click at [52, 172] on textarea "INSUMOS - INTERNACION DOMICILIARIA _NO HAY PRESUPUESTO AUT _NO HAY ORDEN MEDICA" at bounding box center [283, 161] width 519 height 39
click at [103, 160] on textarea "INSUMOS - INTERNACION DOMICILIARIA _NO HAY PRESUPUESTO AUT _NO HAY ORDEN MEDICA…" at bounding box center [283, 161] width 519 height 39
click at [196, 169] on textarea "INSUMOS - INTERNACION DOMICILIARIA _NO HAY PRESUPUESTO AUT _NO HAY ORDEN MEDICA…" at bounding box center [283, 161] width 519 height 39
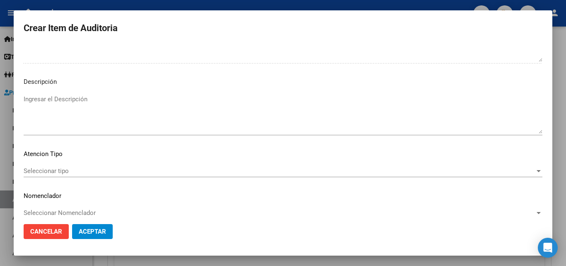
scroll to position [574, 0]
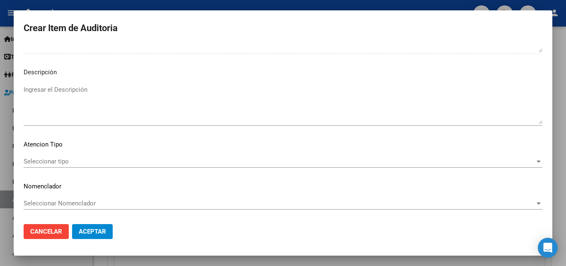
click at [93, 166] on div "Seleccionar tipo Seleccionar tipo" at bounding box center [283, 161] width 519 height 12
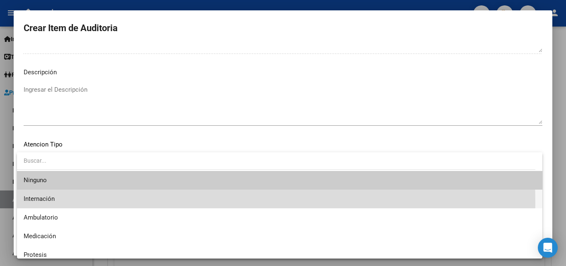
click at [62, 203] on span "Internación" at bounding box center [280, 198] width 512 height 19
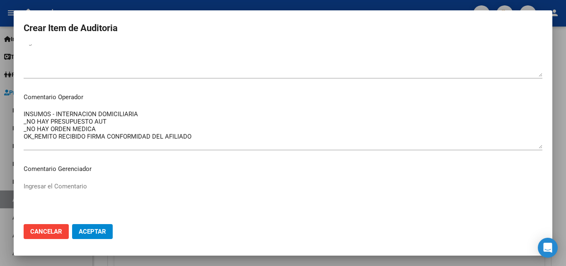
scroll to position [408, 0]
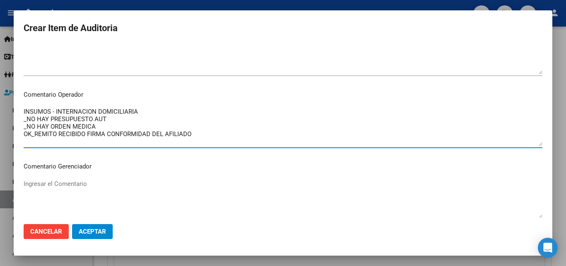
click at [101, 127] on textarea "INSUMOS - INTERNACION DOMICILIARIA _NO HAY PRESUPUESTO AUT _NO HAY ORDEN MEDICA…" at bounding box center [283, 126] width 519 height 39
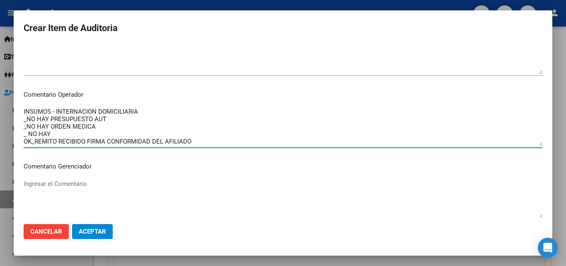
click at [28, 134] on textarea "INSUMOS - INTERNACION DOMICILIARIA _NO HAY PRESUPUESTO AUT _NO HAY ORDEN MEDICA…" at bounding box center [283, 126] width 519 height 39
click at [63, 130] on textarea "INSUMOS - INTERNACION DOMICILIARIA _NO HAY PRESUPUESTO AUT _NO HAY ORDEN MEDICA…" at bounding box center [283, 126] width 519 height 39
click at [61, 131] on textarea "INSUMOS - INTERNACION DOMICILIARIA _NO HAY PRESUPUESTO AUT _NO HAY ORDEN MEDICA…" at bounding box center [283, 126] width 519 height 39
click at [114, 131] on textarea "INSUMOS - INTERNACION DOMICILIARIA _NO HAY PRESUPUESTO AUT _NO HAY ORDEN MEDICA…" at bounding box center [283, 126] width 519 height 39
type textarea "INSUMOS - INTERNACION DOMICILIARIA _NO HAY PRESUPUESTO AUT _NO HAY ORDEN MEDICA…"
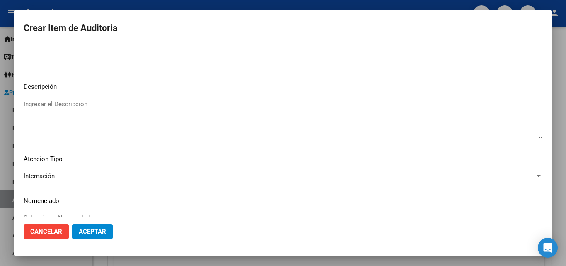
scroll to position [574, 0]
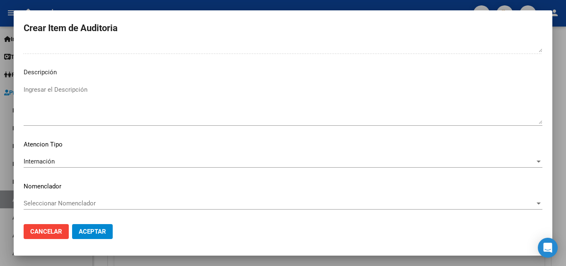
click at [97, 235] on button "Aceptar" at bounding box center [92, 231] width 41 height 15
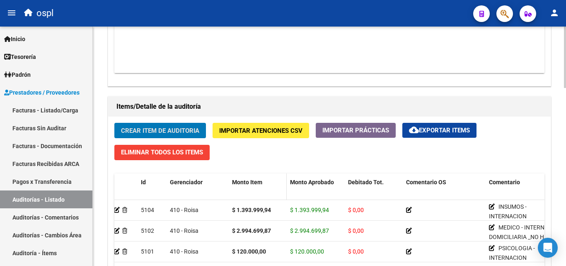
scroll to position [654, 0]
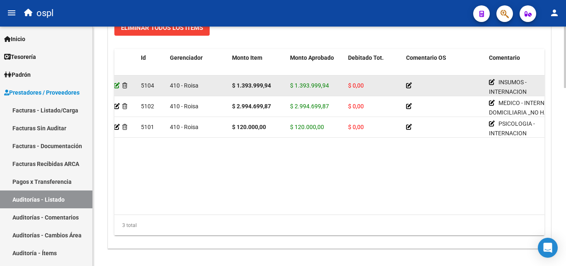
click at [117, 85] on icon at bounding box center [117, 85] width 6 height 6
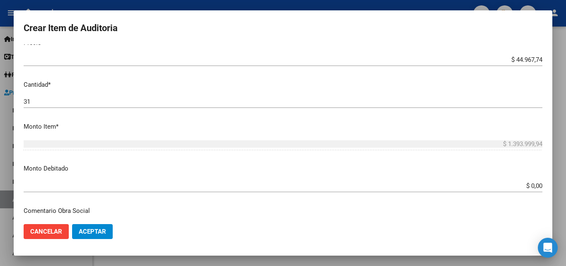
scroll to position [207, 0]
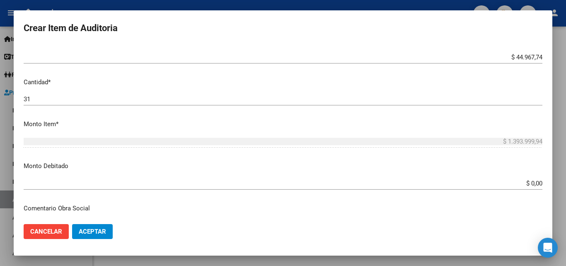
click at [235, 5] on div at bounding box center [283, 133] width 566 height 266
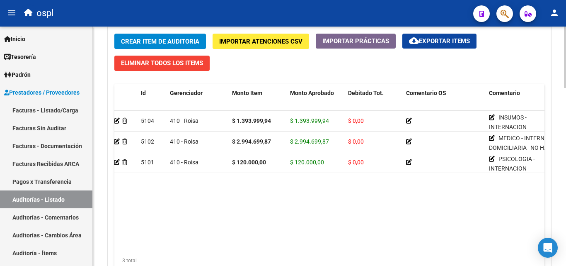
scroll to position [529, 0]
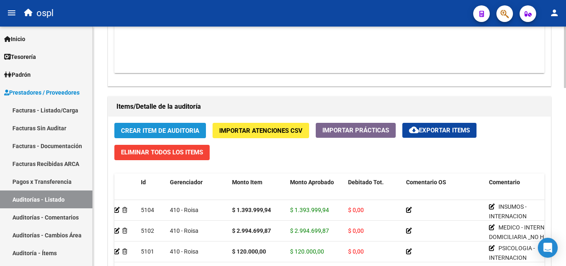
click at [156, 126] on span "Crear Item de Auditoria" at bounding box center [160, 129] width 78 height 7
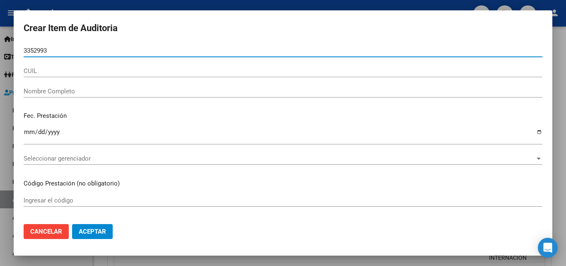
type input "33529932"
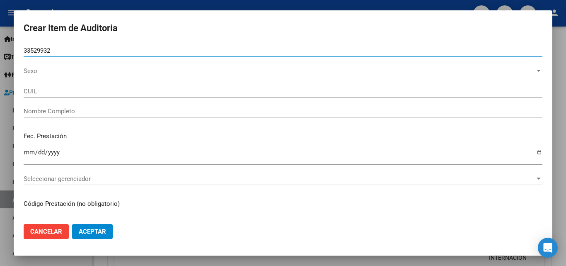
type input "27335299324"
type input "BRITO YAMILA ELIZABETH"
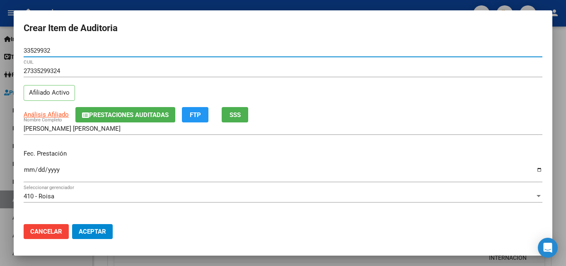
type input "33529932"
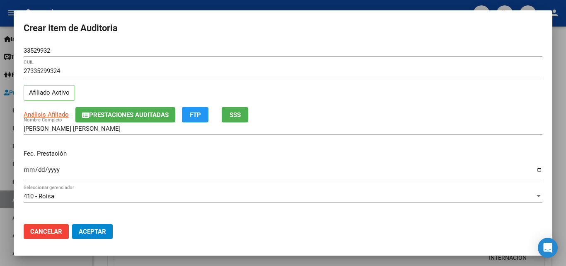
click at [21, 173] on mat-dialog-content "33529932 Nro Documento 27335299324 CUIL Afiliado Activo Análisis Afiliado Prest…" at bounding box center [283, 130] width 539 height 173
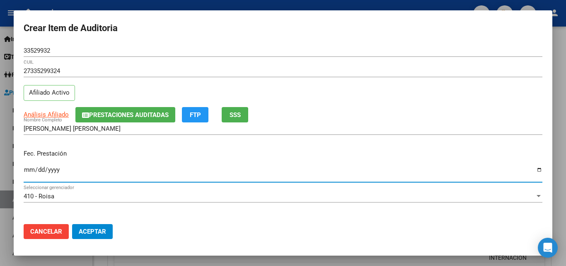
click at [28, 172] on input "Ingresar la fecha" at bounding box center [283, 172] width 519 height 13
type input "[DATE]"
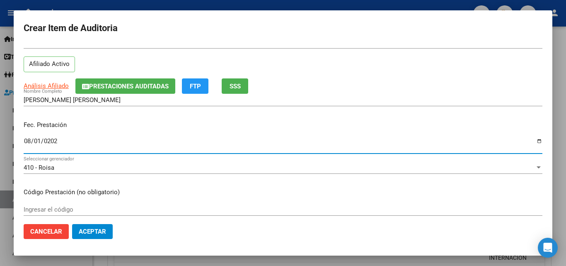
scroll to position [83, 0]
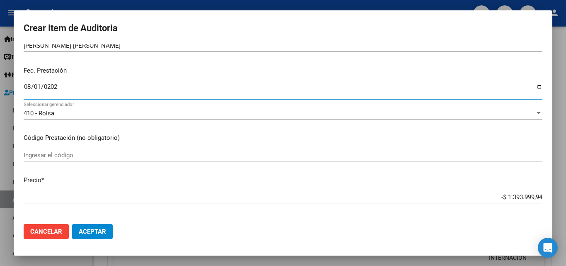
click at [68, 155] on input "Ingresar el código" at bounding box center [283, 154] width 519 height 7
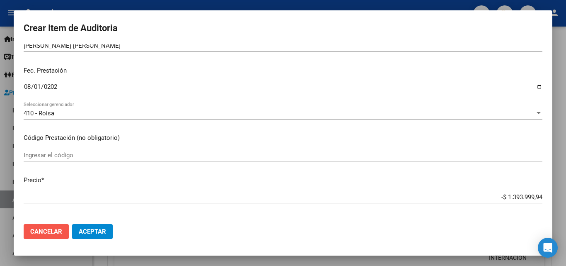
click at [54, 233] on span "Cancelar" at bounding box center [46, 231] width 32 height 7
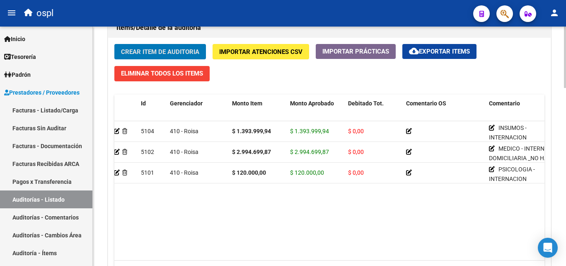
scroll to position [612, 0]
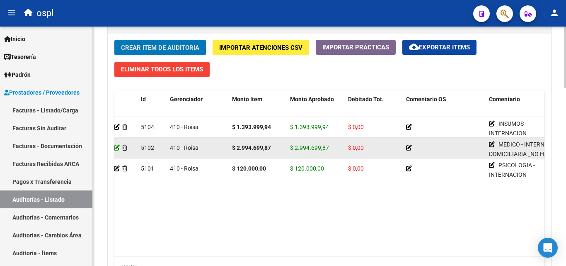
click at [116, 145] on icon at bounding box center [117, 148] width 6 height 6
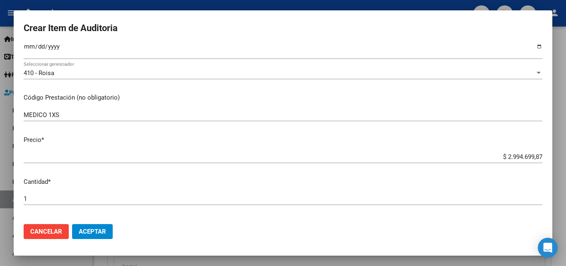
scroll to position [124, 0]
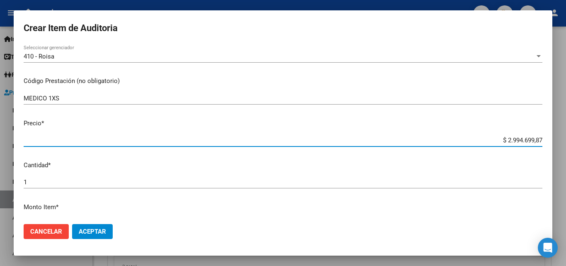
drag, startPoint x: 491, startPoint y: 139, endPoint x: 547, endPoint y: 139, distance: 56.0
click at [547, 139] on mat-dialog-content "33529932 Nro Documento 27335299324 CUIL Afiliado Activo BRITO YAMILA ELIZABETH …" at bounding box center [283, 130] width 539 height 173
type input "$ 0,09"
type input "$ 0,91"
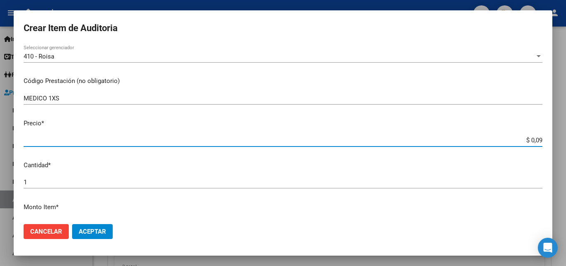
type input "$ 0,91"
type input "$ 9,15"
type input "$ 91,50"
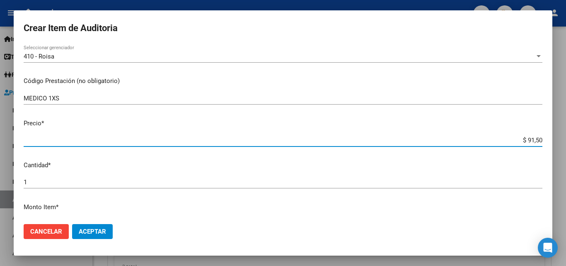
type input "$ 915,00"
type input "$ 9.150,00"
type input "$ 91.500,00"
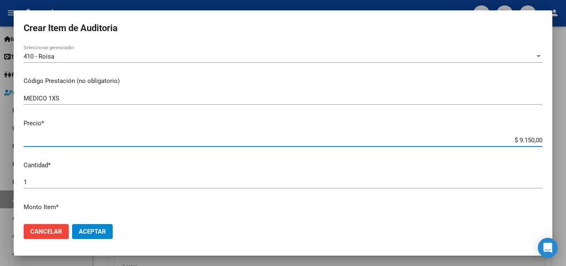
type input "$ 91.500,00"
click at [82, 180] on input "1" at bounding box center [283, 181] width 519 height 7
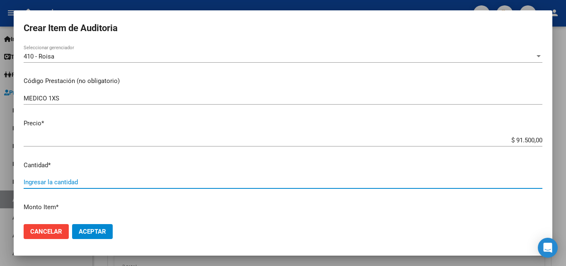
type input "4"
type input "$ 366.000,00"
type input "4"
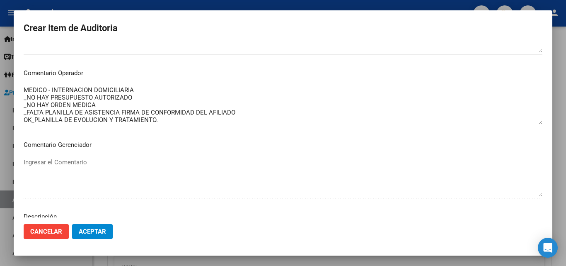
scroll to position [414, 0]
click at [96, 230] on span "Aceptar" at bounding box center [92, 231] width 27 height 7
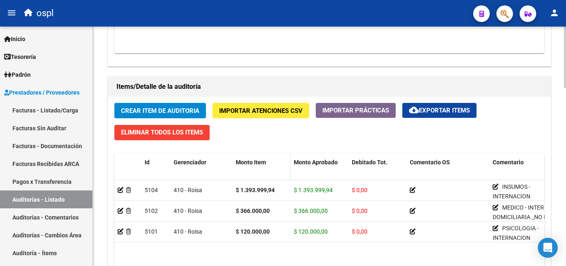
scroll to position [539, 0]
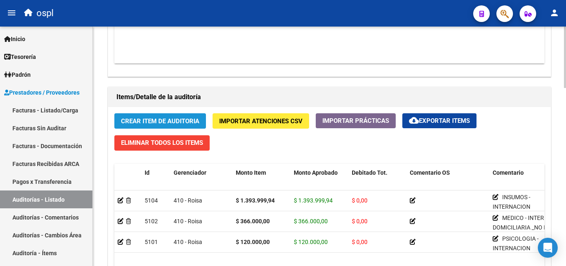
click at [179, 120] on span "Crear Item de Auditoria" at bounding box center [160, 120] width 78 height 7
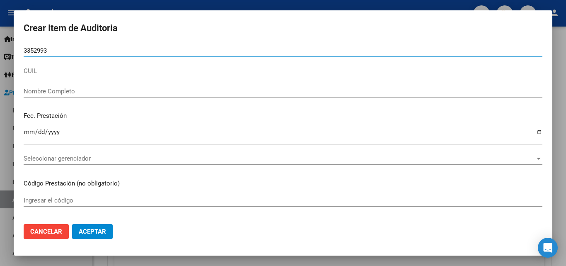
type input "33529932"
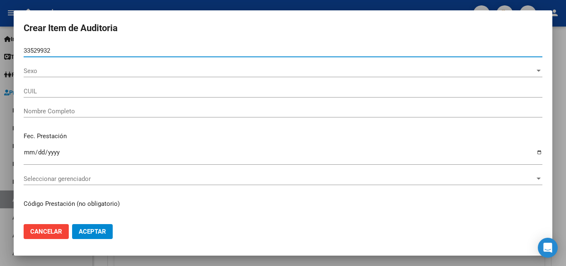
type input "27335299324"
type input "BRITO YAMILA ELIZABETH"
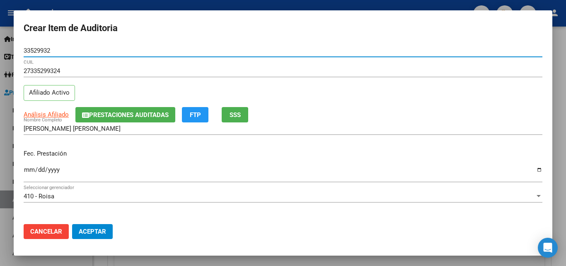
type input "33529932"
click at [23, 166] on mat-dialog-content "33529932 Nro Documento 27335299324 CUIL Afiliado Activo Análisis Afiliado Prest…" at bounding box center [283, 130] width 539 height 173
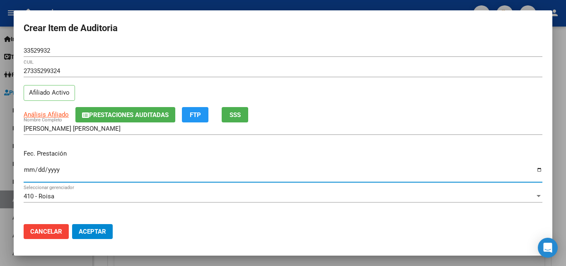
click at [25, 168] on input "Ingresar la fecha" at bounding box center [283, 172] width 519 height 13
type input "[DATE]"
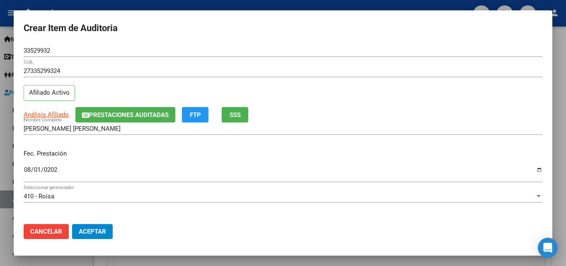
scroll to position [83, 0]
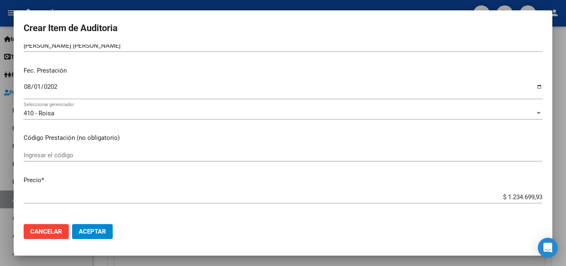
click at [73, 156] on input "Ingresar el código" at bounding box center [283, 154] width 519 height 7
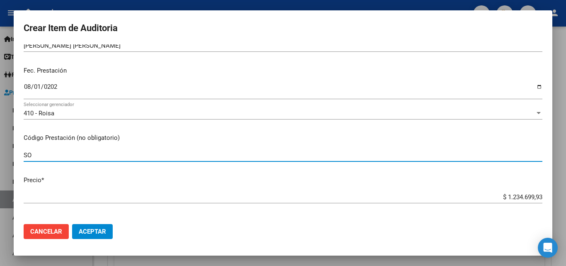
type input "S"
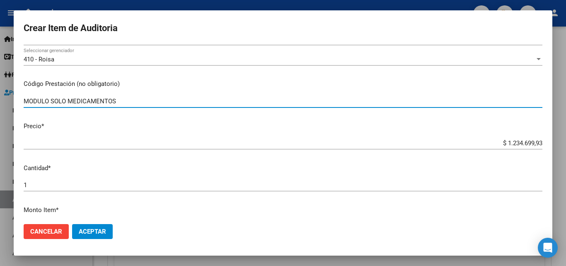
scroll to position [166, 0]
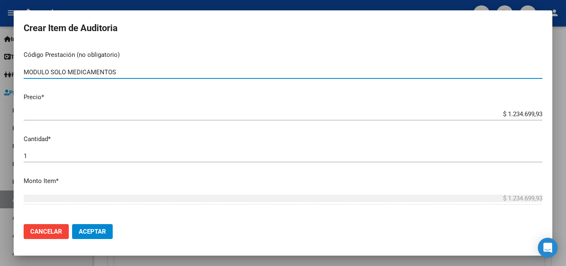
type input "MODULO SOLO MEDICAMENTOS"
click at [451, 127] on div "$ 1.234.699,93 Ingresar el precio" at bounding box center [283, 118] width 519 height 20
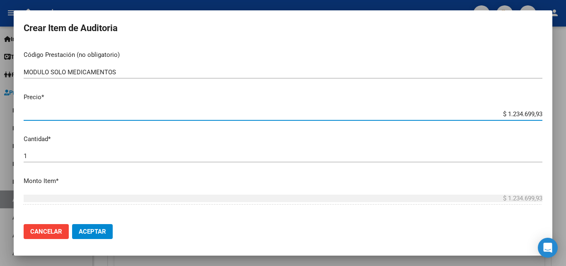
drag, startPoint x: 478, startPoint y: 114, endPoint x: 557, endPoint y: 117, distance: 78.8
click at [556, 117] on div "Crear Item de Auditoria 33529932 Nro Documento 27335299324 CUIL Afiliado Activo…" at bounding box center [283, 133] width 566 height 266
type input "$ 0,01"
type input "$ 0,19"
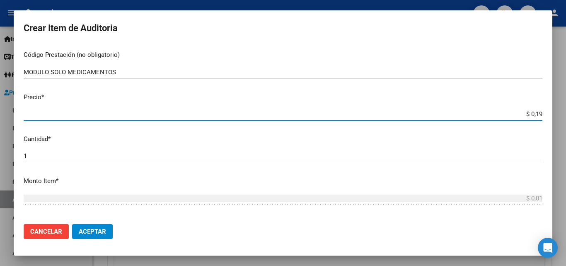
type input "$ 0,19"
type input "$ 1,91"
type input "$ 19,12"
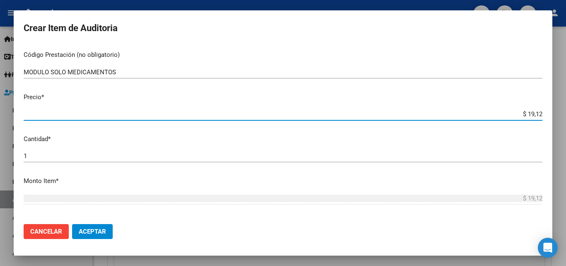
type input "$ 191,29"
type input "$ 1.912,91"
type input "$ 19.129,13"
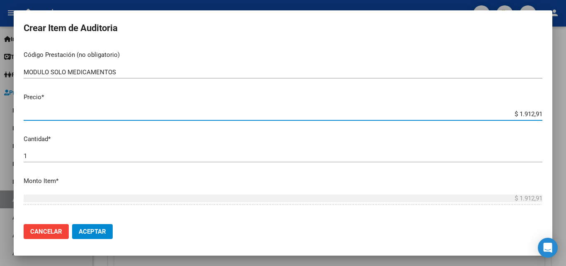
type input "$ 19.129,13"
type input "$ 1.912,91"
type input "$ 191,29"
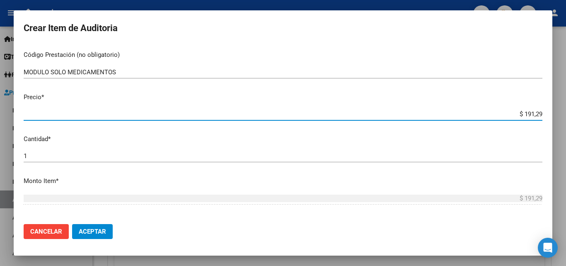
type input "$ 1.912,90"
type input "$ 19.129,03"
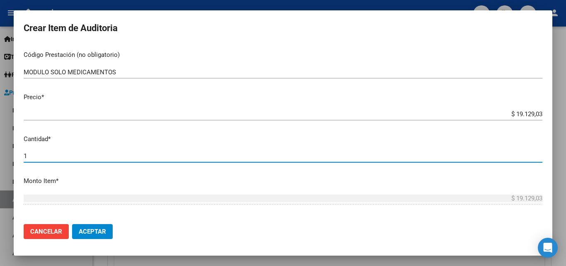
click at [34, 154] on input "1" at bounding box center [283, 155] width 519 height 7
type input "3"
type input "$ 57.387,09"
type input "31"
type input "$ 592.999,93"
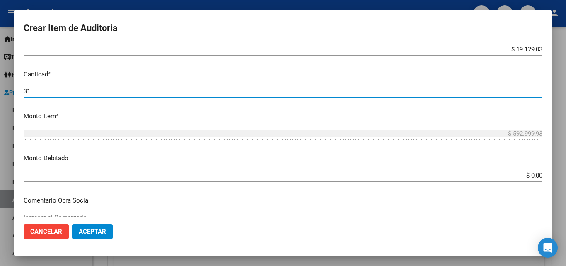
scroll to position [249, 0]
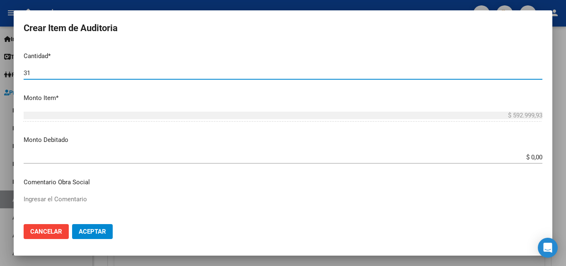
type input "31"
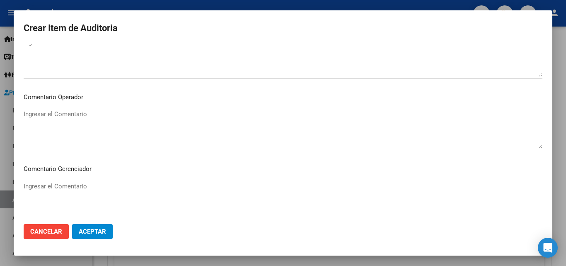
scroll to position [456, 0]
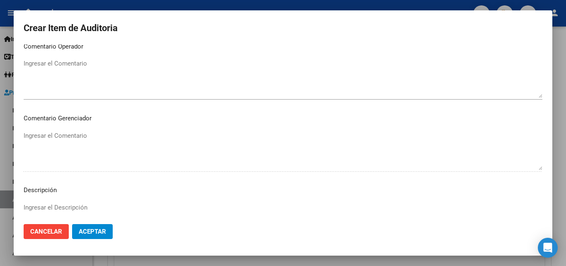
click at [51, 55] on mat-dialog-content "33529932 Nro Documento 27335299324 CUIL Afiliado Activo Análisis Afiliado Prest…" at bounding box center [283, 130] width 539 height 173
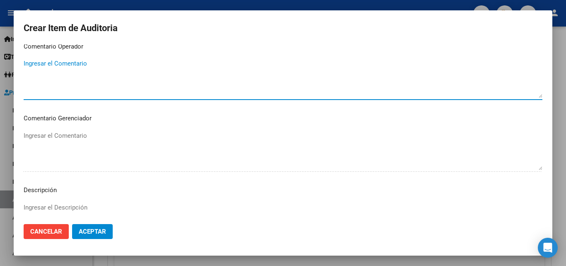
click at [54, 60] on textarea "Ingresar el Comentario" at bounding box center [283, 78] width 519 height 39
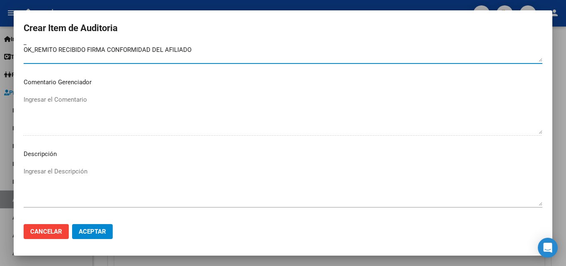
scroll to position [574, 0]
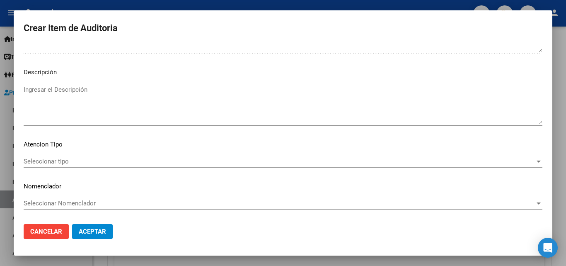
type textarea "MEDICAMENTOS - INTERNACION DOMICILIARIA _NO HAY PRESUPUESTO AUT _FALTA ORDEN ME…"
click at [73, 161] on span "Seleccionar tipo" at bounding box center [279, 160] width 511 height 7
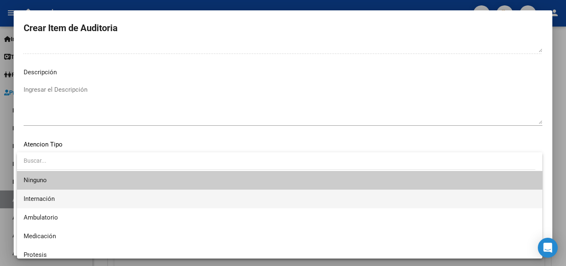
click at [52, 203] on span "Internación" at bounding box center [280, 198] width 512 height 19
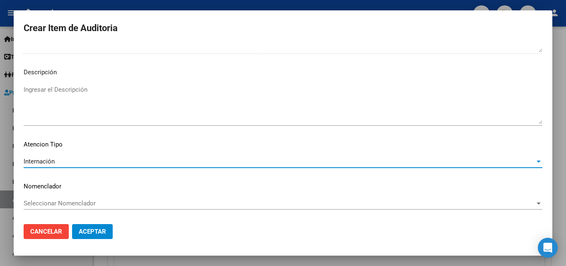
click at [89, 232] on span "Aceptar" at bounding box center [92, 231] width 27 height 7
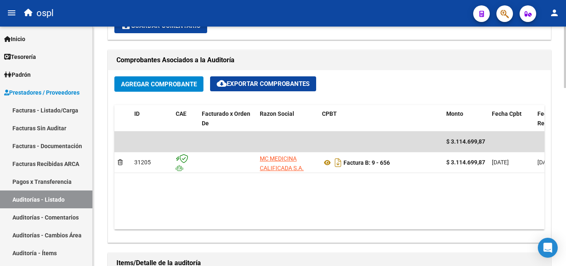
scroll to position [539, 0]
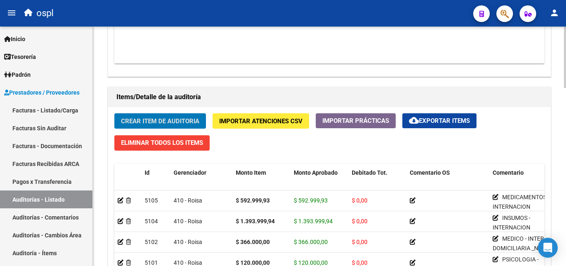
click at [173, 117] on span "Crear Item de Auditoria" at bounding box center [160, 120] width 78 height 7
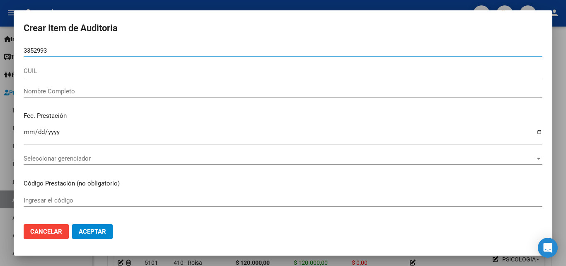
type input "33529932"
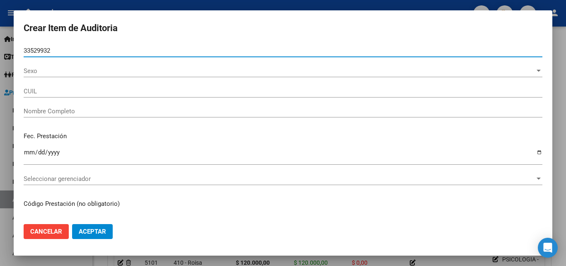
type input "27335299324"
type input "BRITO YAMILA ELIZABETH"
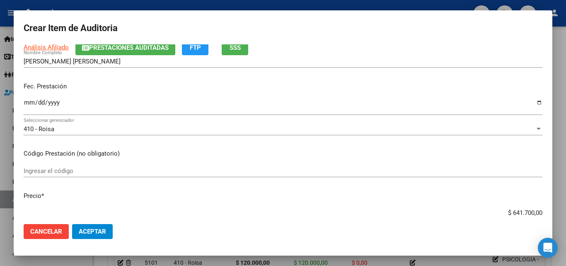
scroll to position [83, 0]
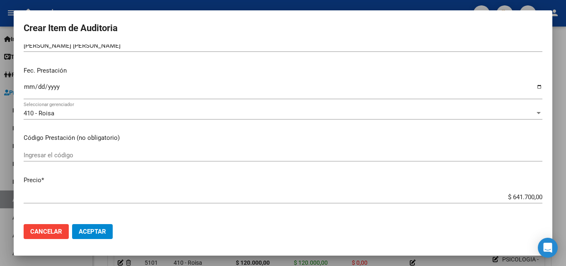
type input "33529932"
click at [24, 85] on input "Ingresar la fecha" at bounding box center [283, 89] width 519 height 13
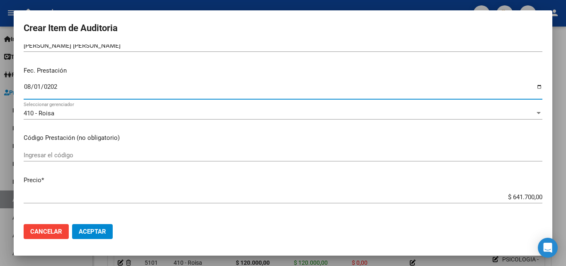
type input "[DATE]"
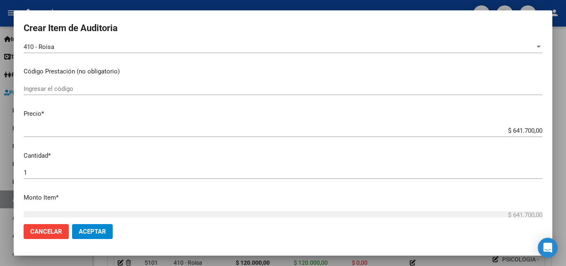
scroll to position [166, 0]
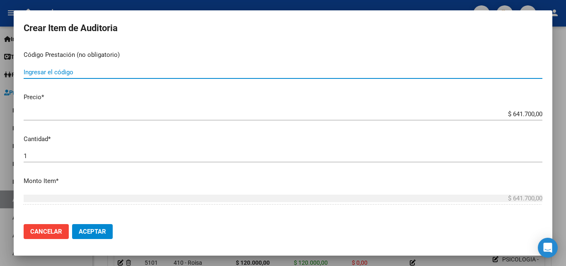
click at [62, 74] on input "Ingresar el código" at bounding box center [283, 71] width 519 height 7
click at [128, 73] on input "ENFERMERIA POR PRESTACION 1H -3XD" at bounding box center [283, 71] width 519 height 7
click at [126, 73] on input "ENFERMERIA POR PRESTACION 1H -3XD" at bounding box center [283, 71] width 519 height 7
click at [153, 72] on input "ENFERMERIA POR PRESTACION 1H - 3XD" at bounding box center [283, 71] width 519 height 7
type input "ENFERMERIA POR PRESTACION 1H - 3XD"
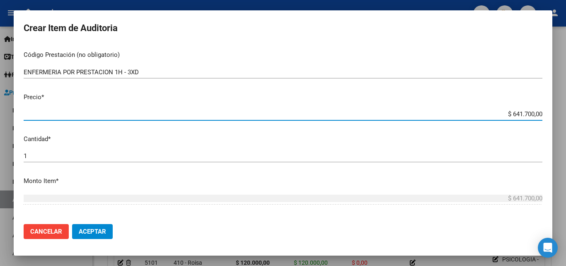
drag, startPoint x: 497, startPoint y: 116, endPoint x: 535, endPoint y: 108, distance: 38.4
click at [535, 109] on div "$ 641.700,00 Ingresar el precio" at bounding box center [283, 114] width 519 height 12
type input "$ 0,06"
type input "$ 0,69"
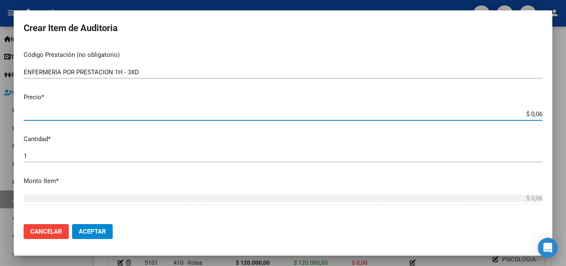
type input "$ 0,69"
type input "$ 6,90"
type input "$ 69,00"
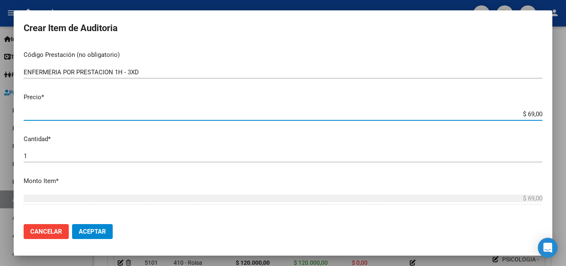
type input "$ 690,00"
type input "$ 6.900,00"
click at [44, 156] on input "1" at bounding box center [283, 155] width 519 height 7
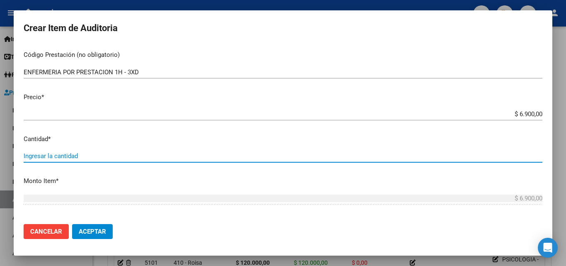
type input "9"
type input "$ 62.100,00"
type input "93"
type input "$ 641.700,00"
type input "93"
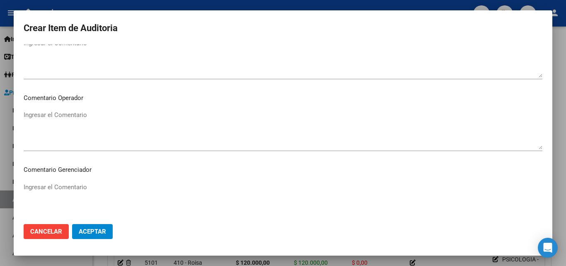
scroll to position [414, 0]
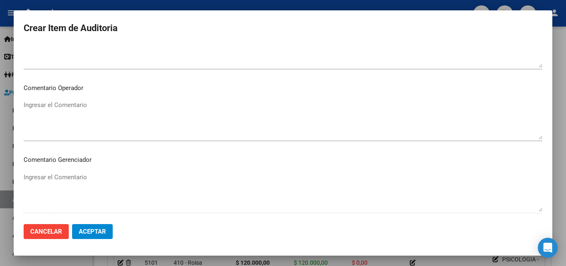
click at [75, 106] on textarea "Ingresar el Comentario" at bounding box center [283, 119] width 519 height 39
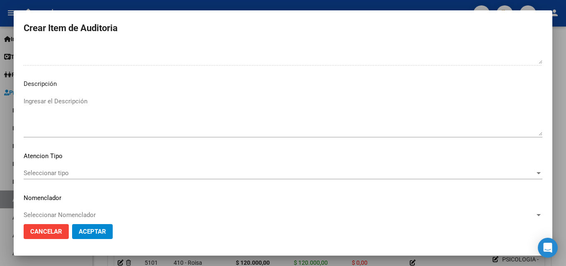
scroll to position [574, 0]
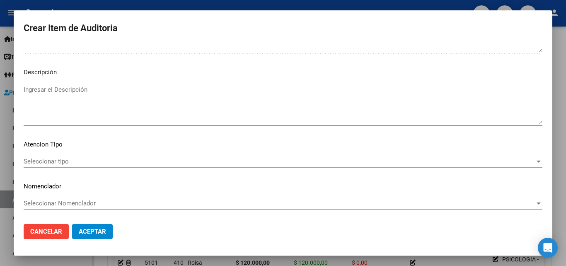
click at [58, 164] on span "Seleccionar tipo" at bounding box center [279, 160] width 511 height 7
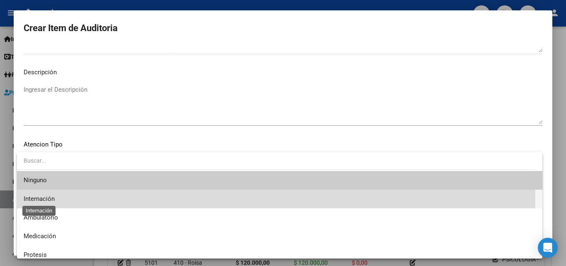
click at [52, 198] on span "Internación" at bounding box center [39, 198] width 31 height 7
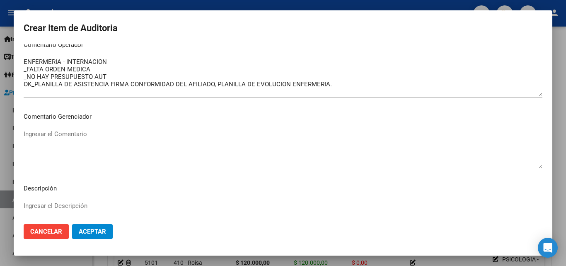
scroll to position [408, 0]
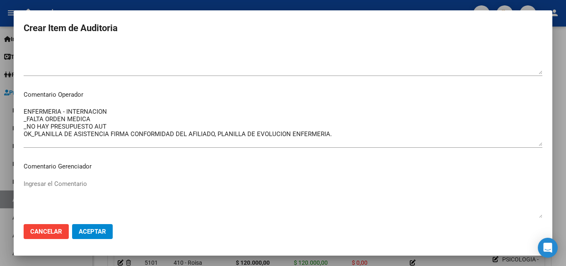
click at [120, 107] on div "ENFERMERIA - INTERNACION _FALTA ORDEN MEDICA _NO HAY PRESUPUESTO AUT OK_PLANILL…" at bounding box center [283, 126] width 519 height 42
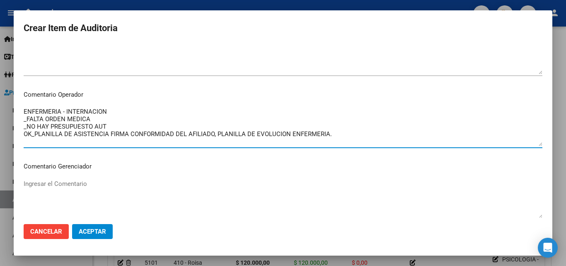
click at [121, 111] on textarea "ENFERMERIA - INTERNACION _FALTA ORDEN MEDICA _NO HAY PRESUPUESTO AUT OK_PLANILL…" at bounding box center [283, 126] width 519 height 39
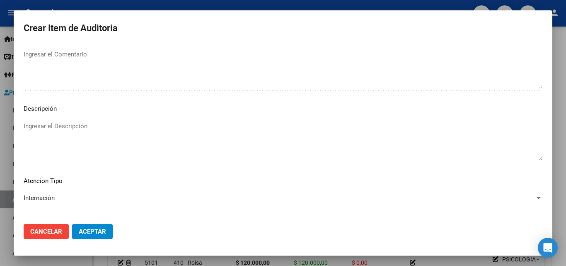
scroll to position [574, 0]
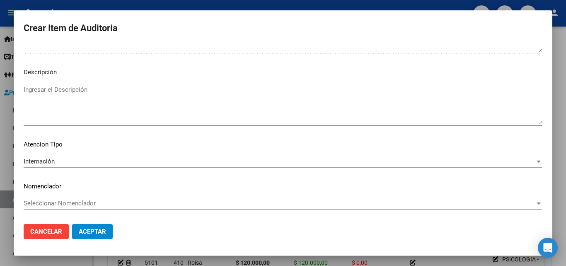
type textarea "ENFERMERIA - INTERNACION DOMICILIARIA _FALTA ORDEN MEDICA _NO HAY PRESUPUESTO A…"
click at [91, 233] on span "Aceptar" at bounding box center [92, 231] width 27 height 7
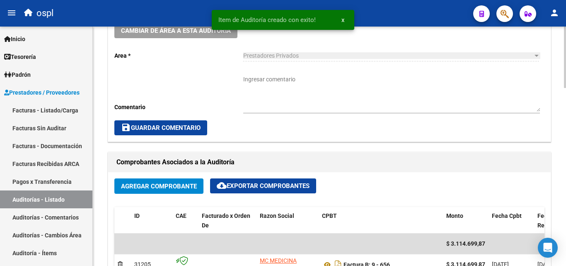
scroll to position [290, 0]
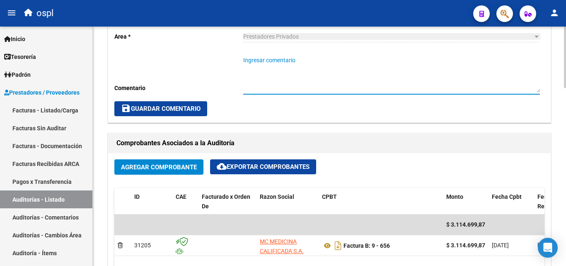
click at [283, 85] on textarea "Ingresar comentario" at bounding box center [391, 74] width 297 height 36
click at [314, 72] on textarea "INTERNACION DOMICILIARIA _FALTA ORDEN MEDICA _NO HAY PRESUPUESTO" at bounding box center [391, 74] width 297 height 36
click at [313, 70] on textarea "INTERNACION DOMICILIARIA _FALTA ORDEN MEDICA _NO HAY PRESUPUESTO AUTORIZADO" at bounding box center [391, 74] width 297 height 36
click at [312, 67] on textarea "INTERNACION DOMICILIARIA _FALTA ORDEN MEDICA _NO HAY PRESUPUESTO AUTORIZADO" at bounding box center [391, 74] width 297 height 36
click at [275, 83] on textarea "INTERNACION DOMICILIARIA _FALTA ORDEN MEDICA _NO HAY PRESUPUESTO AUTORIZADO" at bounding box center [391, 74] width 297 height 36
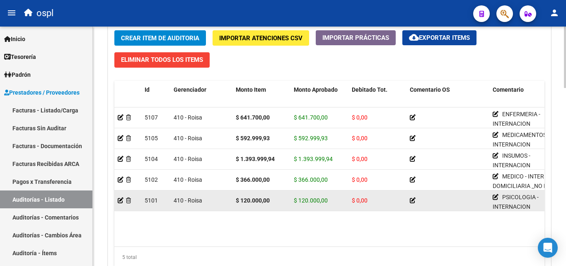
scroll to position [663, 0]
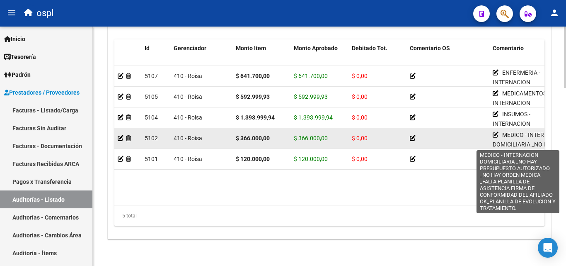
click at [495, 138] on div "MEDICO - INTERNACION DOMICILIARIA _NO HAY PRESUPUESTO AUTORIZADO _NO HAY ORDEN …" at bounding box center [531, 138] width 76 height 17
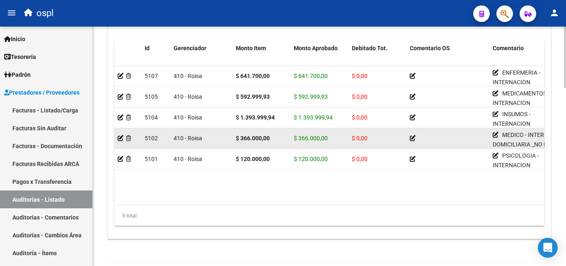
click at [495, 135] on icon at bounding box center [496, 135] width 6 height 6
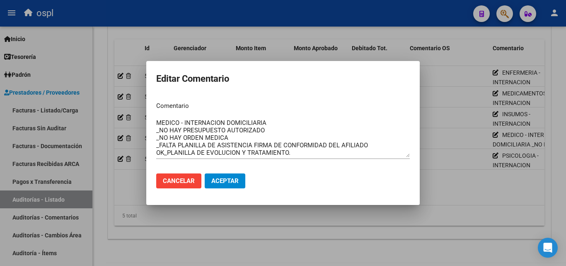
click at [497, 197] on div at bounding box center [283, 133] width 566 height 266
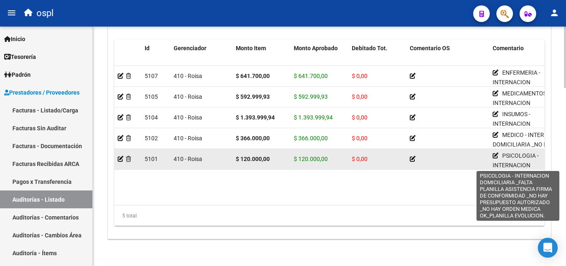
click at [495, 155] on icon at bounding box center [496, 156] width 6 height 6
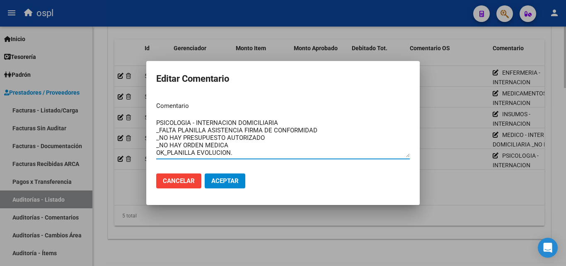
drag, startPoint x: 494, startPoint y: 191, endPoint x: 496, endPoint y: 185, distance: 6.6
click at [494, 190] on div at bounding box center [283, 133] width 566 height 266
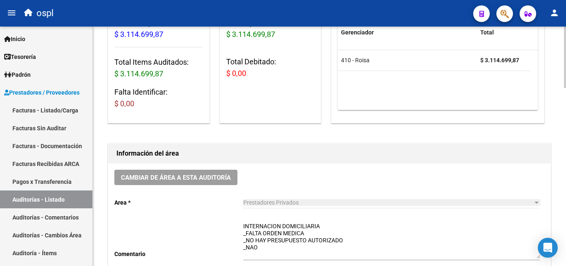
scroll to position [207, 0]
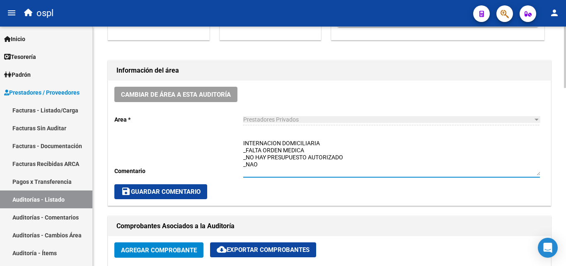
click at [286, 170] on textarea "INTERNACION DOMICILIARIA _FALTA ORDEN MEDICA _NO HAY PRESUPUESTO AUTORIZADO _NAO" at bounding box center [391, 157] width 297 height 36
click at [327, 164] on textarea "INTERNACION DOMICILIARIA _FALTA ORDEN MEDICA _NO HAY PRESUPUESTO AUTORIZADO _FA…" at bounding box center [391, 157] width 297 height 36
click at [449, 164] on textarea "INTERNACION DOMICILIARIA _FALTA ORDEN MEDICA _NO HAY PRESUPUESTO AUTORIZADO _FA…" at bounding box center [391, 157] width 297 height 36
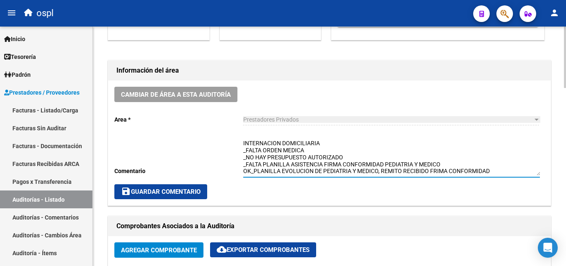
drag, startPoint x: 492, startPoint y: 170, endPoint x: 434, endPoint y: 170, distance: 58.0
click at [434, 170] on textarea "INTERNACION DOMICILIARIA _FALTA ORDEN MEDICA _NO HAY PRESUPUESTO AUTORIZADO _FA…" at bounding box center [391, 157] width 297 height 36
click at [325, 165] on textarea "INTERNACION DOMICILIARIA _FALTA ORDEN MEDICA _NO HAY PRESUPUESTO AUTORIZADO _FA…" at bounding box center [391, 157] width 297 height 36
click at [403, 169] on textarea "INTERNACION DOMICILIARIA _FALTA ORDEN MEDICA _NO HAY PRESUPUESTO AUTORIZADO _FA…" at bounding box center [391, 157] width 297 height 36
drag, startPoint x: 429, startPoint y: 170, endPoint x: 429, endPoint y: 177, distance: 7.0
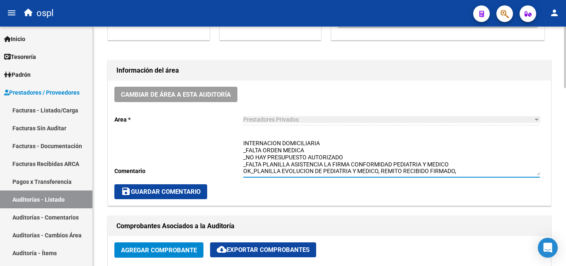
click at [429, 171] on textarea "INTERNACION DOMICILIARIA _FALTA ORDEN MEDICA _NO HAY PRESUPUESTO AUTORIZADO _FA…" at bounding box center [391, 157] width 297 height 36
click at [526, 170] on textarea "INTERNACION DOMICILIARIA _FALTA ORDEN MEDICA _NO HAY PRESUPUESTO AUTORIZADO _FA…" at bounding box center [391, 157] width 297 height 36
type textarea "INTERNACION DOMICILIARIA _FALTA ORDEN MEDICA _NO HAY PRESUPUESTO AUTORIZADO _FA…"
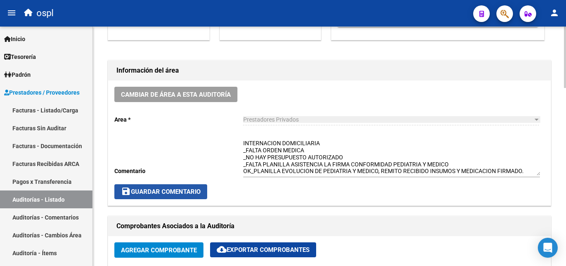
click at [179, 189] on span "save Guardar Comentario" at bounding box center [161, 191] width 80 height 7
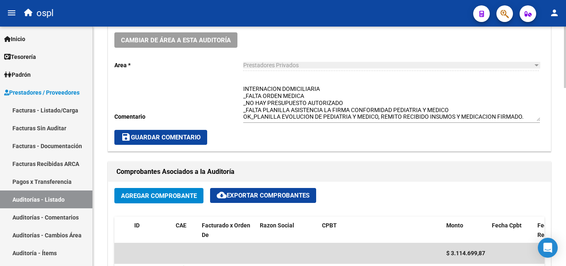
scroll to position [249, 0]
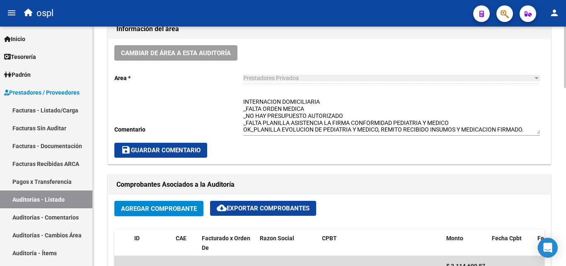
click at [193, 152] on span "save Guardar Comentario" at bounding box center [161, 149] width 80 height 7
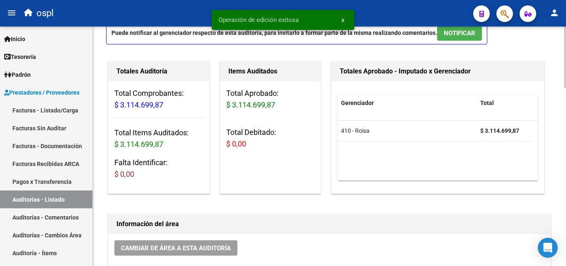
scroll to position [41, 0]
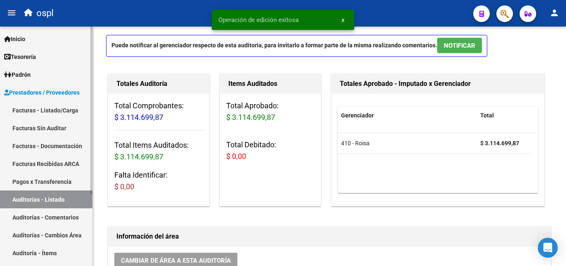
click at [72, 109] on link "Facturas - Listado/Carga" at bounding box center [46, 110] width 92 height 18
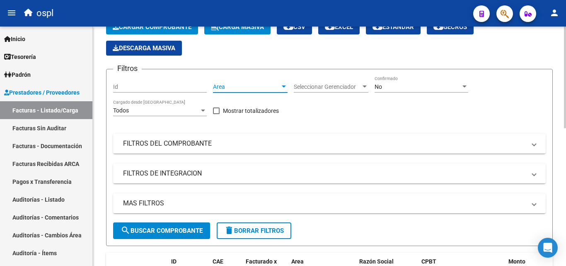
click at [248, 85] on span "Area" at bounding box center [246, 86] width 67 height 7
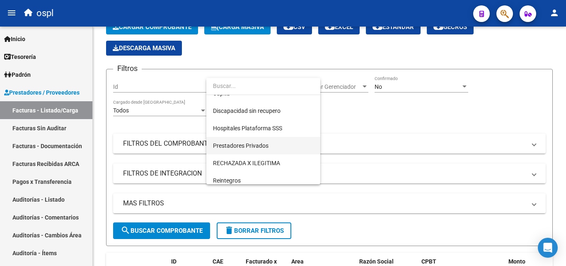
scroll to position [120, 0]
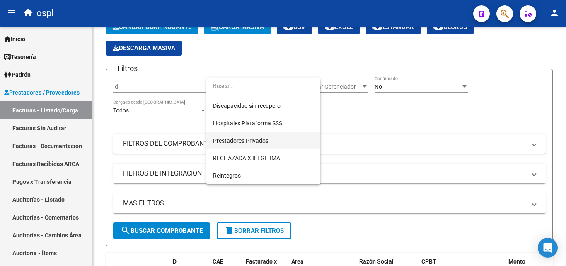
click at [258, 138] on span "Prestadores Privados" at bounding box center [241, 140] width 56 height 7
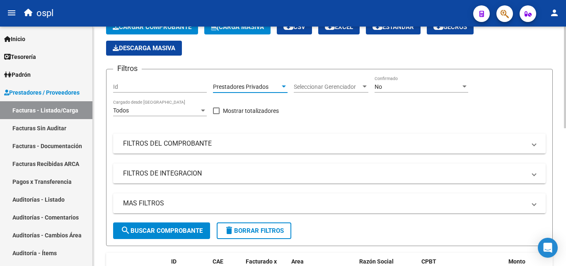
scroll to position [83, 0]
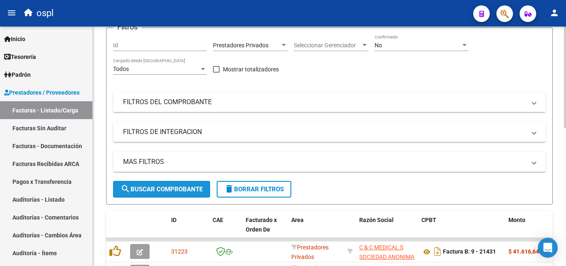
click at [192, 188] on span "search Buscar Comprobante" at bounding box center [162, 188] width 82 height 7
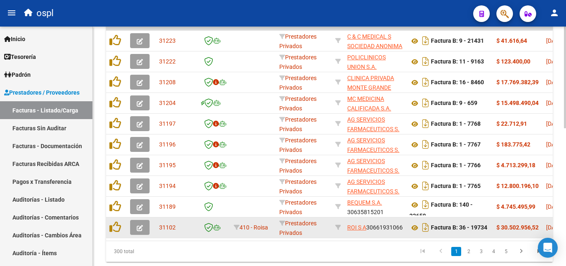
scroll to position [282, 0]
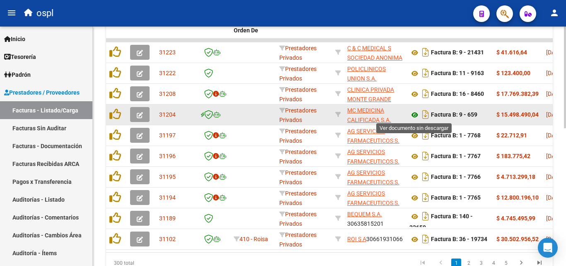
click at [415, 116] on icon at bounding box center [414, 115] width 11 height 10
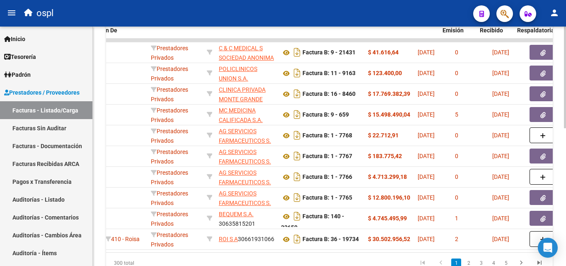
scroll to position [0, 141]
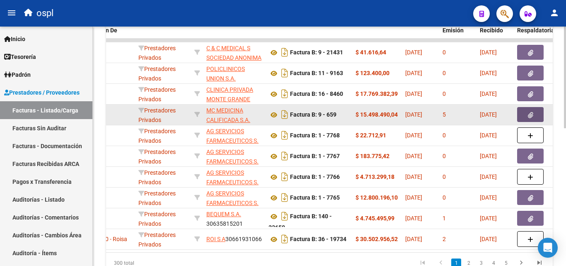
click at [526, 114] on button "button" at bounding box center [530, 114] width 27 height 15
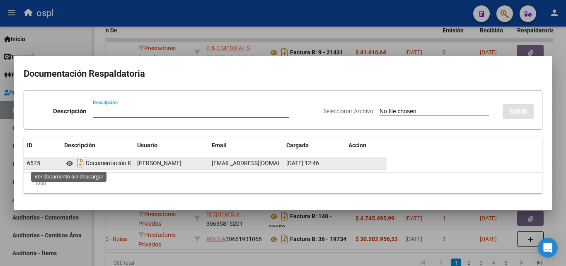
click at [70, 161] on icon at bounding box center [69, 163] width 11 height 10
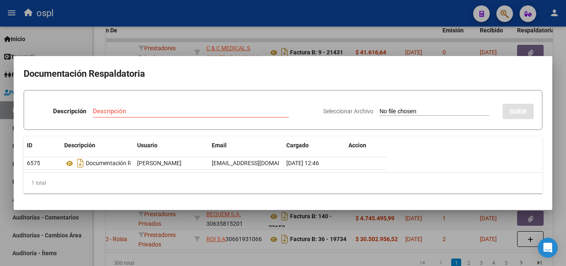
click at [272, 31] on div at bounding box center [283, 133] width 566 height 266
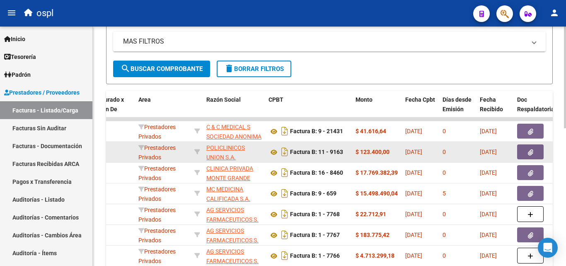
scroll to position [199, 0]
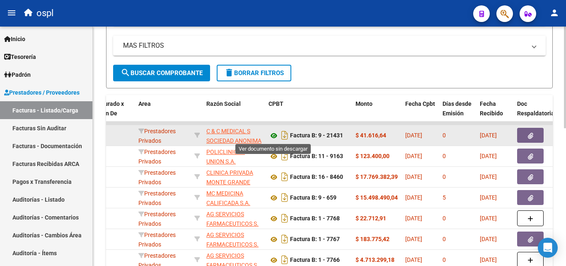
click at [275, 133] on icon at bounding box center [274, 136] width 11 height 10
click at [529, 133] on icon "button" at bounding box center [530, 136] width 5 height 6
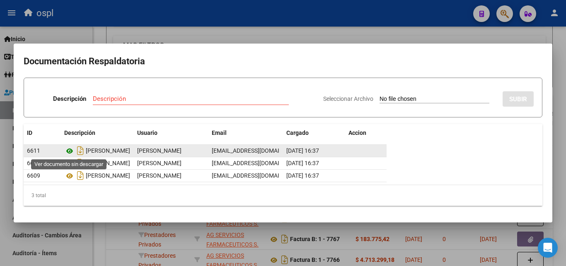
click at [70, 150] on icon at bounding box center [69, 151] width 11 height 10
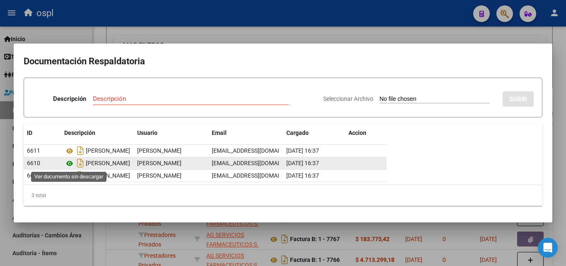
click at [68, 163] on icon at bounding box center [69, 163] width 11 height 10
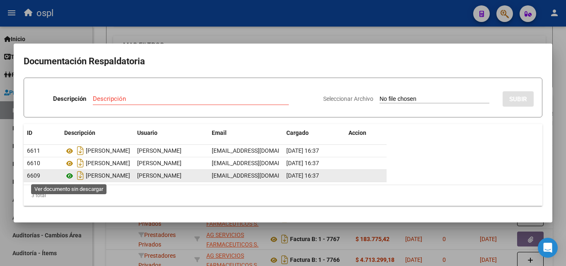
click at [68, 175] on icon at bounding box center [69, 176] width 11 height 10
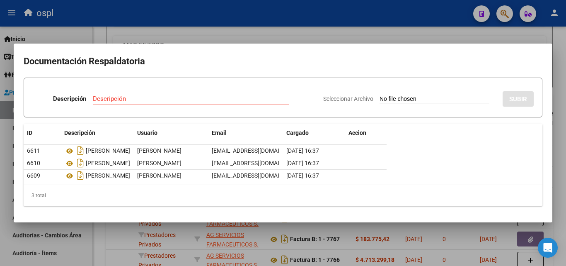
click at [109, 234] on div at bounding box center [283, 133] width 566 height 266
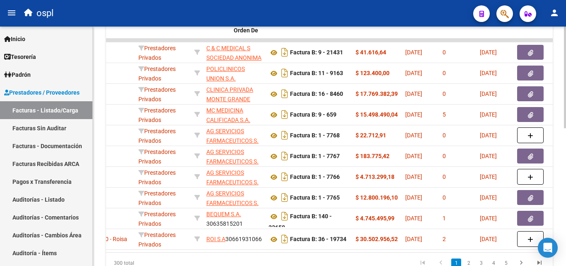
scroll to position [0, 0]
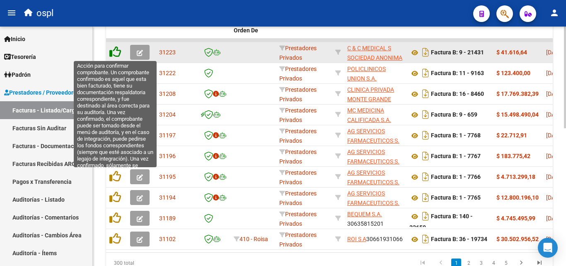
click at [113, 51] on icon at bounding box center [115, 52] width 12 height 12
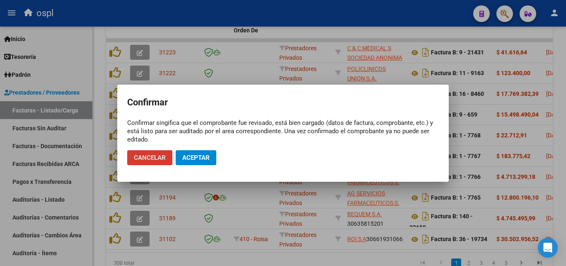
click at [196, 158] on span "Aceptar" at bounding box center [195, 157] width 27 height 7
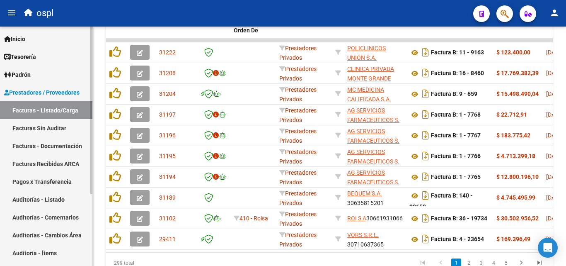
click at [55, 128] on link "Facturas Sin Auditar" at bounding box center [46, 128] width 92 height 18
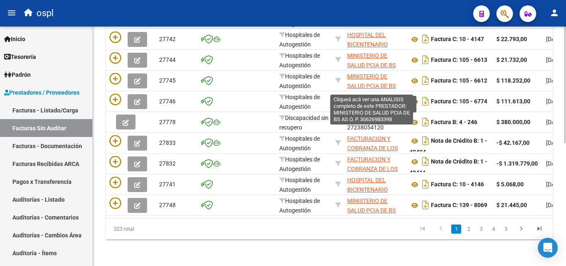
scroll to position [45, 0]
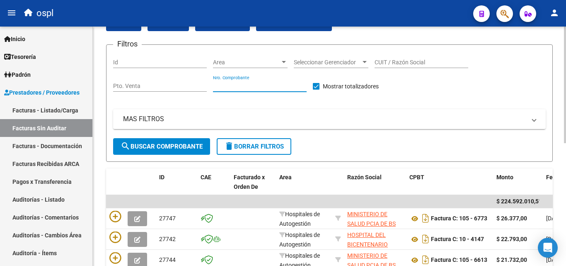
click at [243, 85] on input "Nro. Comprobante" at bounding box center [260, 85] width 94 height 7
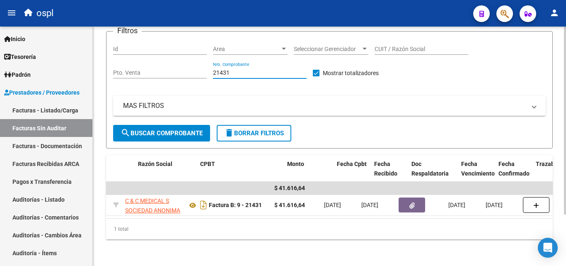
scroll to position [0, 206]
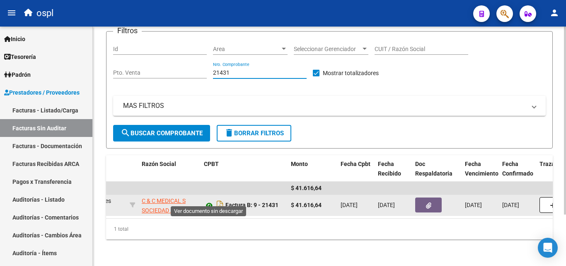
type input "21431"
click at [209, 200] on icon at bounding box center [209, 205] width 11 height 10
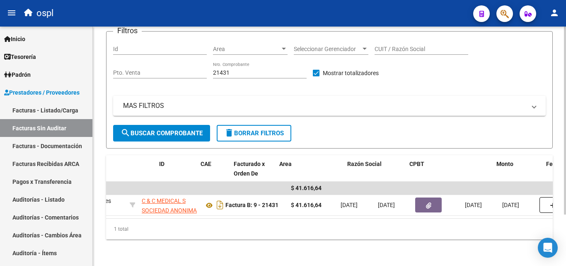
scroll to position [0, 0]
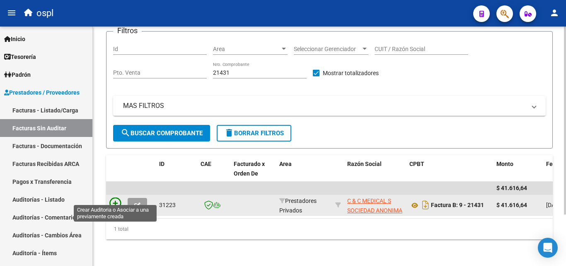
click at [116, 197] on icon at bounding box center [115, 203] width 12 height 12
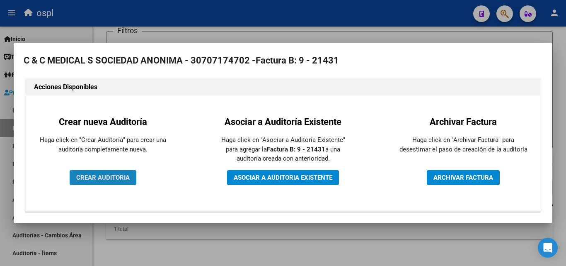
click at [125, 177] on span "CREAR AUDITORIA" at bounding box center [102, 177] width 53 height 7
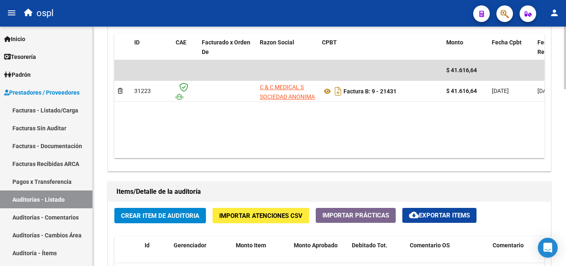
scroll to position [456, 0]
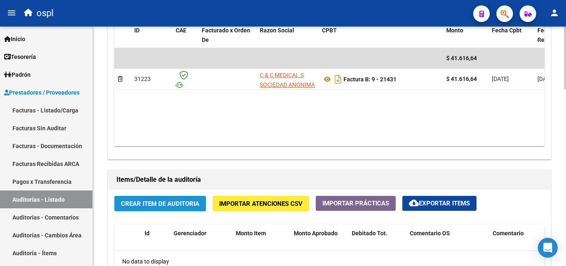
click at [182, 206] on span "Crear Item de Auditoria" at bounding box center [160, 203] width 78 height 7
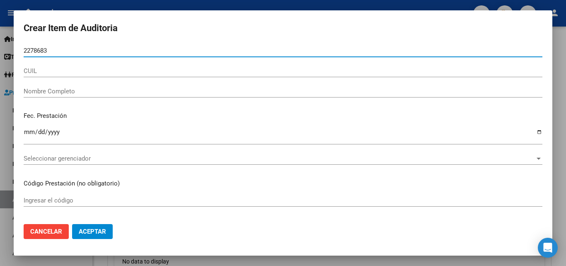
type input "22786835"
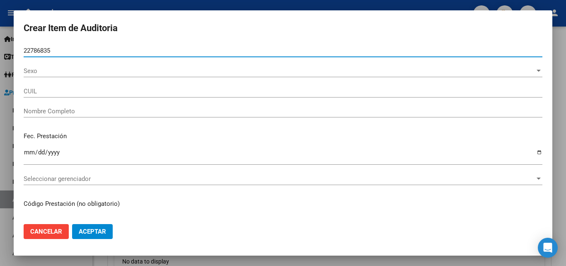
type input "20227868350"
type input "CORVALAN LUIS JAVIER"
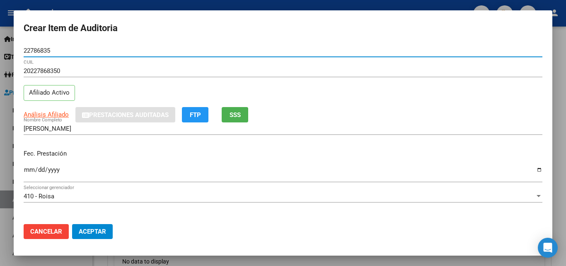
type input "22786835"
click at [27, 171] on input "Ingresar la fecha" at bounding box center [283, 172] width 519 height 13
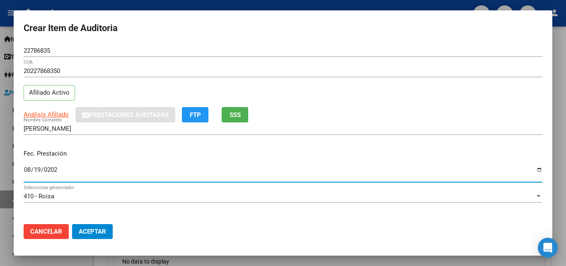
type input "2025-08-19"
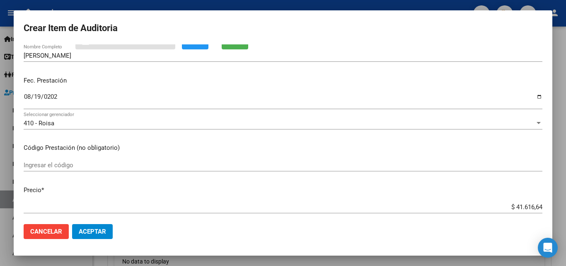
scroll to position [83, 0]
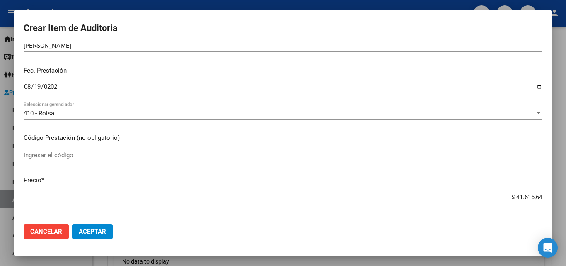
click at [89, 156] on input "Ingresar el código" at bounding box center [283, 154] width 519 height 7
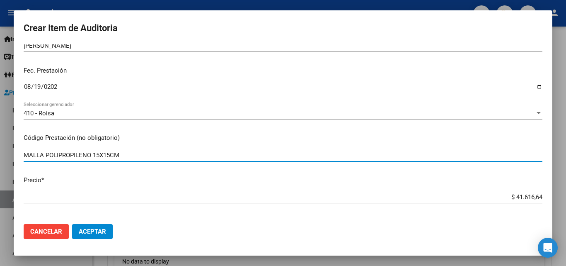
scroll to position [166, 0]
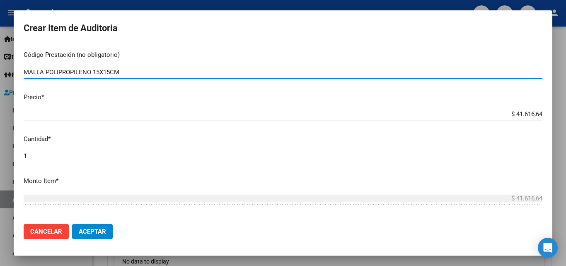
type input "MALLA POLIPROPILENO 15X15CM"
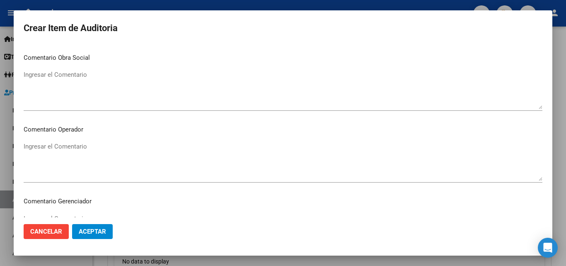
scroll to position [414, 0]
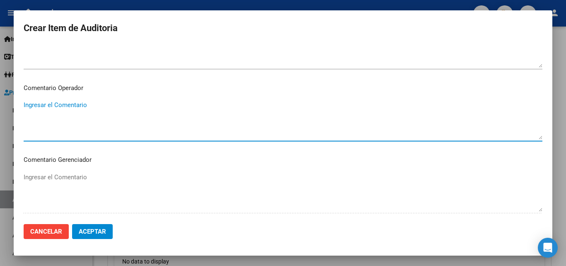
click at [80, 115] on textarea "Ingresar el Comentario" at bounding box center [283, 119] width 519 height 39
click at [25, 106] on textarea "ORDEN MEDICA AUT, PRESUPUESTO AUT" at bounding box center [283, 119] width 519 height 39
click at [207, 109] on textarea "OK AUTORIZACION, ORDEN MEDICA AUT, PRESUPUESTO AUT" at bounding box center [283, 119] width 519 height 39
click at [25, 101] on textarea "OK AUTORIZACION, ORDEN MEDICA AUT, PRESUPUESTO AUT" at bounding box center [283, 119] width 519 height 39
click at [24, 101] on textarea "OK AUTORIZACION, ORDEN MEDICA AUT, PRESUPUESTO AUT" at bounding box center [283, 119] width 519 height 39
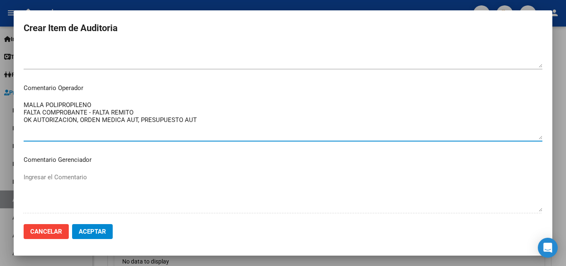
click at [104, 105] on textarea "MALLA POLIPROPILENO FALTA COMPROBANTE - FALTA REMITO OK AUTORIZACION, ORDEN MED…" at bounding box center [283, 119] width 519 height 39
click at [201, 122] on textarea "MALLA POLIPROPILENO FALTA COMPROBANTE - FALTA REMITO OK AUTORIZACION, ORDEN MED…" at bounding box center [283, 119] width 519 height 39
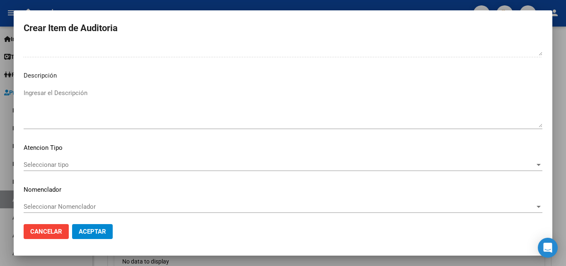
scroll to position [574, 0]
type textarea "MALLA POLIPROPILENO FALTA COMPROBANTE - FALTA REMITO OK AUTORIZACION, ORDEN MED…"
click at [60, 156] on div "Seleccionar tipo Seleccionar tipo" at bounding box center [283, 161] width 519 height 12
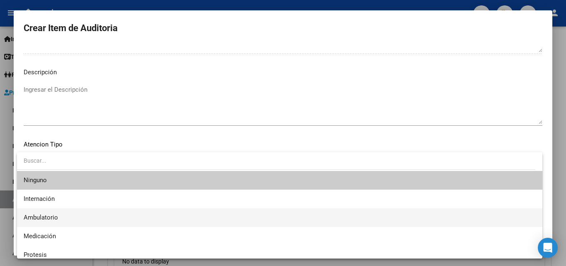
scroll to position [24, 0]
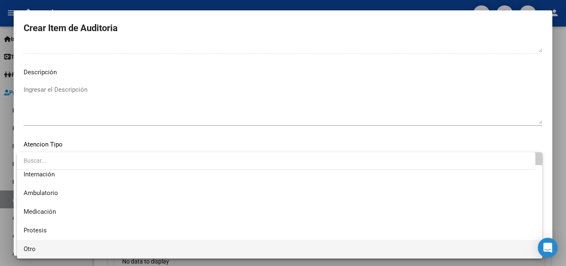
click at [38, 249] on span "Otro" at bounding box center [280, 249] width 512 height 19
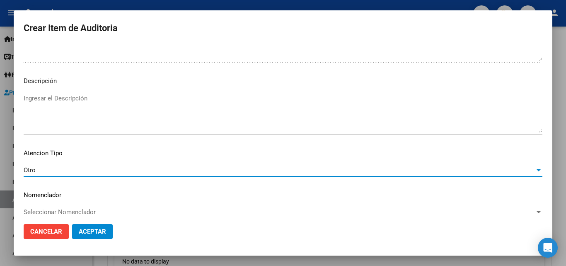
scroll to position [574, 0]
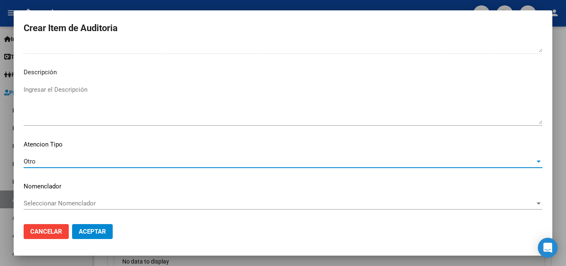
click at [44, 159] on div "Otro" at bounding box center [279, 160] width 511 height 7
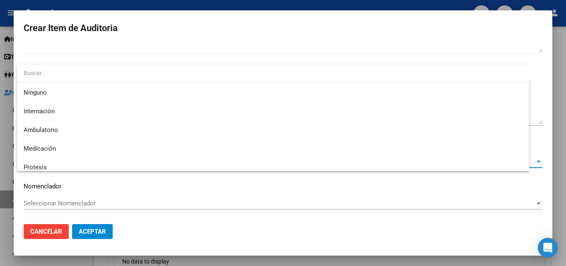
scroll to position [24, 0]
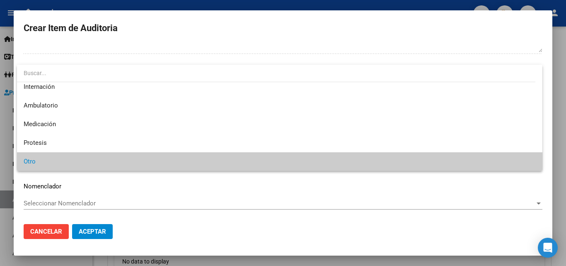
click at [64, 164] on span "Otro" at bounding box center [280, 161] width 512 height 19
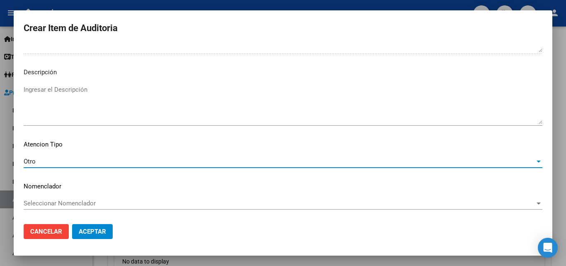
click at [62, 153] on mat-dialog-content "22786835 Nro Documento 20227868350 CUIL Afiliado Activo Análisis Afiliado Prest…" at bounding box center [283, 130] width 539 height 173
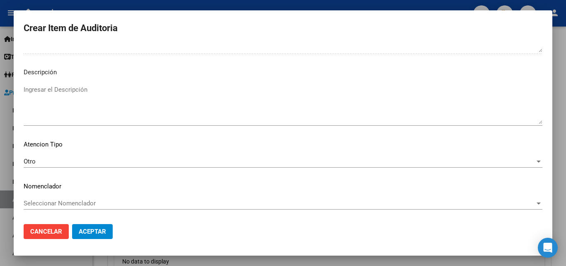
click at [57, 157] on div "Otro Seleccionar tipo" at bounding box center [283, 161] width 519 height 12
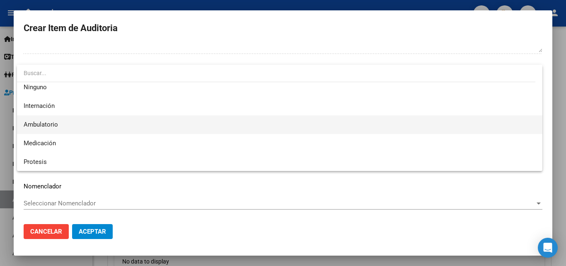
scroll to position [0, 0]
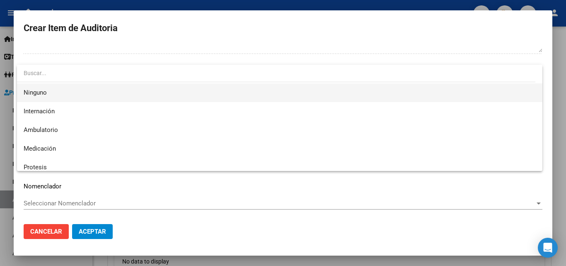
click at [40, 93] on span "Ninguno" at bounding box center [280, 92] width 512 height 19
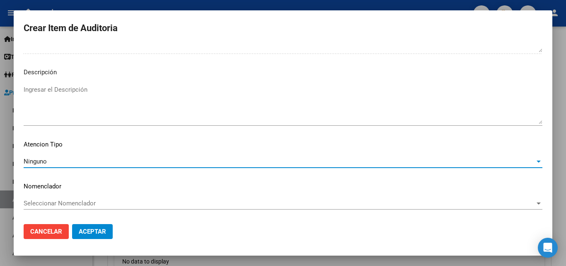
click at [100, 230] on span "Aceptar" at bounding box center [92, 231] width 27 height 7
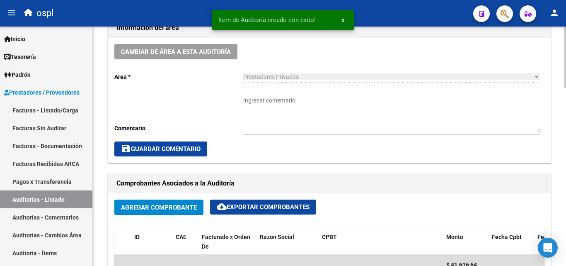
scroll to position [249, 0]
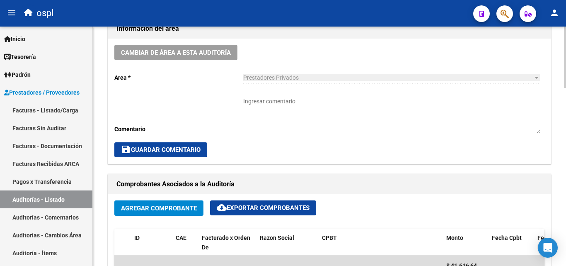
click at [284, 112] on textarea "Ingresar comentario" at bounding box center [391, 115] width 297 height 36
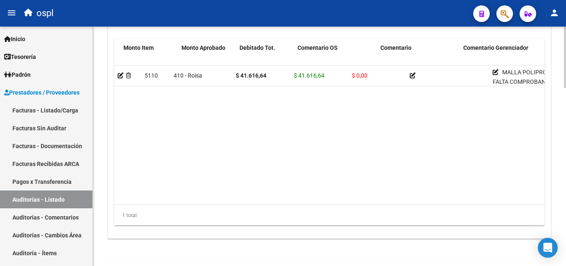
scroll to position [0, 133]
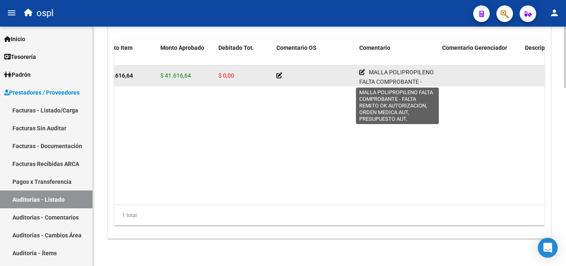
click at [360, 73] on icon at bounding box center [362, 72] width 6 height 6
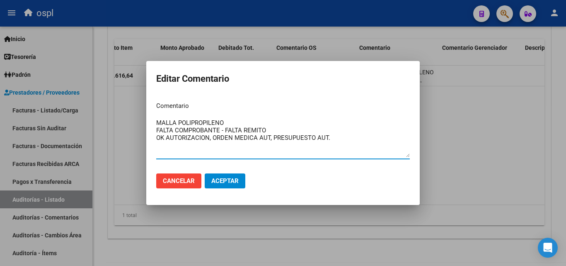
drag, startPoint x: 337, startPoint y: 143, endPoint x: 134, endPoint y: 111, distance: 205.4
click at [134, 111] on div "Editar Comentario Comentario MALLA POLIPROPILENO FALTA COMPROBANTE - FALTA REMI…" at bounding box center [283, 133] width 566 height 266
click at [459, 131] on div at bounding box center [283, 133] width 566 height 266
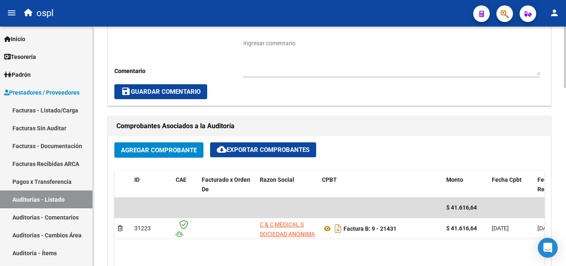
scroll to position [291, 0]
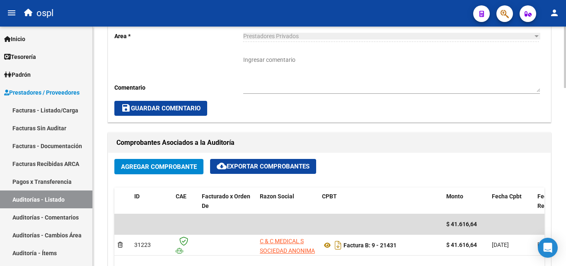
click at [273, 61] on textarea "Ingresar comentario" at bounding box center [391, 74] width 297 height 36
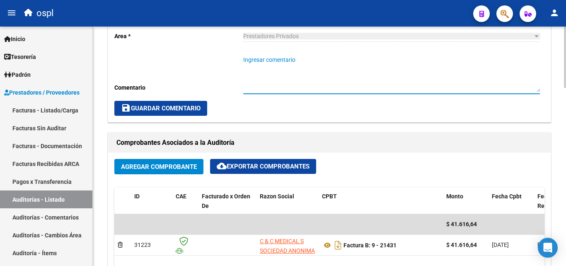
paste textarea "MALLA POLIPROPILENO FALTA COMPROBANTE - FALTA REMITO OK AUTORIZACION, ORDEN MED…"
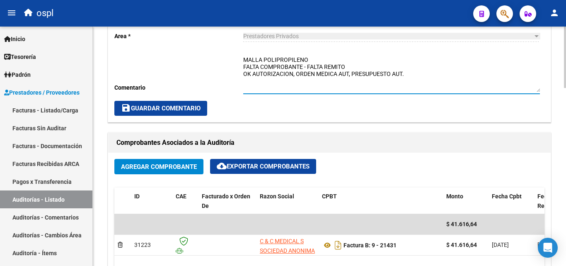
click at [311, 61] on textarea "MALLA POLIPROPILENO FALTA COMPROBANTE - FALTA REMITO OK AUTORIZACION, ORDEN MED…" at bounding box center [391, 74] width 297 height 36
click at [410, 70] on textarea "MALLA POLIPROPILENO FALTA COMPROBANTE - FALTA REMITO OK AUTORIZACION, ORDEN MED…" at bounding box center [391, 74] width 297 height 36
click at [317, 61] on textarea "MALLA POLIPROPILENO FALTA COMPROBANTE - FALTA REMITO OK AUTORIZACION, ORDEN MED…" at bounding box center [391, 74] width 297 height 36
type textarea "MALLA POLIPROPILENO FALTA COMPROBANTE - FALTA REMITO OK AUTORIZACION, ORDEN MED…"
click at [197, 107] on span "save Guardar Comentario" at bounding box center [161, 107] width 80 height 7
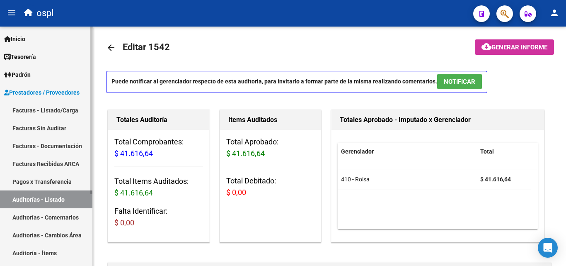
scroll to position [0, 0]
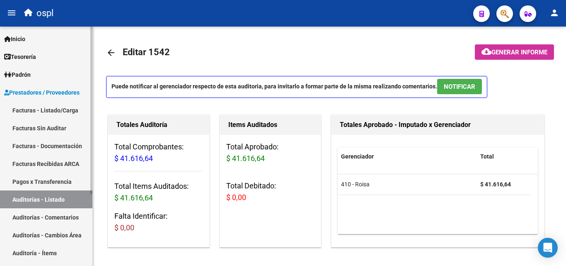
click at [65, 109] on link "Facturas - Listado/Carga" at bounding box center [46, 110] width 92 height 18
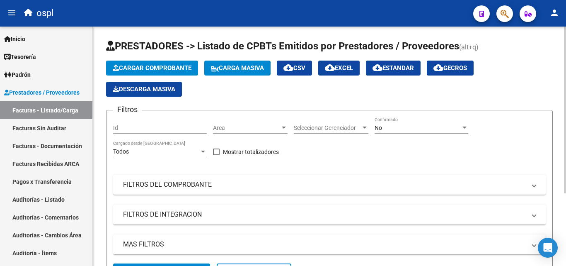
click at [250, 128] on span "Area" at bounding box center [246, 127] width 67 height 7
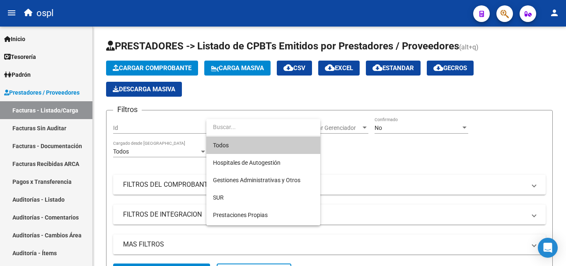
scroll to position [120, 0]
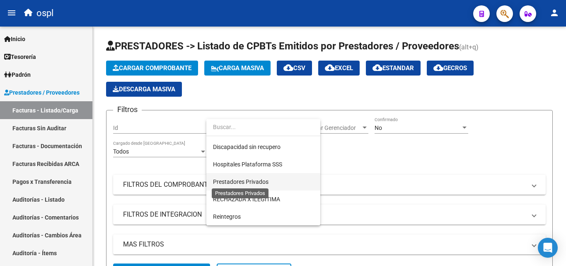
click at [258, 182] on span "Prestadores Privados" at bounding box center [241, 181] width 56 height 7
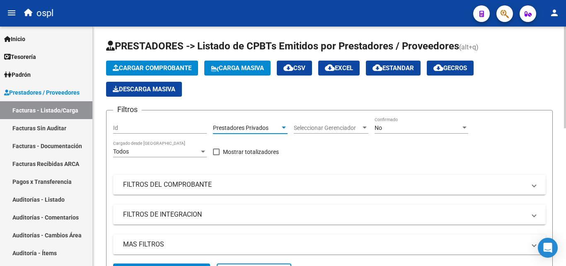
scroll to position [125, 0]
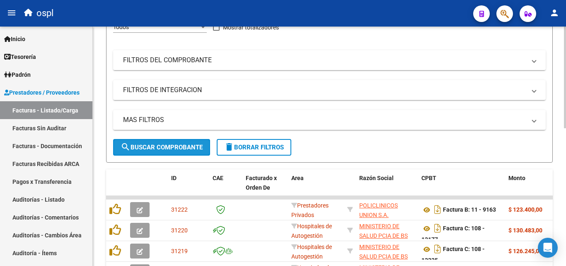
click at [182, 145] on span "search Buscar Comprobante" at bounding box center [162, 146] width 82 height 7
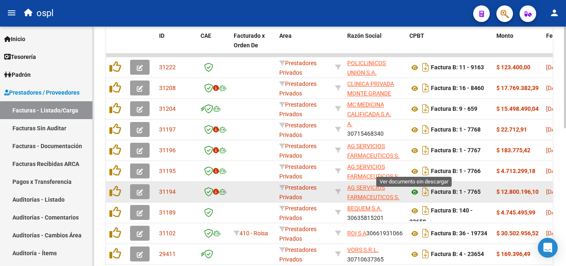
scroll to position [249, 0]
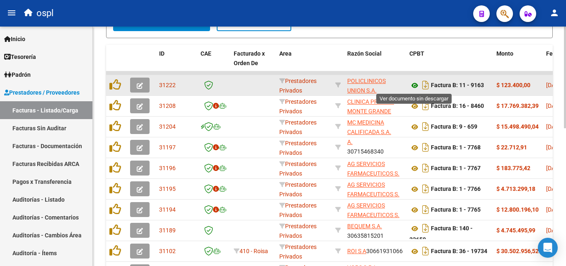
click at [415, 85] on icon at bounding box center [414, 85] width 11 height 10
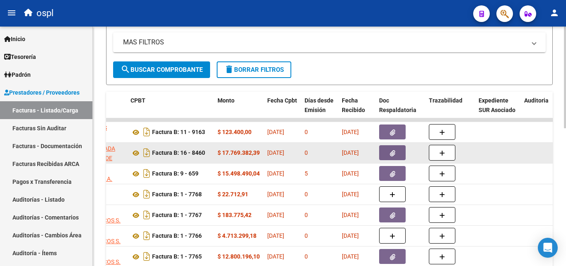
scroll to position [199, 0]
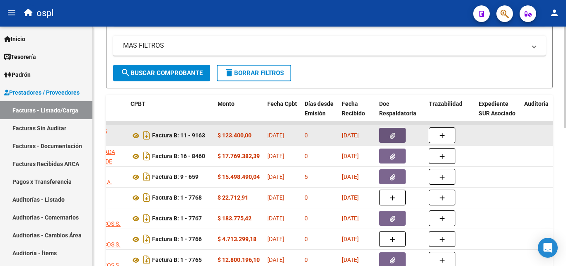
click at [397, 138] on button "button" at bounding box center [392, 135] width 27 height 15
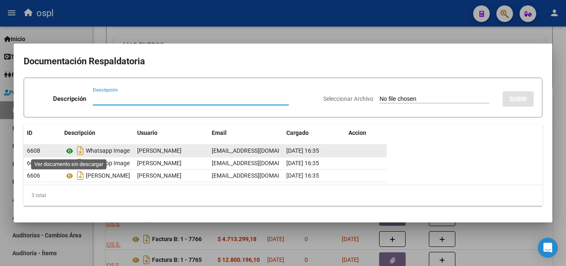
click at [69, 152] on icon at bounding box center [69, 151] width 11 height 10
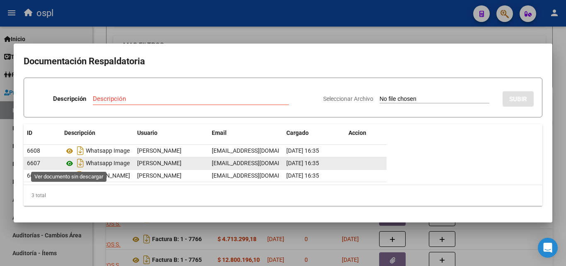
click at [70, 162] on icon at bounding box center [69, 163] width 11 height 10
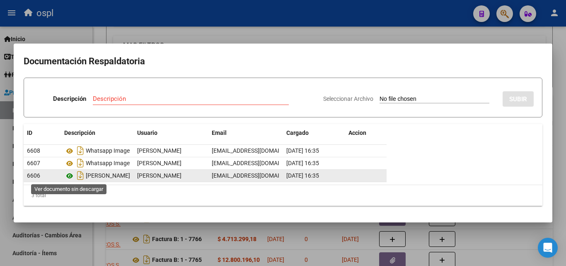
click at [68, 177] on icon at bounding box center [69, 176] width 11 height 10
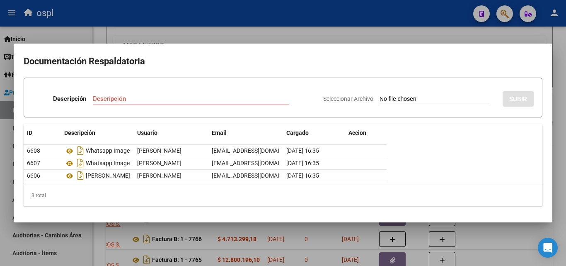
click at [216, 18] on div at bounding box center [283, 133] width 566 height 266
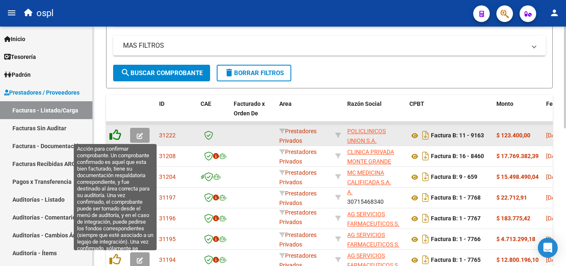
click at [116, 135] on icon at bounding box center [115, 135] width 12 height 12
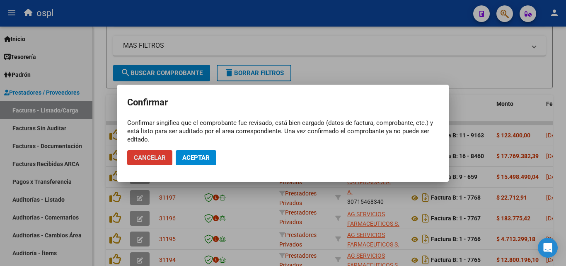
click at [192, 155] on span "Aceptar" at bounding box center [195, 157] width 27 height 7
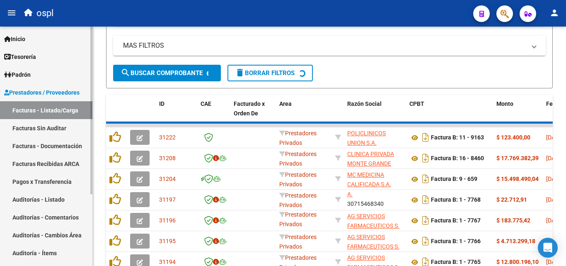
click at [75, 127] on link "Facturas Sin Auditar" at bounding box center [46, 128] width 92 height 18
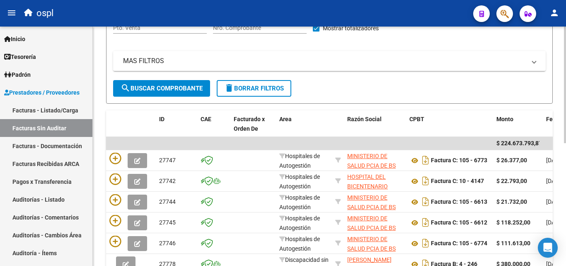
scroll to position [75, 0]
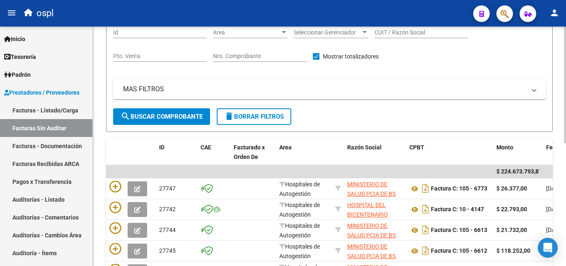
click at [238, 53] on input "Nro. Comprobante" at bounding box center [260, 56] width 94 height 7
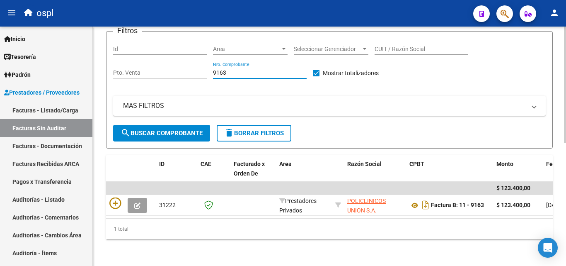
scroll to position [65, 0]
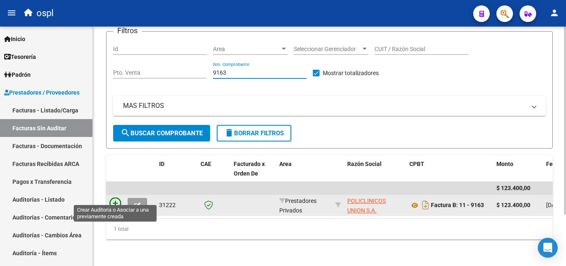
type input "9163"
click at [114, 197] on icon at bounding box center [115, 203] width 12 height 12
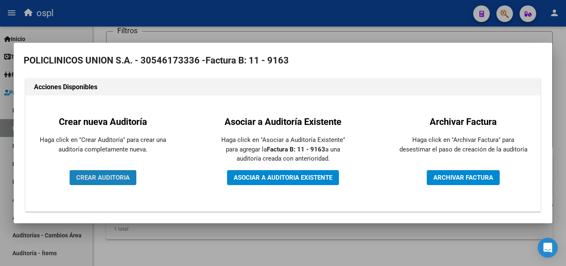
click at [111, 178] on span "CREAR AUDITORIA" at bounding box center [102, 177] width 53 height 7
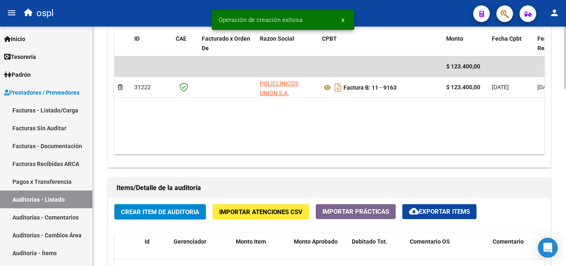
scroll to position [456, 0]
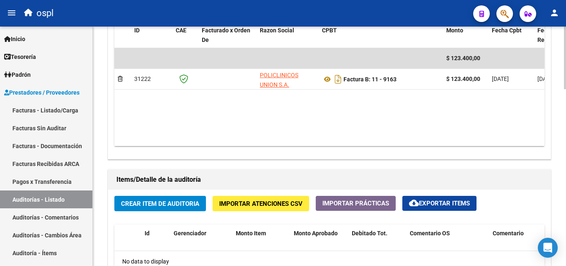
click at [174, 201] on span "Crear Item de Auditoria" at bounding box center [160, 203] width 78 height 7
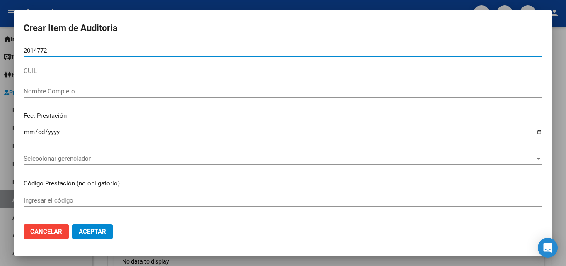
type input "20147720"
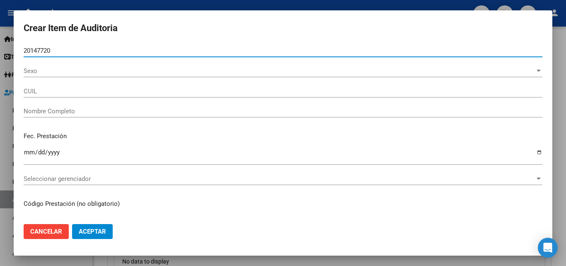
type input "23201477204"
type input "SANCHEZ MARIA LUISA"
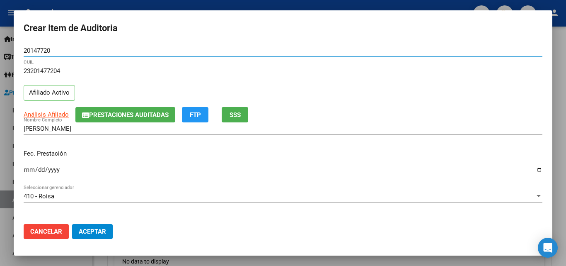
type input "20147720"
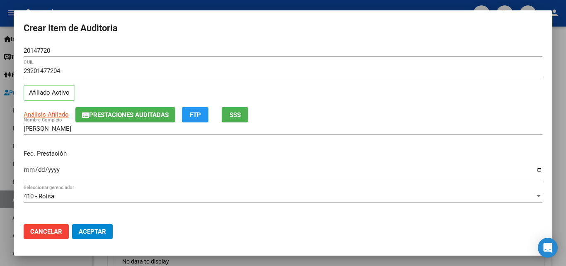
click at [29, 165] on div "Ingresar la fecha" at bounding box center [283, 173] width 519 height 18
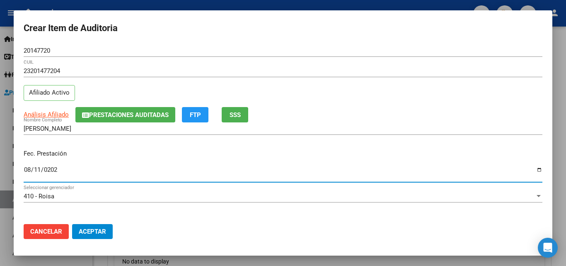
type input "2025-08-11"
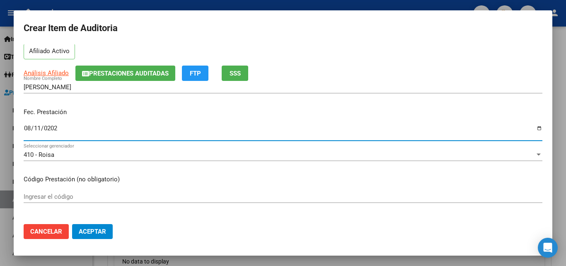
click at [84, 193] on input "Ingresar el código" at bounding box center [283, 196] width 519 height 7
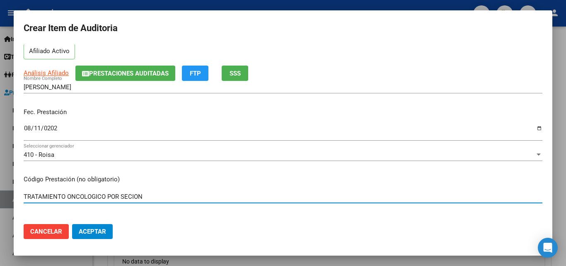
drag, startPoint x: 131, startPoint y: 193, endPoint x: 133, endPoint y: 182, distance: 11.3
click at [131, 193] on input "TRATAMIENTO ONCOLOGICO POR SECION" at bounding box center [283, 196] width 519 height 7
type input "TRATAMIENTO ONCOLOGICO POR SESION"
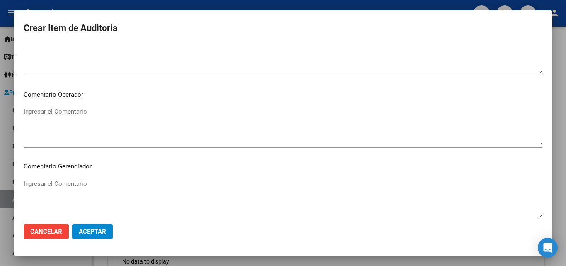
scroll to position [414, 0]
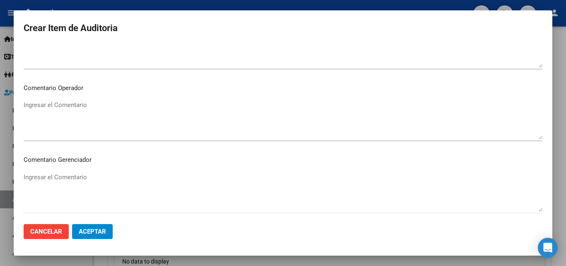
click at [79, 104] on textarea "Ingresar el Comentario" at bounding box center [283, 119] width 519 height 39
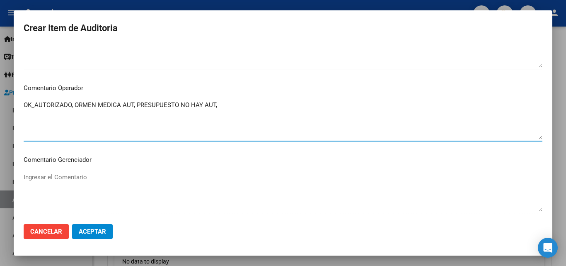
click at [25, 104] on textarea "OK_AUTORIZADO, ORMEN MEDICA AUT, PRESUPUESTO NO HAY AUT," at bounding box center [283, 119] width 519 height 39
click at [48, 105] on textarea "OK_AUTORIZADO, ORMEN MEDICA AUT, PRESUPUESTO NO HAY AUT," at bounding box center [283, 119] width 519 height 39
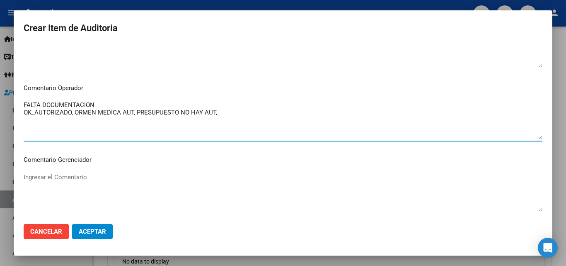
click at [24, 106] on textarea "FALTA DOCUMENTACION OK_AUTORIZADO, ORMEN MEDICA AUT, PRESUPUESTO NO HAY AUT," at bounding box center [283, 119] width 519 height 39
click at [32, 106] on textarea "FALTA DOCUMENTACION OK_AUTORIZADO, ORMEN MEDICA AUT, PRESUPUESTO NO HAY AUT," at bounding box center [283, 119] width 519 height 39
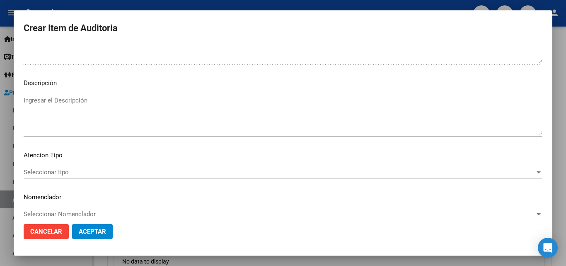
scroll to position [574, 0]
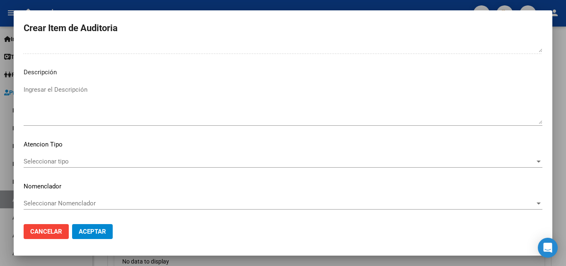
type textarea "TRATAMIENTO ONCOLOGICO FALTA DOCUMENTACION OK_AUTORIZADO, ORMEN MEDICA AUT, PRE…"
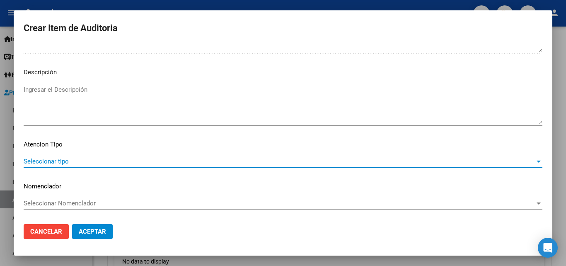
click at [74, 165] on span "Seleccionar tipo" at bounding box center [279, 160] width 511 height 7
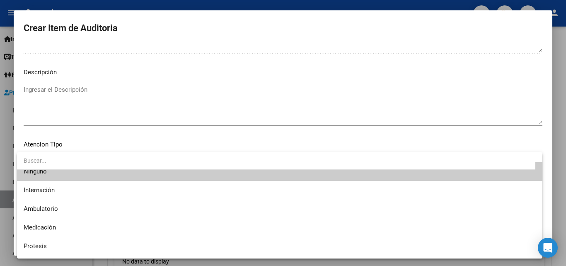
scroll to position [0, 0]
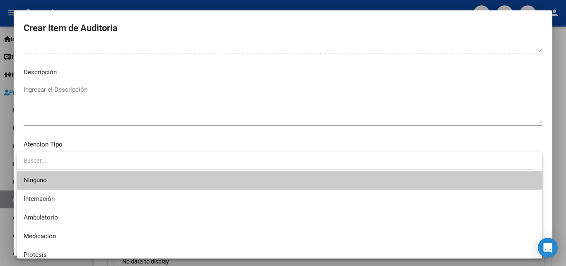
click at [123, 105] on div at bounding box center [283, 133] width 566 height 266
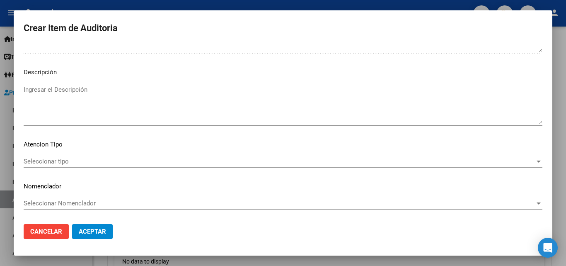
click at [104, 228] on span "Aceptar" at bounding box center [92, 231] width 27 height 7
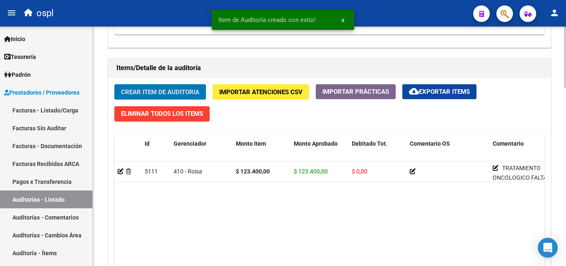
scroll to position [581, 0]
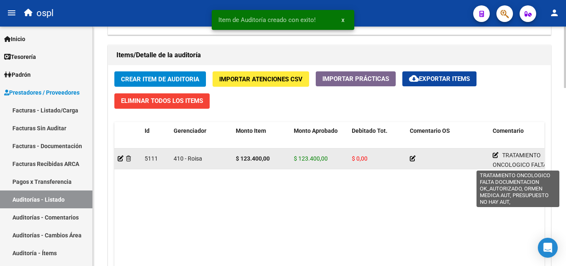
click at [494, 155] on icon at bounding box center [496, 155] width 6 height 6
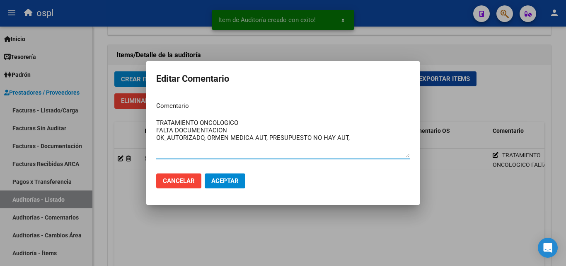
drag, startPoint x: 366, startPoint y: 136, endPoint x: 111, endPoint y: 112, distance: 255.6
click at [111, 112] on div "Item de Auditoría creado con exito! x Editar Comentario Comentario TRATAMIENTO …" at bounding box center [283, 133] width 566 height 266
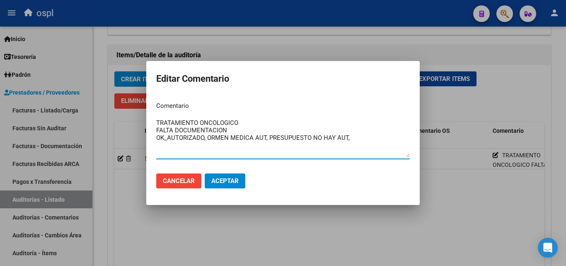
click at [462, 92] on div at bounding box center [283, 133] width 566 height 266
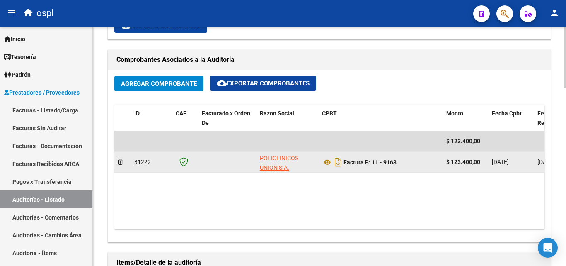
scroll to position [249, 0]
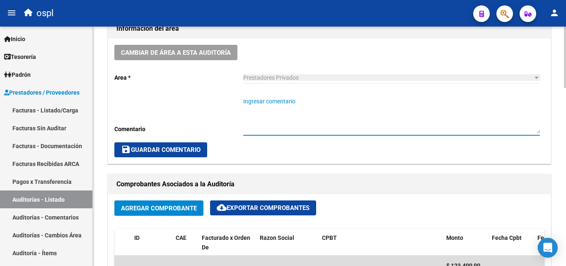
click at [270, 114] on textarea "Ingresar comentario" at bounding box center [391, 115] width 297 height 36
paste textarea "TRATAMIENTO ONCOLOGICO FALTA DOCUMENTACION OK_AUTORIZADO, ORMEN MEDICA AUT, PRE…"
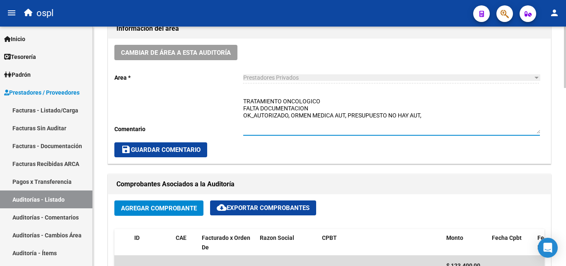
type textarea "TRATAMIENTO ONCOLOGICO FALTA DOCUMENTACION OK_AUTORIZADO, ORMEN MEDICA AUT, PRE…"
click at [158, 148] on span "save Guardar Comentario" at bounding box center [161, 149] width 80 height 7
